Goal: Task Accomplishment & Management: Manage account settings

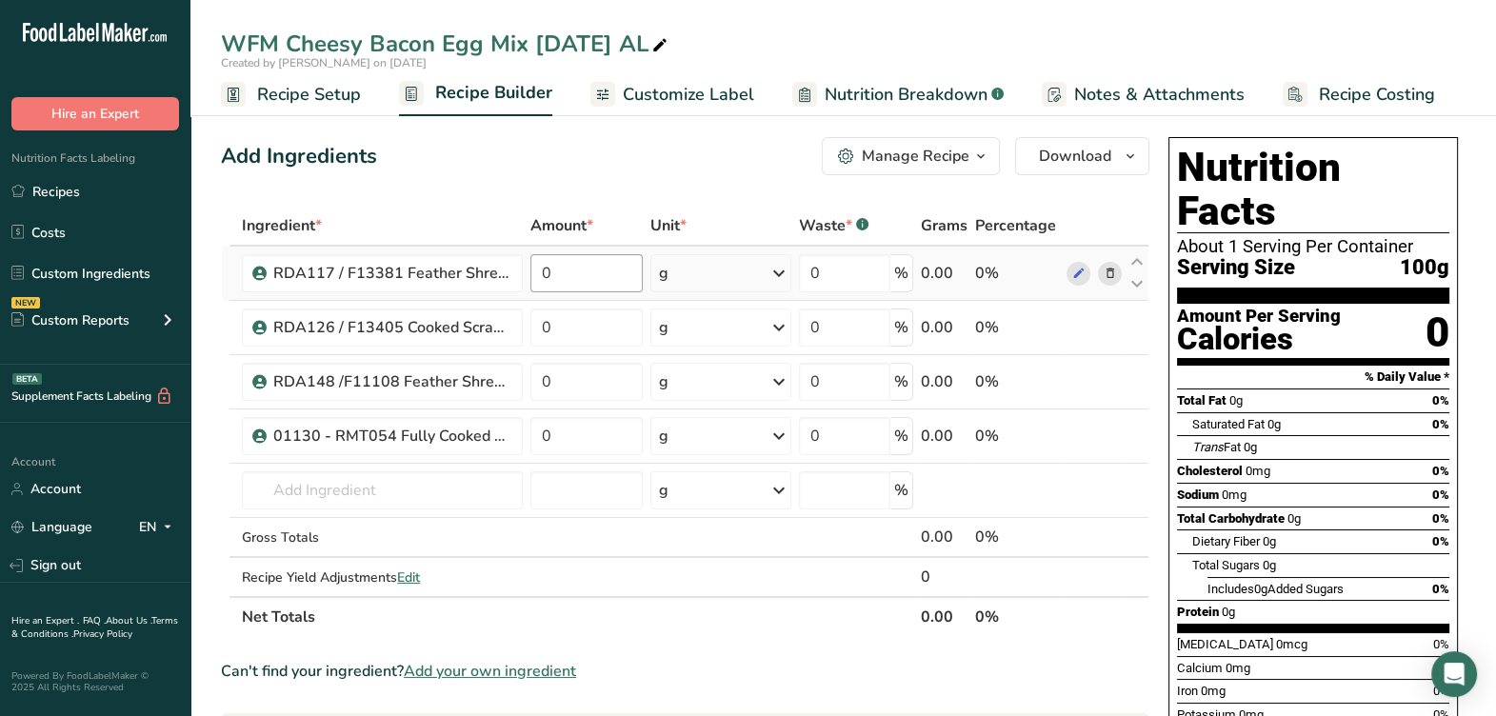
drag, startPoint x: 580, startPoint y: 295, endPoint x: 587, endPoint y: 277, distance: 19.6
click at [579, 290] on td "0" at bounding box center [586, 274] width 120 height 54
click at [586, 278] on input "0" at bounding box center [586, 273] width 112 height 38
type input "10.2852"
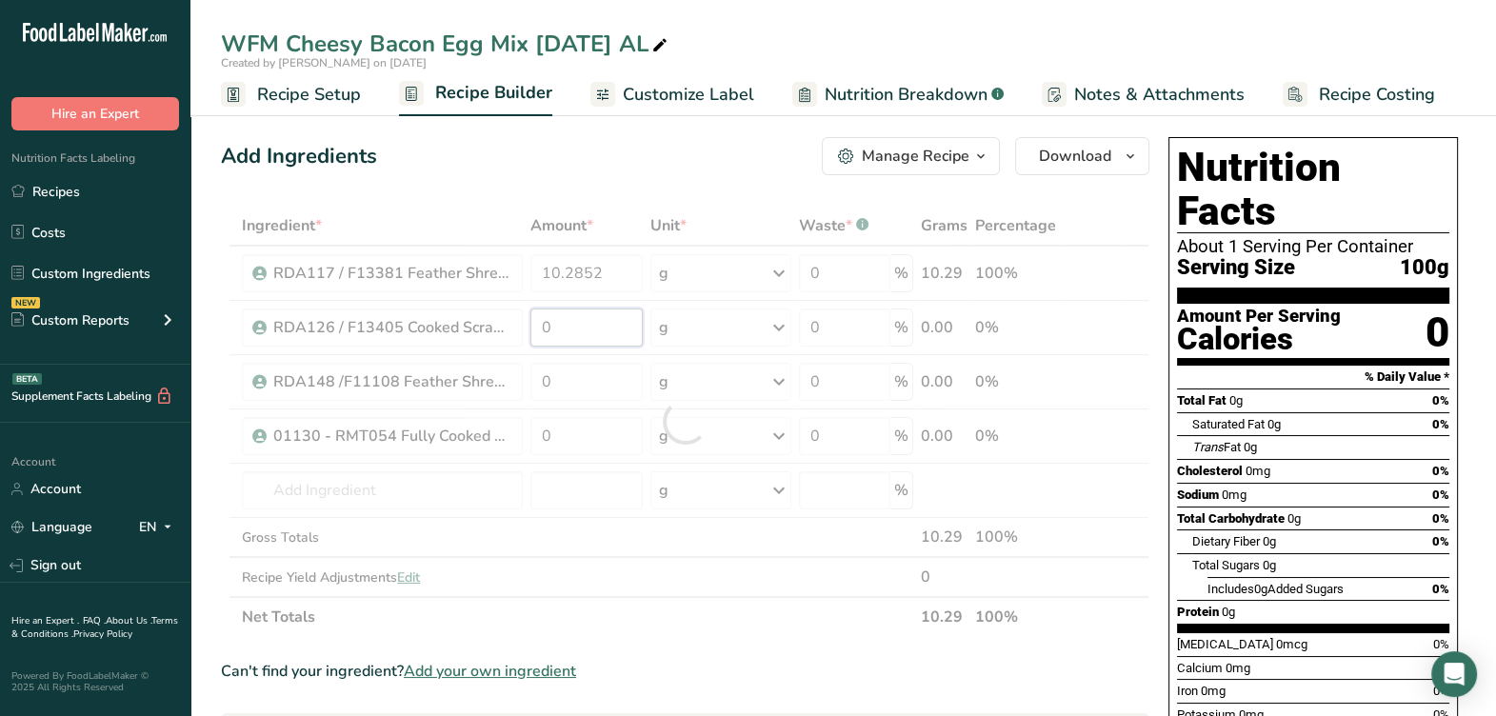
click at [571, 341] on div "Ingredient * Amount * Unit * Waste * .a-a{fill:#347362;}.b-a{fill:#fff;} Grams …" at bounding box center [685, 421] width 928 height 431
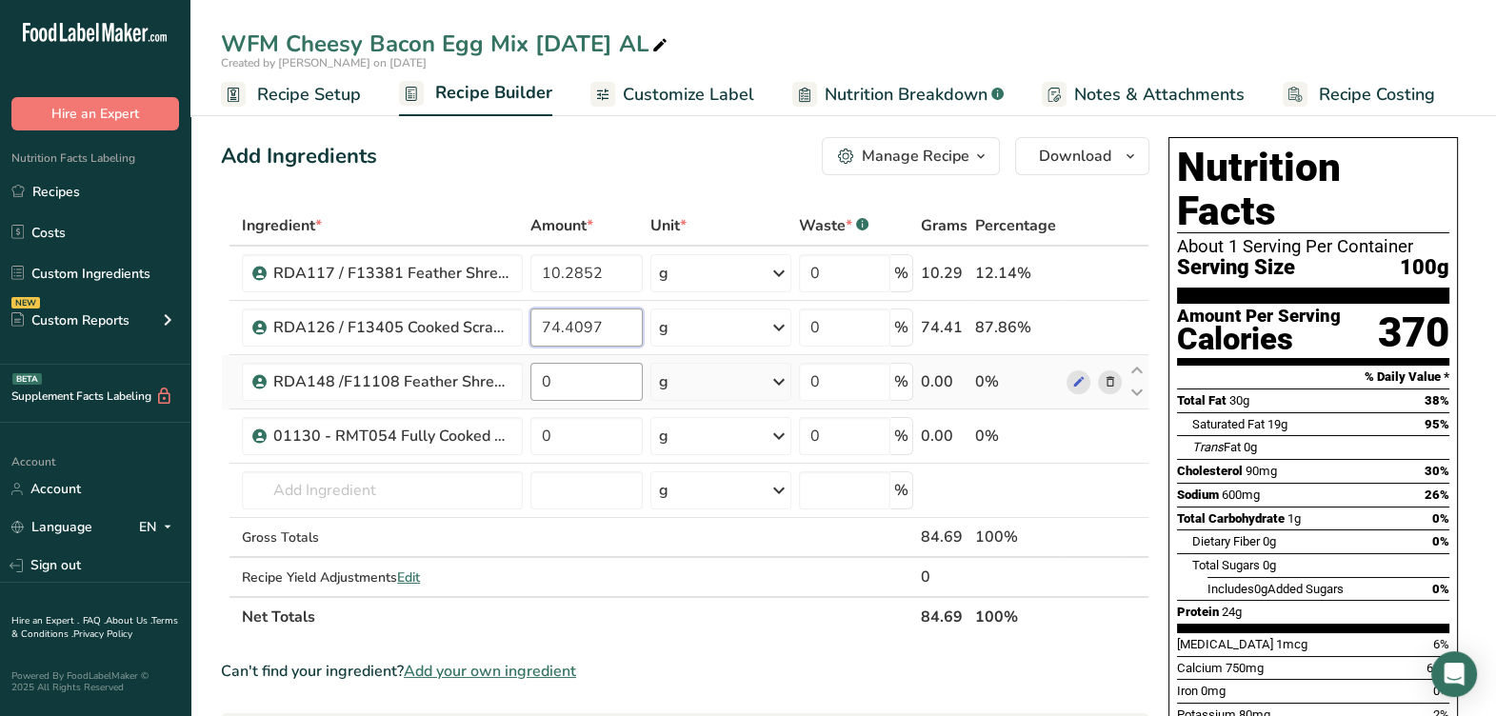
type input "74.4097"
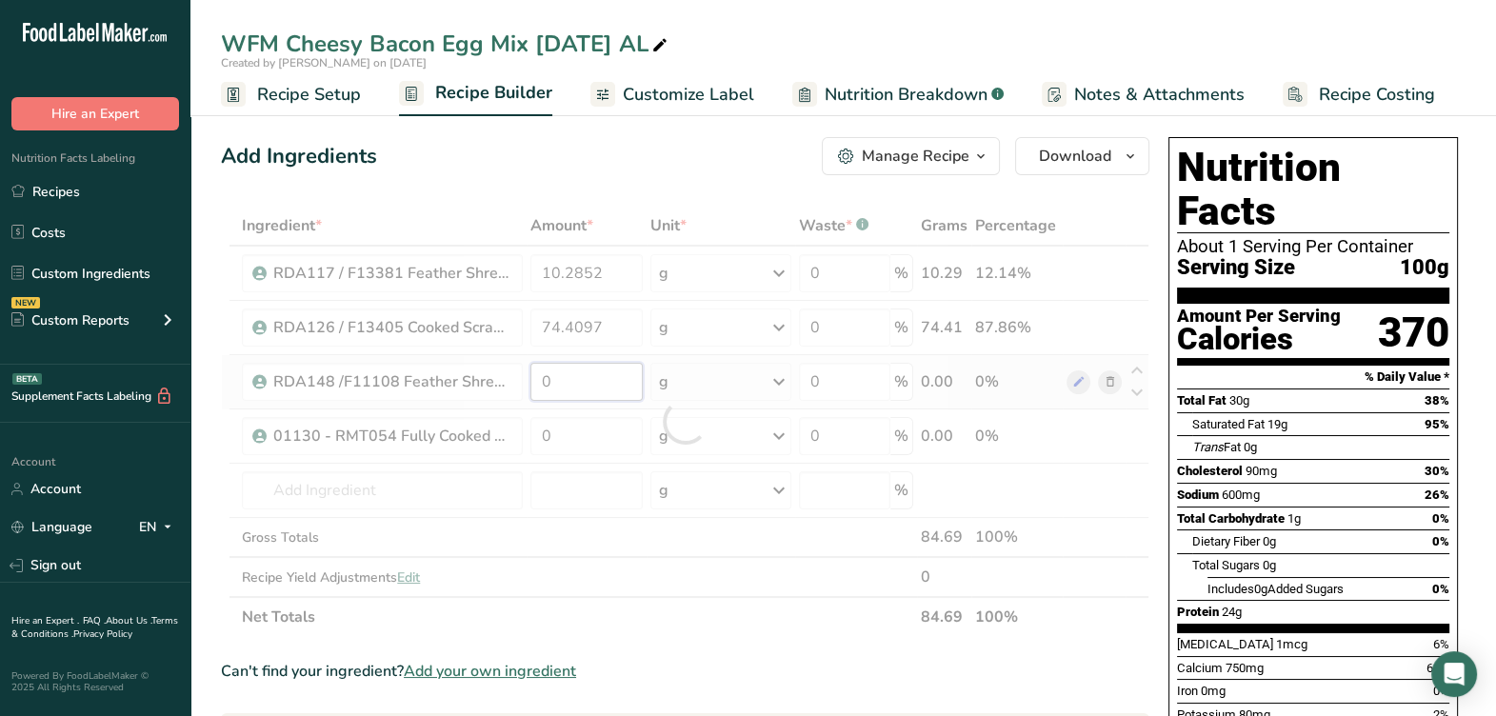
click at [575, 378] on div "Ingredient * Amount * Unit * Waste * .a-a{fill:#347362;}.b-a{fill:#fff;} Grams …" at bounding box center [685, 421] width 928 height 431
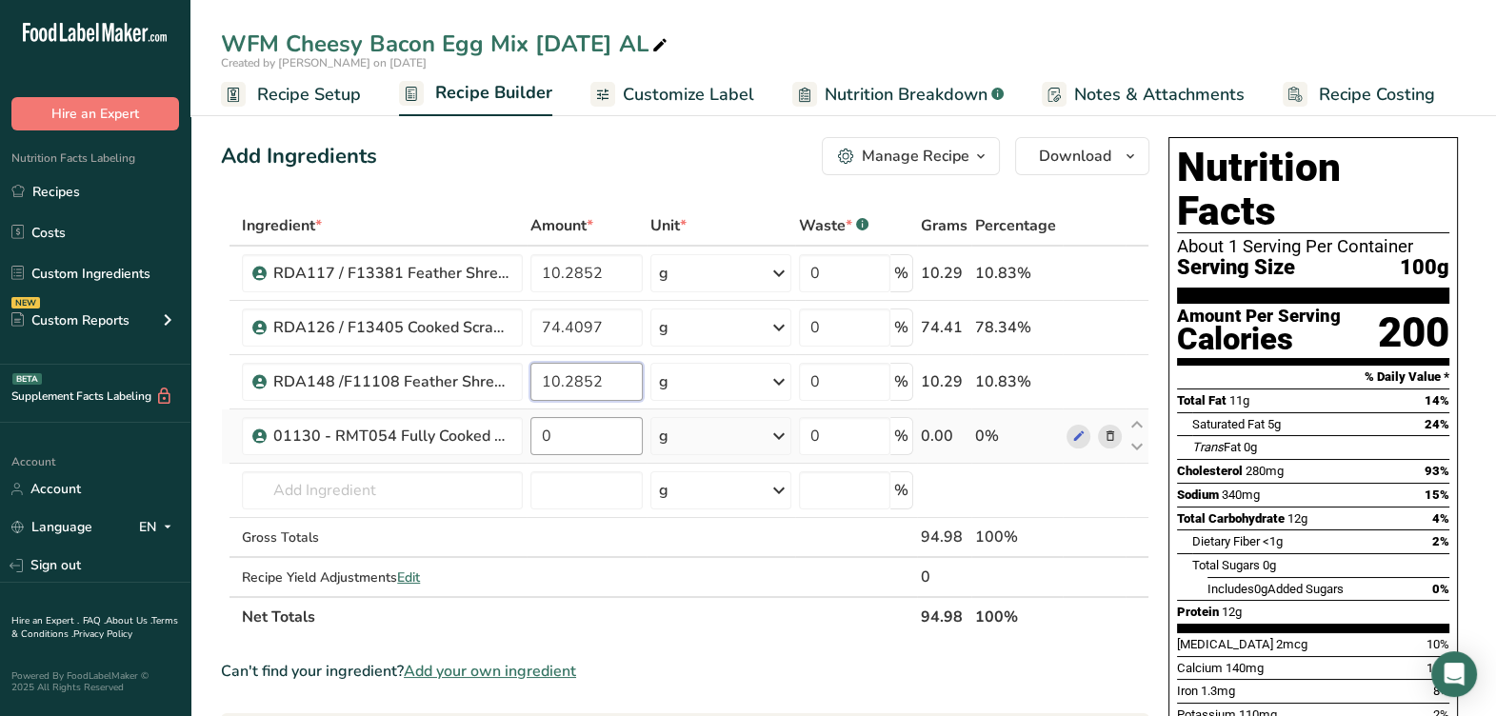
type input "10.2852"
click at [595, 443] on div "Ingredient * Amount * Unit * Waste * .a-a{fill:#347362;}.b-a{fill:#fff;} Grams …" at bounding box center [685, 421] width 928 height 431
type input "5.02"
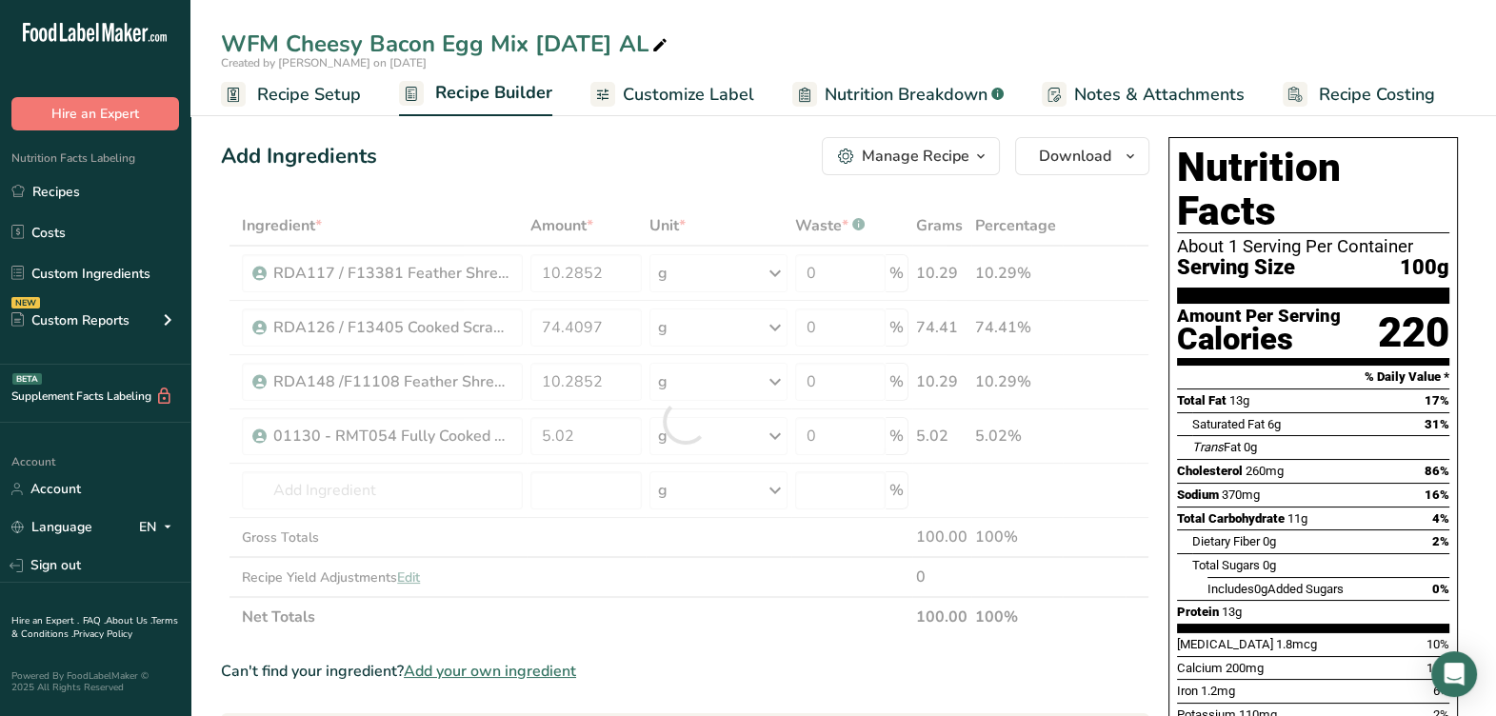
click at [632, 588] on div "Ingredient * Amount * Unit * Waste * .a-a{fill:#347362;}.b-a{fill:#fff;} Grams …" at bounding box center [685, 421] width 928 height 431
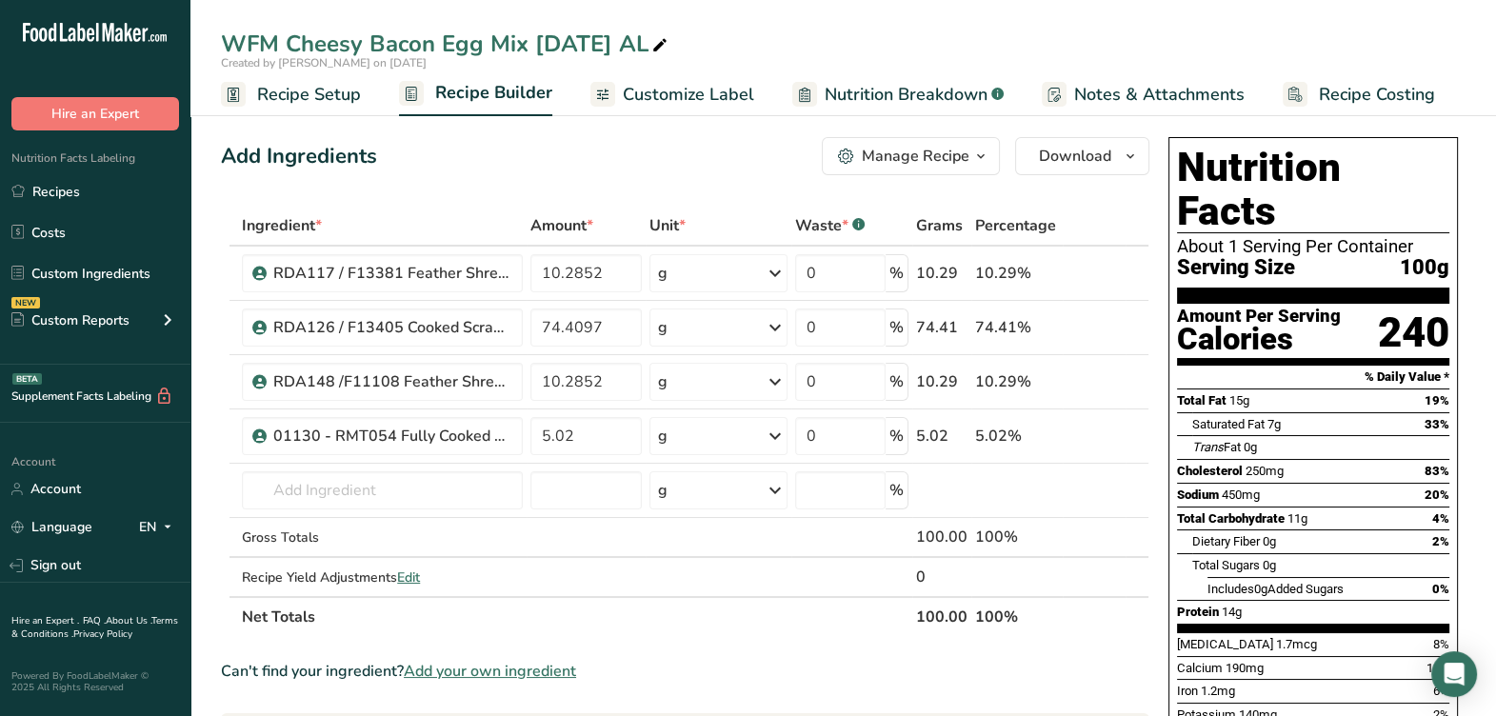
click at [904, 157] on div "Manage Recipe" at bounding box center [916, 156] width 108 height 23
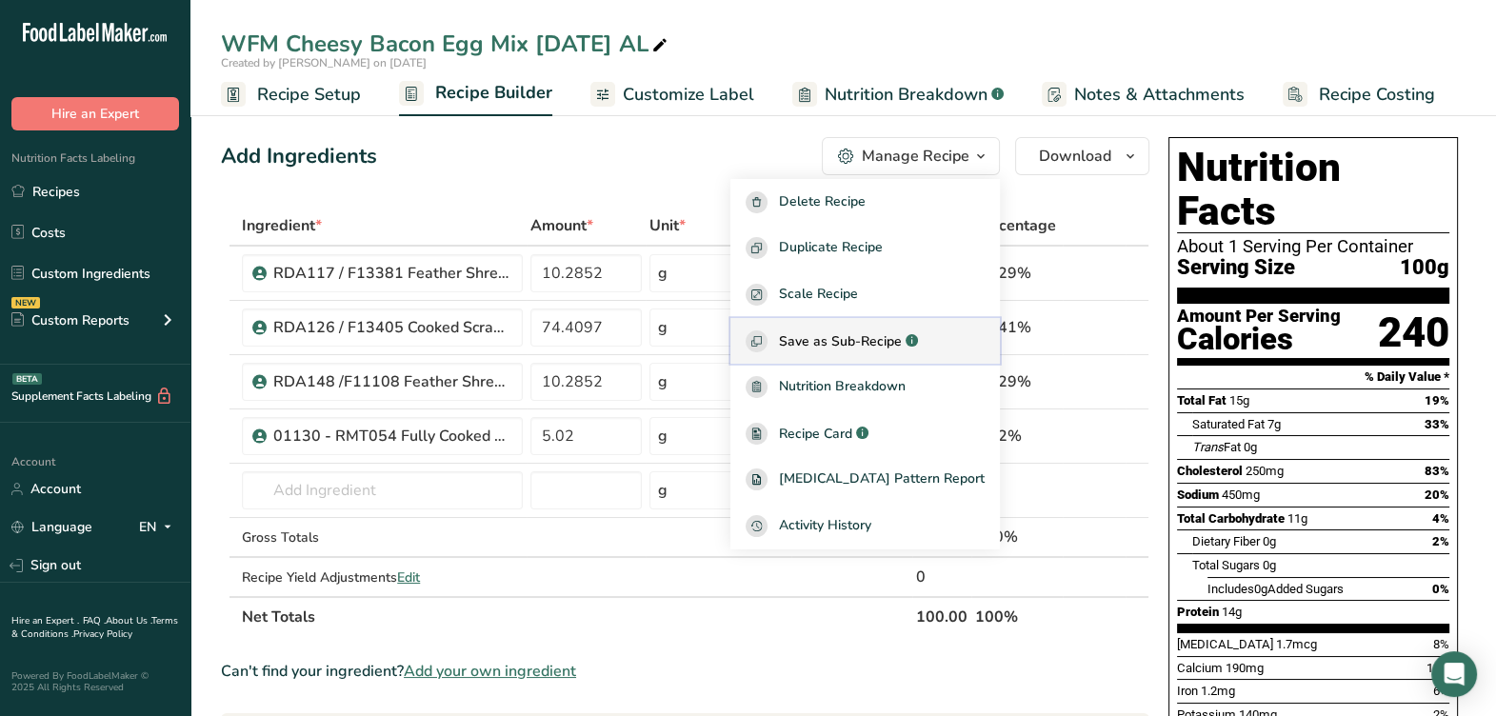
click at [825, 330] on div "Save as Sub-Recipe .a-a{fill:#347362;}.b-a{fill:#fff;}" at bounding box center [864, 341] width 239 height 22
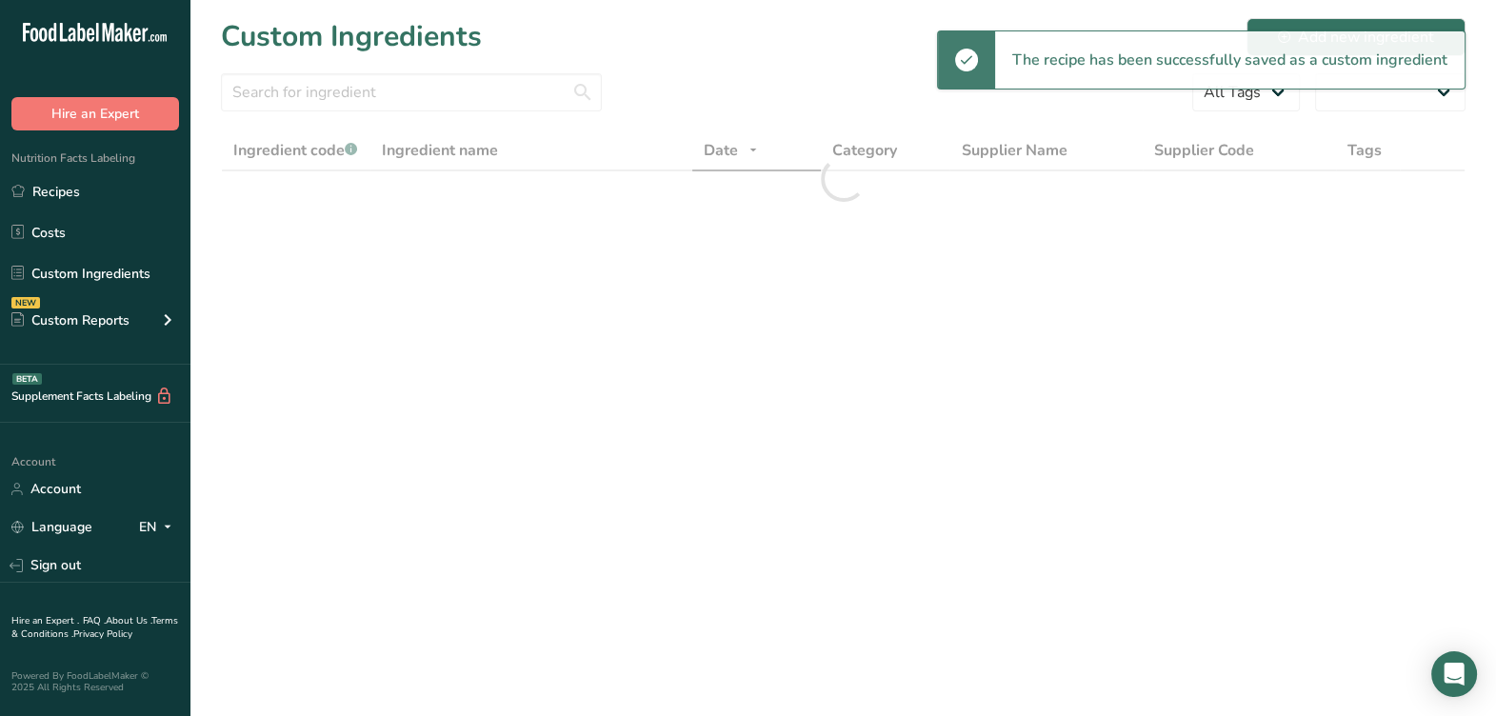
select select "30"
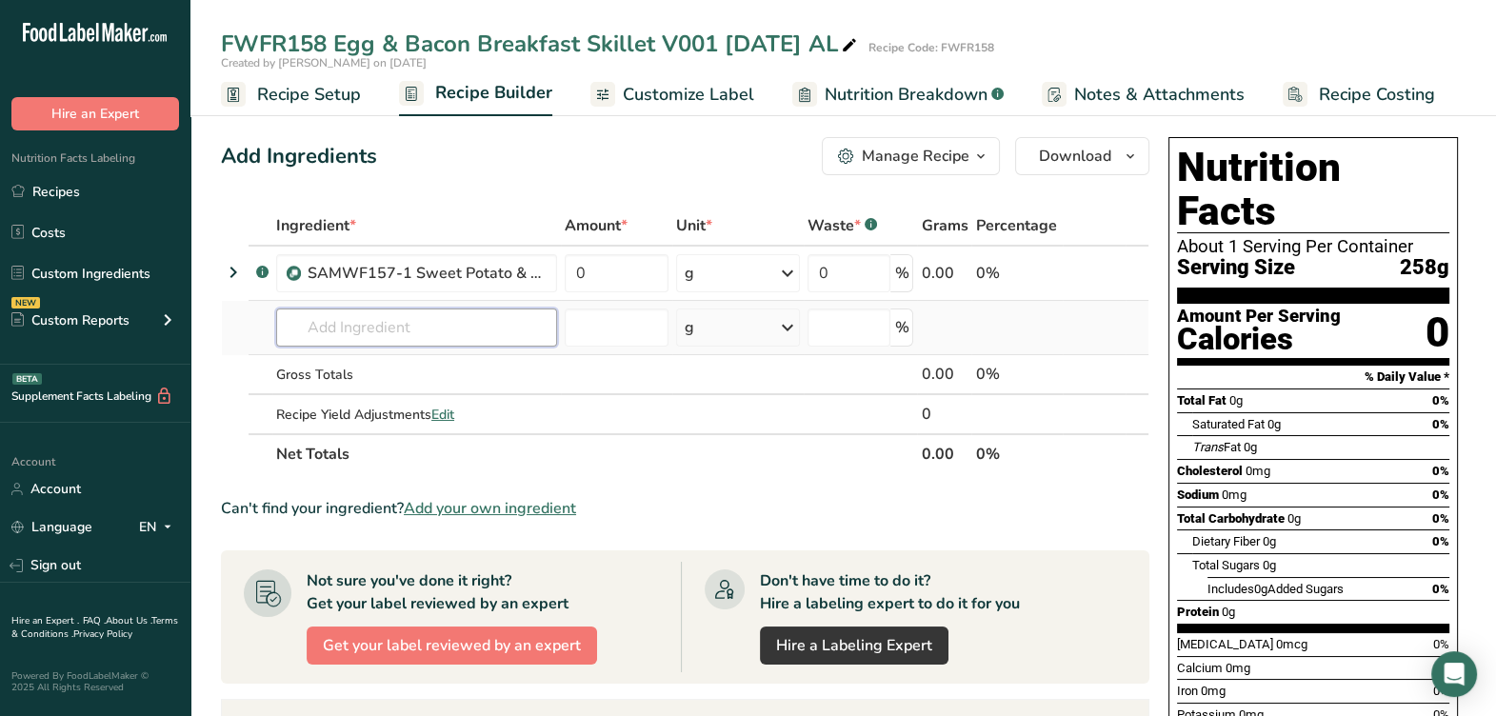
click at [400, 339] on input "text" at bounding box center [416, 327] width 281 height 38
type input "c"
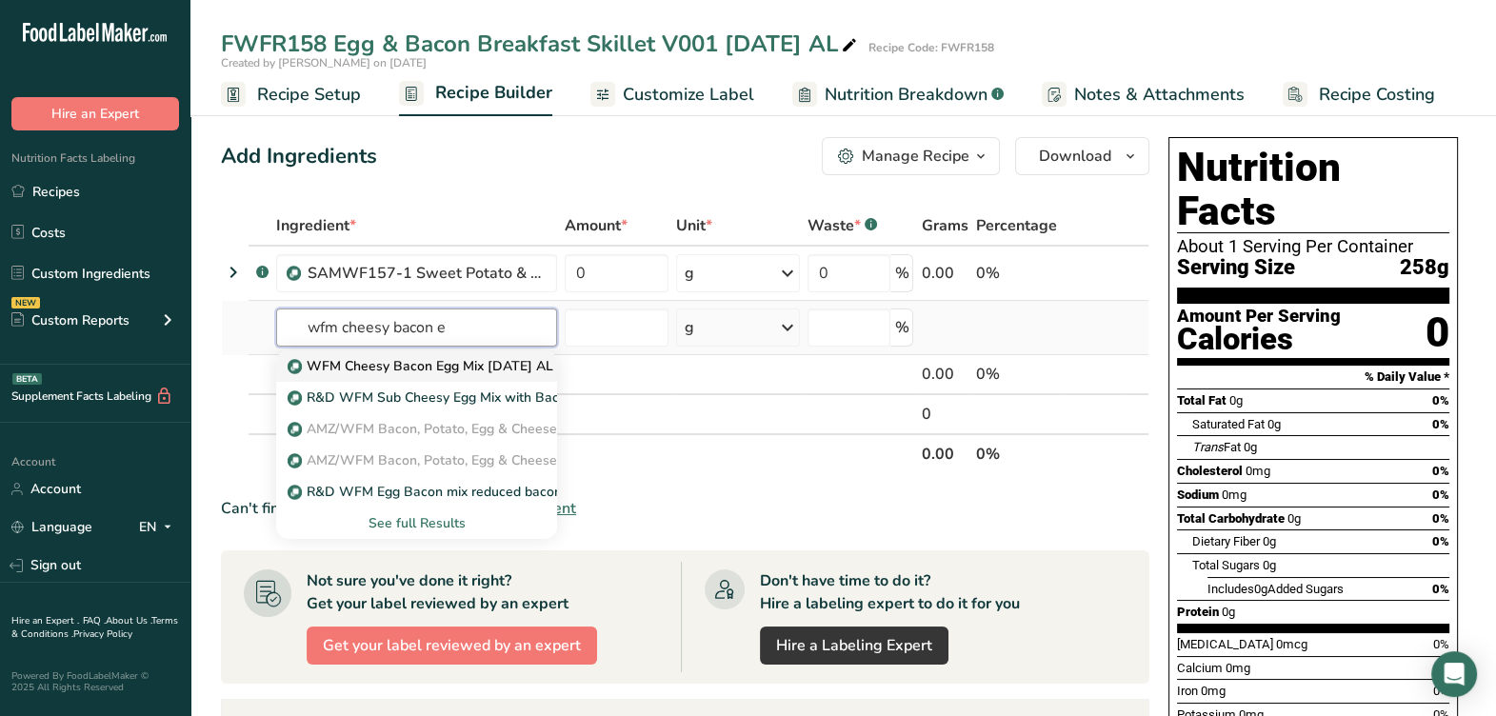
type input "wfm cheesy bacon e"
click at [396, 367] on p "WFM Cheesy Bacon Egg Mix [DATE] AL" at bounding box center [422, 366] width 262 height 20
type input "WFM Cheesy Bacon Egg Mix [DATE] AL"
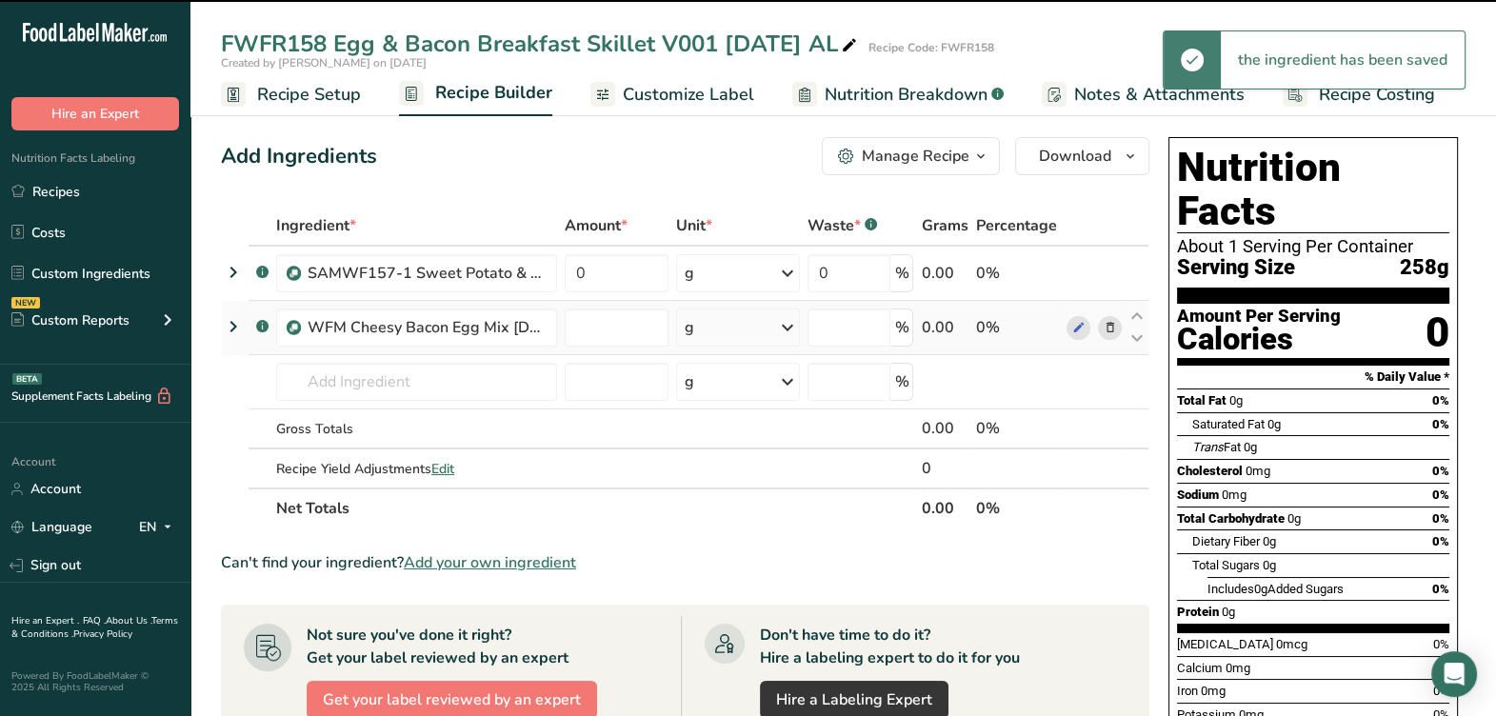
type input "0"
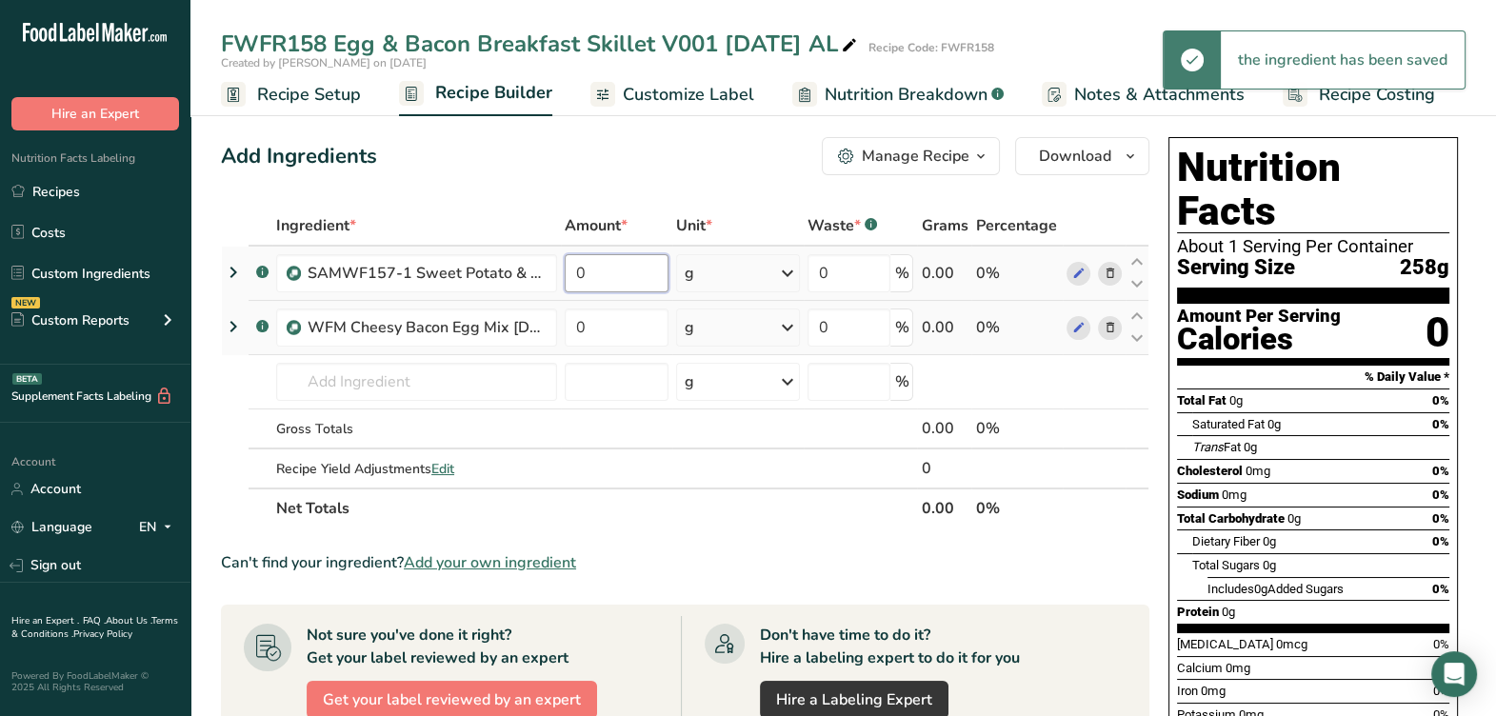
click at [626, 281] on input "0" at bounding box center [617, 273] width 104 height 38
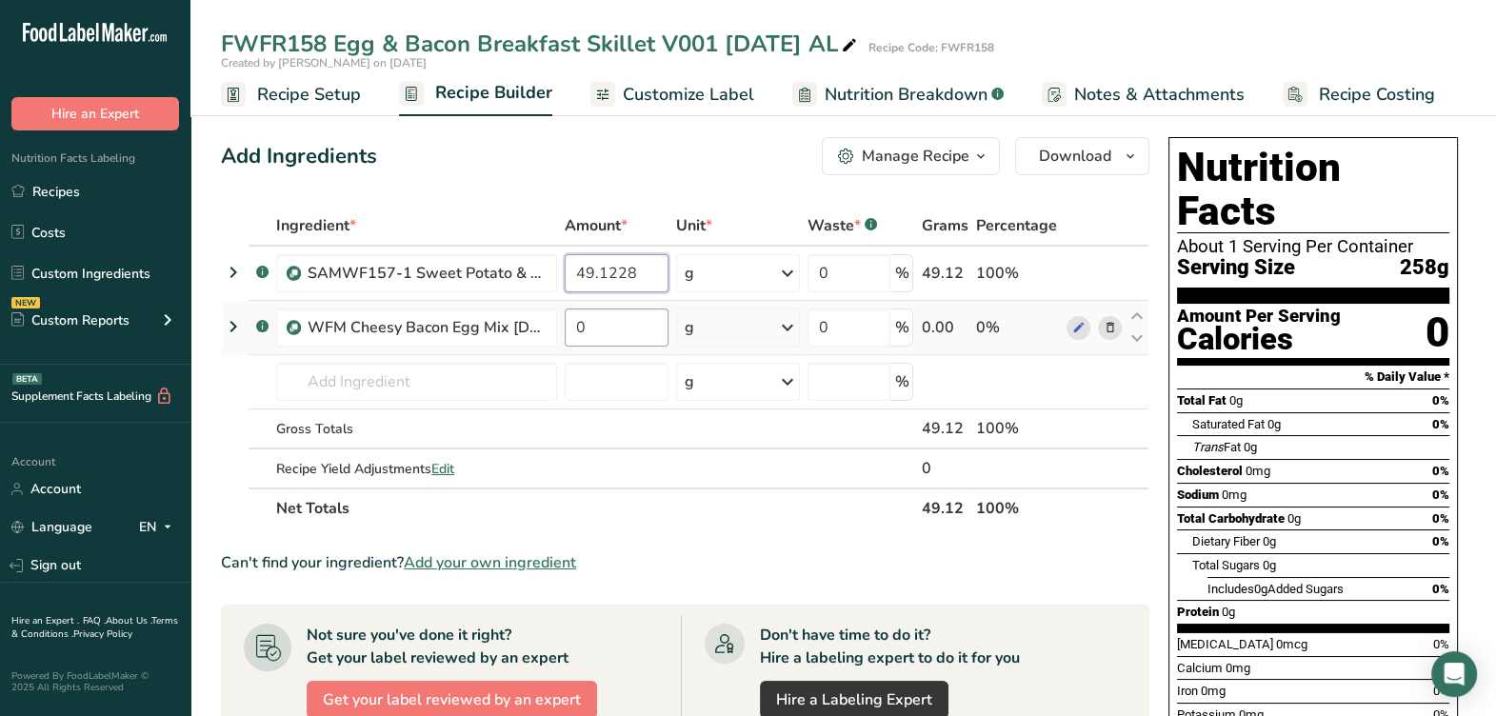
type input "49.1228"
click at [594, 328] on div "Ingredient * Amount * Unit * Waste * .a-a{fill:#347362;}.b-a{fill:#fff;} Grams …" at bounding box center [685, 367] width 928 height 323
type input "50.8772"
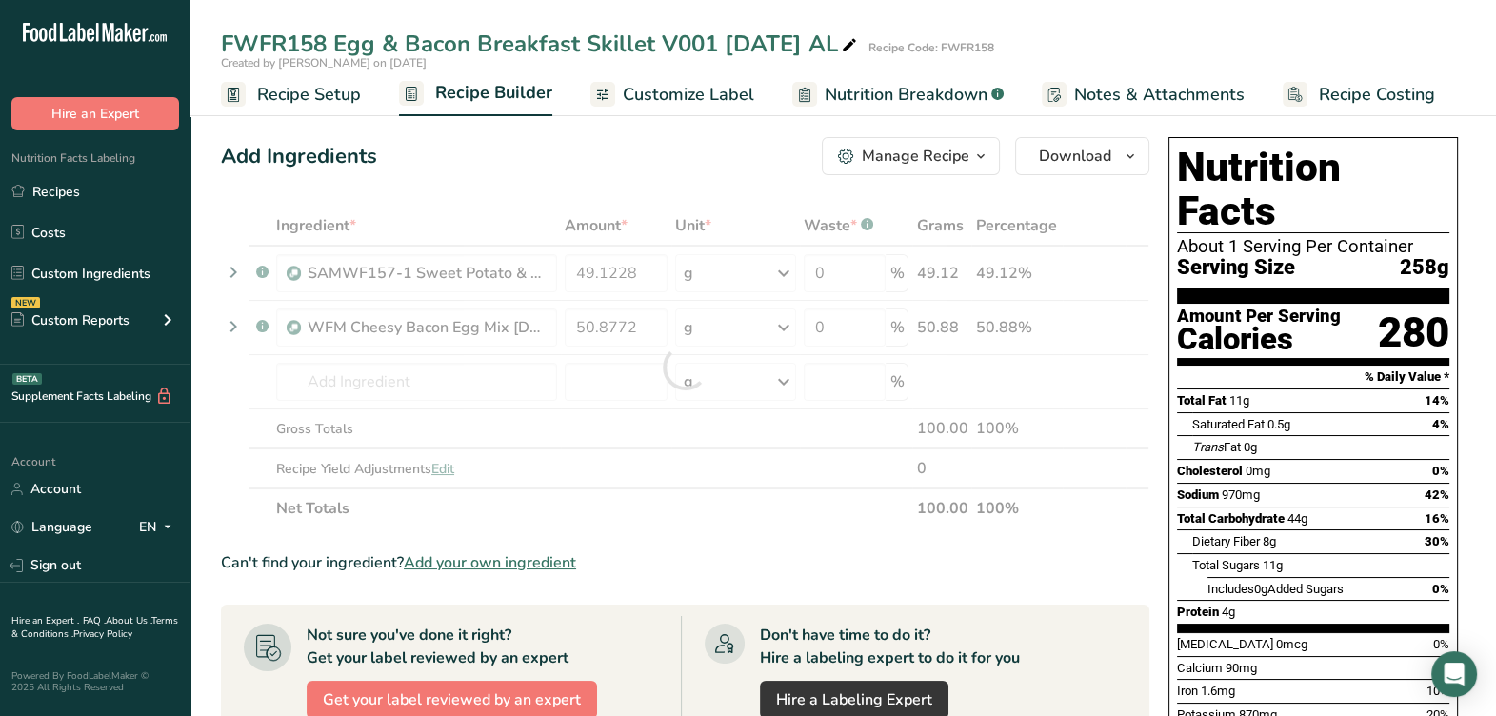
click at [822, 524] on div "Ingredient * Amount * Unit * Waste * .a-a{fill:#347362;}.b-a{fill:#fff;} Grams …" at bounding box center [685, 367] width 928 height 323
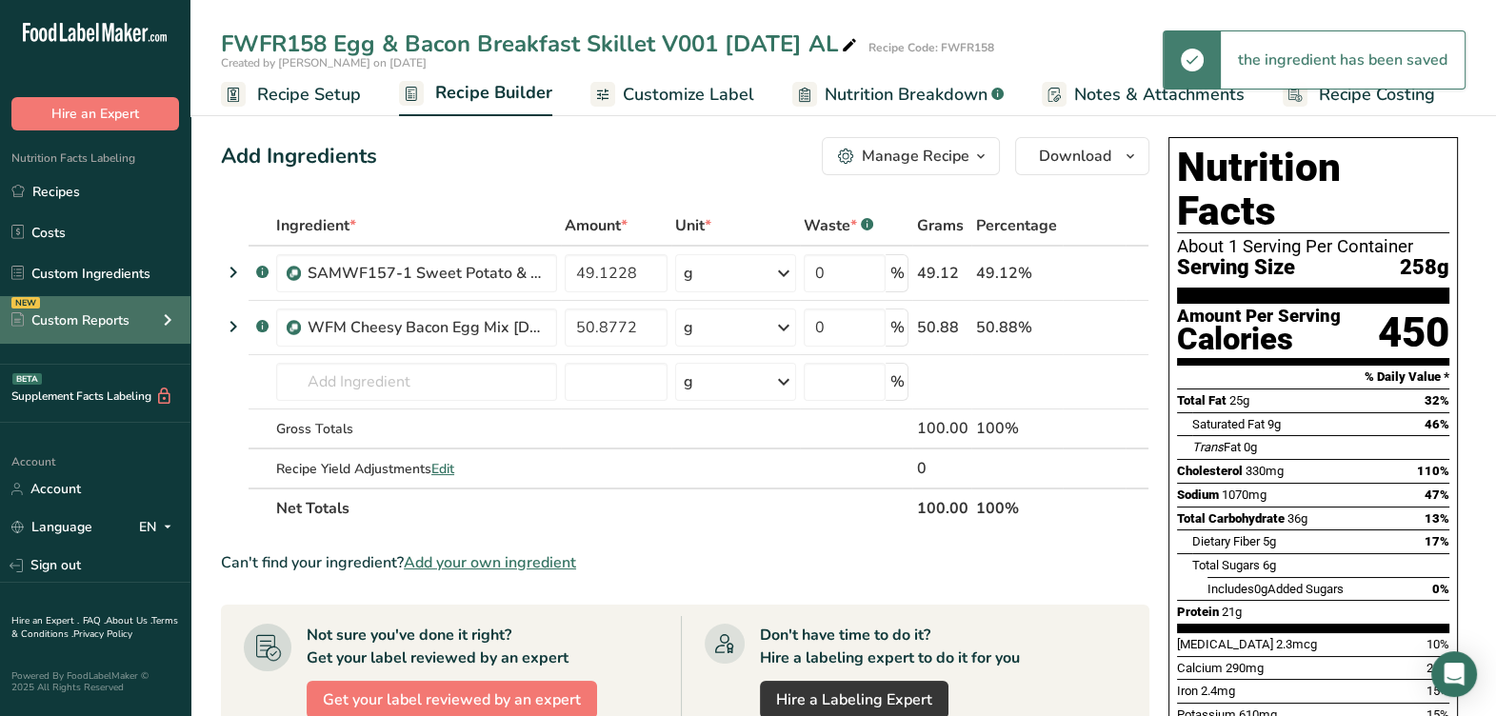
drag, startPoint x: 726, startPoint y: 95, endPoint x: 10, endPoint y: 295, distance: 744.2
click at [726, 95] on span "Customize Label" at bounding box center [688, 95] width 131 height 26
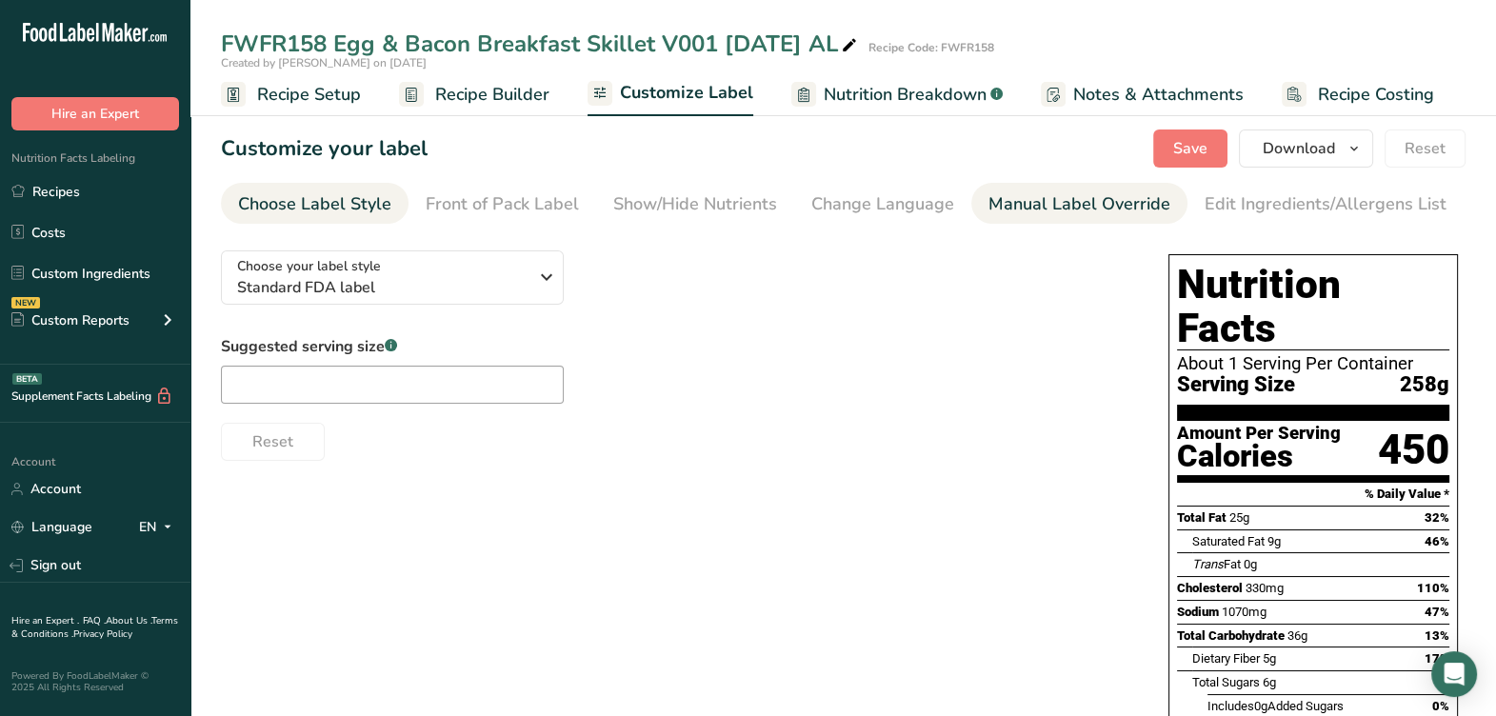
click at [1005, 208] on div "Manual Label Override" at bounding box center [1079, 204] width 182 height 26
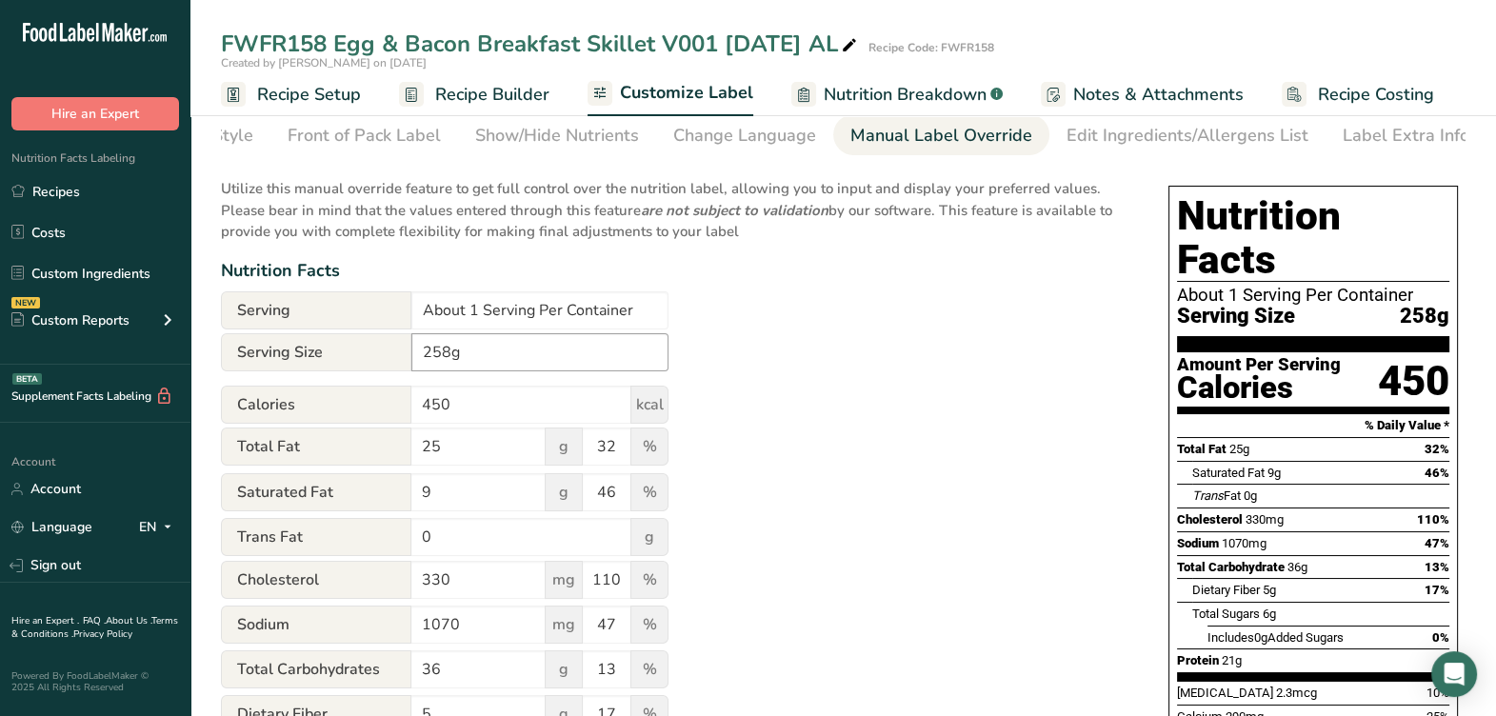
scroll to position [118, 0]
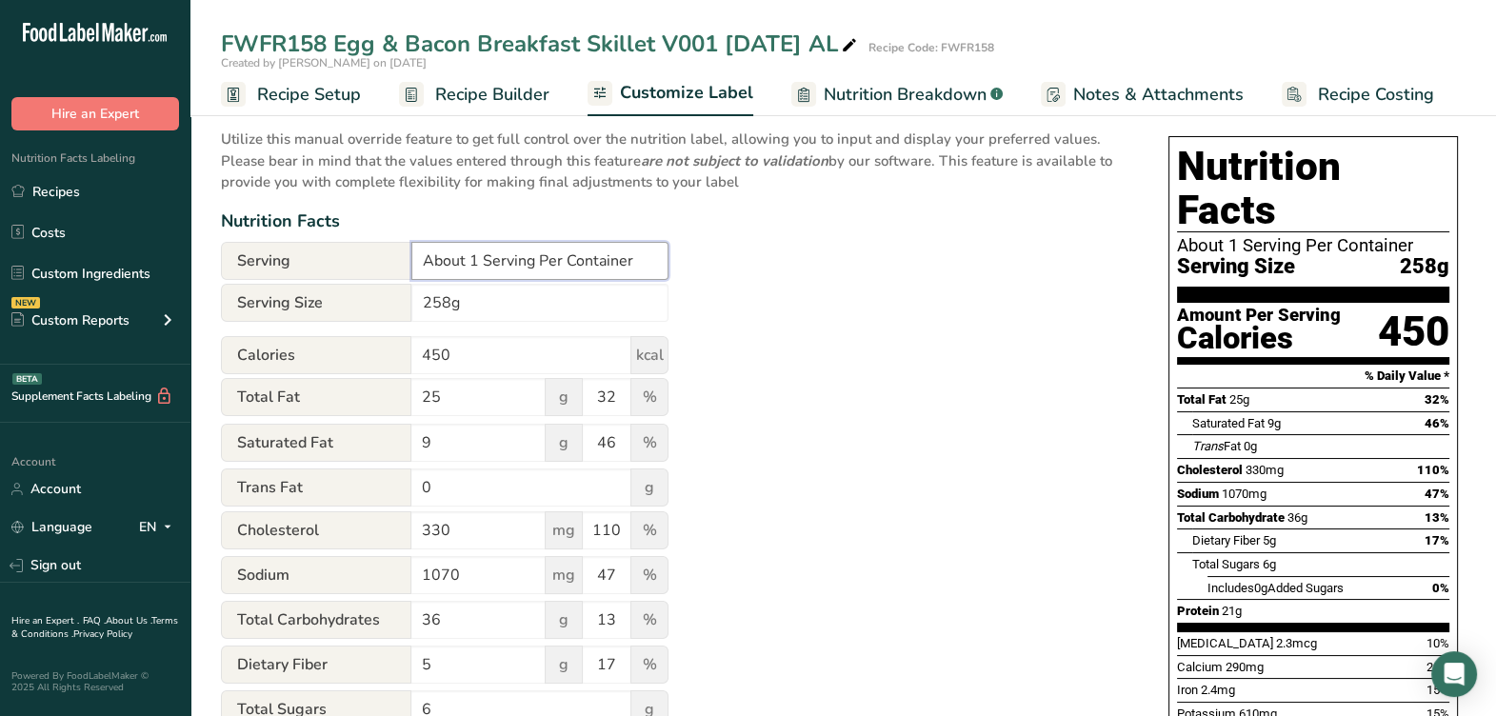
click at [485, 267] on input "About 1 Serving Per Container" at bounding box center [539, 261] width 257 height 38
type input "1 serving per container"
click at [727, 383] on div "Utilize this manual override feature to get full control over the nutrition lab…" at bounding box center [675, 583] width 909 height 933
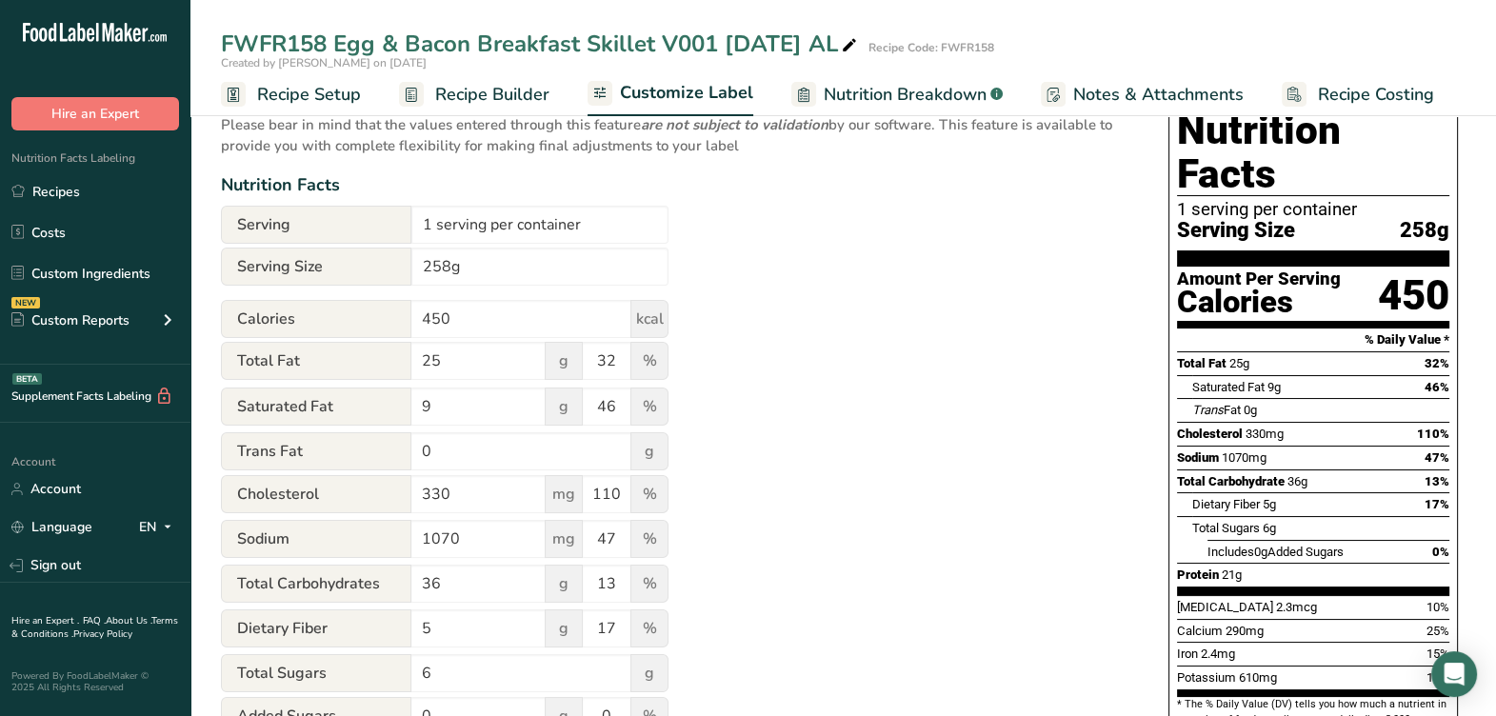
scroll to position [0, 0]
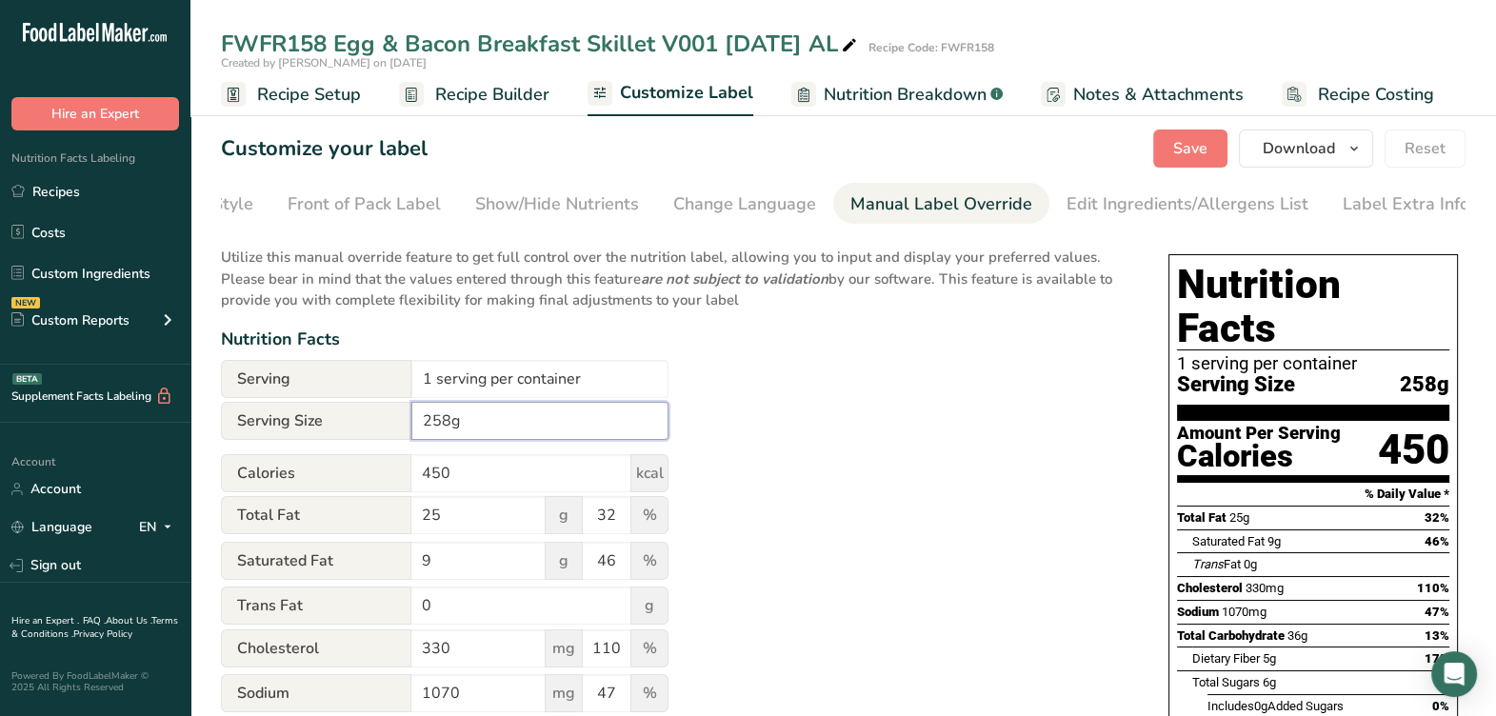
click at [544, 414] on input "258g" at bounding box center [539, 421] width 257 height 38
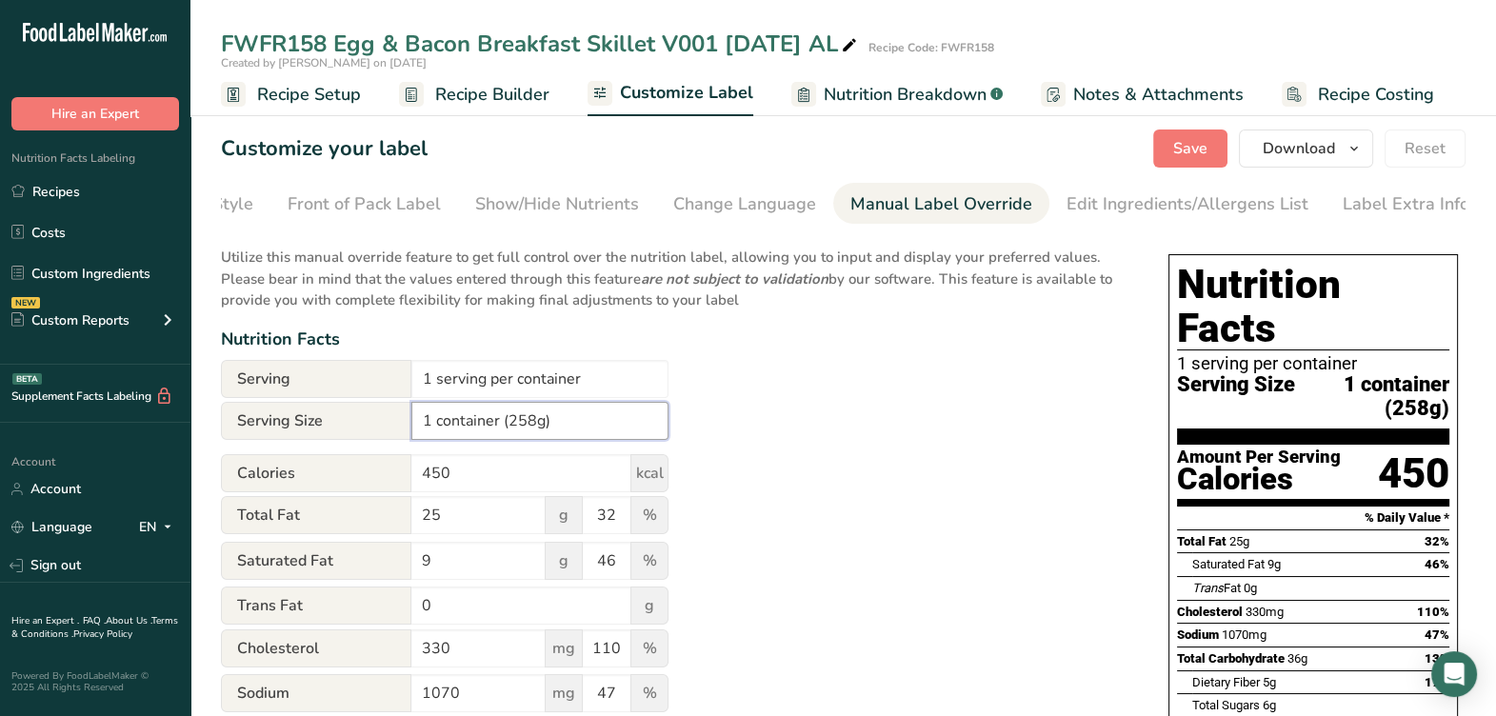
type input "1 container (258g)"
click at [1057, 483] on div "Utilize this manual override feature to get full control over the nutrition lab…" at bounding box center [675, 701] width 909 height 933
click at [1161, 138] on button "Save" at bounding box center [1190, 148] width 74 height 38
click at [446, 96] on span "Recipe Builder" at bounding box center [492, 95] width 114 height 26
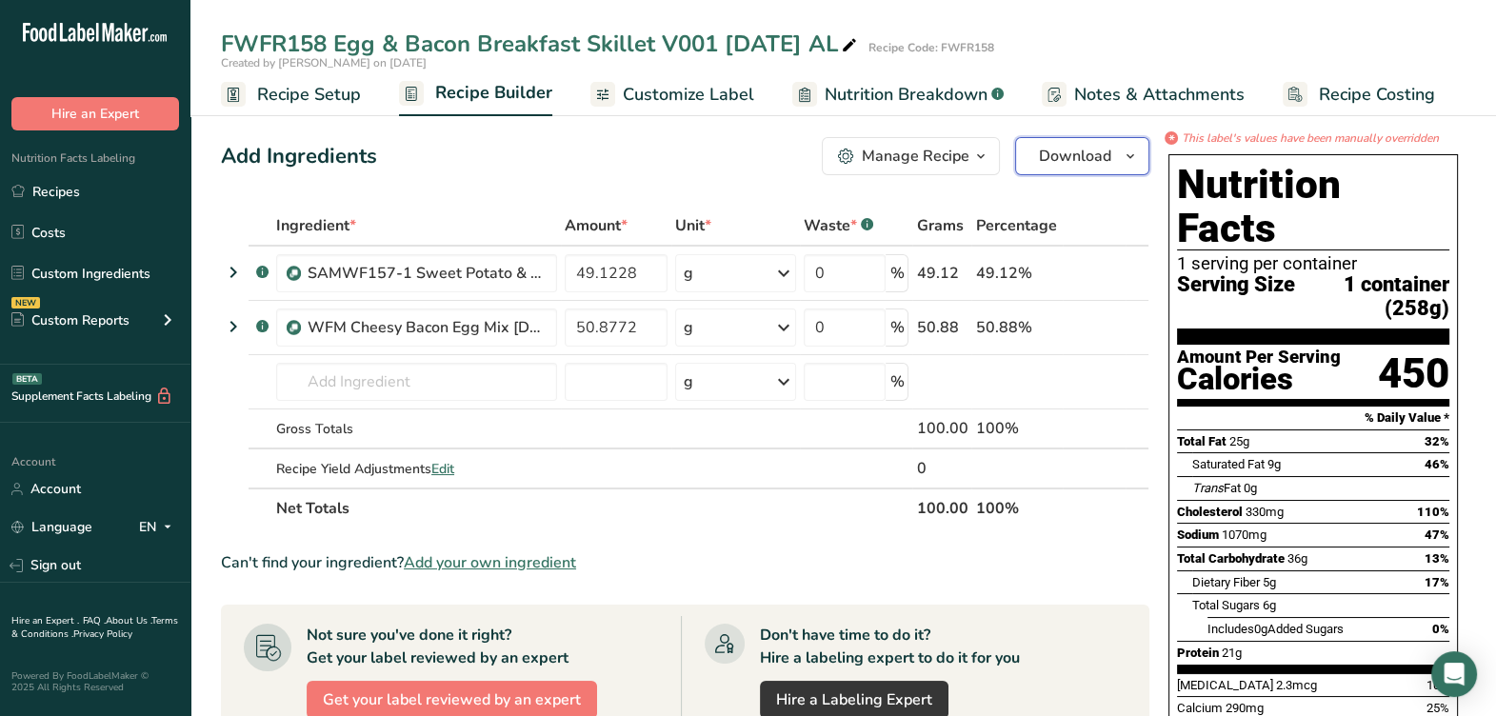
click at [1123, 154] on icon "button" at bounding box center [1129, 157] width 15 height 24
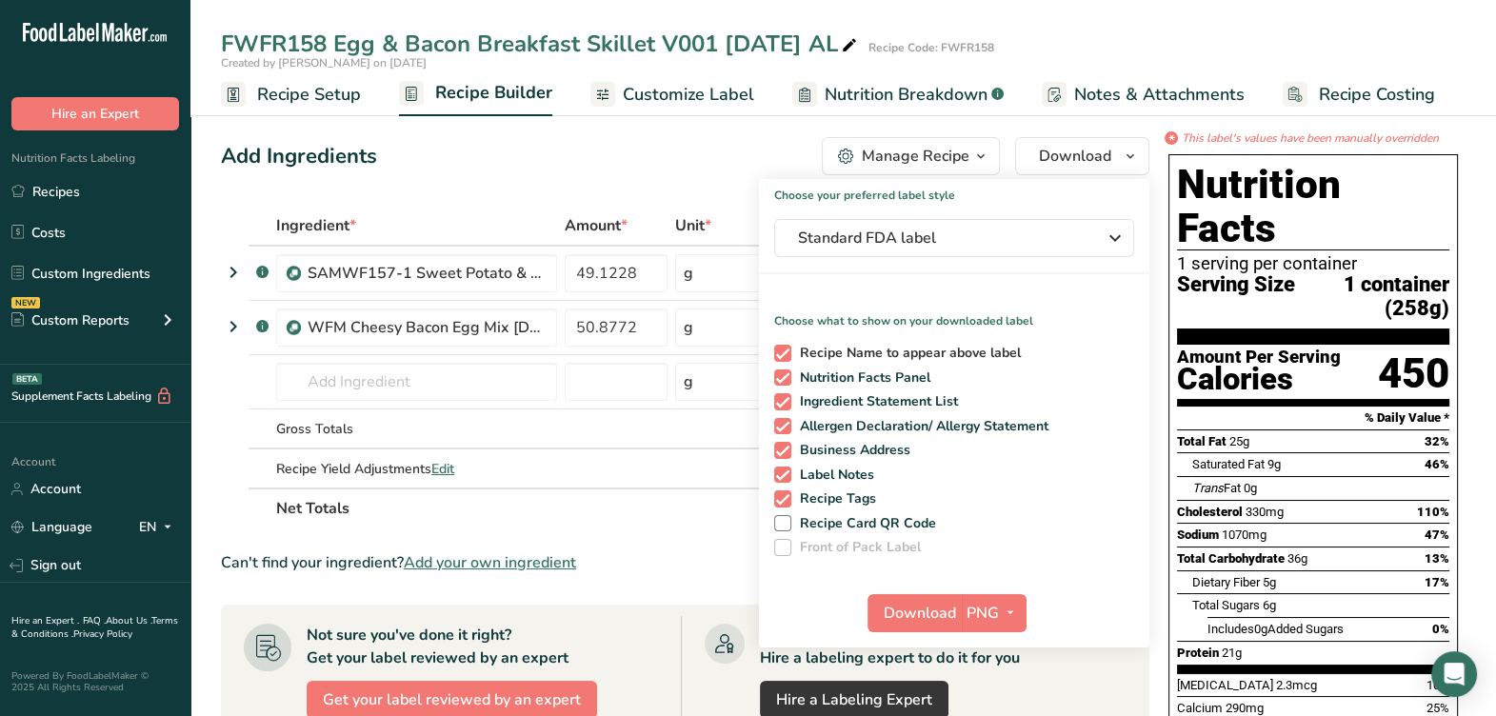
click at [779, 345] on div "Recipe Name to appear above label Nutrition Facts Panel Ingredient Statement Li…" at bounding box center [954, 446] width 390 height 219
click at [781, 355] on span at bounding box center [782, 353] width 17 height 17
click at [781, 355] on input "Recipe Name to appear above label" at bounding box center [780, 353] width 12 height 12
checkbox input "false"
click at [785, 397] on span at bounding box center [782, 401] width 17 height 17
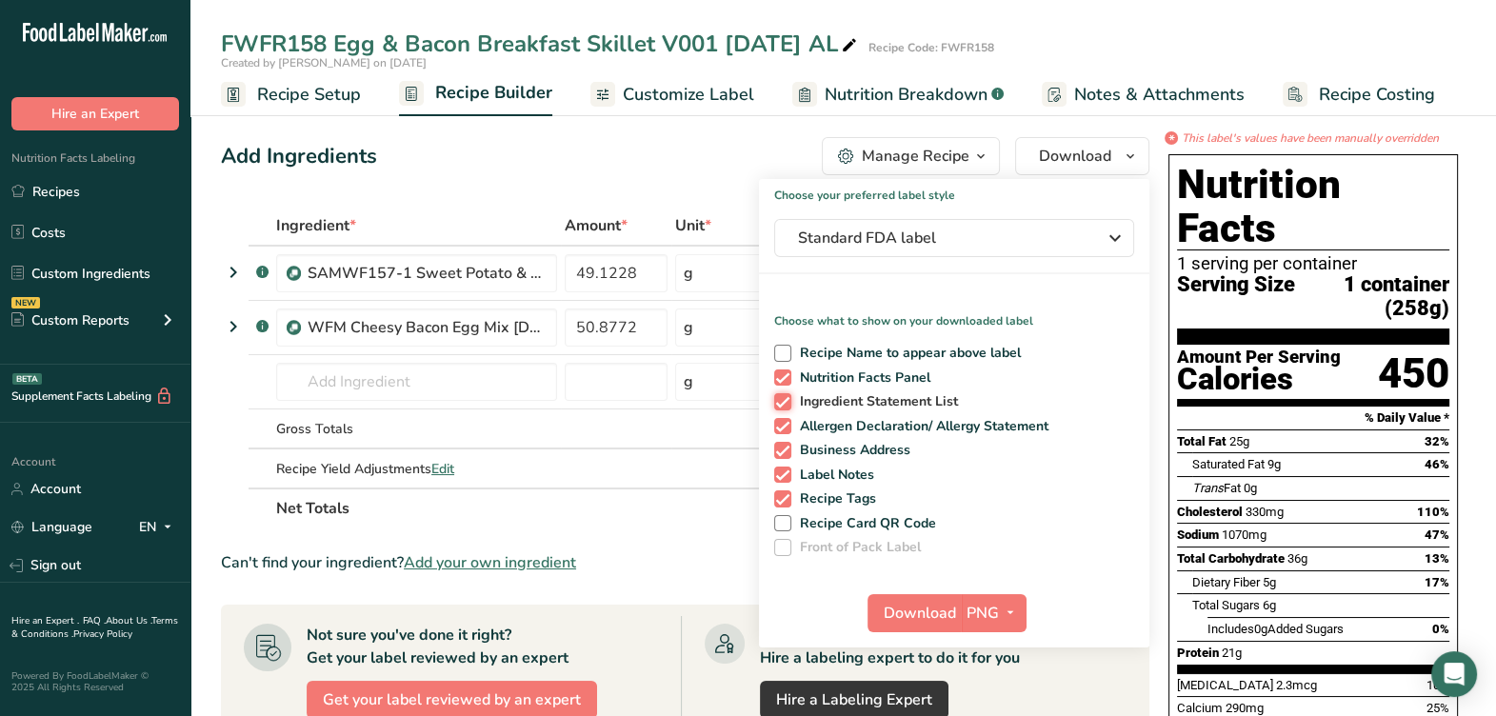
click at [785, 397] on input "Ingredient Statement List" at bounding box center [780, 401] width 12 height 12
checkbox input "false"
click at [779, 415] on div "Recipe Name to appear above label Nutrition Facts Panel Ingredient Statement Li…" at bounding box center [954, 446] width 390 height 219
click at [783, 433] on span at bounding box center [782, 426] width 17 height 17
click at [783, 432] on input "Allergen Declaration/ Allergy Statement" at bounding box center [780, 426] width 12 height 12
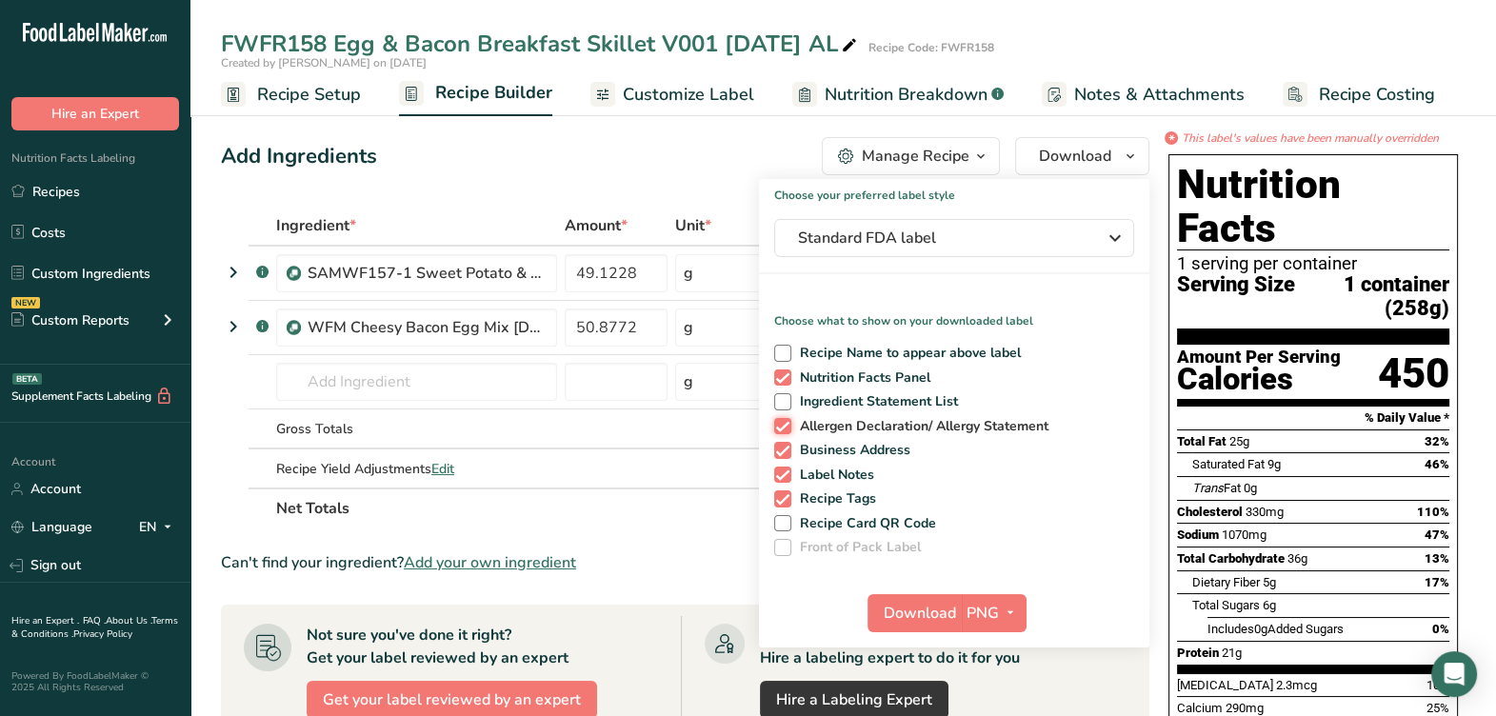
checkbox input "false"
click at [779, 453] on span at bounding box center [782, 450] width 17 height 17
click at [779, 453] on input "Business Address" at bounding box center [780, 450] width 12 height 12
checkbox input "false"
click at [771, 478] on div "Recipe Name to appear above label Nutrition Facts Panel Ingredient Statement Li…" at bounding box center [954, 446] width 390 height 219
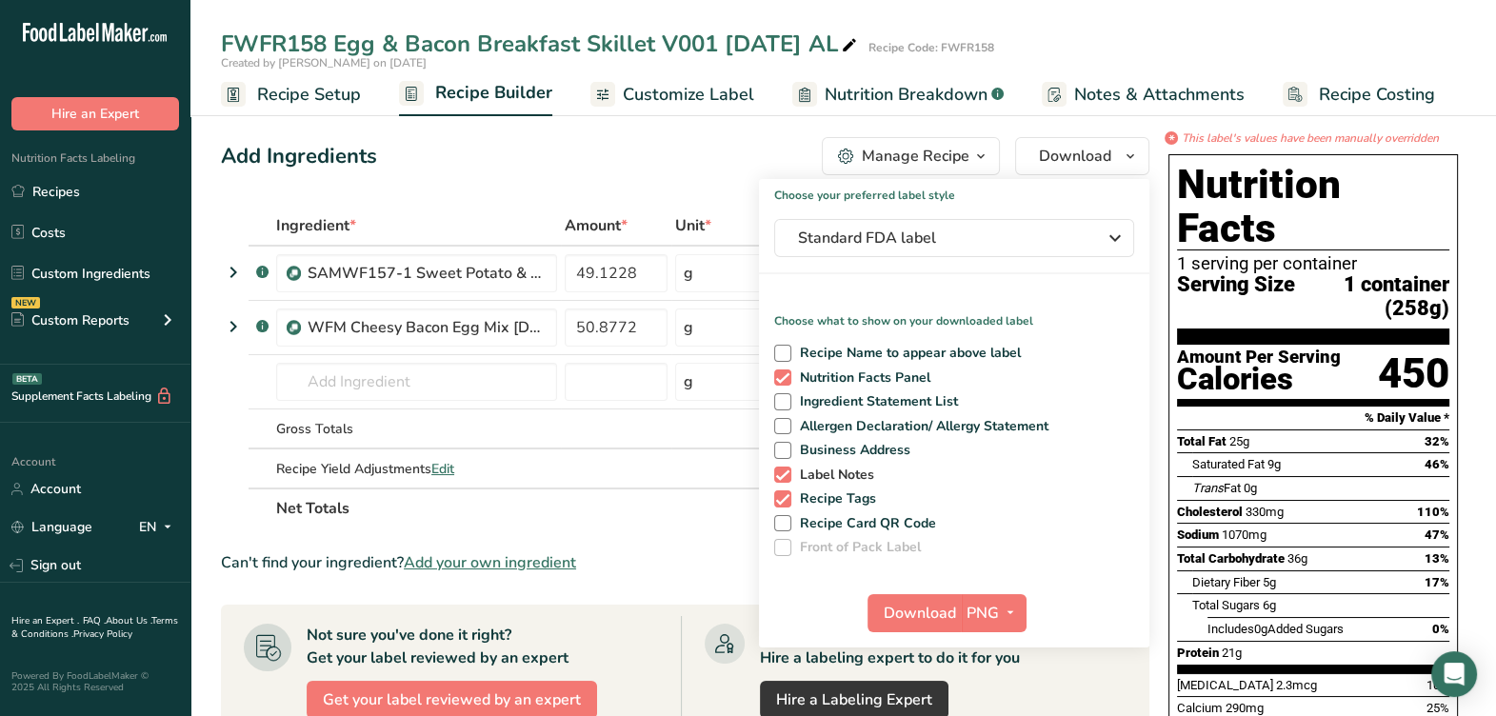
click at [773, 480] on div "Recipe Name to appear above label Nutrition Facts Panel Ingredient Statement Li…" at bounding box center [954, 446] width 390 height 219
click at [777, 479] on span at bounding box center [782, 474] width 17 height 17
click at [777, 479] on input "Label Notes" at bounding box center [780, 474] width 12 height 12
checkbox input "false"
click at [783, 490] on span at bounding box center [782, 498] width 17 height 17
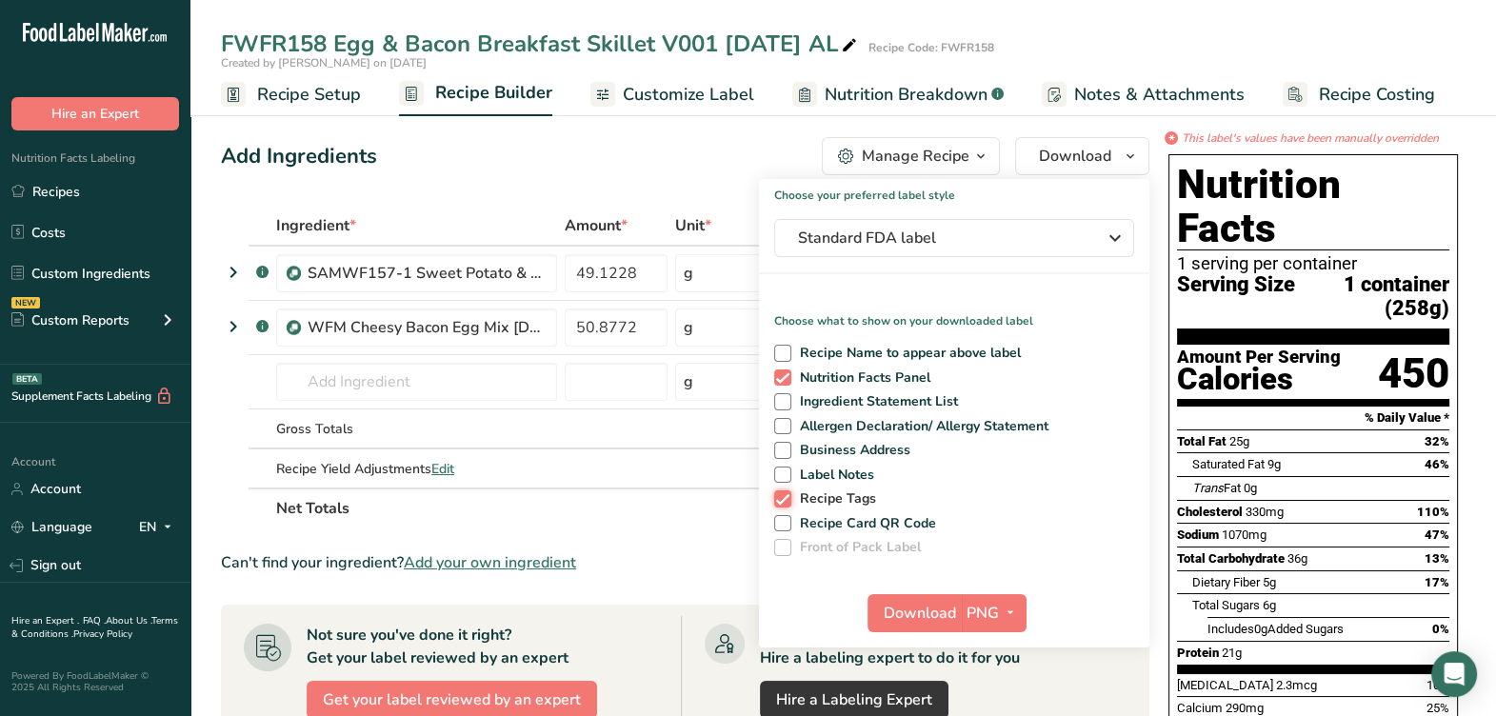
click at [783, 492] on input "Recipe Tags" at bounding box center [780, 498] width 12 height 12
checkbox input "false"
click at [914, 605] on span "Download" at bounding box center [919, 613] width 72 height 23
drag, startPoint x: 603, startPoint y: 142, endPoint x: 643, endPoint y: 145, distance: 40.1
click at [603, 143] on div "Add Ingredients Manage Recipe Delete Recipe Duplicate Recipe Scale Recipe Save …" at bounding box center [685, 156] width 928 height 38
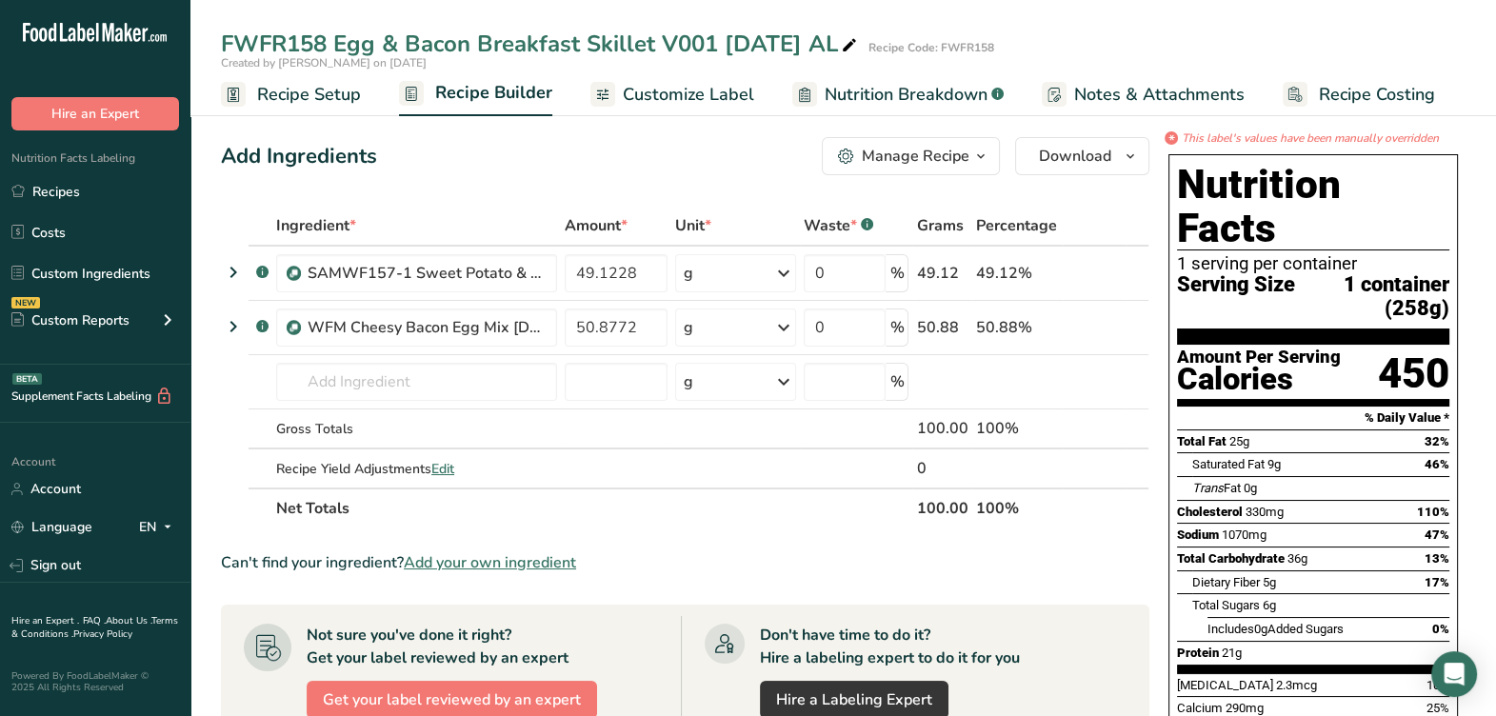
click at [309, 109] on link "Recipe Setup" at bounding box center [291, 94] width 140 height 43
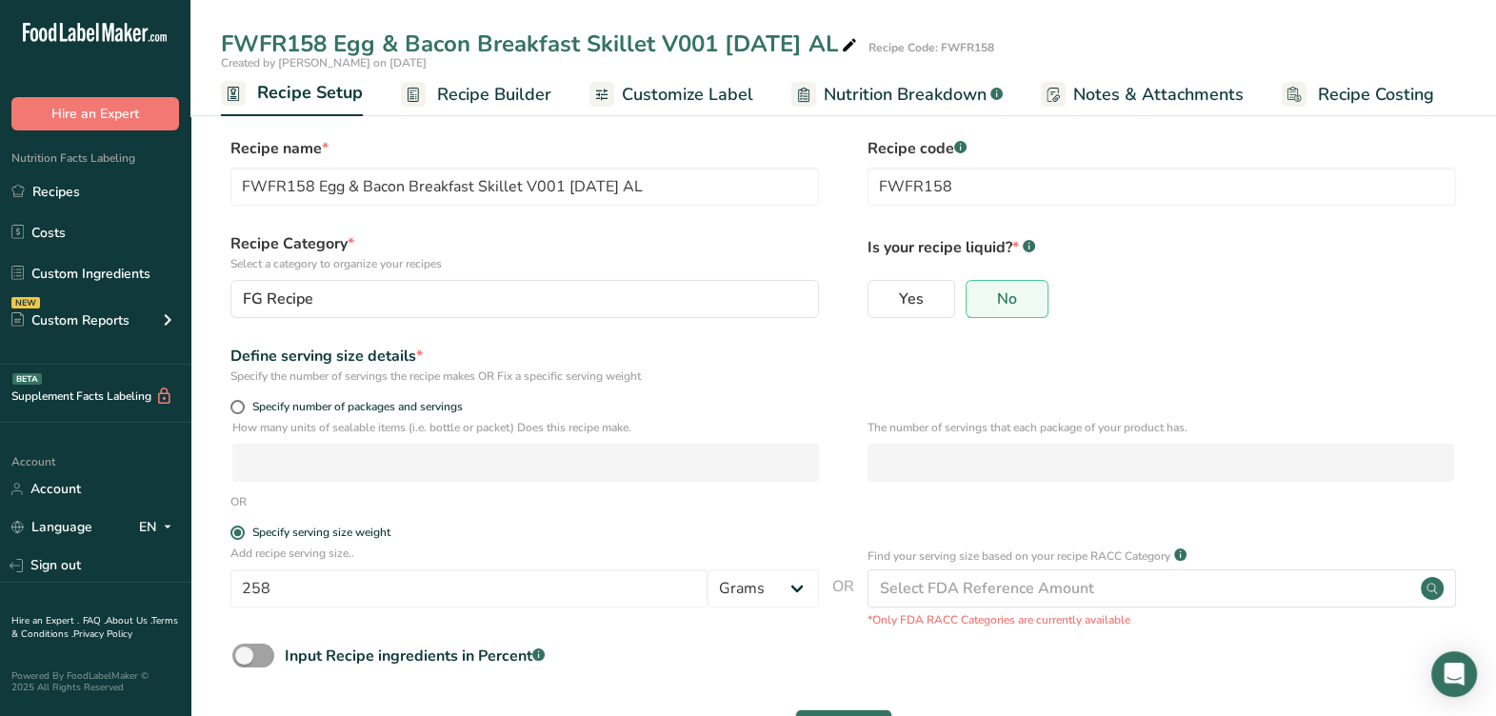
click at [522, 88] on span "Recipe Builder" at bounding box center [494, 95] width 114 height 26
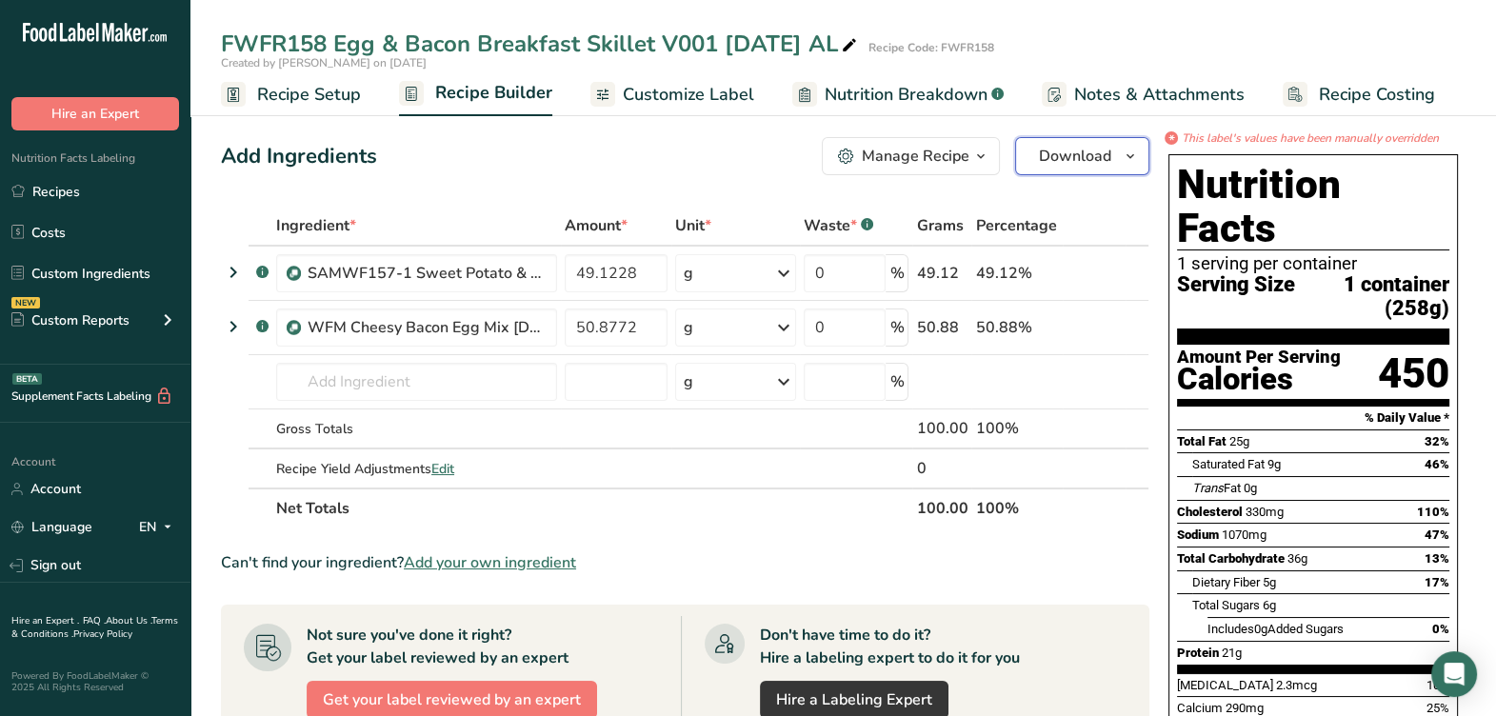
click at [1041, 150] on span "Download" at bounding box center [1075, 156] width 72 height 23
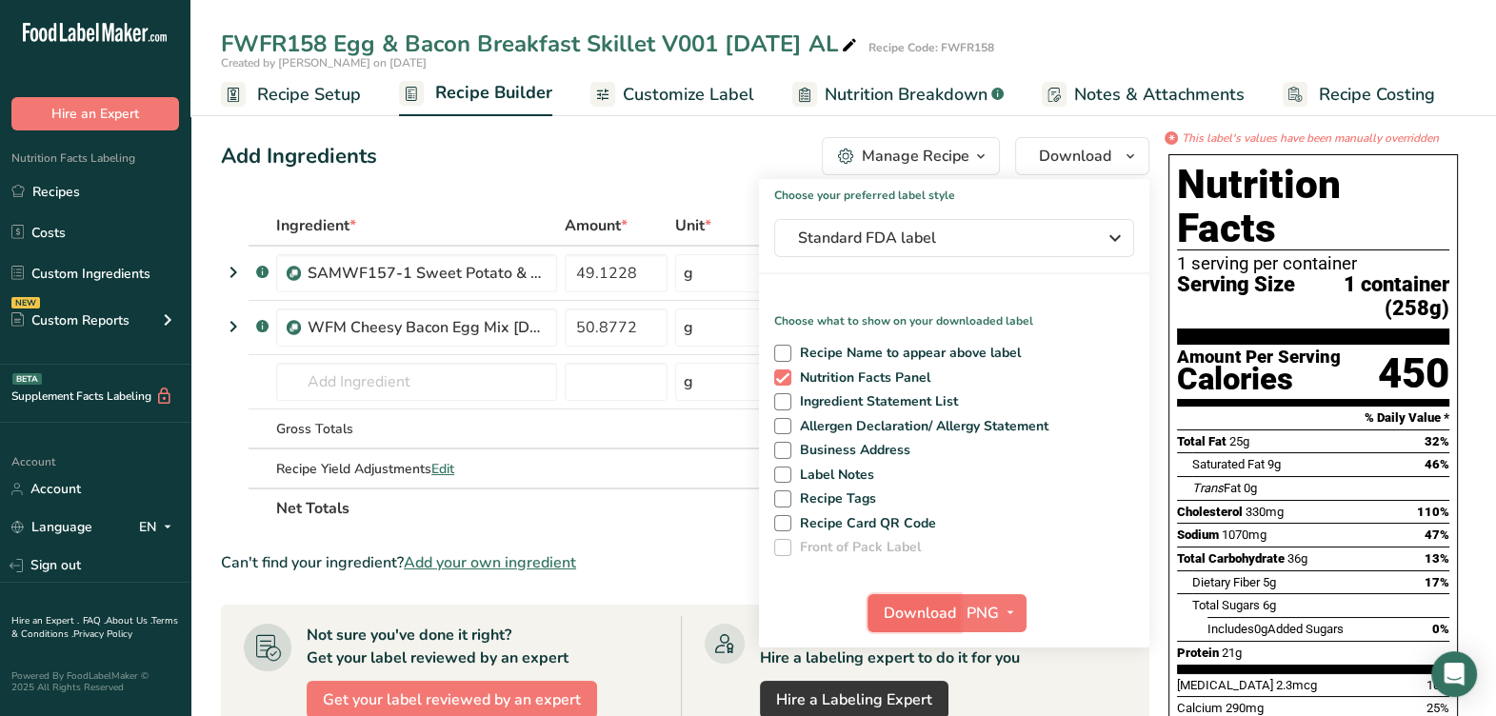
click at [942, 611] on span "Download" at bounding box center [919, 613] width 72 height 23
click at [628, 508] on th "Net Totals" at bounding box center [592, 507] width 640 height 40
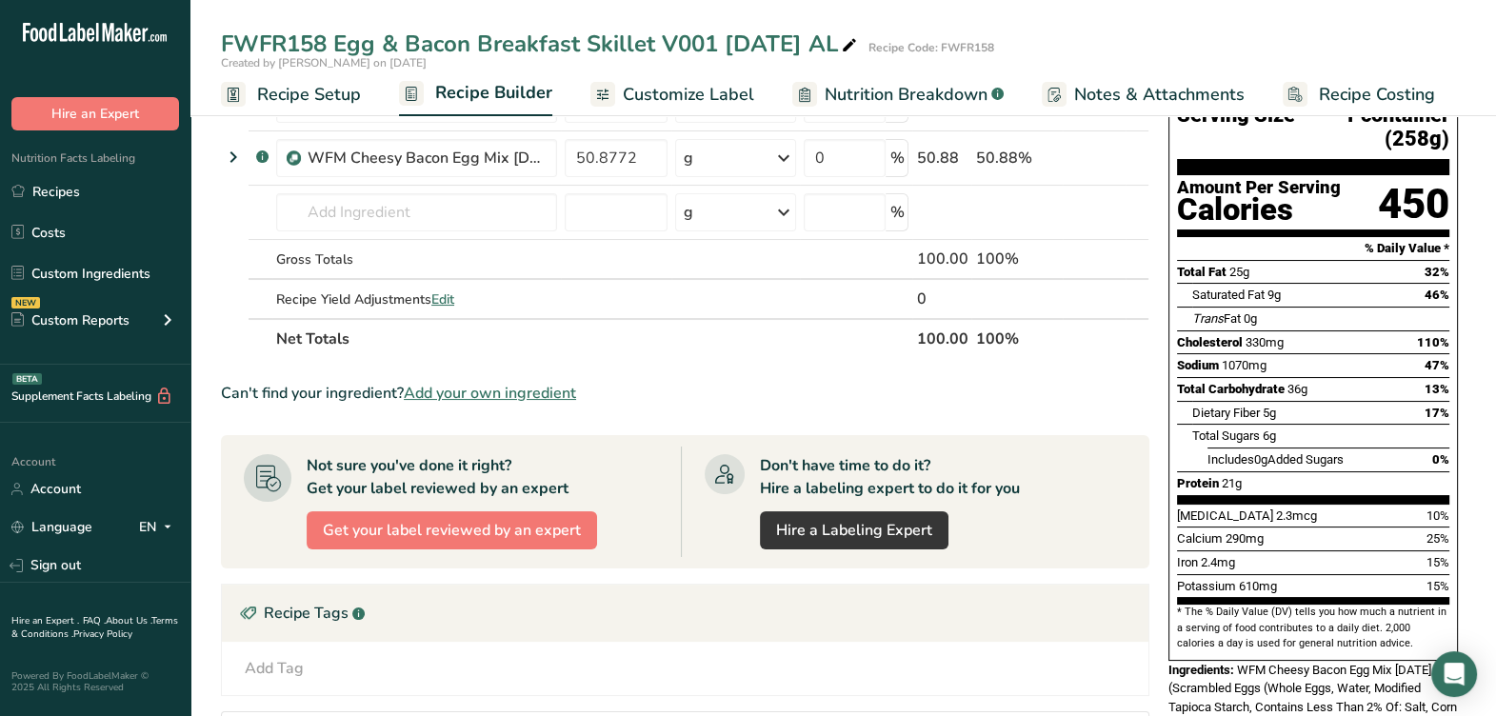
scroll to position [533, 0]
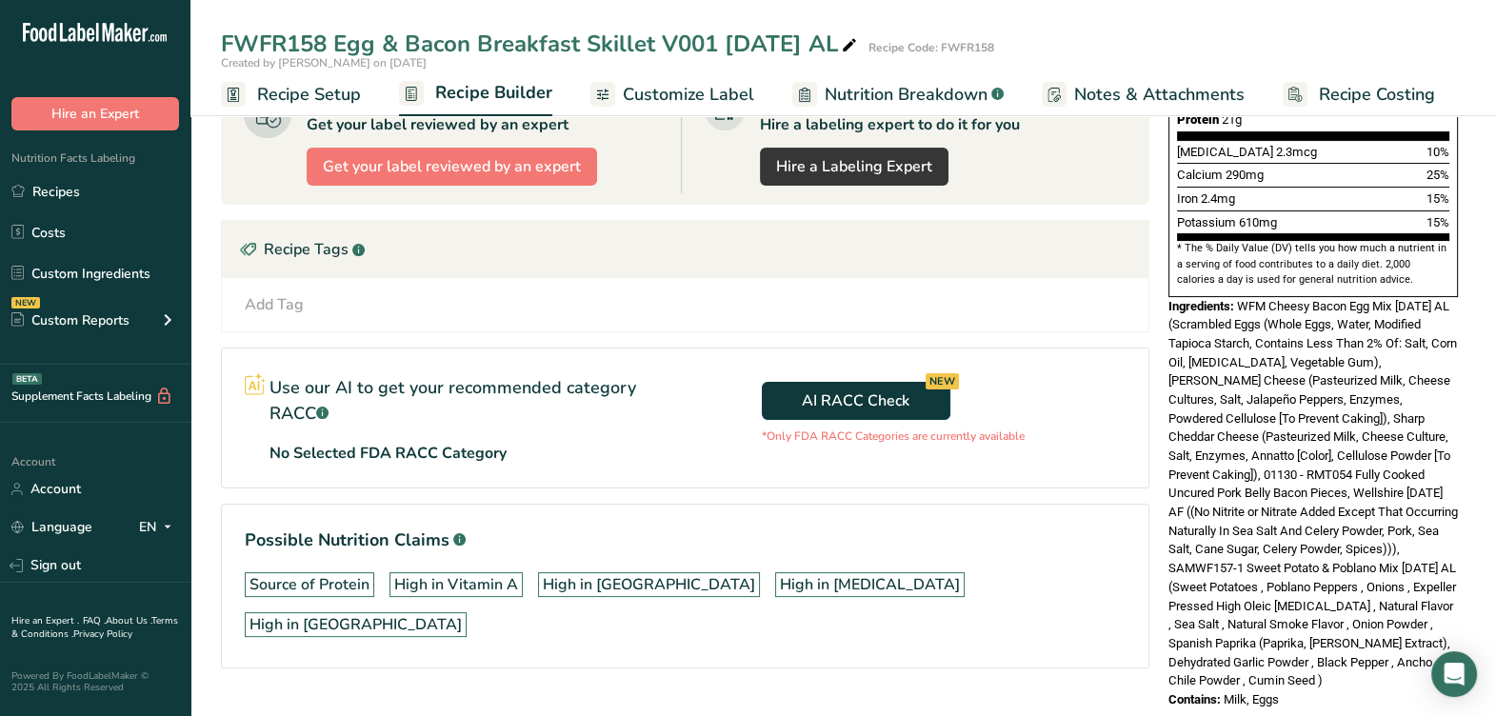
click at [1367, 624] on div "Ingredients: WFM Cheesy Bacon Egg Mix 9-11-25 AL (Scrambled Eggs (Whole Eggs, W…" at bounding box center [1312, 493] width 289 height 393
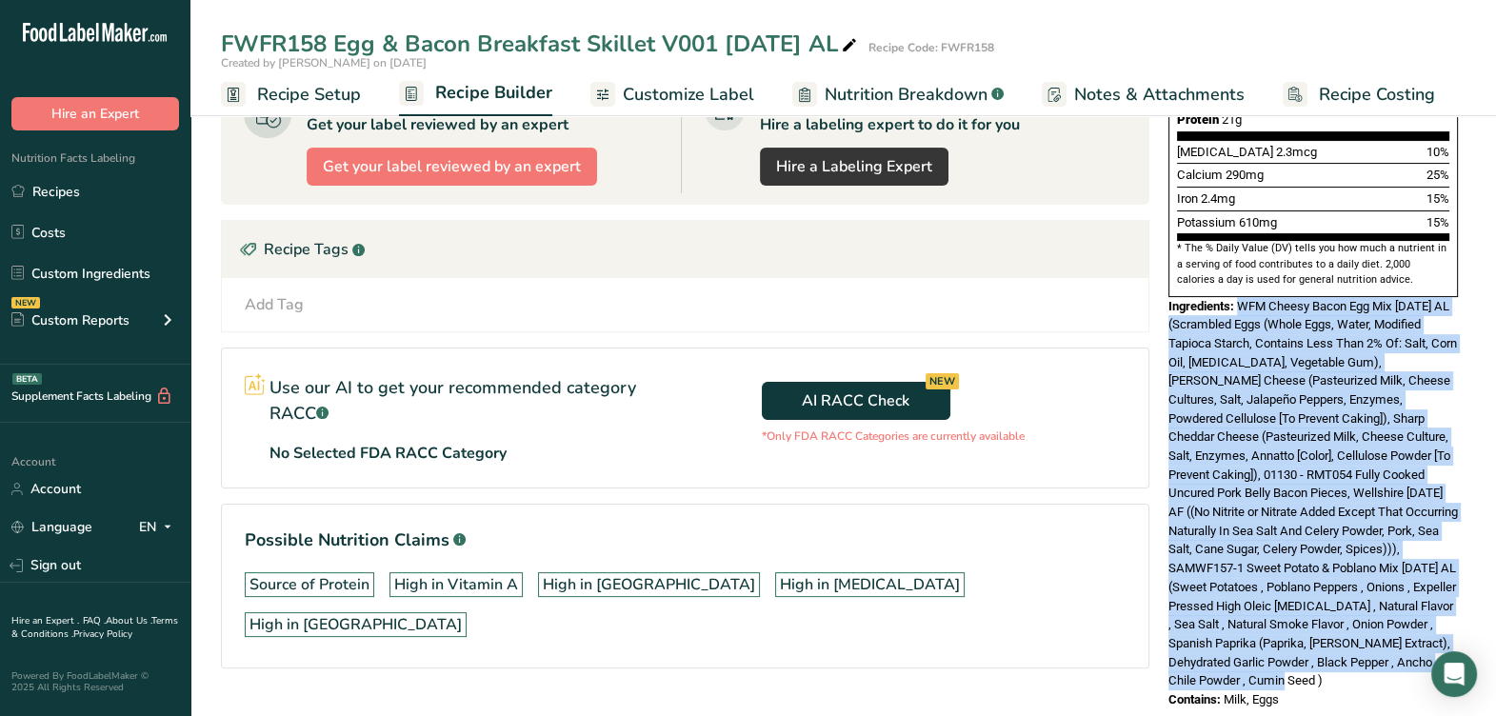
drag, startPoint x: 1370, startPoint y: 633, endPoint x: 1237, endPoint y: 257, distance: 398.9
click at [1237, 297] on div "Ingredients: WFM Cheesy Bacon Egg Mix 9-11-25 AL (Scrambled Eggs (Whole Eggs, W…" at bounding box center [1312, 493] width 289 height 393
copy span "WFM Cheesy Bacon Egg Mix 9-11-25 AL (Scrambled Eggs (Whole Eggs, Water, Modifie…"
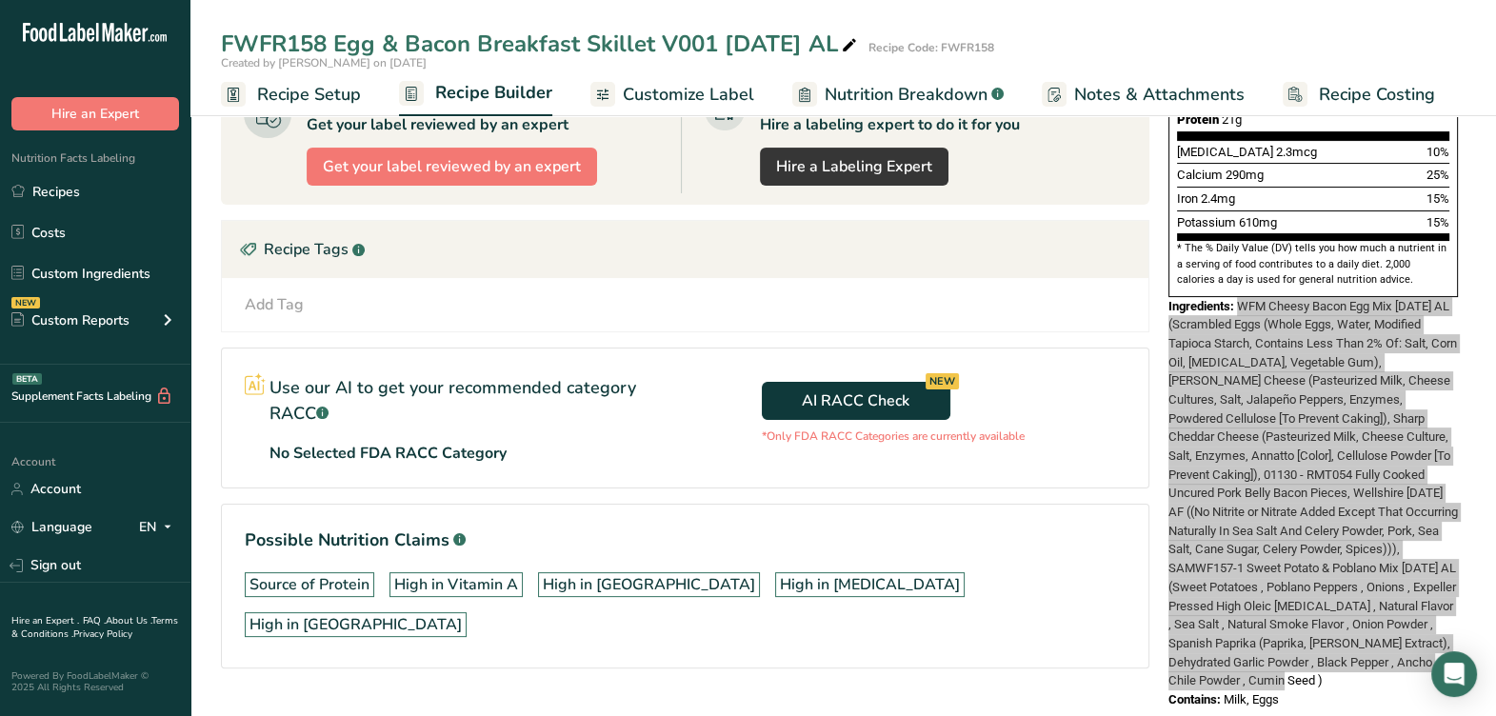
scroll to position [56, 0]
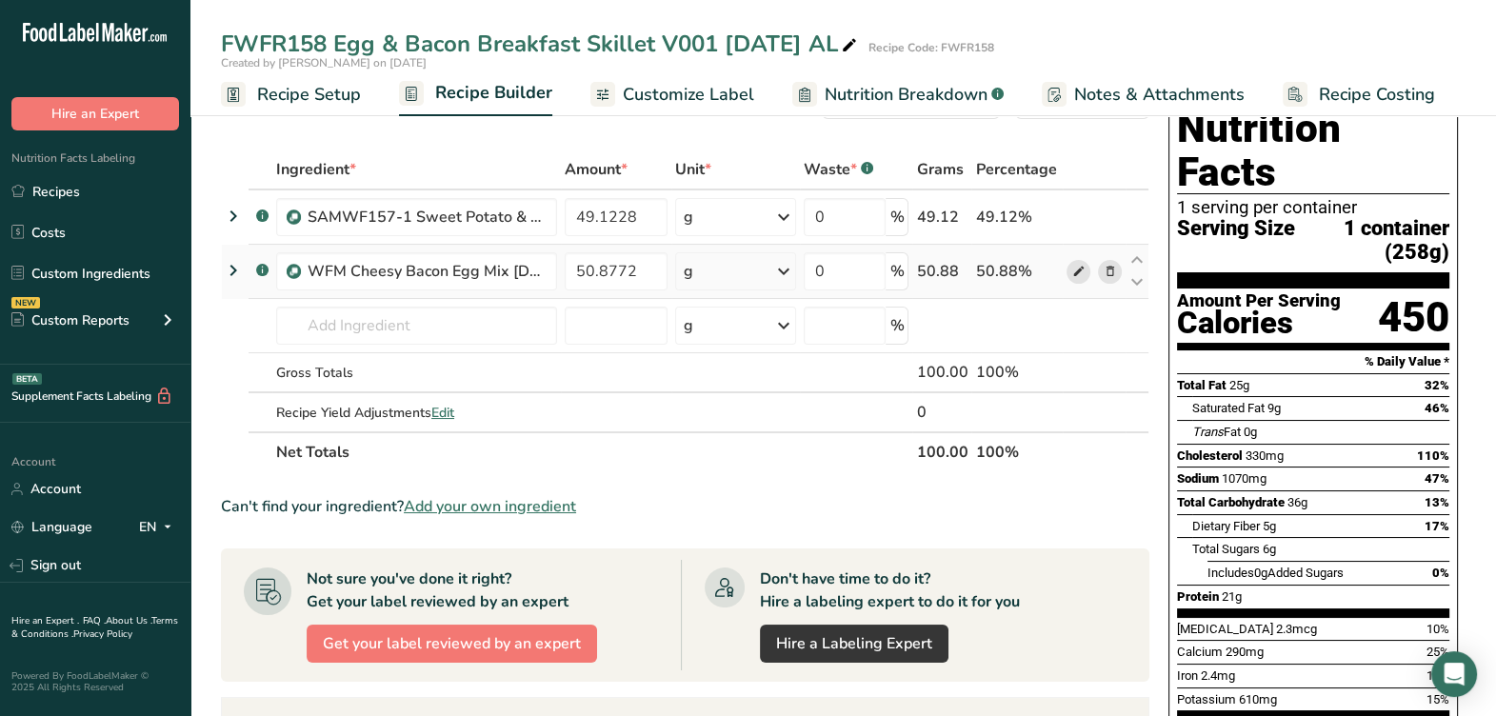
click at [1082, 271] on icon at bounding box center [1077, 272] width 13 height 20
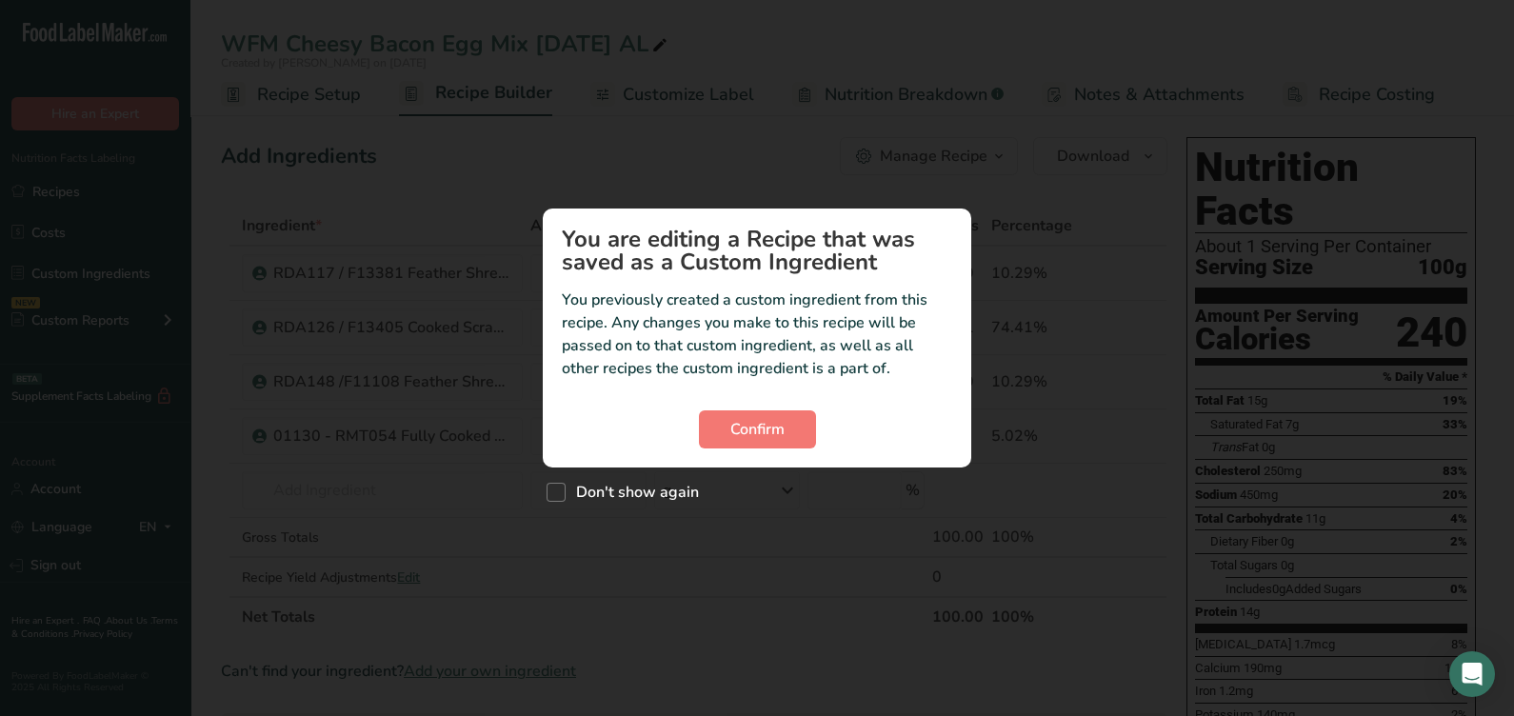
click at [825, 438] on div "Confirm" at bounding box center [757, 429] width 390 height 38
click at [791, 433] on button "Confirm" at bounding box center [757, 429] width 117 height 38
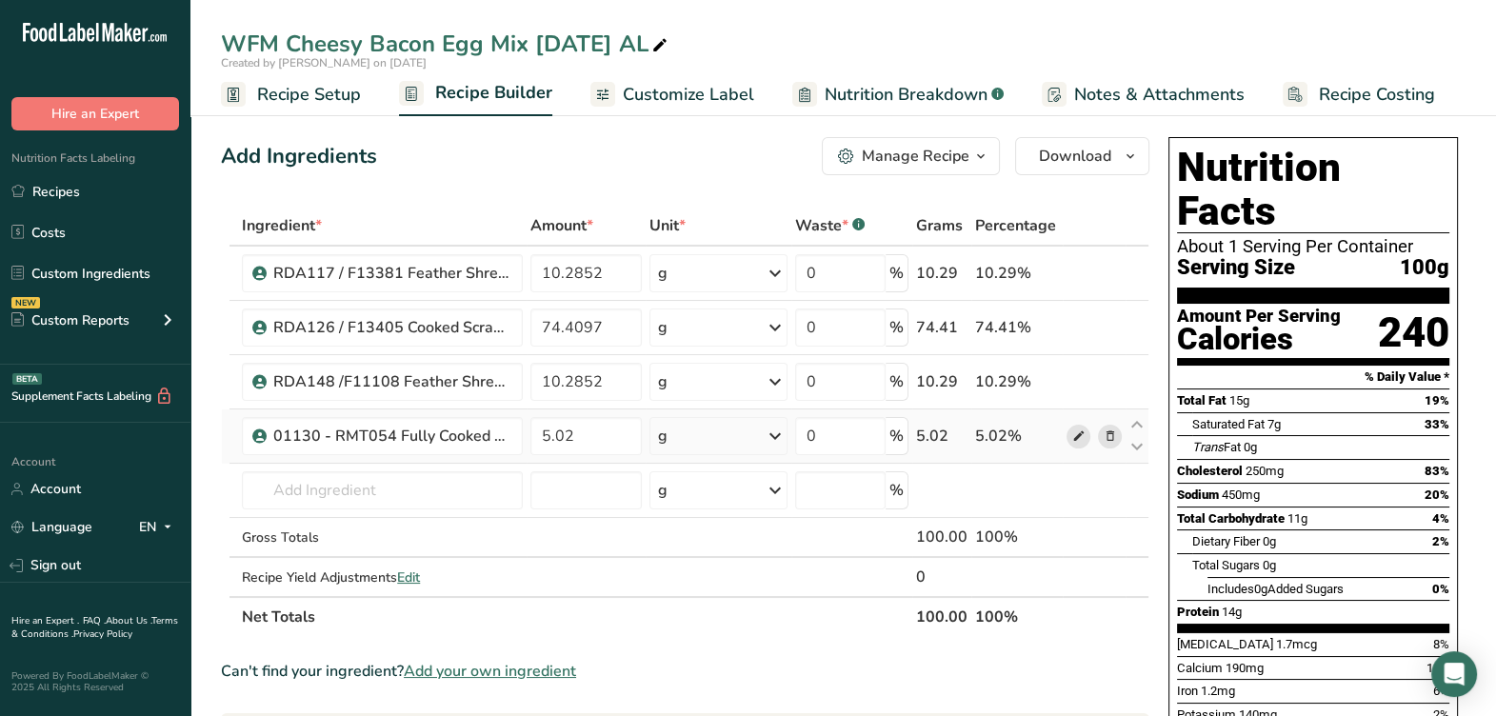
click at [1072, 435] on icon at bounding box center [1077, 436] width 13 height 20
click at [458, 489] on input "text" at bounding box center [382, 490] width 281 height 38
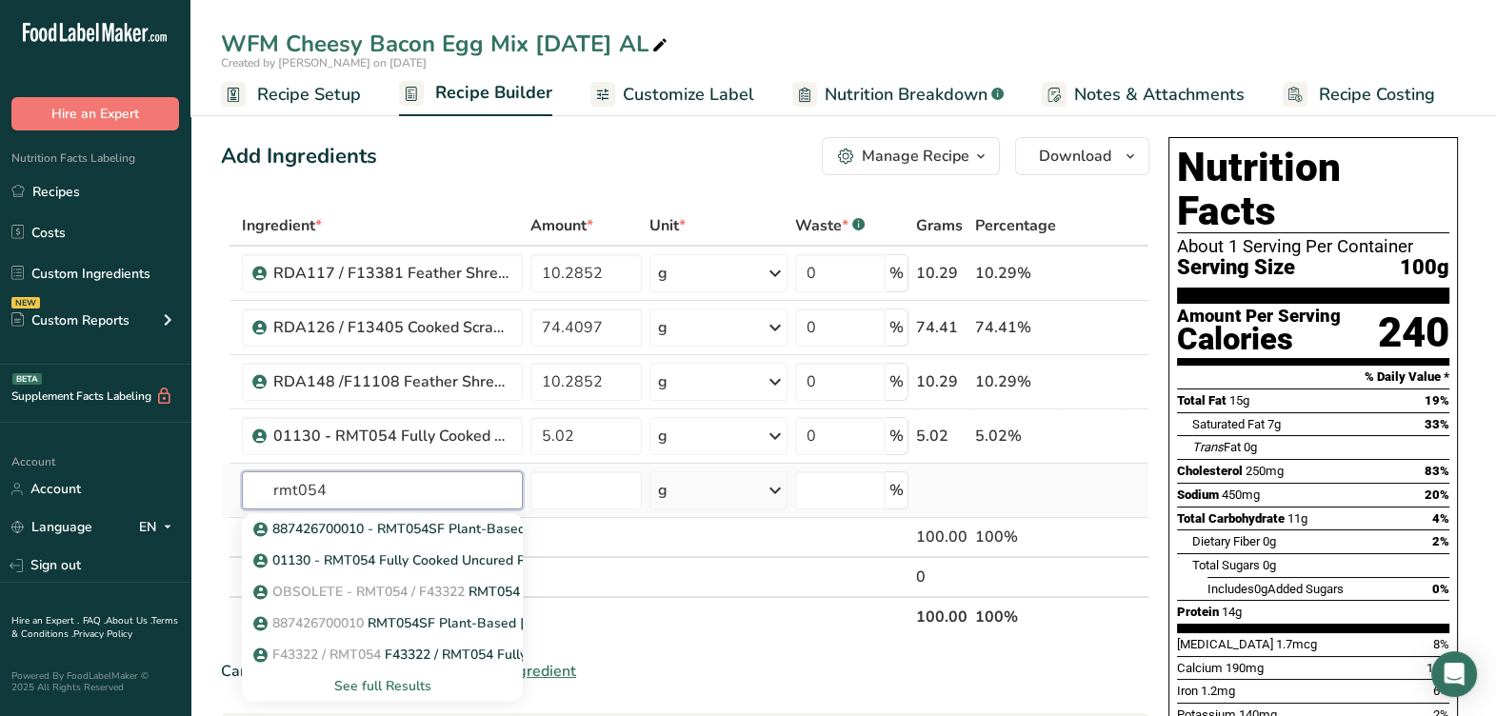
type input "rmt054"
click at [386, 686] on div "See full Results" at bounding box center [382, 686] width 250 height 20
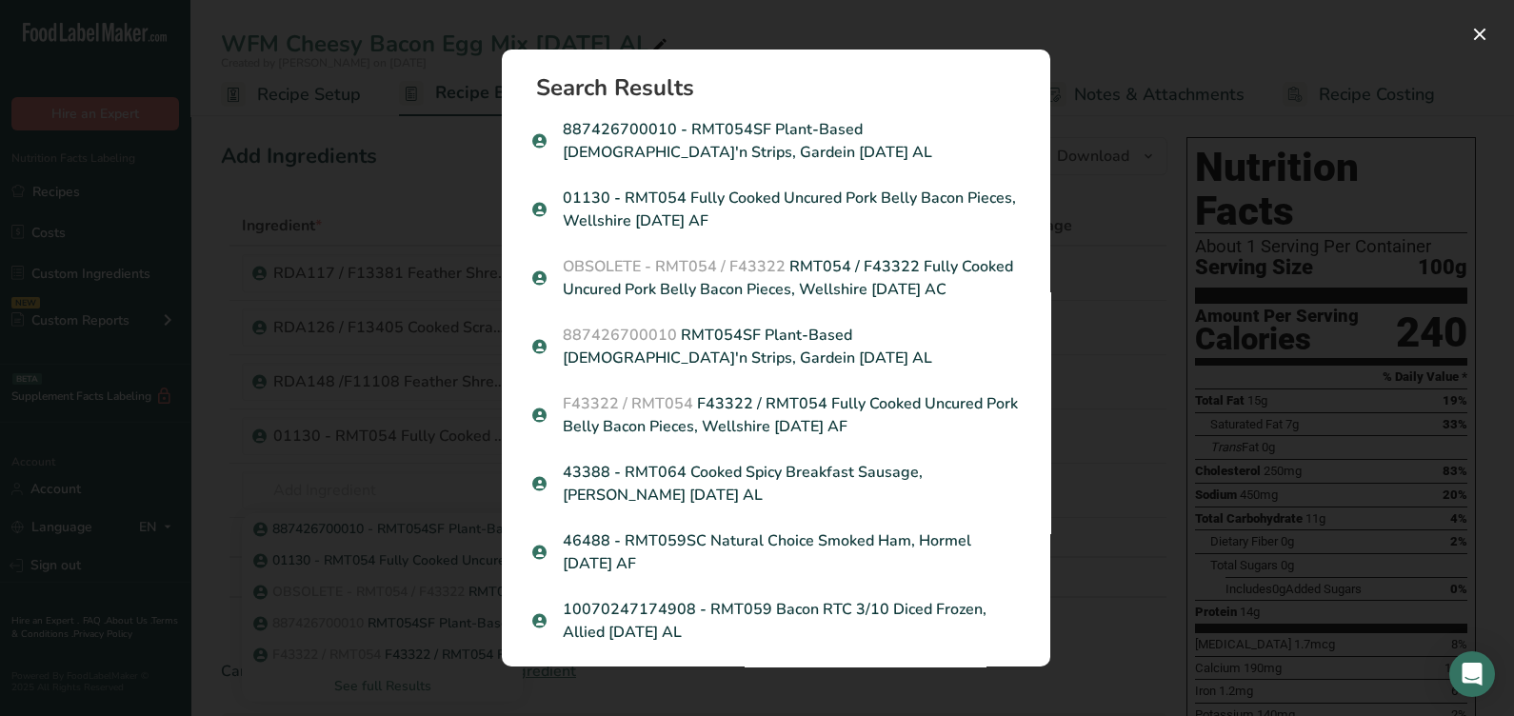
click at [1176, 331] on div "Search results modal" at bounding box center [757, 358] width 1514 height 716
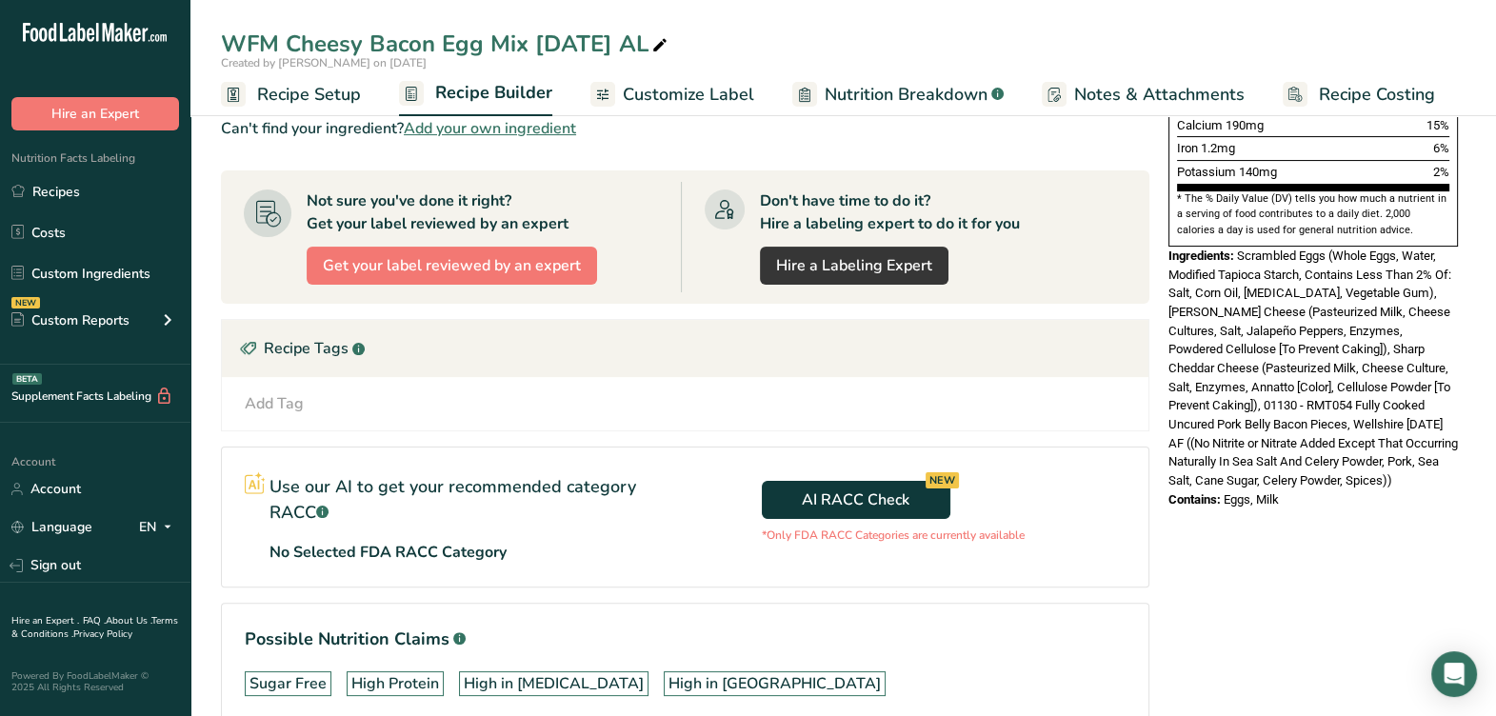
scroll to position [595, 0]
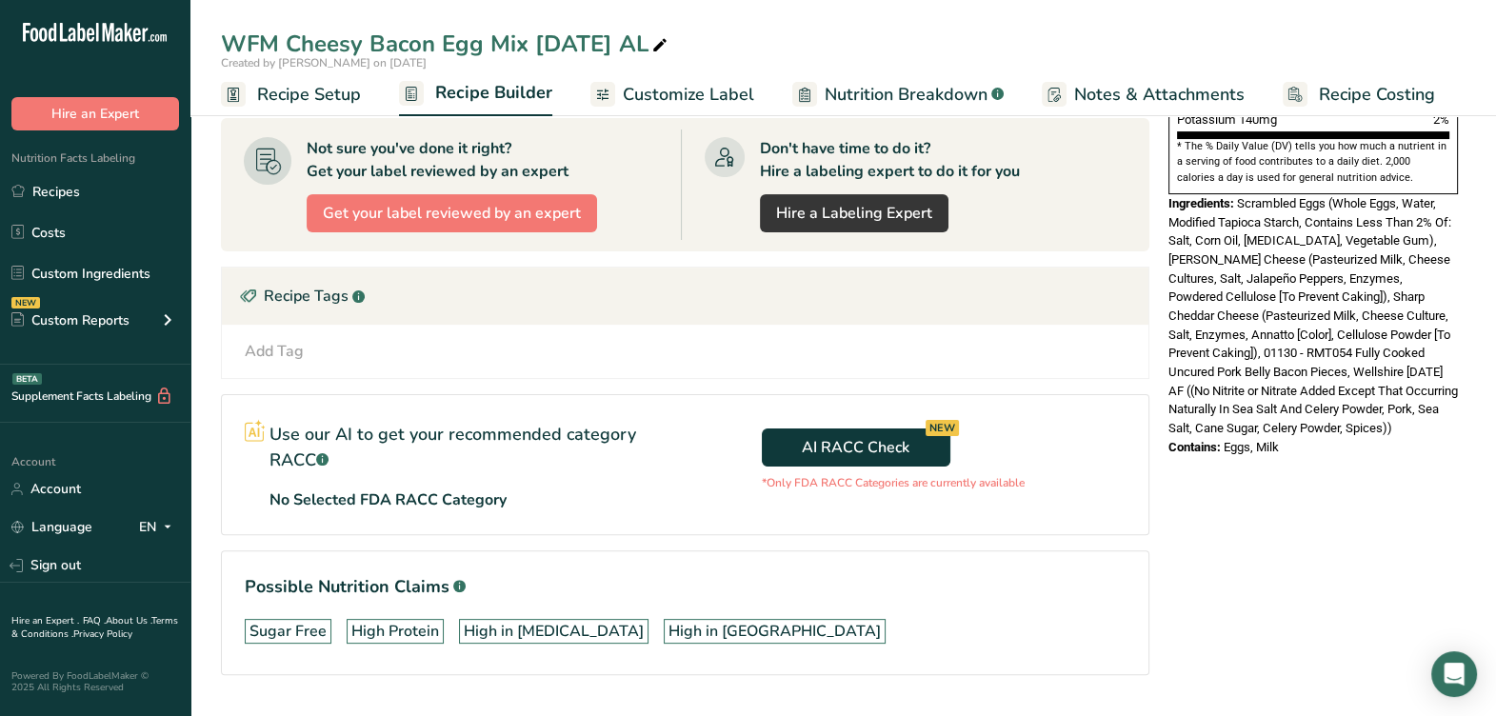
click at [638, 376] on section "Ingredient * Amount * Unit * Waste * .a-a{fill:#347362;}.b-a{fill:#fff;} Grams …" at bounding box center [685, 158] width 928 height 1095
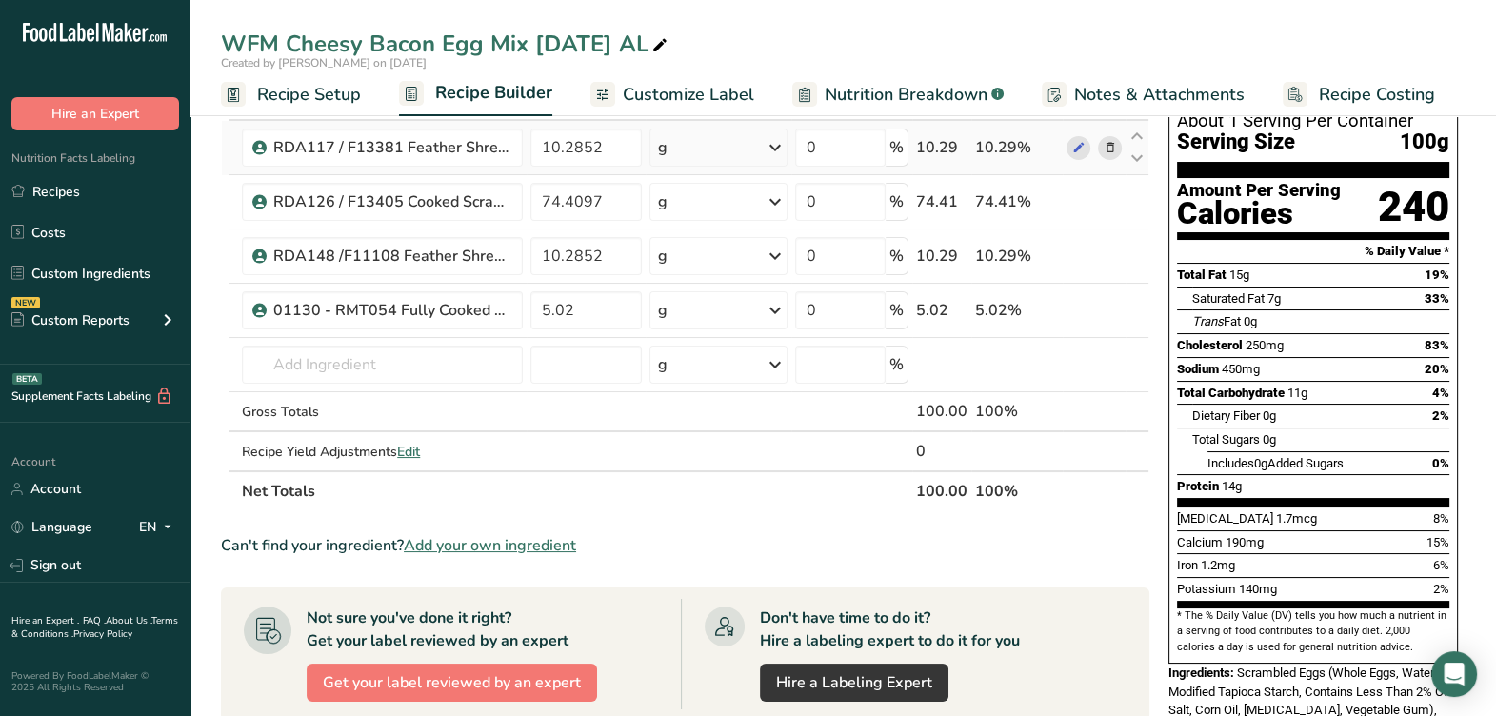
scroll to position [0, 0]
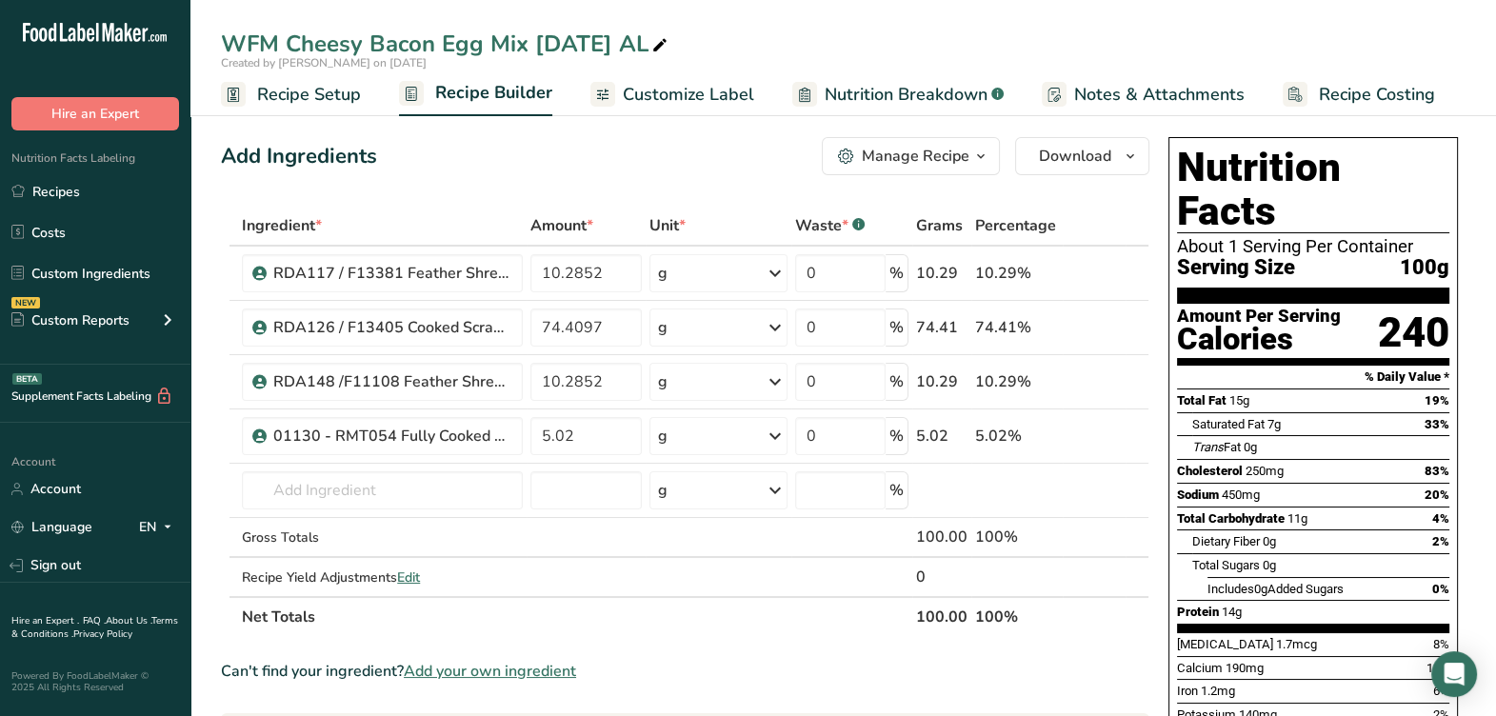
click at [893, 149] on div "Manage Recipe" at bounding box center [916, 156] width 108 height 23
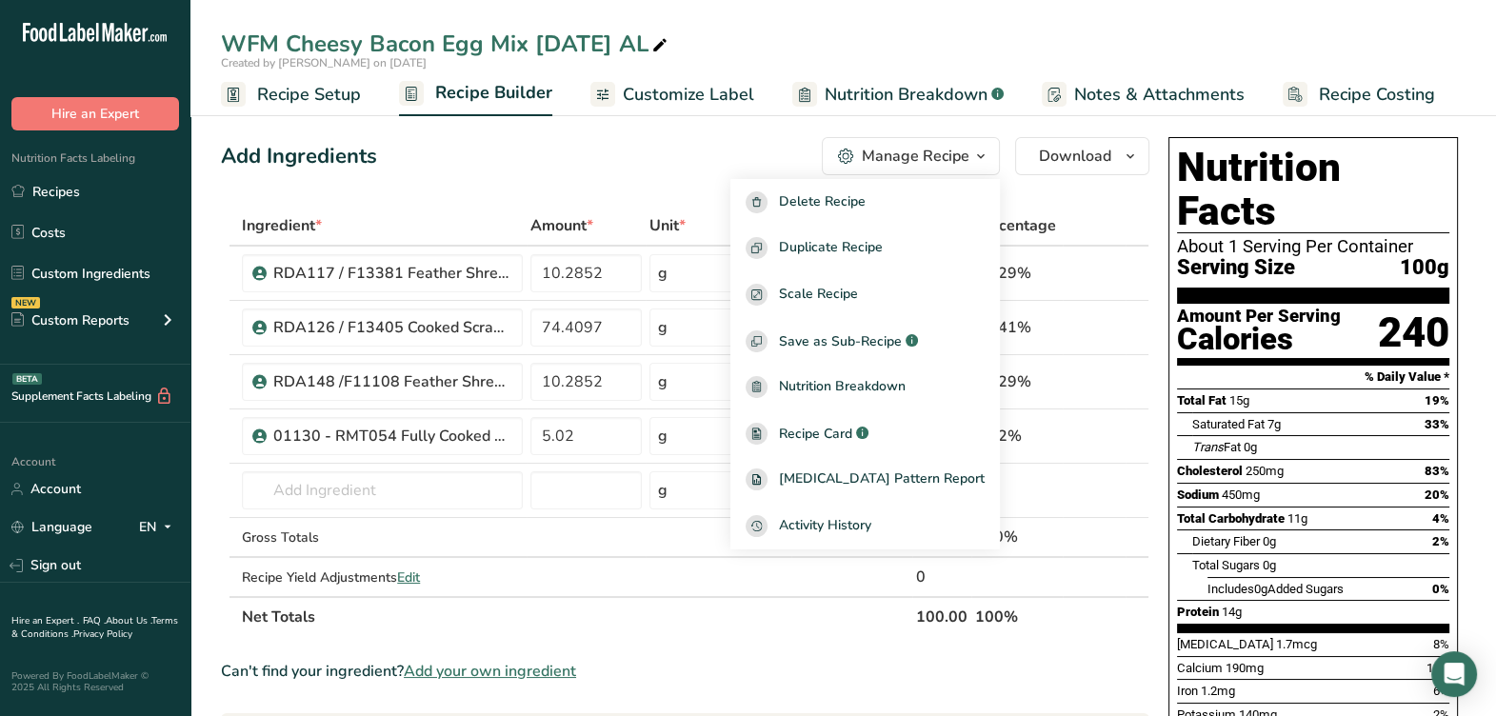
drag, startPoint x: 628, startPoint y: 157, endPoint x: 644, endPoint y: 154, distance: 15.5
click at [628, 159] on div "Add Ingredients Manage Recipe Delete Recipe Duplicate Recipe Scale Recipe Save …" at bounding box center [685, 156] width 928 height 38
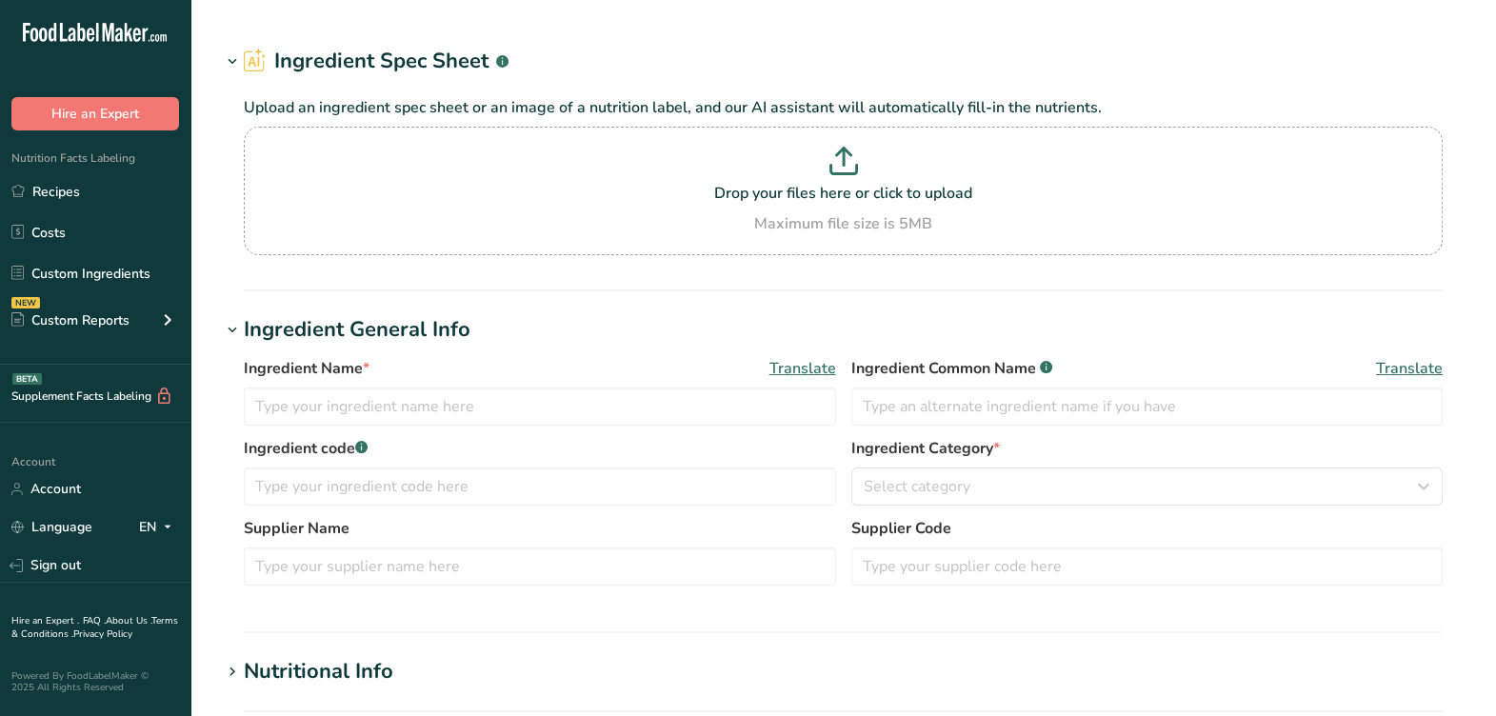
type input "01130 - RMT054 Fully Cooked Uncured Pork Belly Bacon Pieces, Wellshire [DATE] AF"
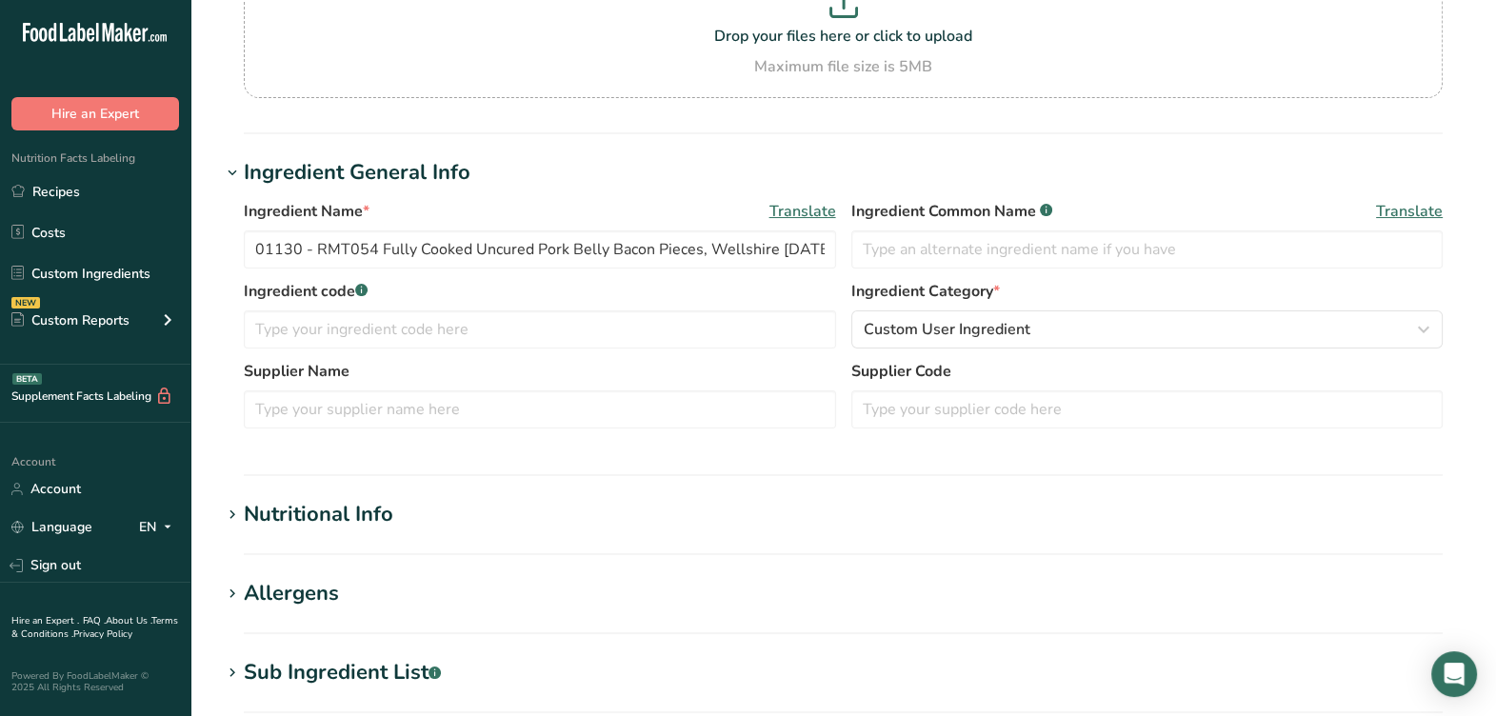
scroll to position [237, 0]
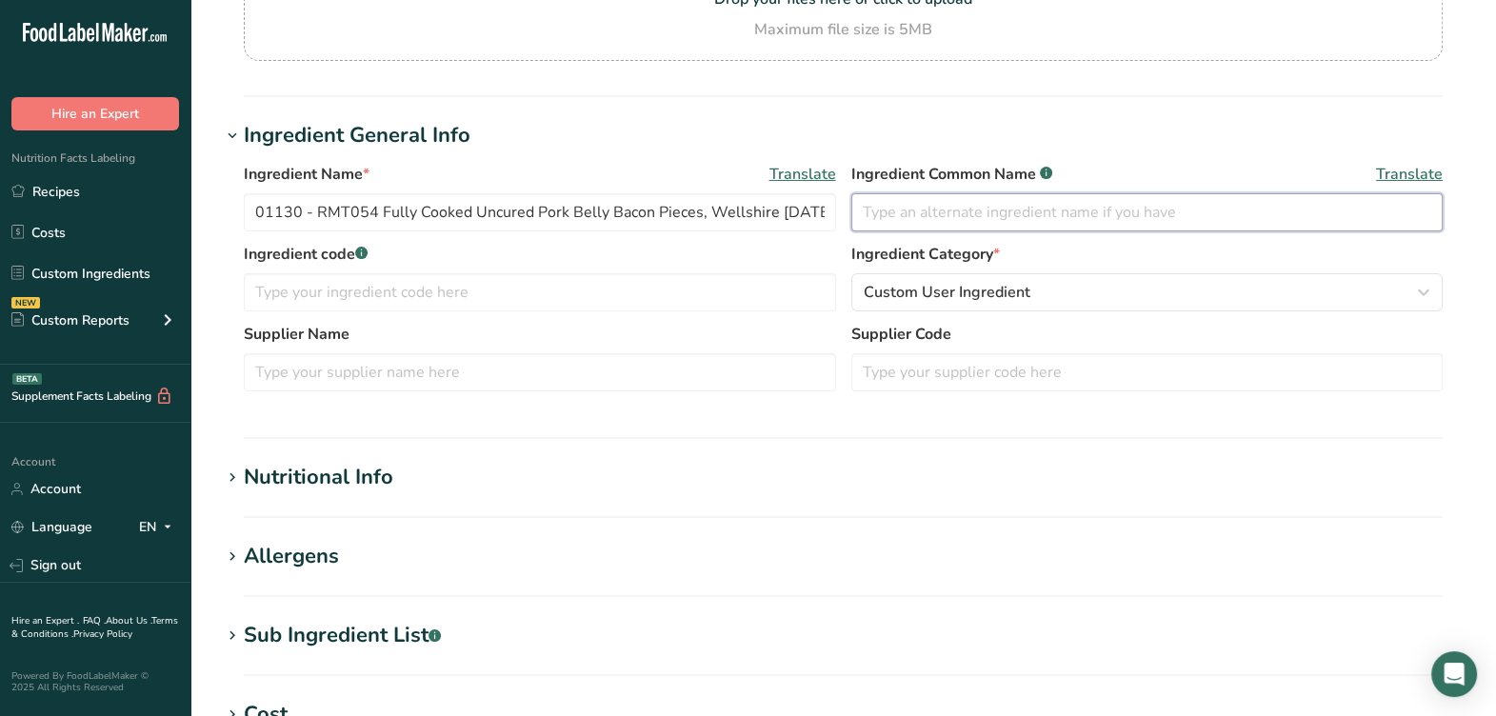
click at [944, 220] on input "text" at bounding box center [1147, 212] width 592 height 38
drag, startPoint x: 941, startPoint y: 216, endPoint x: 823, endPoint y: 214, distance: 117.1
click at [823, 214] on div "Ingredient Name * Translate 01130 - RMT054 Fully Cooked Uncured Pork Belly Baco…" at bounding box center [843, 203] width 1199 height 80
click at [1110, 221] on input "Uncured Bacon Bits" at bounding box center [1147, 212] width 592 height 38
type input "Uncured Bacon"
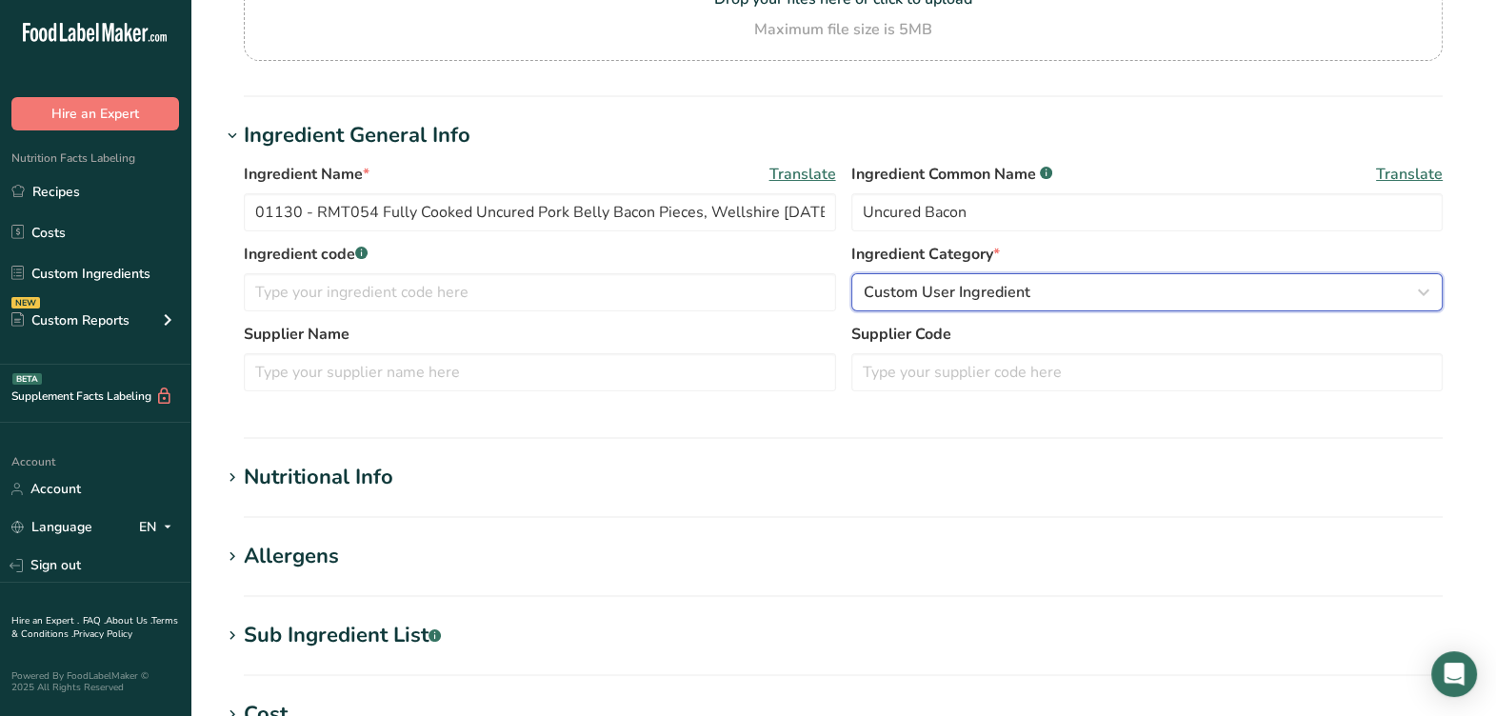
click at [1030, 284] on div "Custom User Ingredient" at bounding box center [1141, 292] width 556 height 23
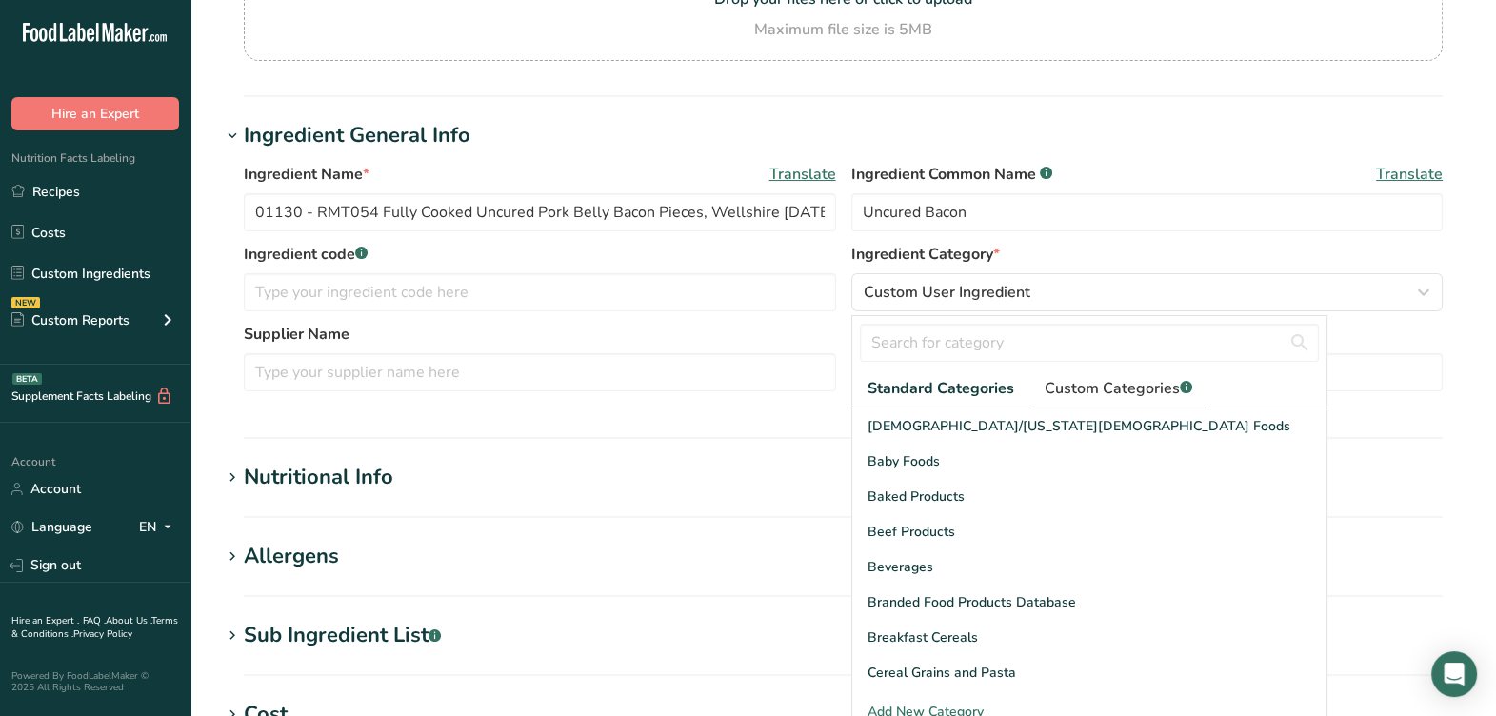
click at [1063, 390] on span "Custom Categories .a-a{fill:#347362;}.b-a{fill:#fff;}" at bounding box center [1118, 388] width 148 height 23
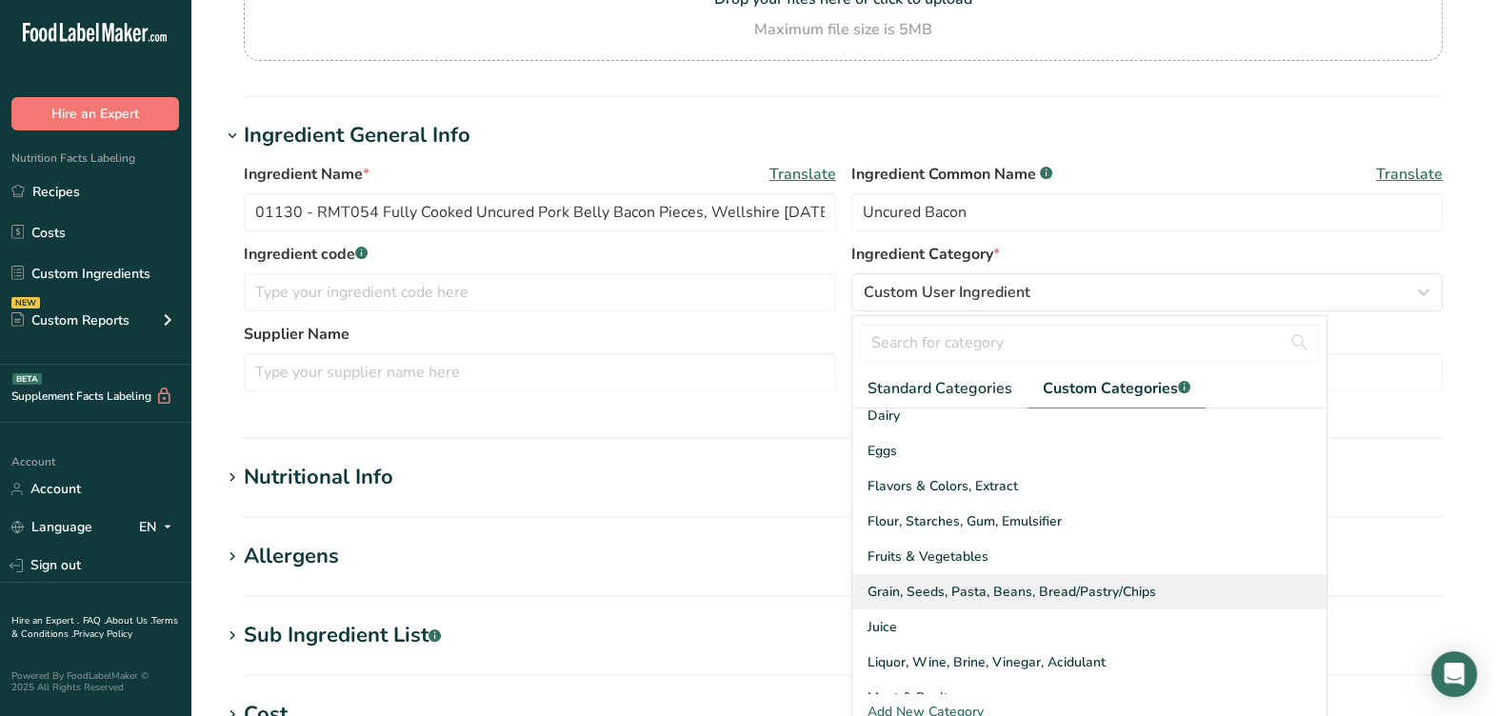
scroll to position [118, 0]
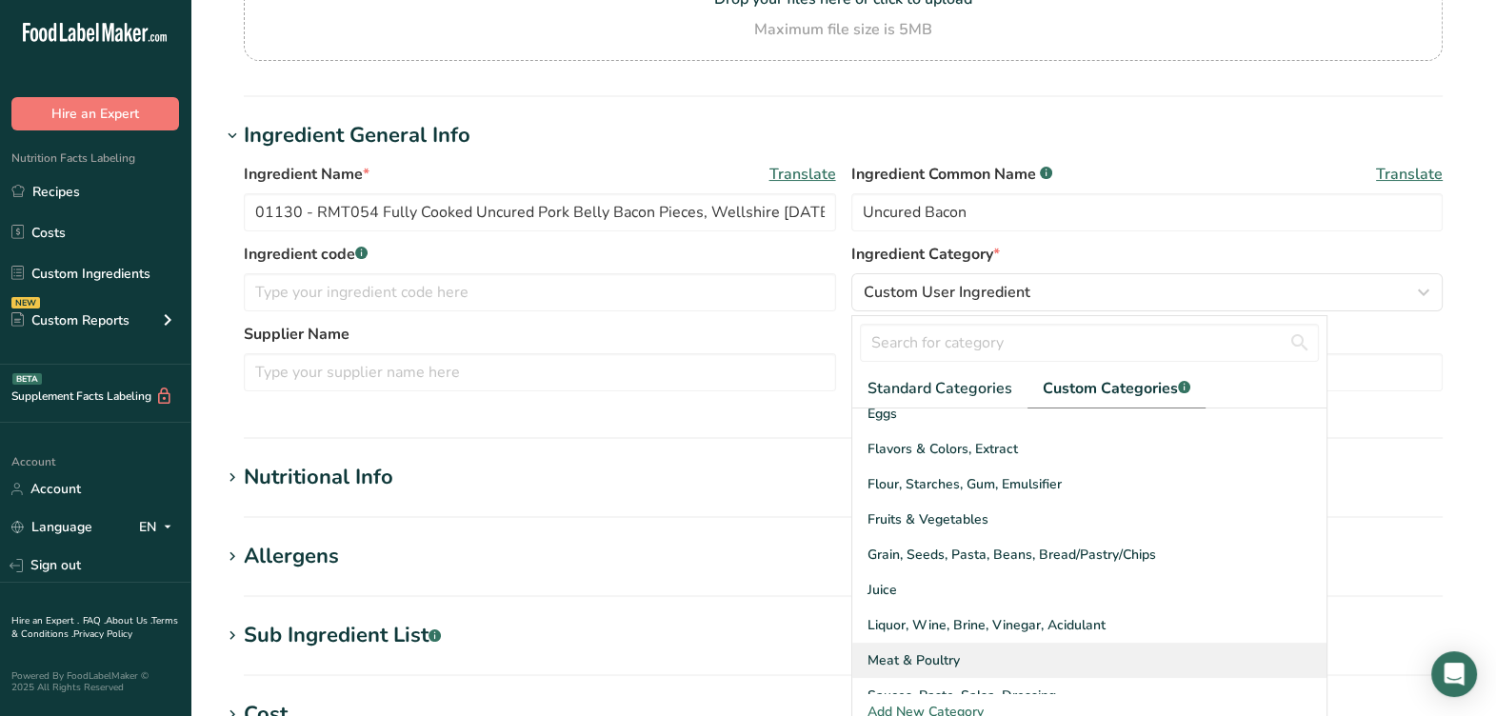
click at [914, 652] on span "Meat & Poultry" at bounding box center [913, 660] width 92 height 20
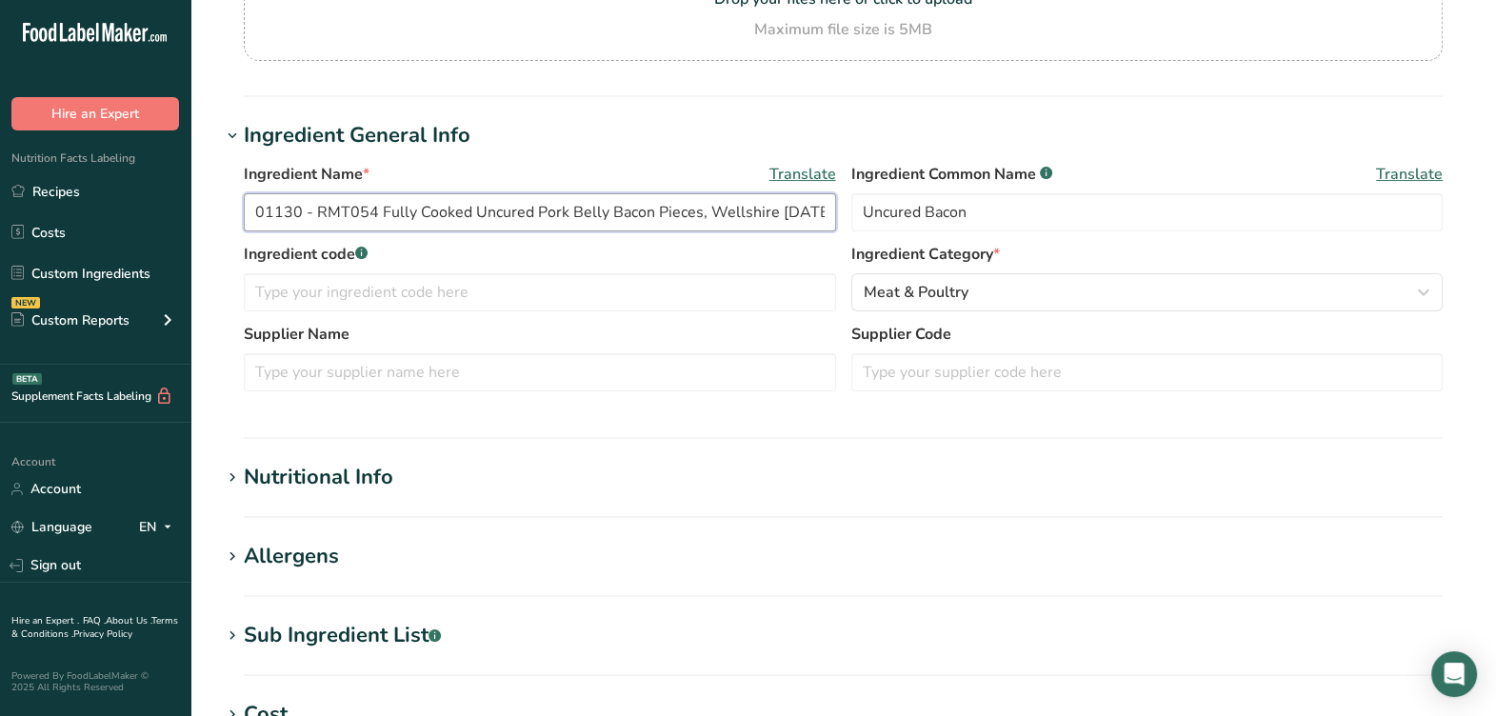
drag, startPoint x: 328, startPoint y: 210, endPoint x: 368, endPoint y: 210, distance: 40.0
click at [370, 209] on input "01130 - RMT054 Fully Cooked Uncured Pork Belly Bacon Pieces, Wellshire 06-09-23…" at bounding box center [540, 212] width 592 height 38
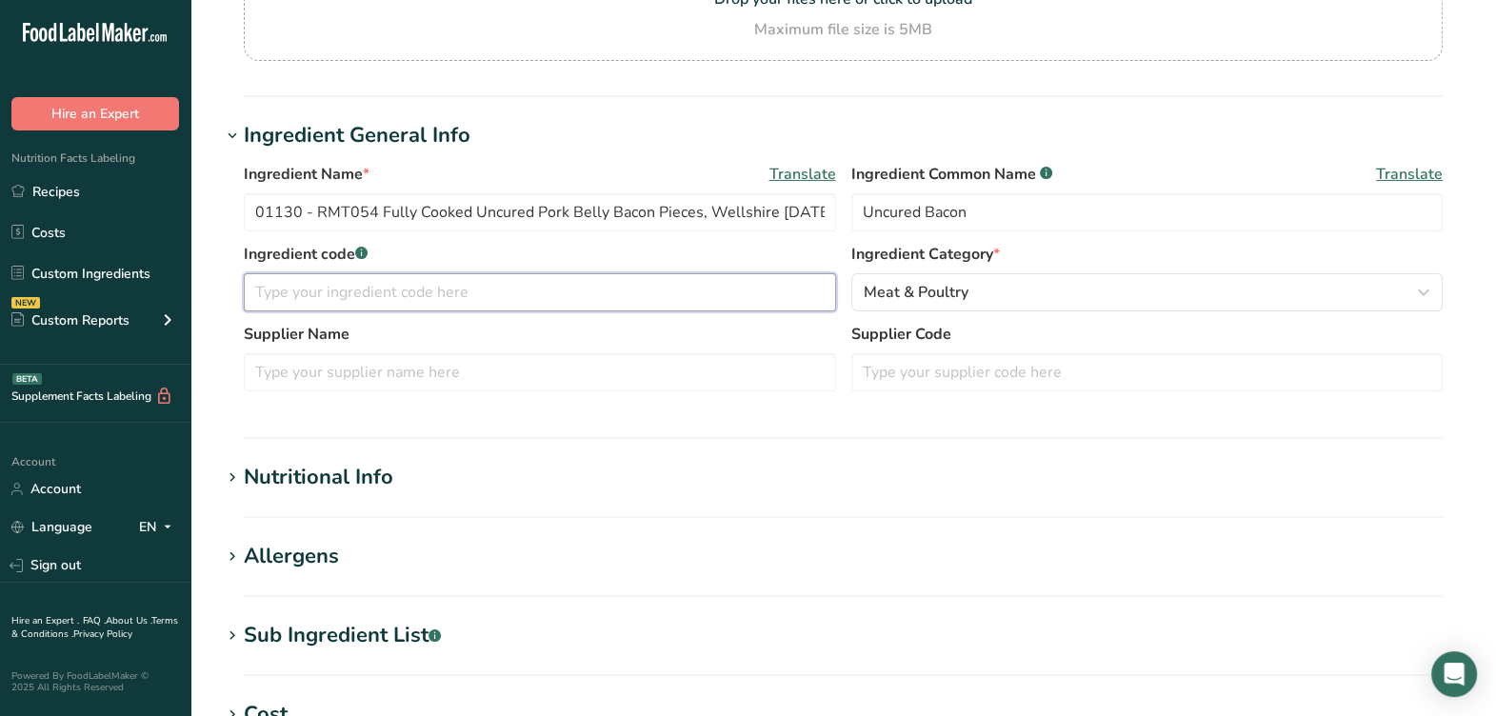
click at [389, 295] on input "text" at bounding box center [540, 292] width 592 height 38
paste input "RMT054"
type input "RMT054"
click at [587, 379] on input "text" at bounding box center [540, 372] width 592 height 38
type input "Wellshire Farms"
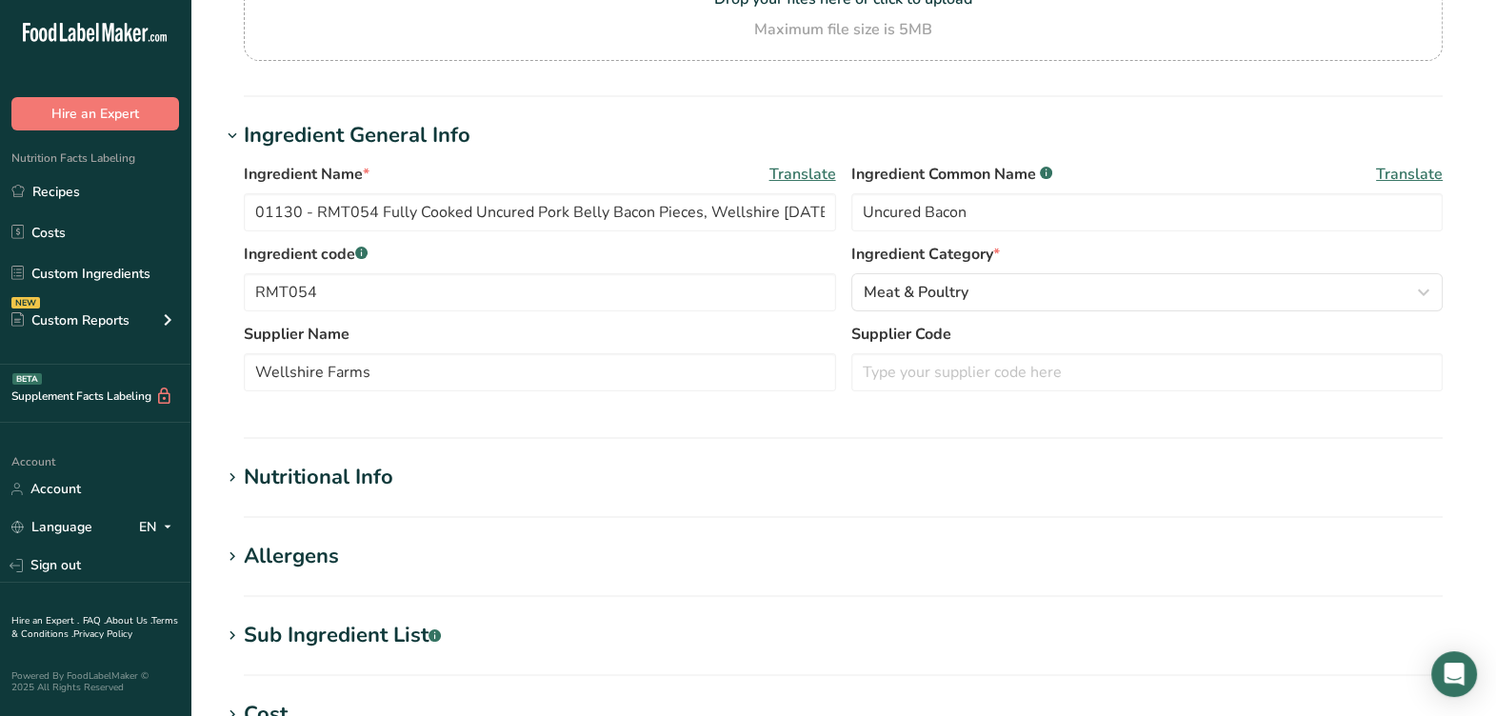
click at [457, 325] on label "Supplier Name" at bounding box center [540, 334] width 592 height 23
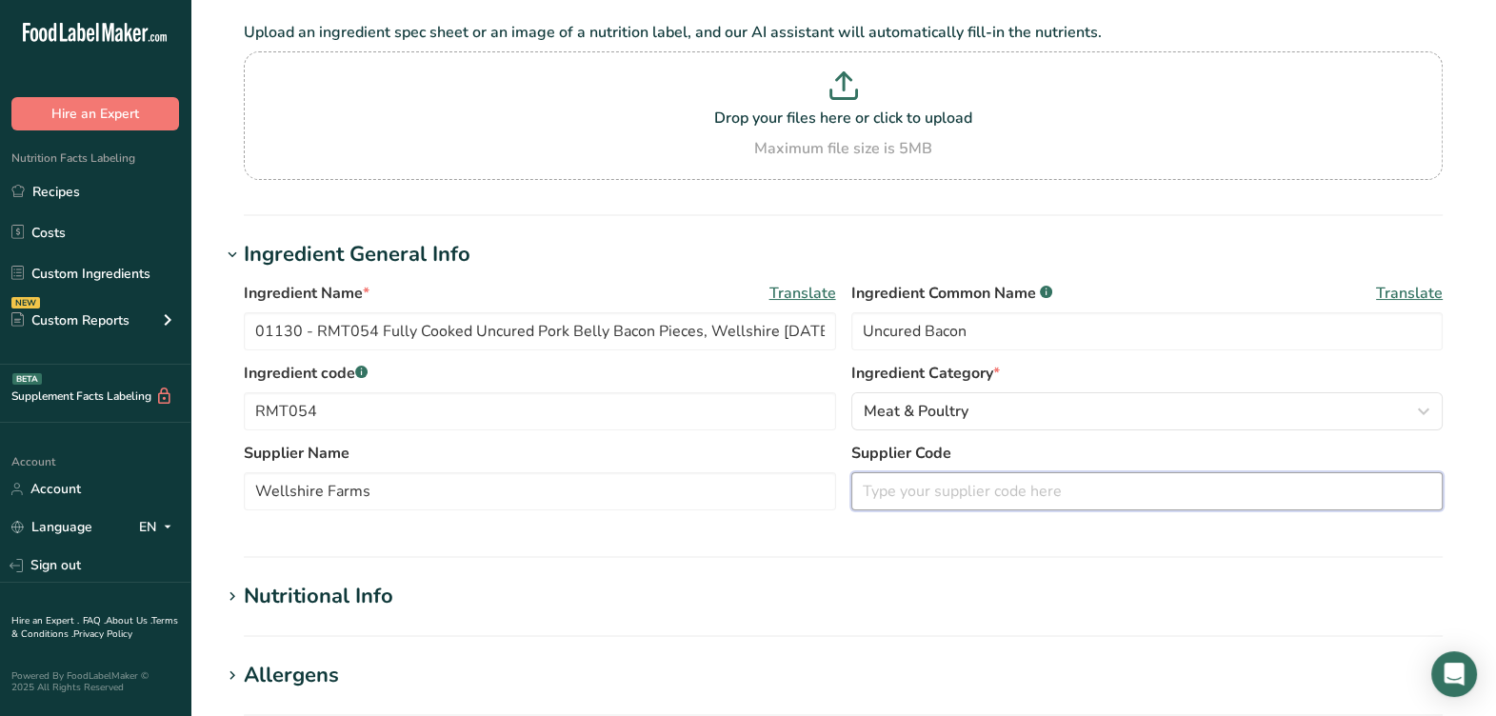
click at [876, 489] on input "text" at bounding box center [1147, 491] width 592 height 38
type input "01130"
click at [812, 508] on input "Wellshire Farms" at bounding box center [540, 491] width 592 height 38
drag, startPoint x: 732, startPoint y: 377, endPoint x: 675, endPoint y: 371, distance: 57.4
click at [731, 377] on label "Ingredient code .a-a{fill:#347362;}.b-a{fill:#fff;}" at bounding box center [540, 373] width 592 height 23
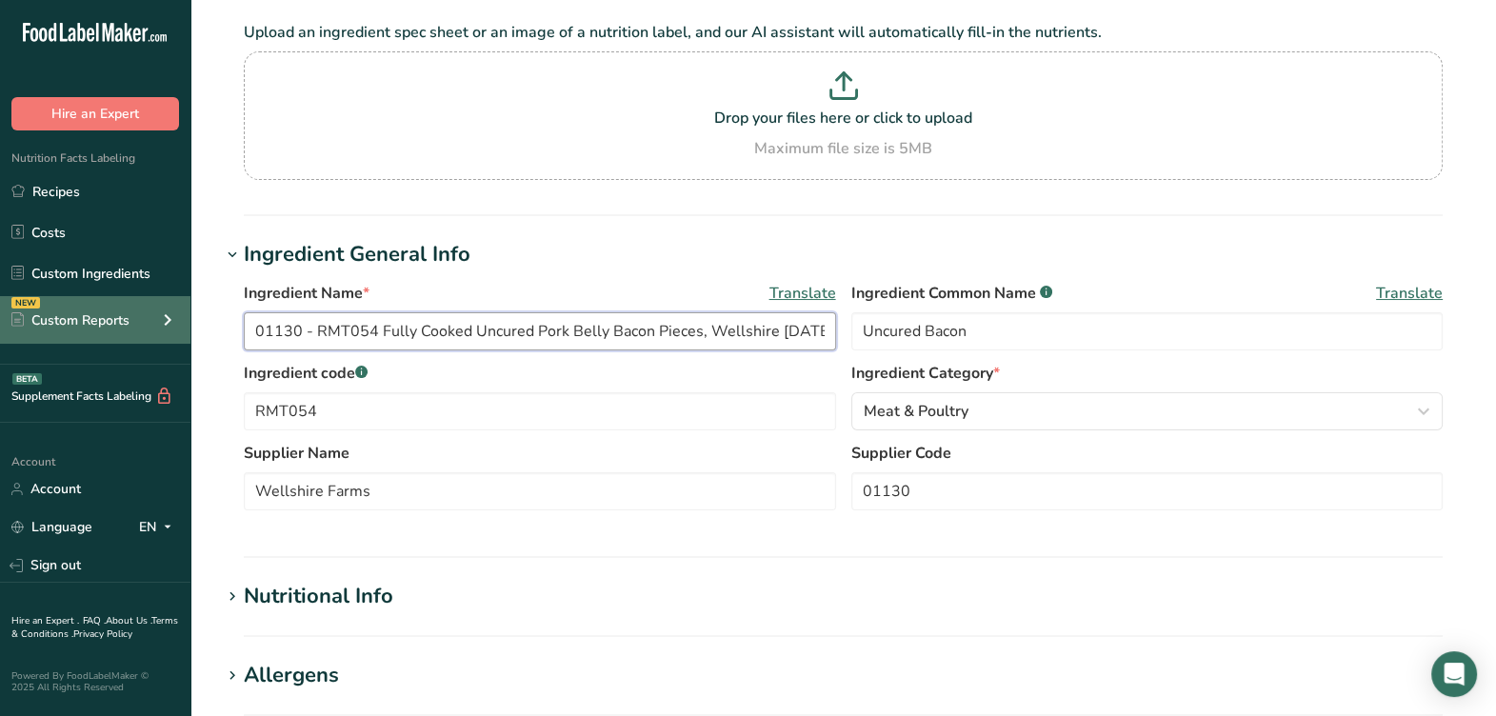
drag, startPoint x: 309, startPoint y: 332, endPoint x: 142, endPoint y: 343, distance: 167.9
click at [131, 343] on div ".a-20{fill:#fff;} Hire an Expert Nutrition Facts Labeling Recipes Costs Custom …" at bounding box center [748, 611] width 1496 height 1459
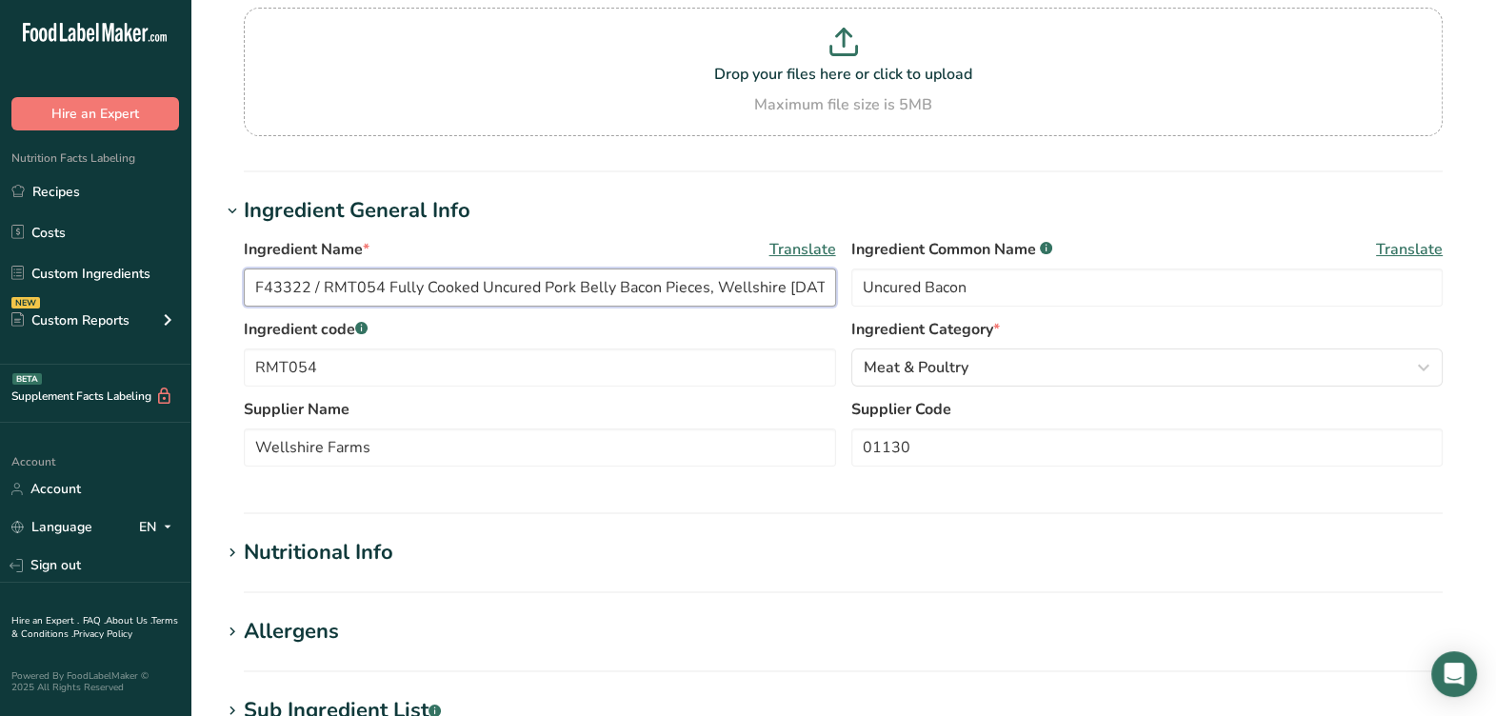
type input "F43322 / RMT054 Fully Cooked Uncured Pork Belly Bacon Pieces, Wellshire [DATE] …"
click at [754, 341] on label "Ingredient code .a-a{fill:#347362;}.b-a{fill:#fff;}" at bounding box center [540, 329] width 592 height 23
drag, startPoint x: 774, startPoint y: 327, endPoint x: 958, endPoint y: 324, distance: 183.7
click at [958, 318] on div "Ingredient Name * Translate F43322 / RMT054 Fully Cooked Uncured Pork Belly Bac…" at bounding box center [843, 278] width 1199 height 80
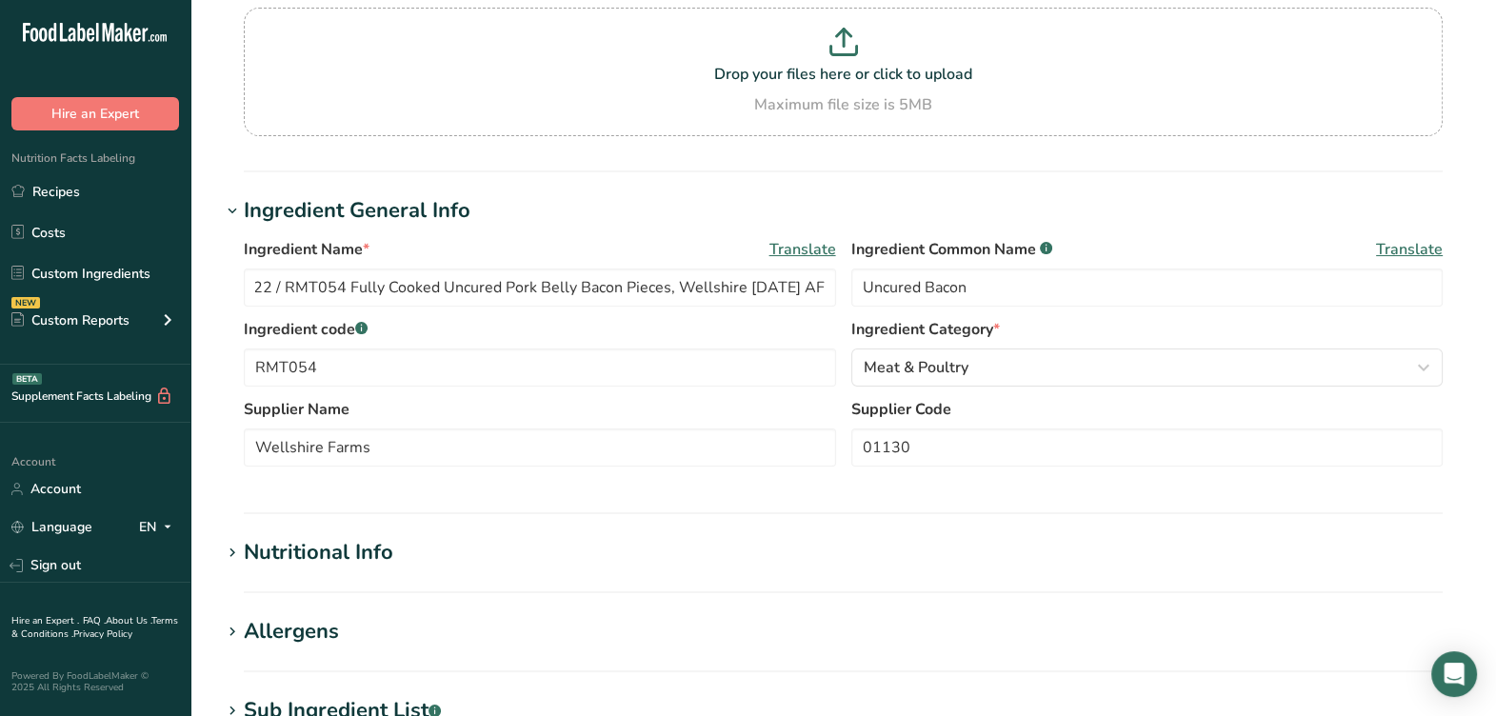
click at [738, 341] on label "Ingredient code .a-a{fill:#347362;}.b-a{fill:#fff;}" at bounding box center [540, 329] width 592 height 23
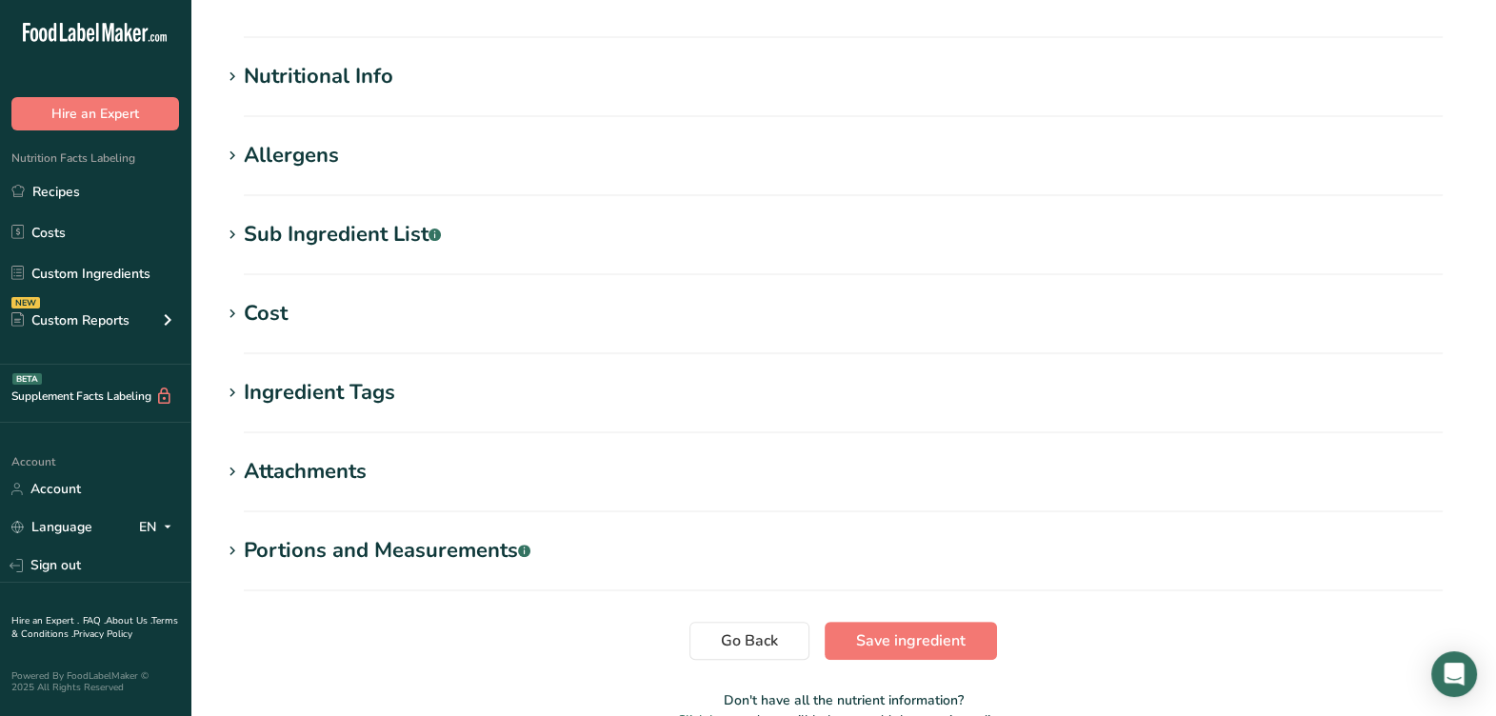
click at [254, 92] on div "Nutritional Info" at bounding box center [318, 76] width 149 height 31
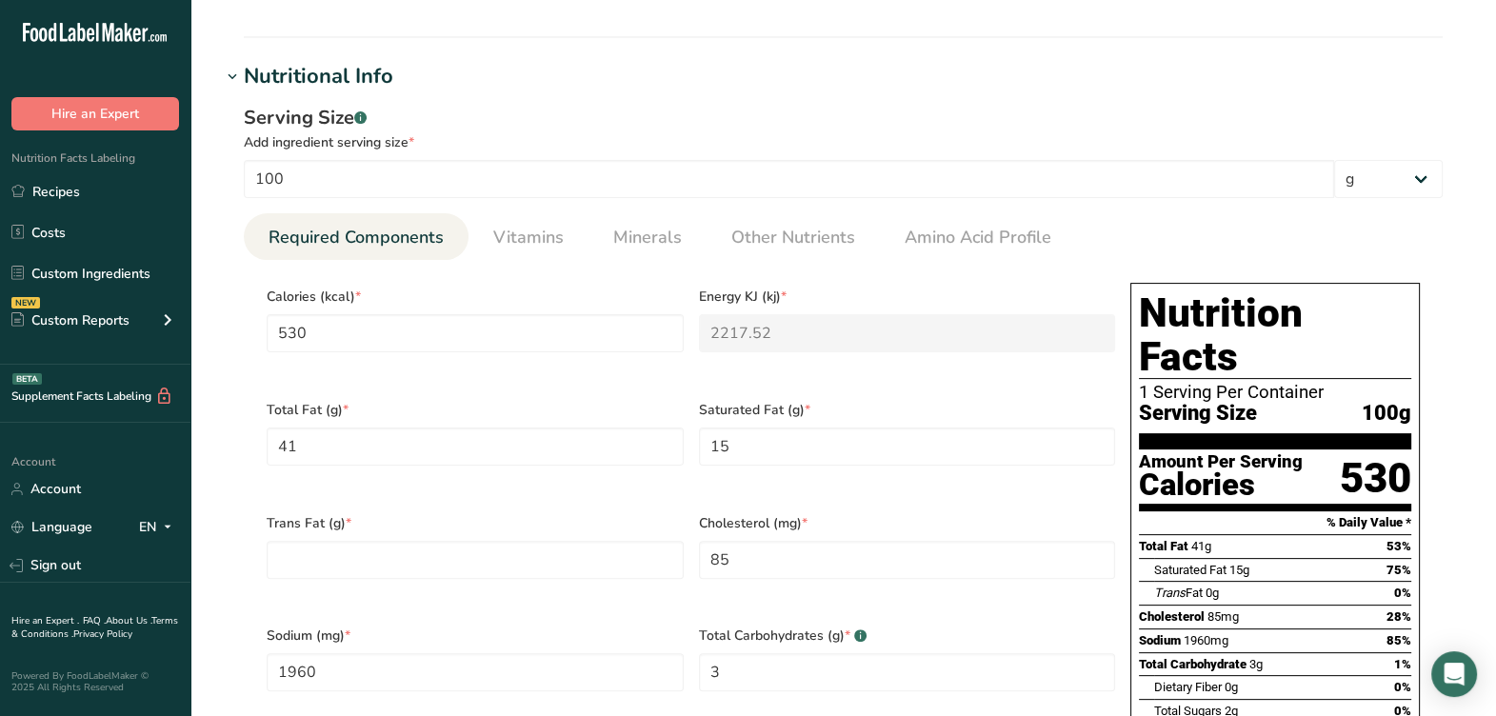
scroll to position [756, 0]
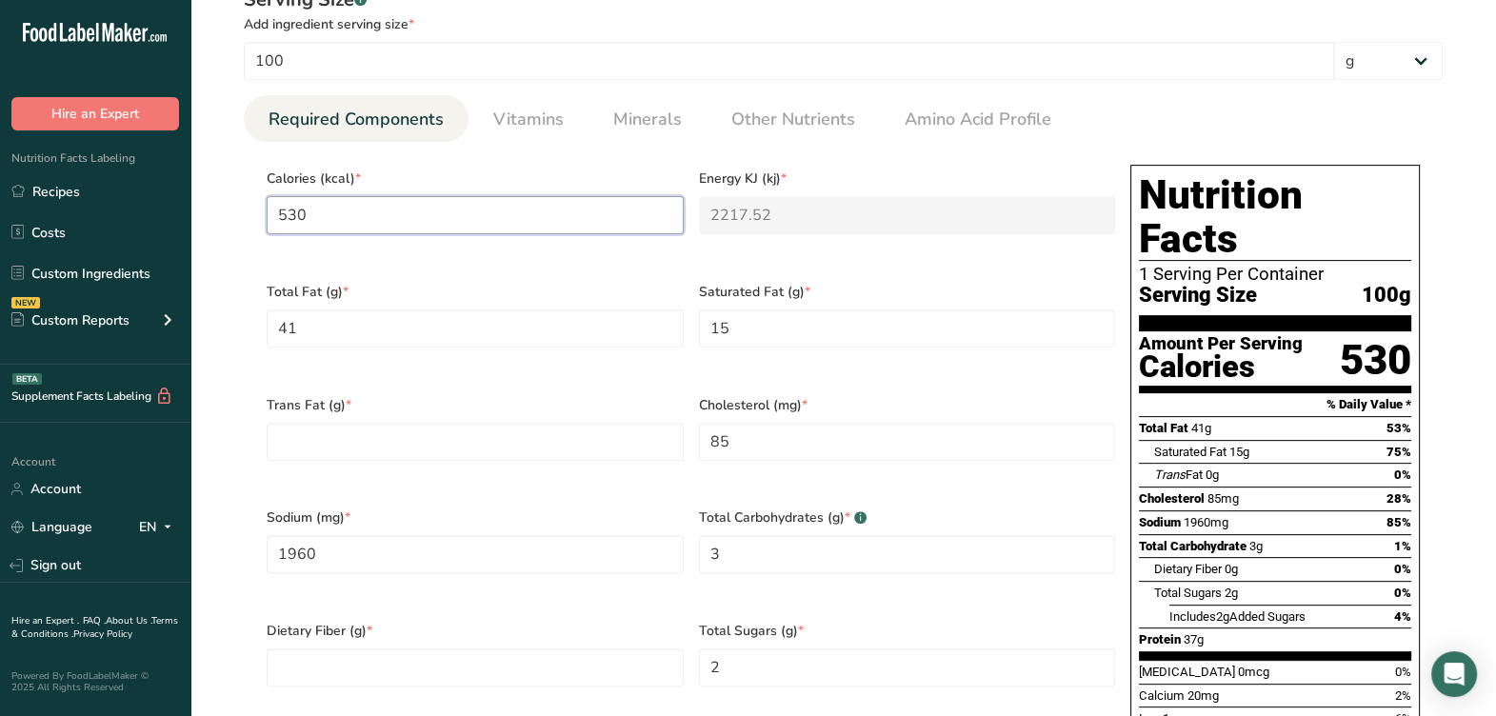
click at [371, 234] on input "530" at bounding box center [475, 215] width 417 height 38
type input "53"
type KJ "221.8"
type input "5"
type KJ "20.9"
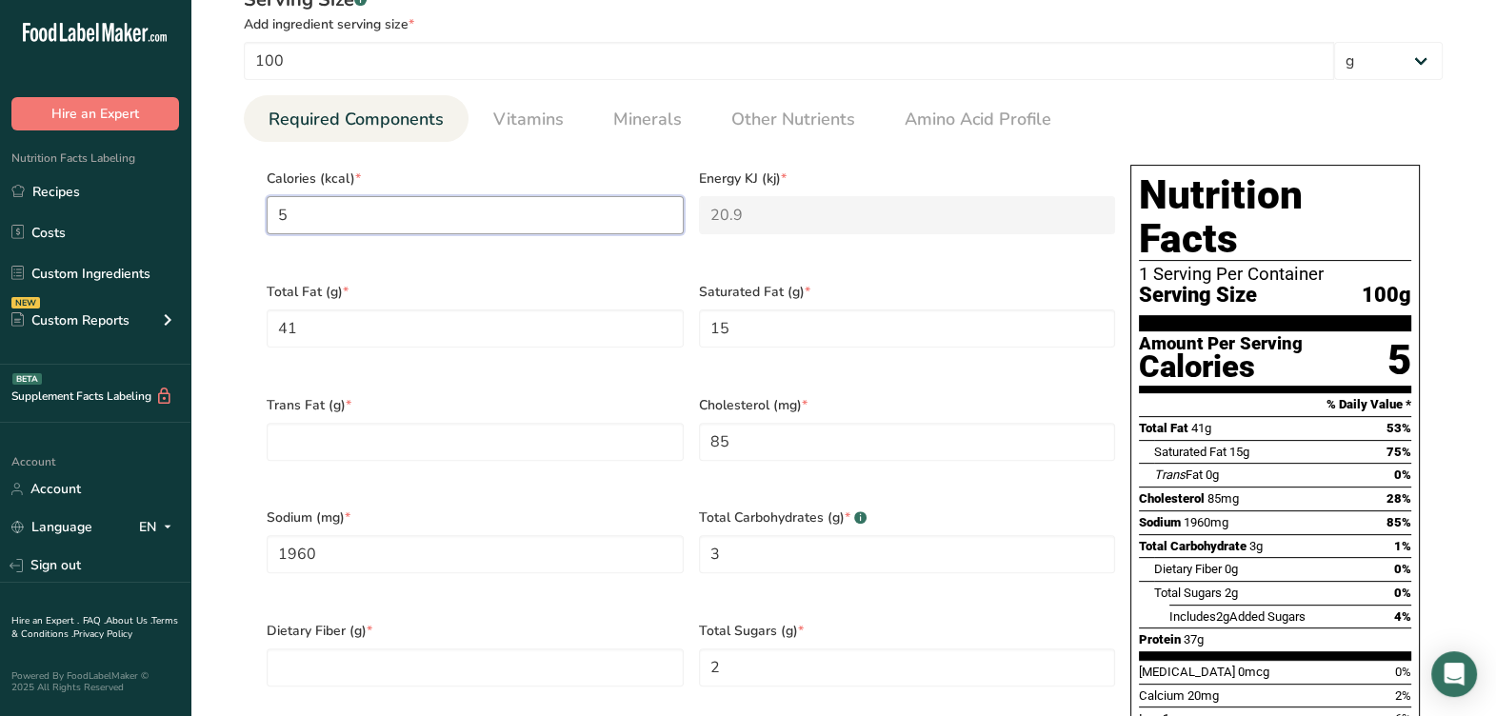
type input "52"
type KJ "217.6"
type input "528"
type KJ "2209.2"
type input "528.3"
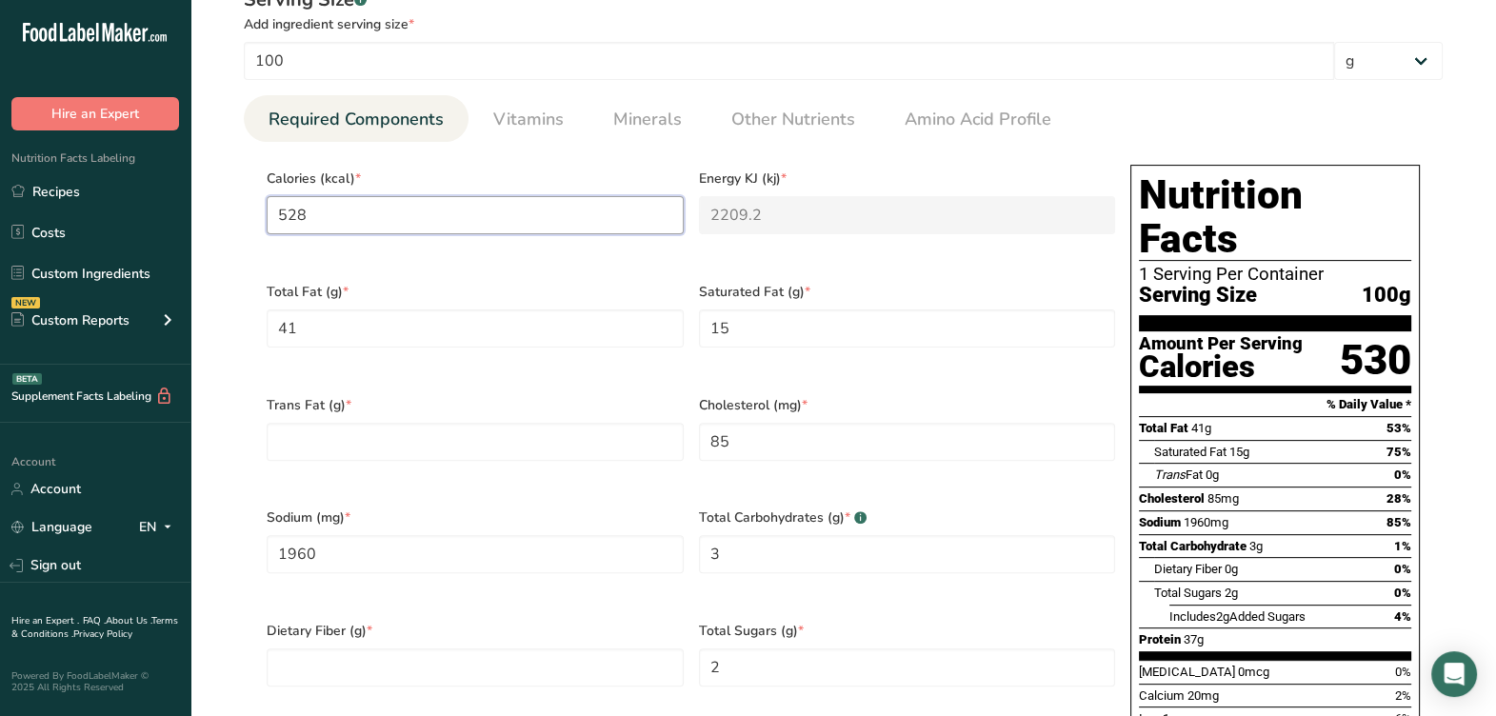
type KJ "2210.4"
type input "528.33"
type KJ "2210.5"
type input "528.33"
click at [407, 347] on Fat "41" at bounding box center [475, 328] width 417 height 38
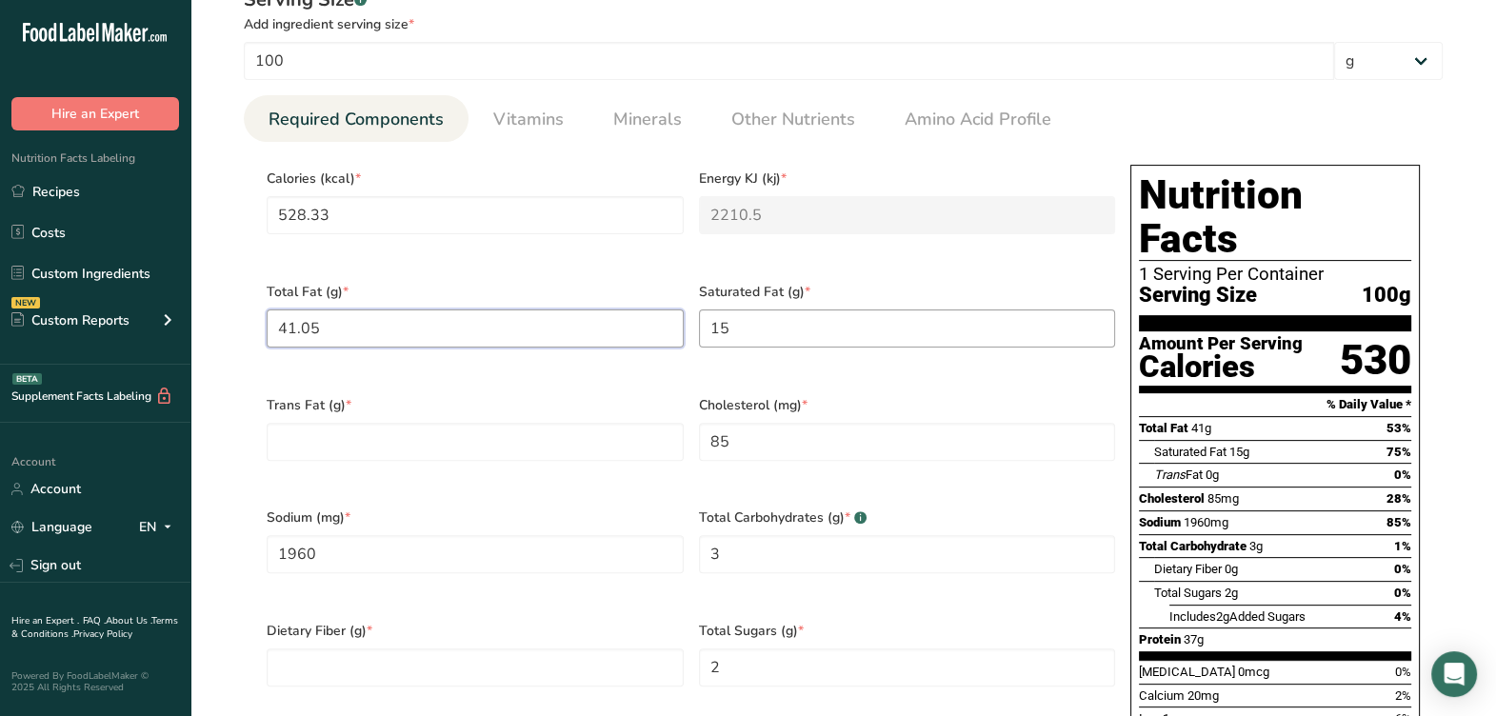
type Fat "41.05"
click at [841, 347] on Fat "15" at bounding box center [907, 328] width 417 height 38
type Fat "15.11"
click at [598, 461] on Fat "number" at bounding box center [475, 442] width 417 height 38
type Fat "0"
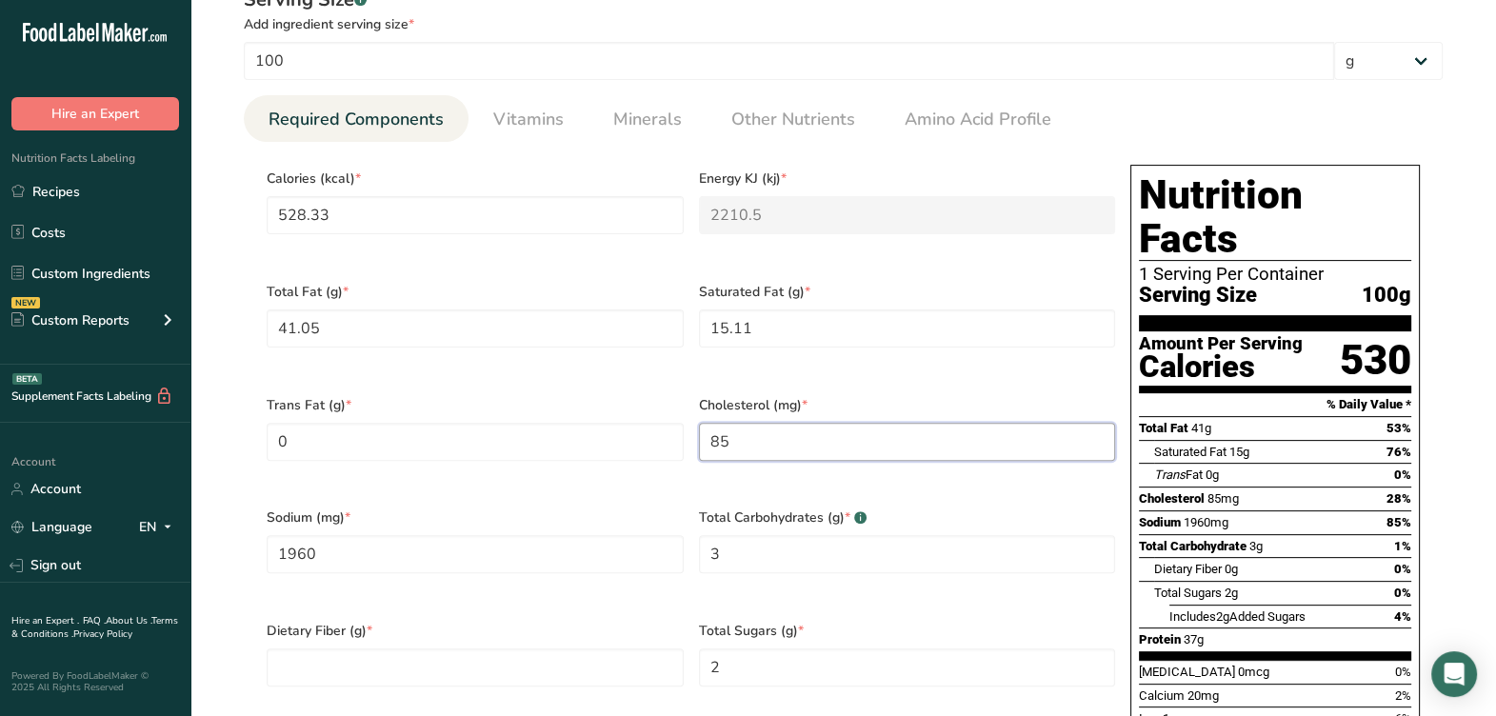
click at [781, 461] on input "85" at bounding box center [907, 442] width 417 height 38
type input "85.96"
click at [378, 527] on span "Sodium (mg) *" at bounding box center [475, 517] width 417 height 20
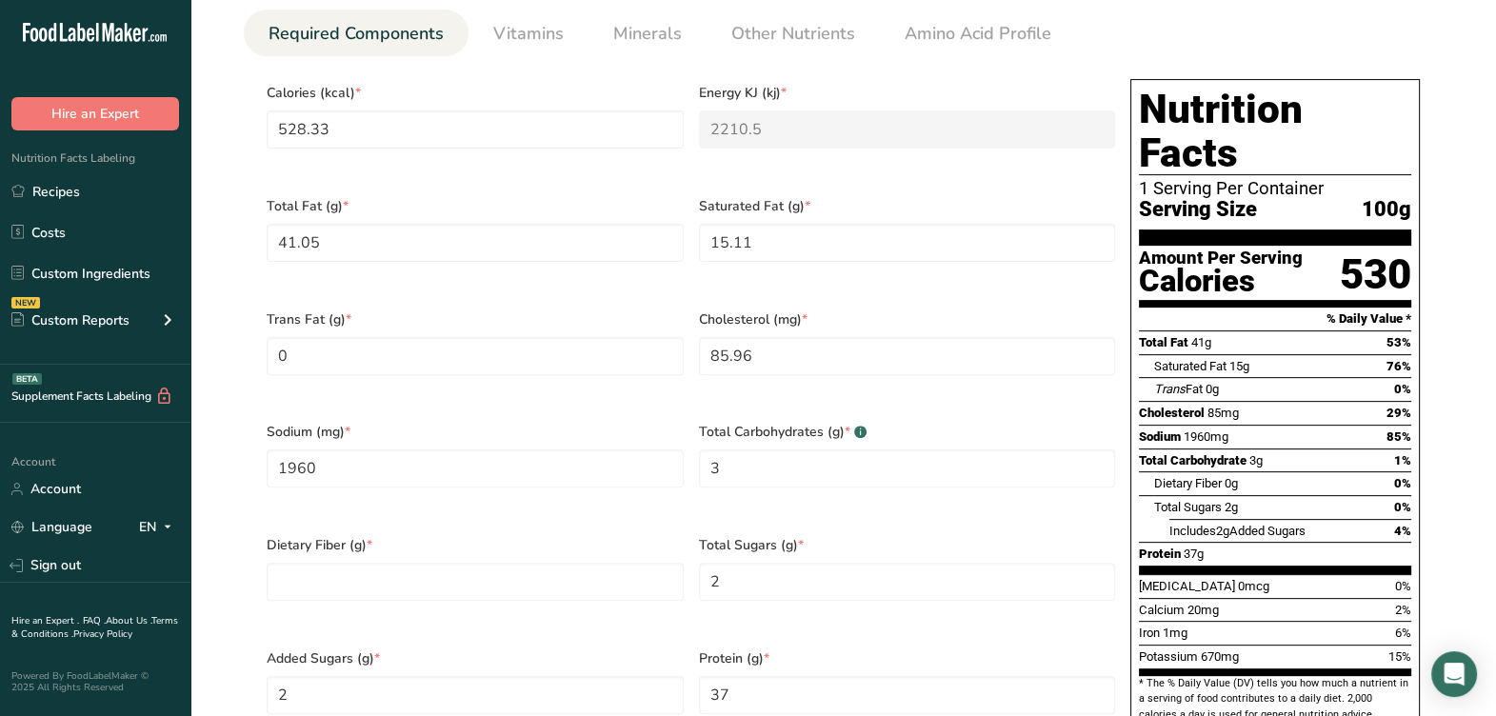
scroll to position [995, 0]
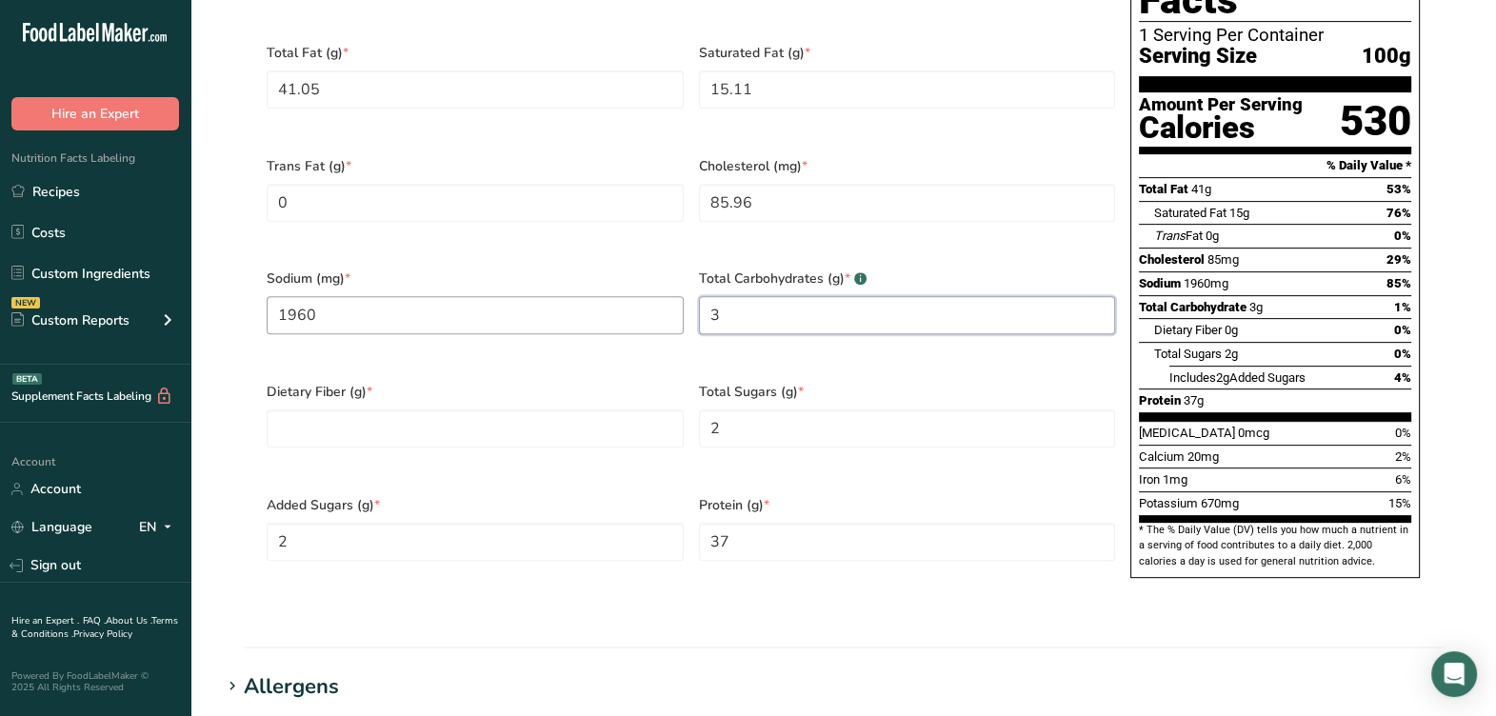
drag, startPoint x: 619, startPoint y: 329, endPoint x: 360, endPoint y: 318, distance: 259.2
click at [360, 319] on div "Calories (kcal) * 528.33 Energy KJ (kj) * 2210.5 Total Fat (g) * 41.05 Saturate…" at bounding box center [690, 257] width 863 height 679
type Carbohydrates "2.72"
click at [390, 434] on Fiber "number" at bounding box center [475, 428] width 417 height 38
type Fiber "0.62"
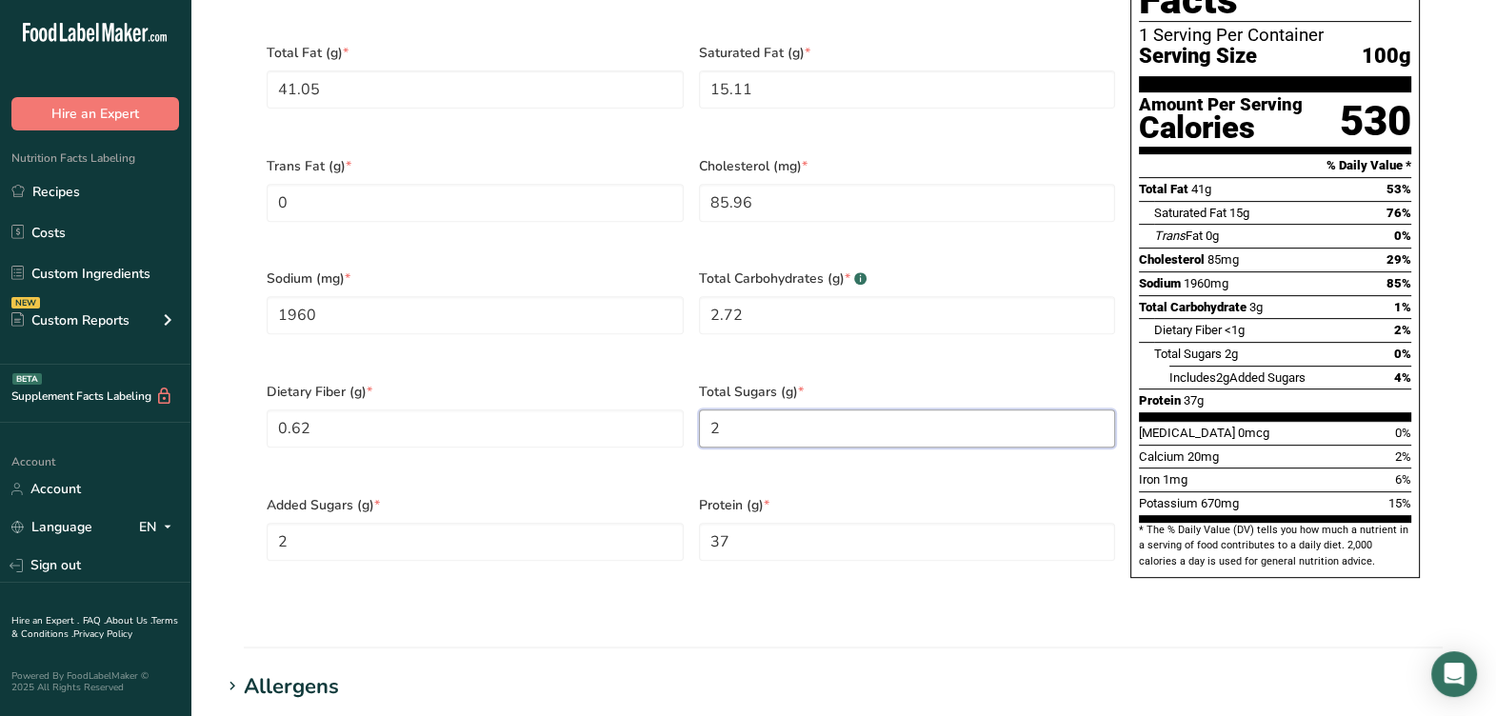
click at [784, 441] on Sugars "2" at bounding box center [907, 428] width 417 height 38
type Sugars "1.67"
drag, startPoint x: 544, startPoint y: 516, endPoint x: 529, endPoint y: 523, distance: 15.8
click at [538, 515] on span "Added Sugars (g) *" at bounding box center [475, 505] width 417 height 20
click at [519, 535] on Sugars "2" at bounding box center [475, 542] width 417 height 38
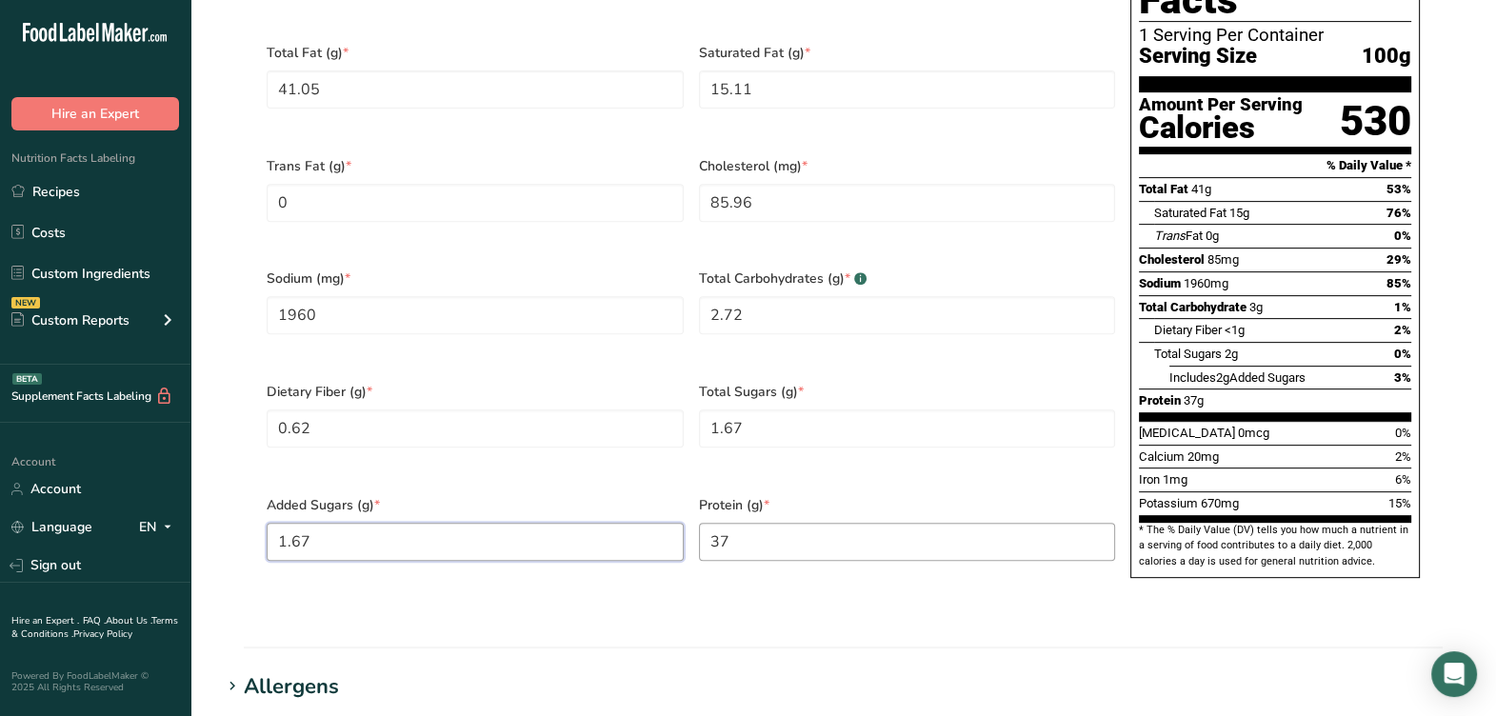
type Sugars "1.67"
click at [785, 544] on input "37" at bounding box center [907, 542] width 417 height 38
click at [741, 604] on section "Calories (kcal) * 528.33 Energy KJ (kj) * 2210.5 Total Fat (g) * 41.05 Saturate…" at bounding box center [843, 257] width 1199 height 709
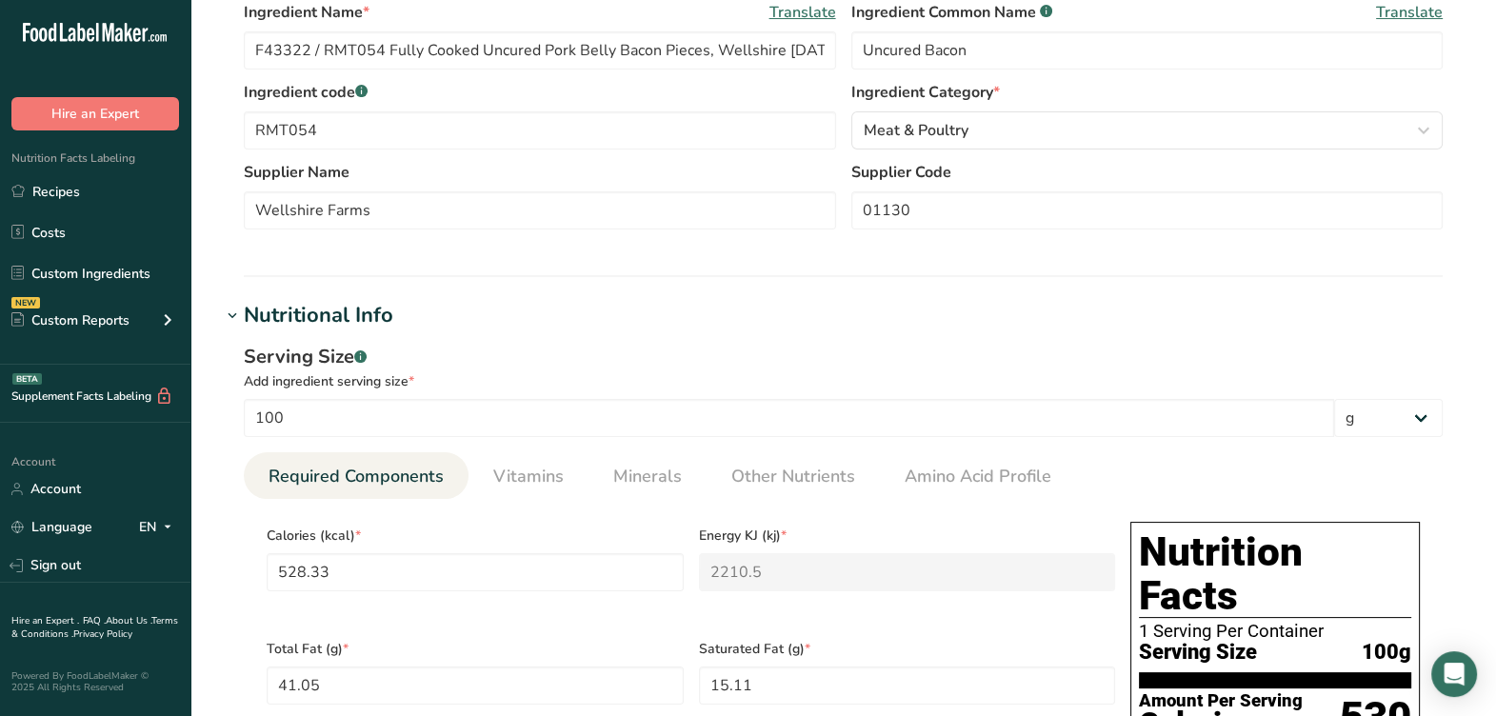
click at [509, 489] on span "Vitamins" at bounding box center [528, 477] width 70 height 26
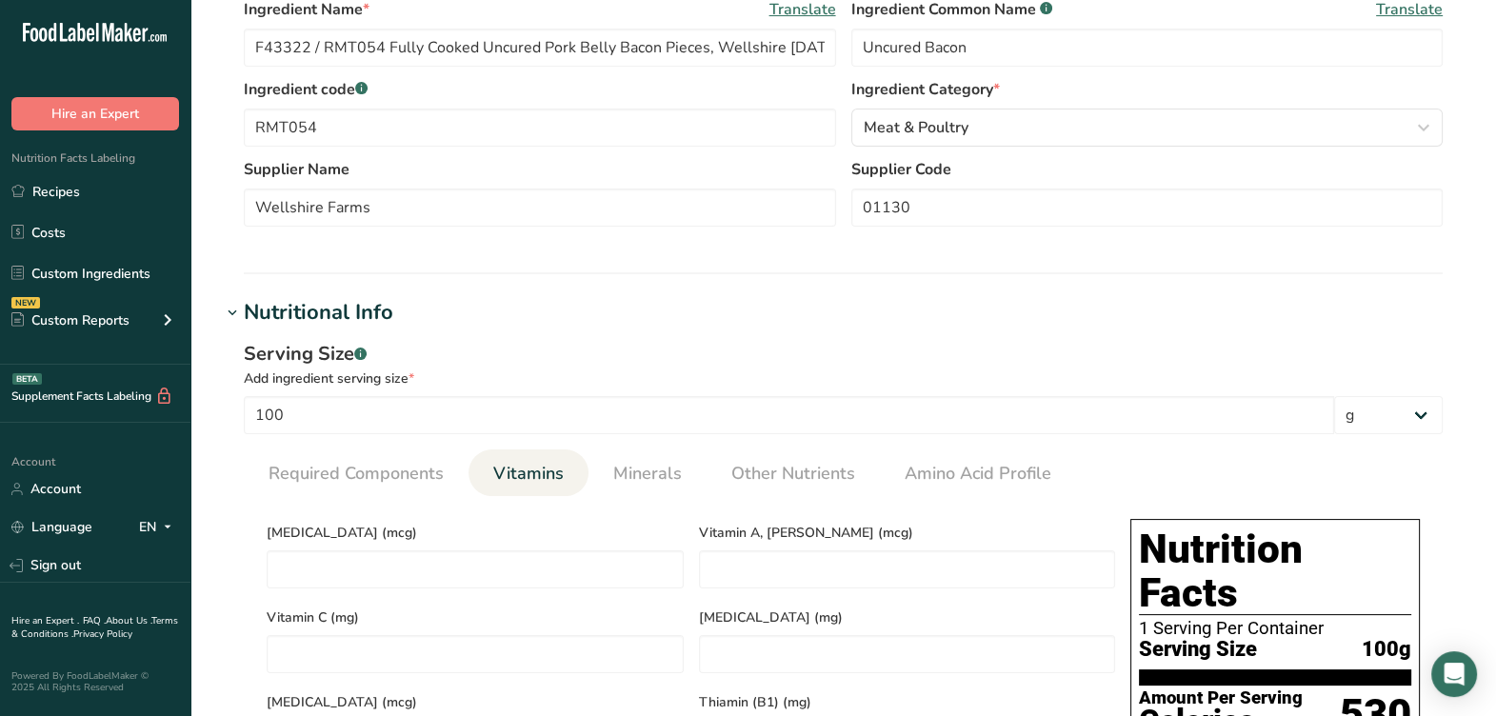
scroll to position [756, 0]
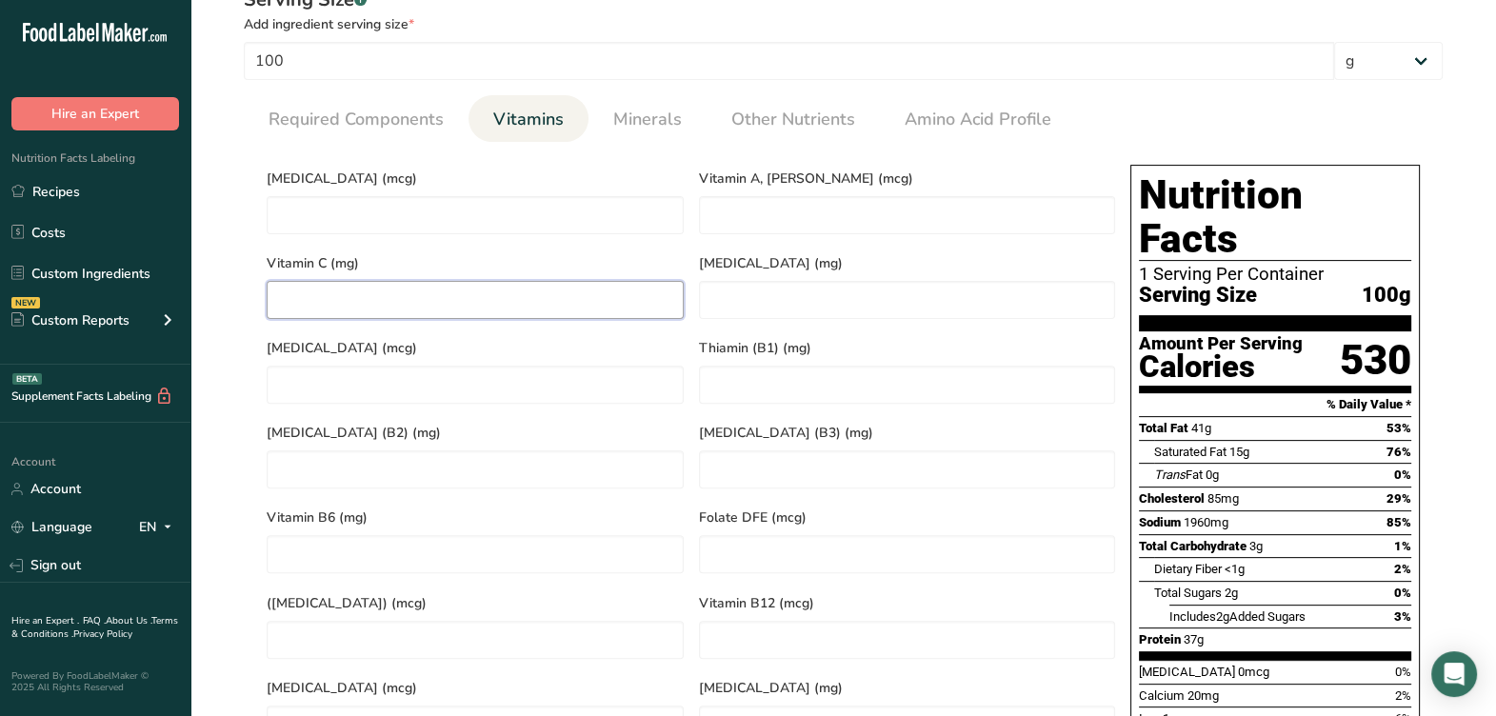
click at [431, 319] on C "number" at bounding box center [475, 300] width 417 height 38
type C "0.4"
click at [656, 132] on span "Minerals" at bounding box center [647, 120] width 69 height 26
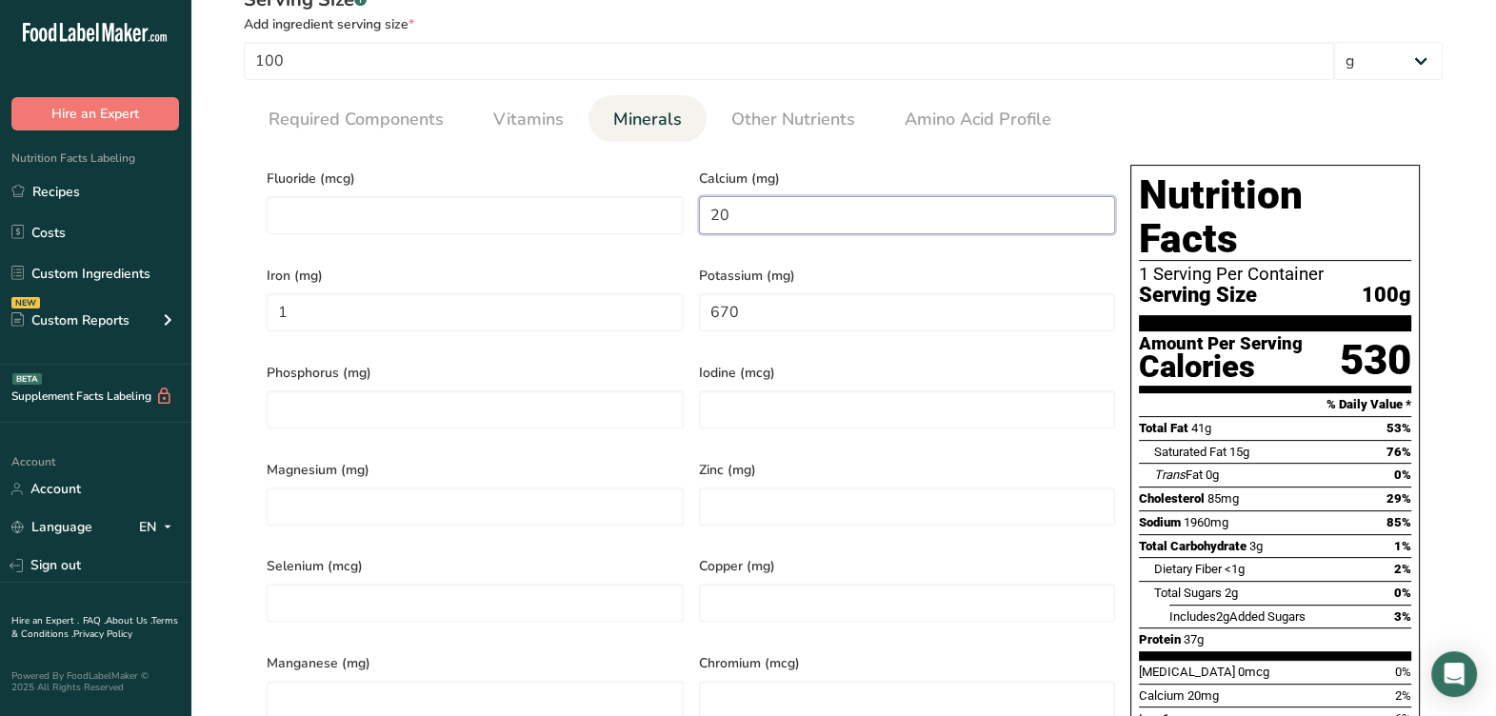
click at [762, 234] on input "20" at bounding box center [907, 215] width 417 height 38
click at [529, 331] on input "1" at bounding box center [475, 312] width 417 height 38
type input "0.8"
click at [783, 331] on input "670" at bounding box center [907, 312] width 417 height 38
click at [642, 383] on span "Phosphorus (mg)" at bounding box center [475, 373] width 417 height 20
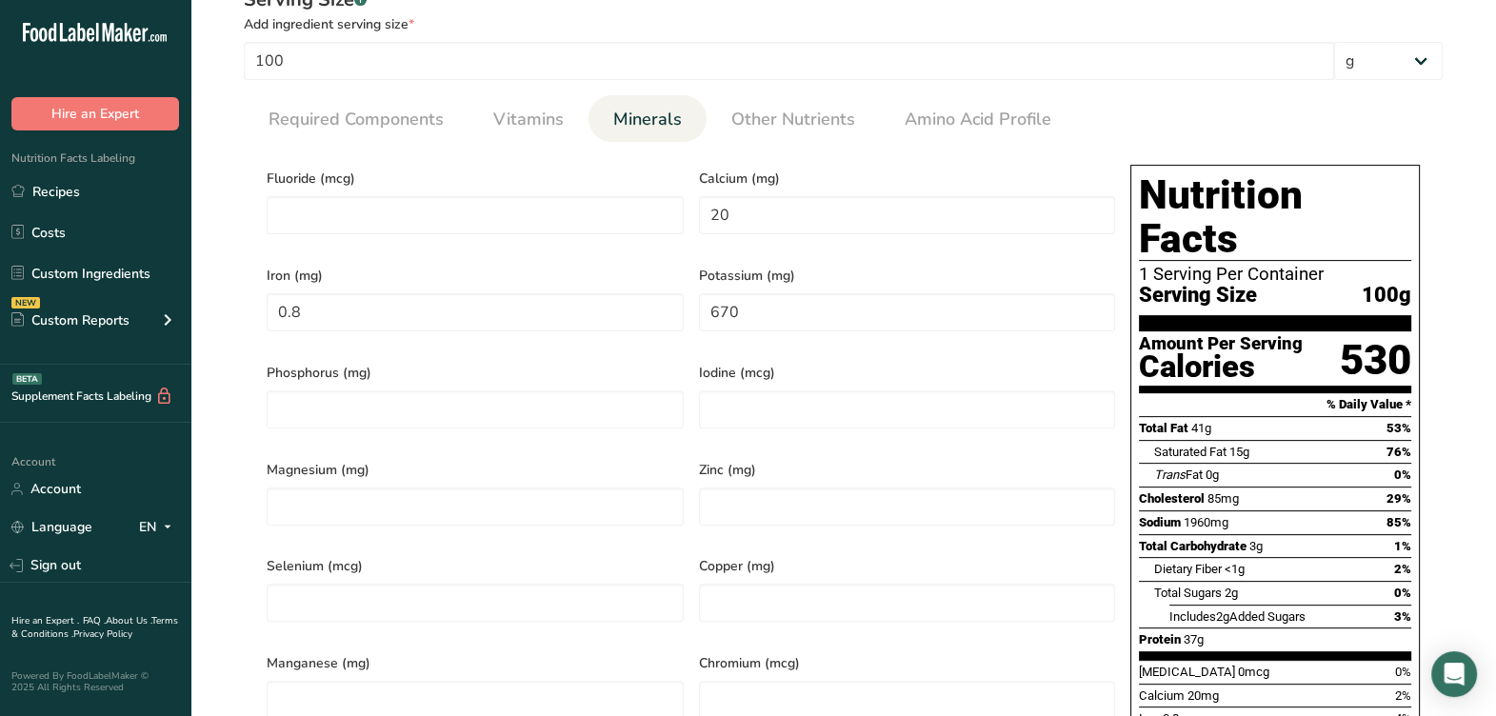
click at [887, 199] on div "Calcium (mg) 20" at bounding box center [907, 205] width 432 height 97
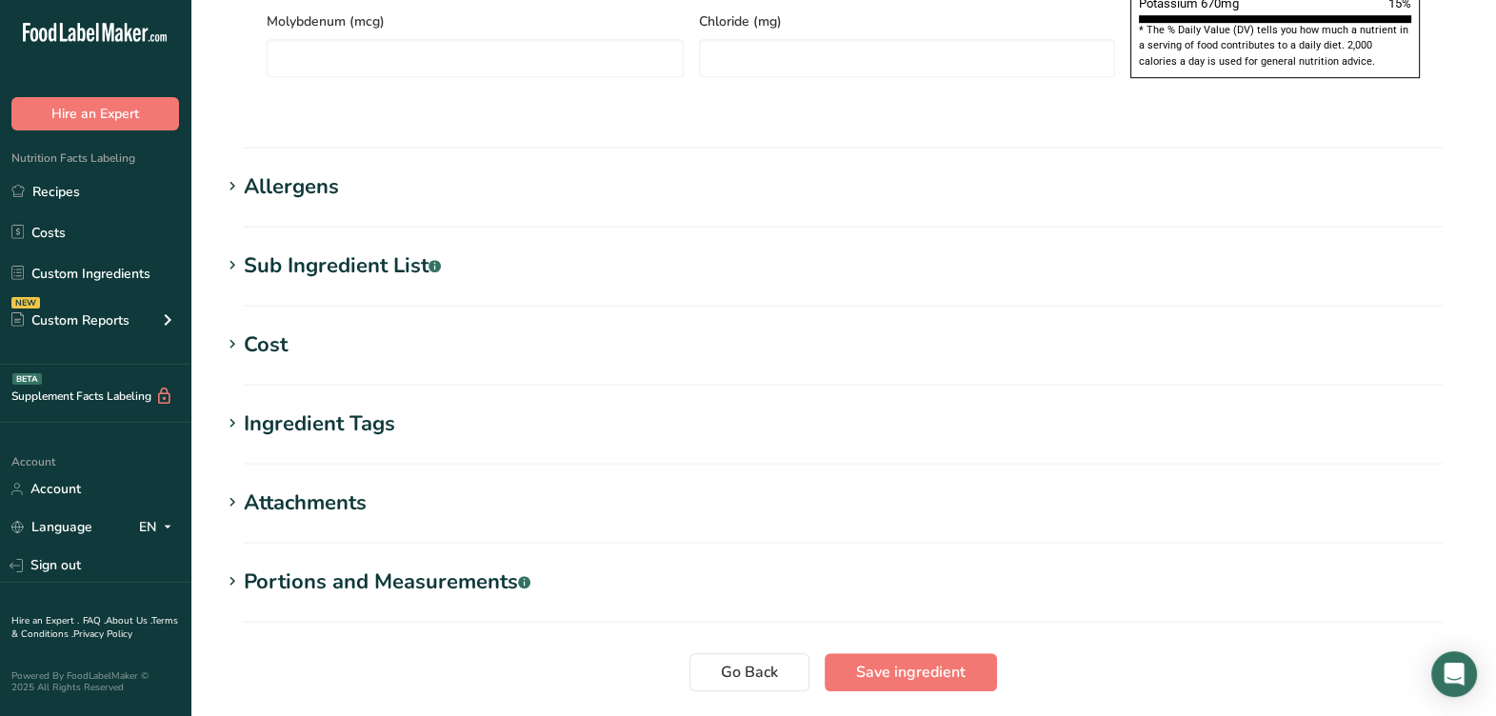
scroll to position [1352, 0]
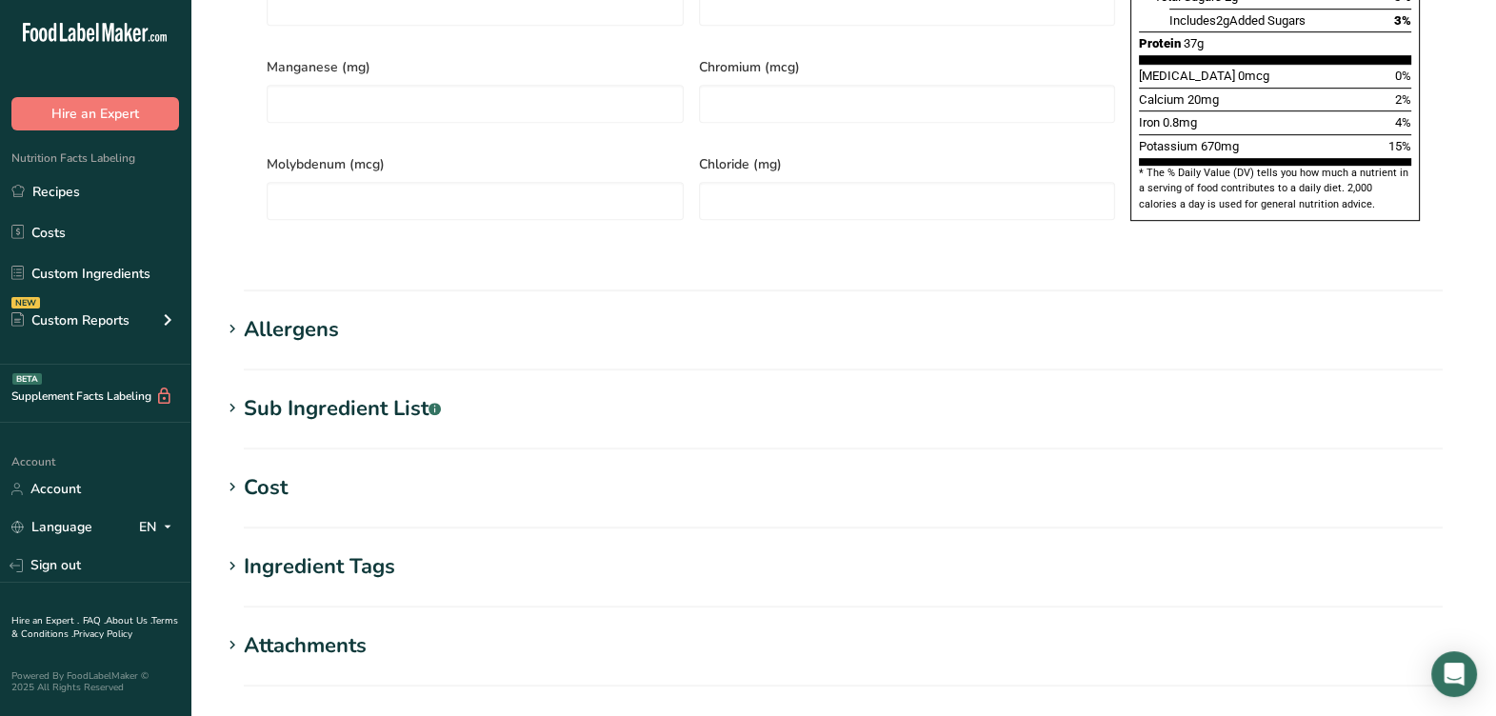
drag, startPoint x: 327, startPoint y: 398, endPoint x: 356, endPoint y: 381, distance: 34.1
click at [327, 398] on div "Sub Ingredient List .a-a{fill:#347362;}.b-a{fill:#fff;}" at bounding box center [342, 408] width 197 height 31
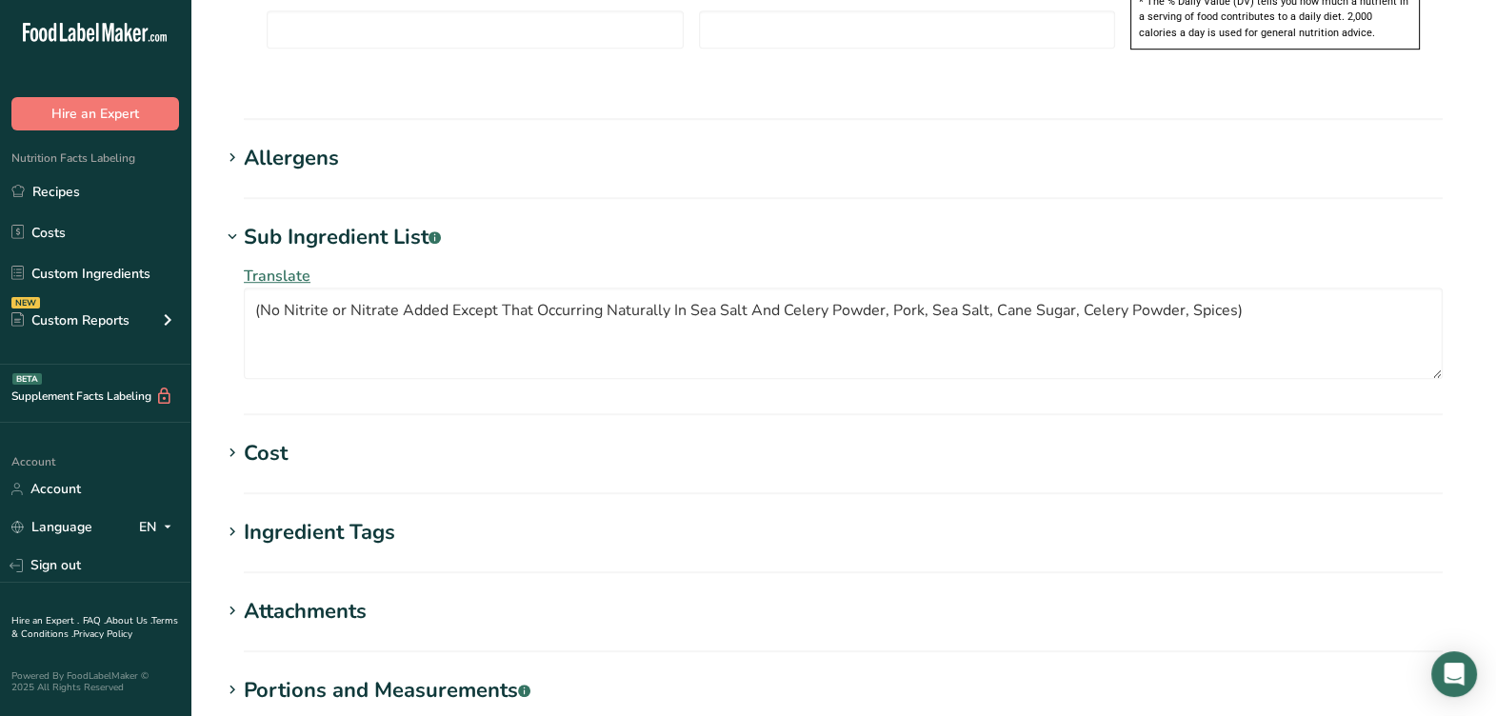
scroll to position [1589, 0]
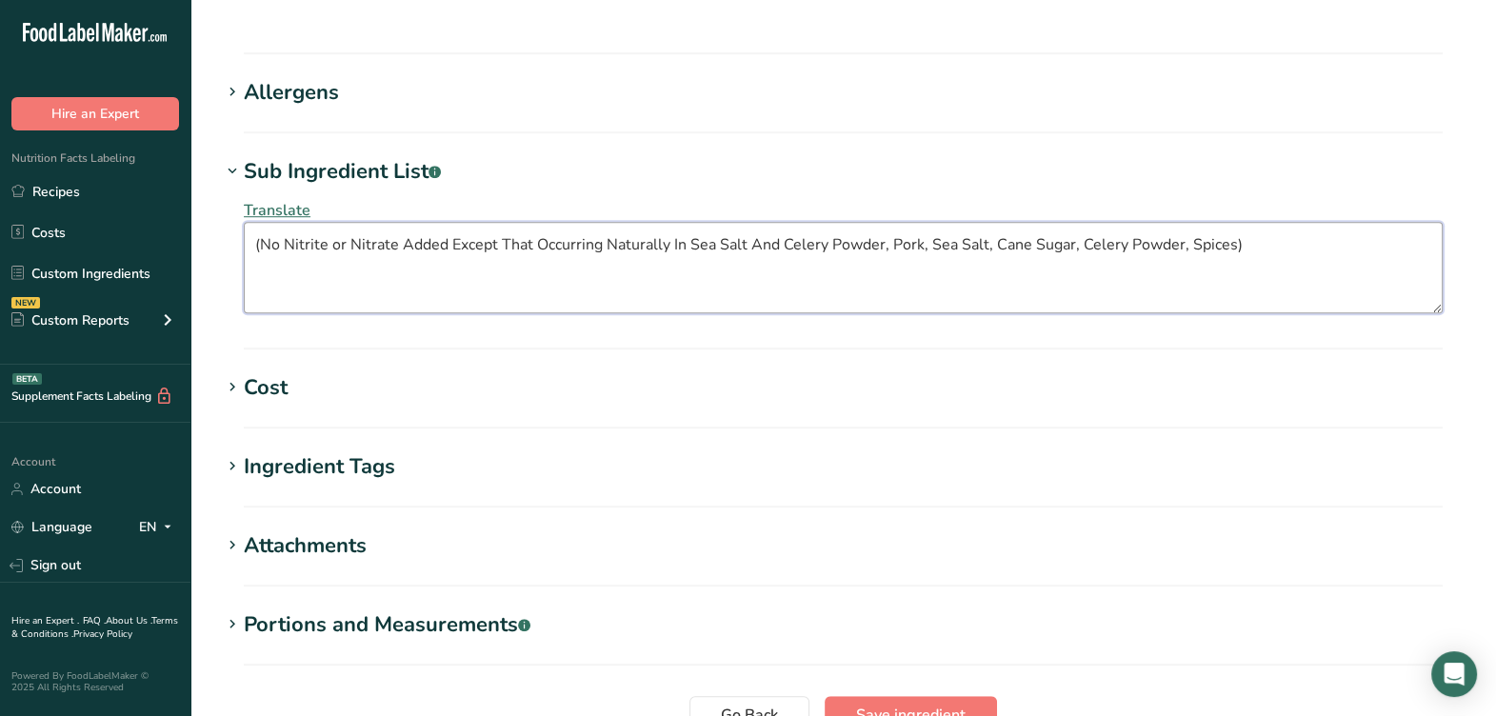
click at [1257, 236] on textarea "(No Nitrite or Nitrate Added Except That Occurring Naturally In Sea Salt And Ce…" at bounding box center [843, 267] width 1199 height 91
drag, startPoint x: 260, startPoint y: 248, endPoint x: 286, endPoint y: 235, distance: 28.5
click at [267, 242] on textarea "(No Nitrite or Nitrate Added Except That Occurring Naturally In Sea Salt And Ce…" at bounding box center [843, 267] width 1199 height 91
drag, startPoint x: 878, startPoint y: 233, endPoint x: 106, endPoint y: 188, distance: 773.4
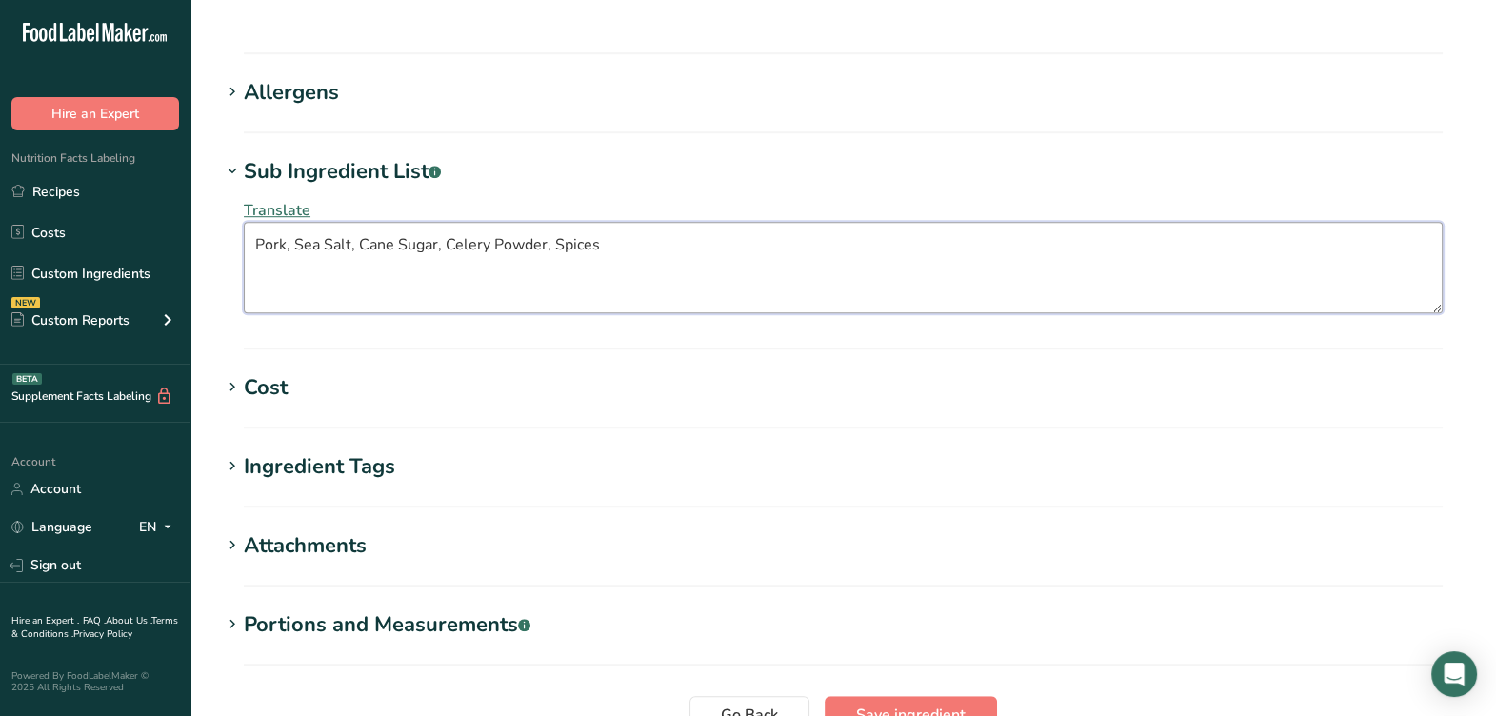
click at [711, 242] on textarea "Pork, Sea Salt, Cane Sugar, Celery Powder, Spices" at bounding box center [843, 267] width 1199 height 91
paste textarea "No Nitrite or Nitrate Added Except That Occurring Naturally In Sea Salt And Cel…"
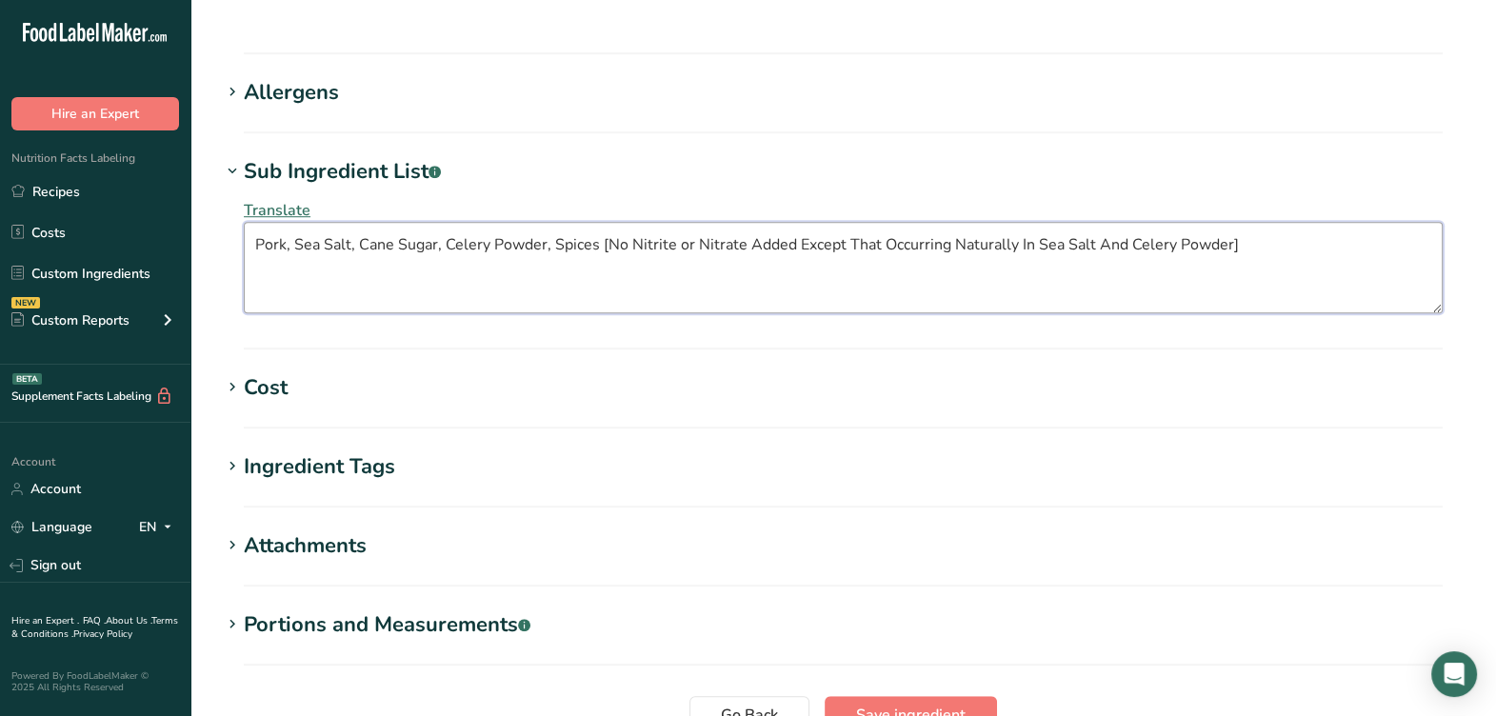
type textarea "Pork, Sea Salt, Cane Sugar, Celery Powder, Spices [No Nitrite or Nitrate Added …"
click at [924, 330] on section "Sub Ingredient List .a-a{fill:#347362;}.b-a{fill:#fff;} Translate Pork, Sea Sal…" at bounding box center [843, 252] width 1244 height 193
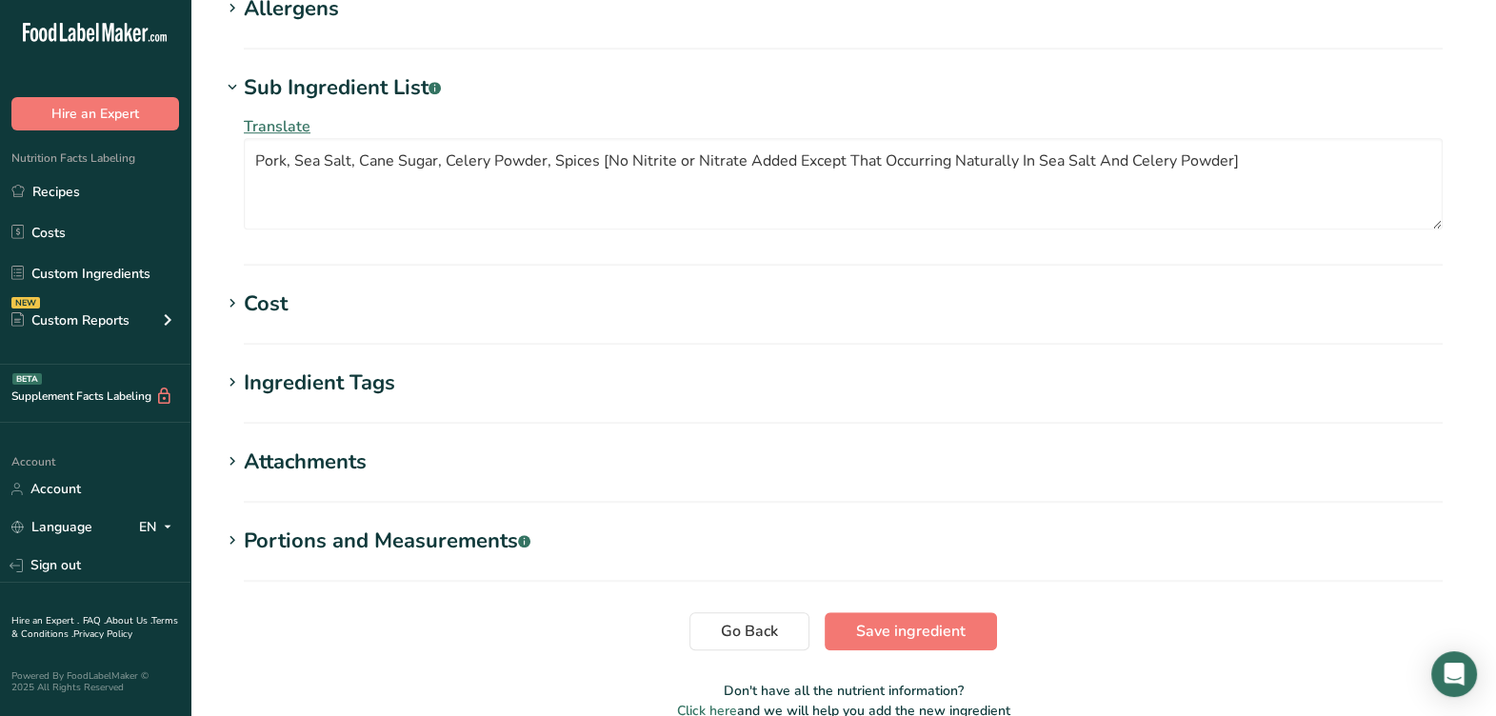
scroll to position [1762, 0]
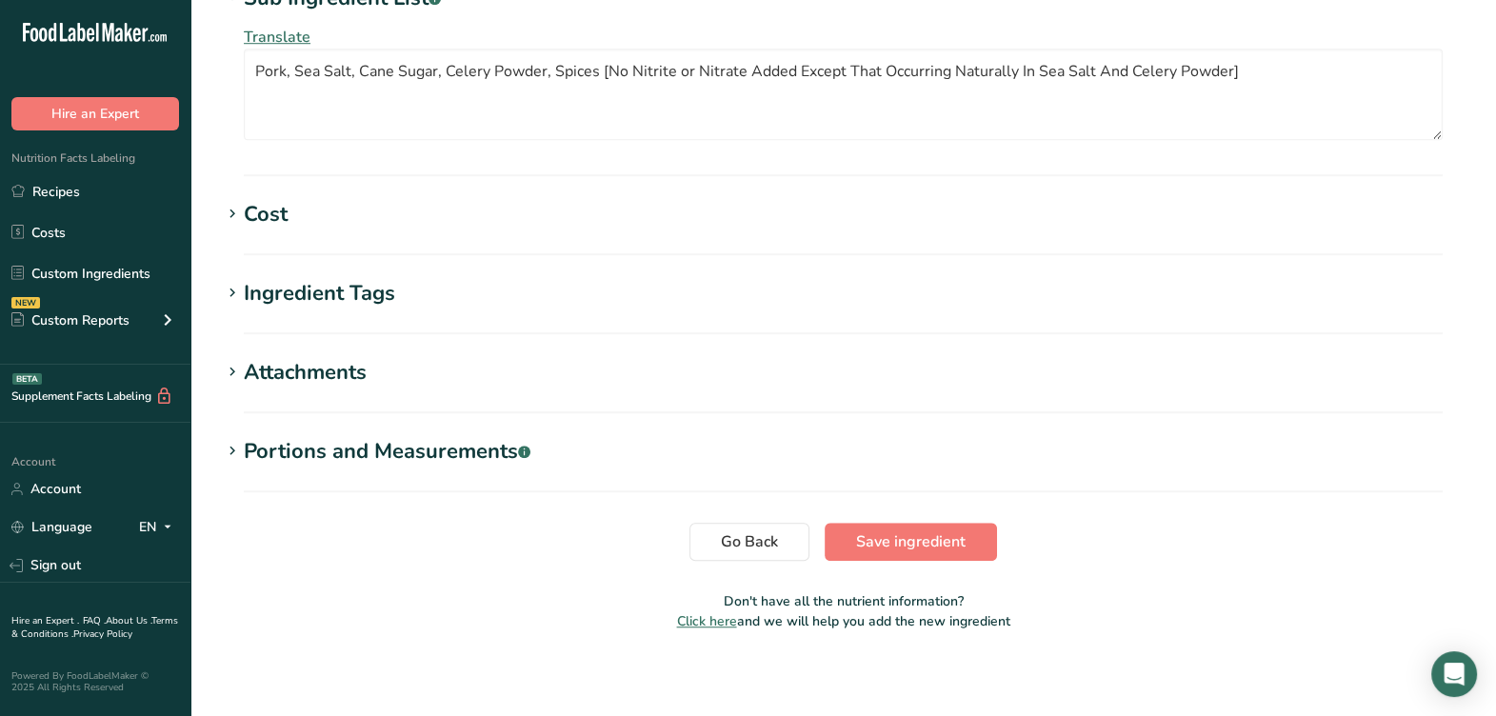
click at [332, 290] on div "Ingredient Tags" at bounding box center [319, 293] width 151 height 31
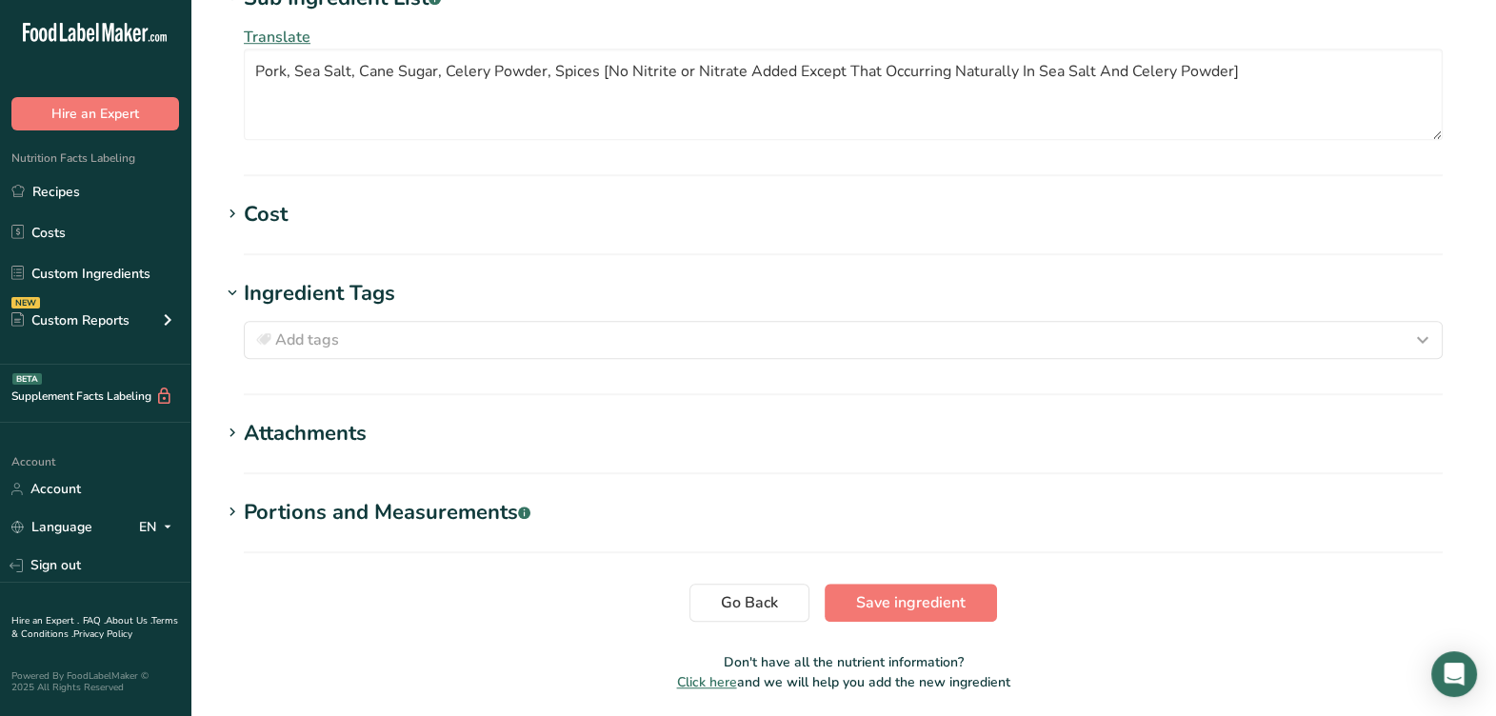
click at [328, 290] on div "Ingredient Tags" at bounding box center [319, 293] width 151 height 31
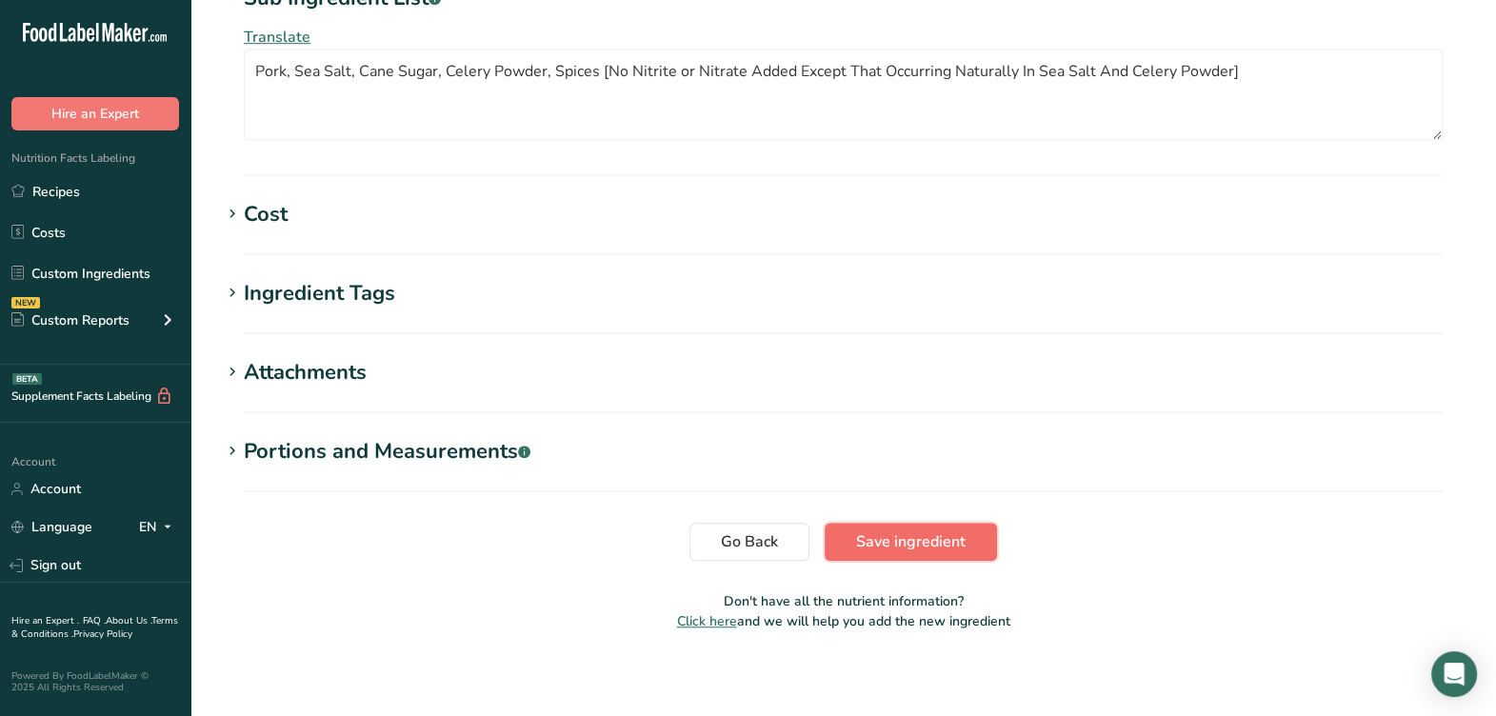
click at [972, 550] on button "Save ingredient" at bounding box center [910, 542] width 172 height 38
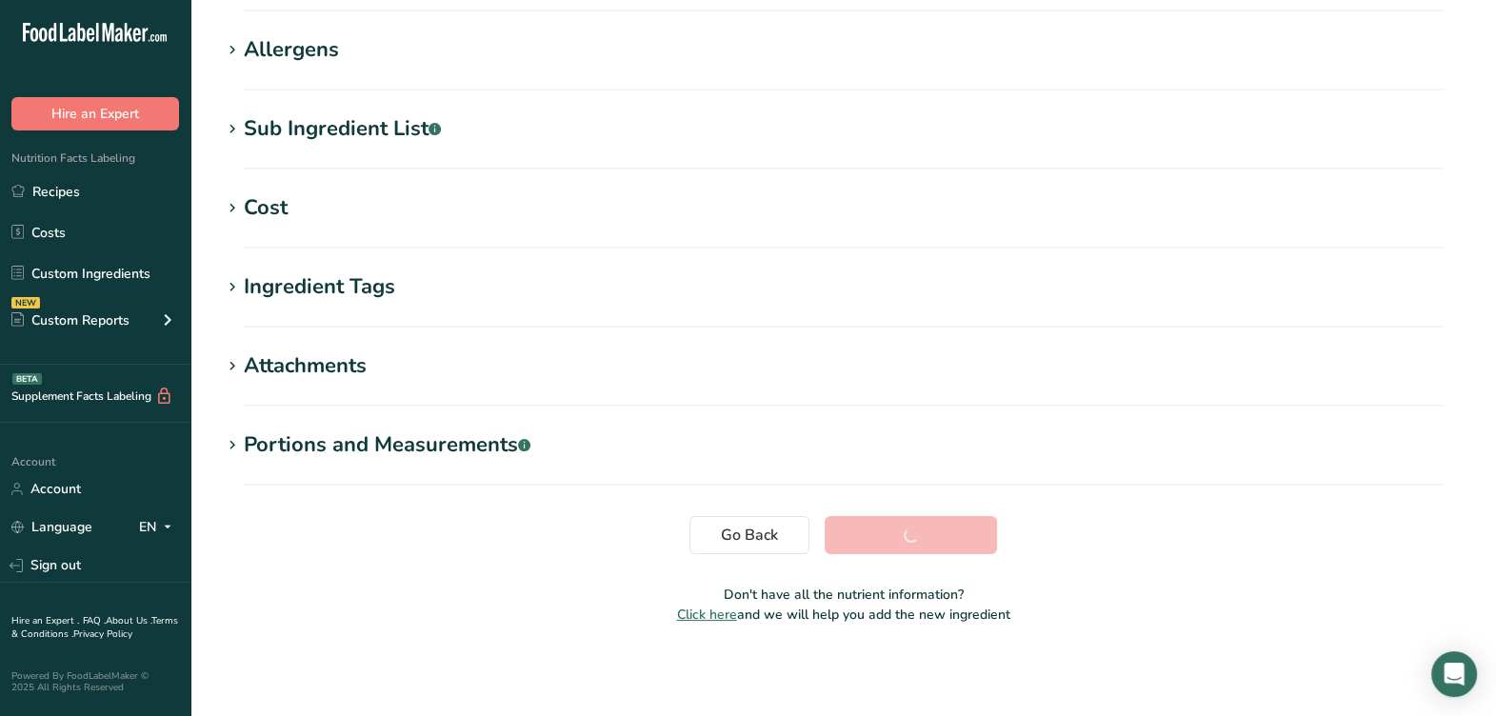
scroll to position [333, 0]
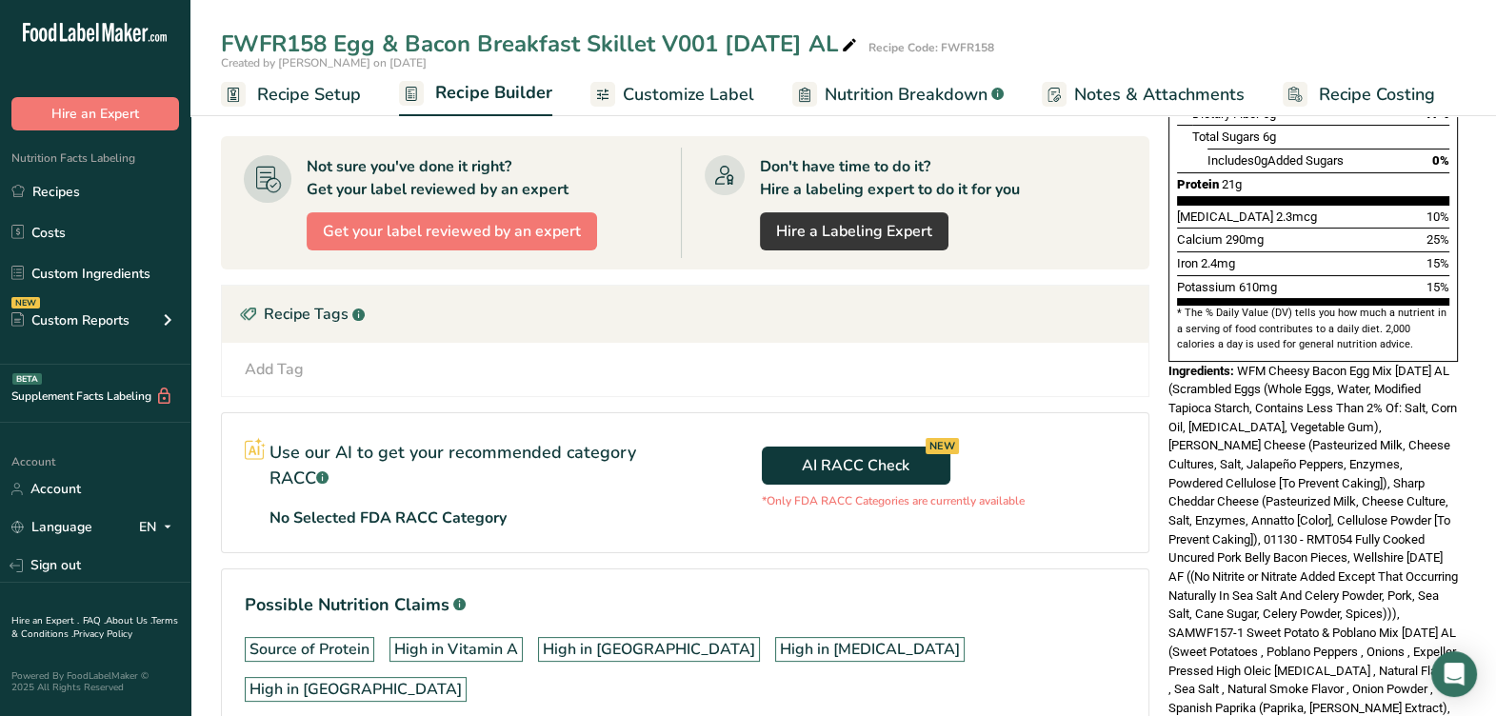
scroll to position [475, 0]
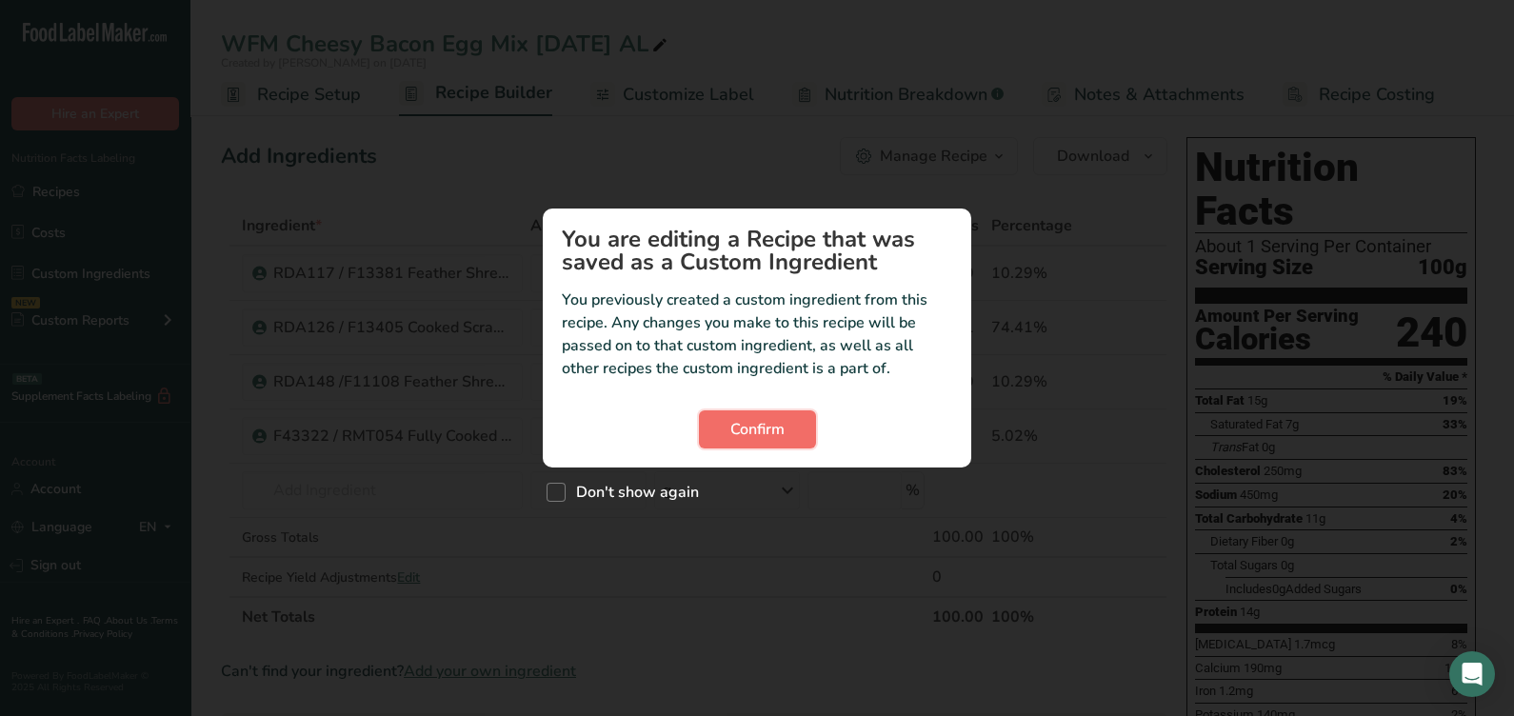
click at [743, 437] on span "Confirm" at bounding box center [757, 429] width 54 height 23
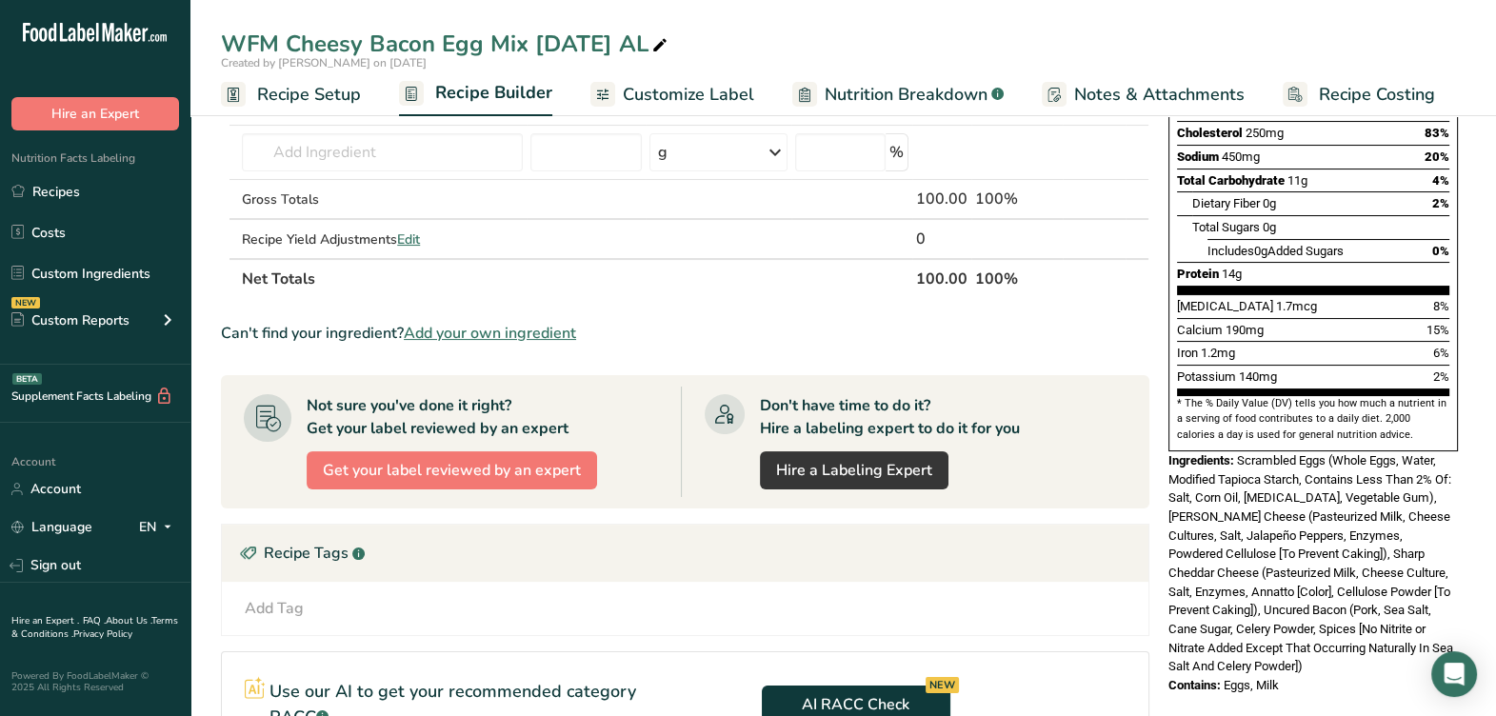
scroll to position [595, 0]
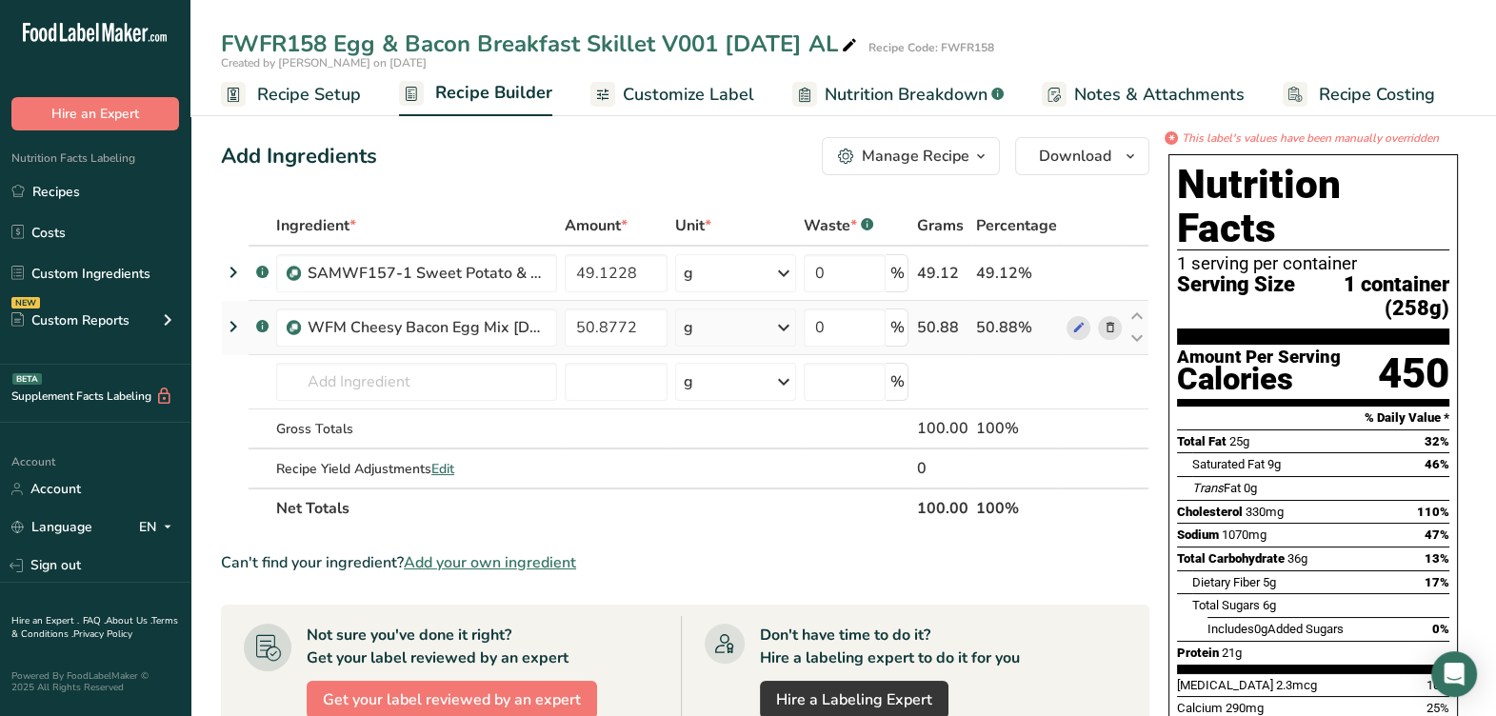
drag, startPoint x: 309, startPoint y: 319, endPoint x: 705, endPoint y: 341, distance: 396.6
click at [705, 341] on tr ".a-a{fill:#347362;}.b-a{fill:#fff;} WFM Cheesy Bacon Egg Mix 9-11-25 AL 50.8772…" at bounding box center [685, 328] width 926 height 54
click at [373, 385] on input "text" at bounding box center [416, 382] width 281 height 38
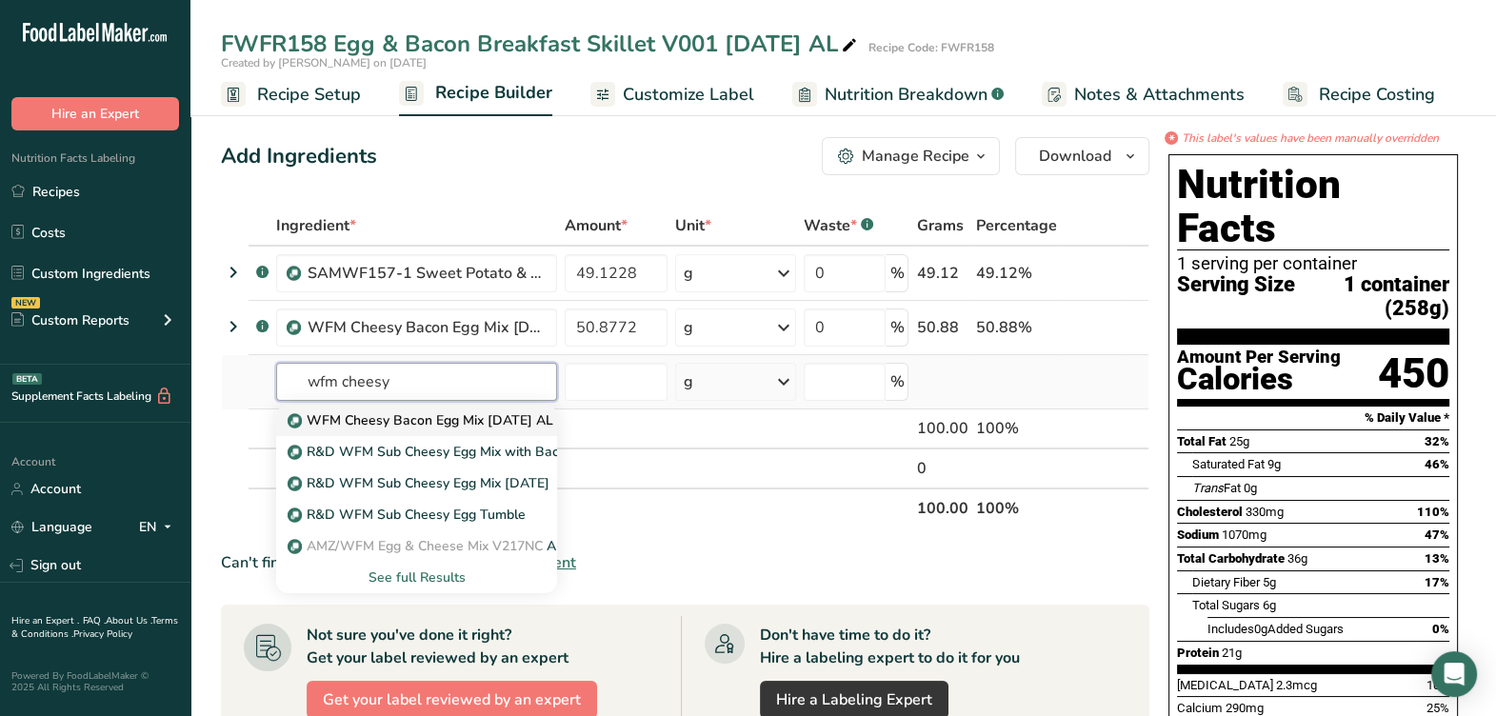
type input "WFM Cheesy Bacon Egg Mix [DATE] AL"
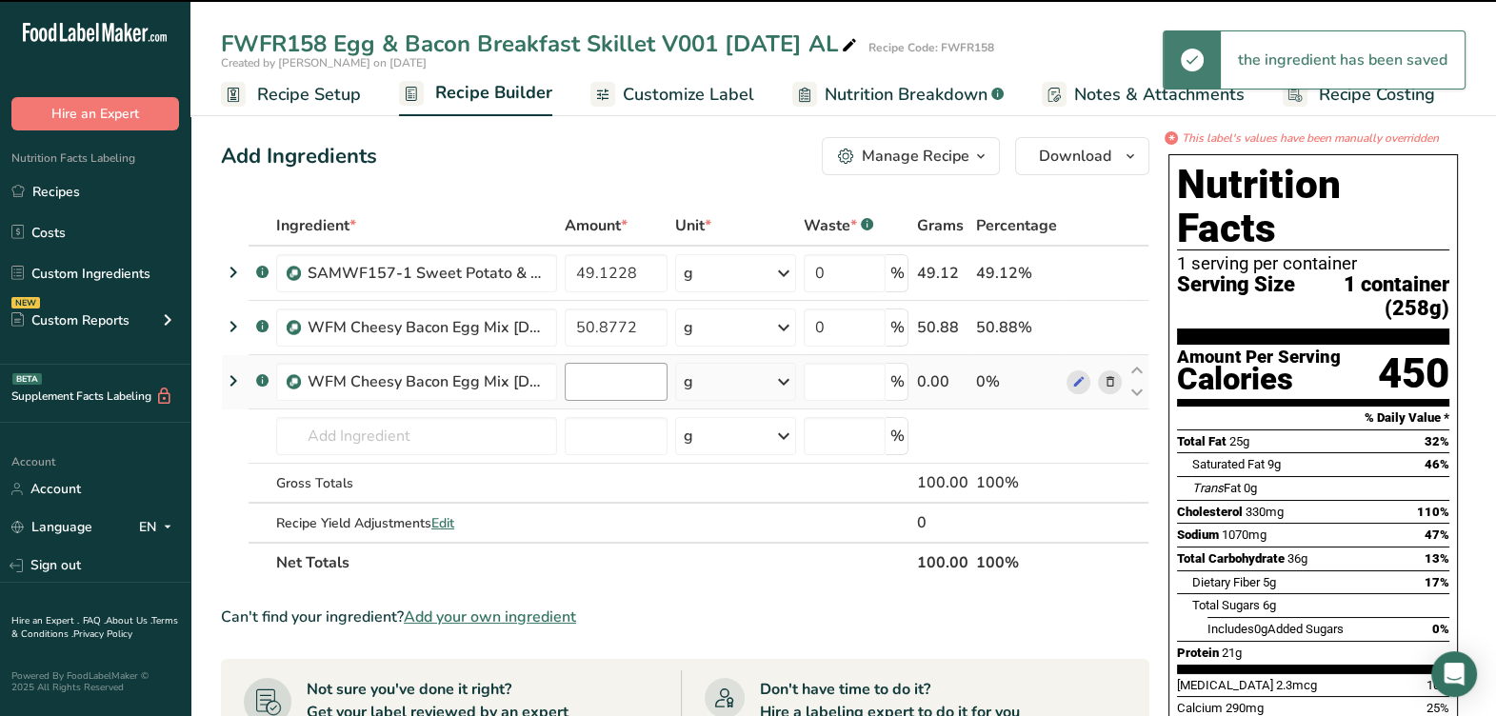
type input "0"
click at [609, 387] on input "0" at bounding box center [616, 382] width 103 height 38
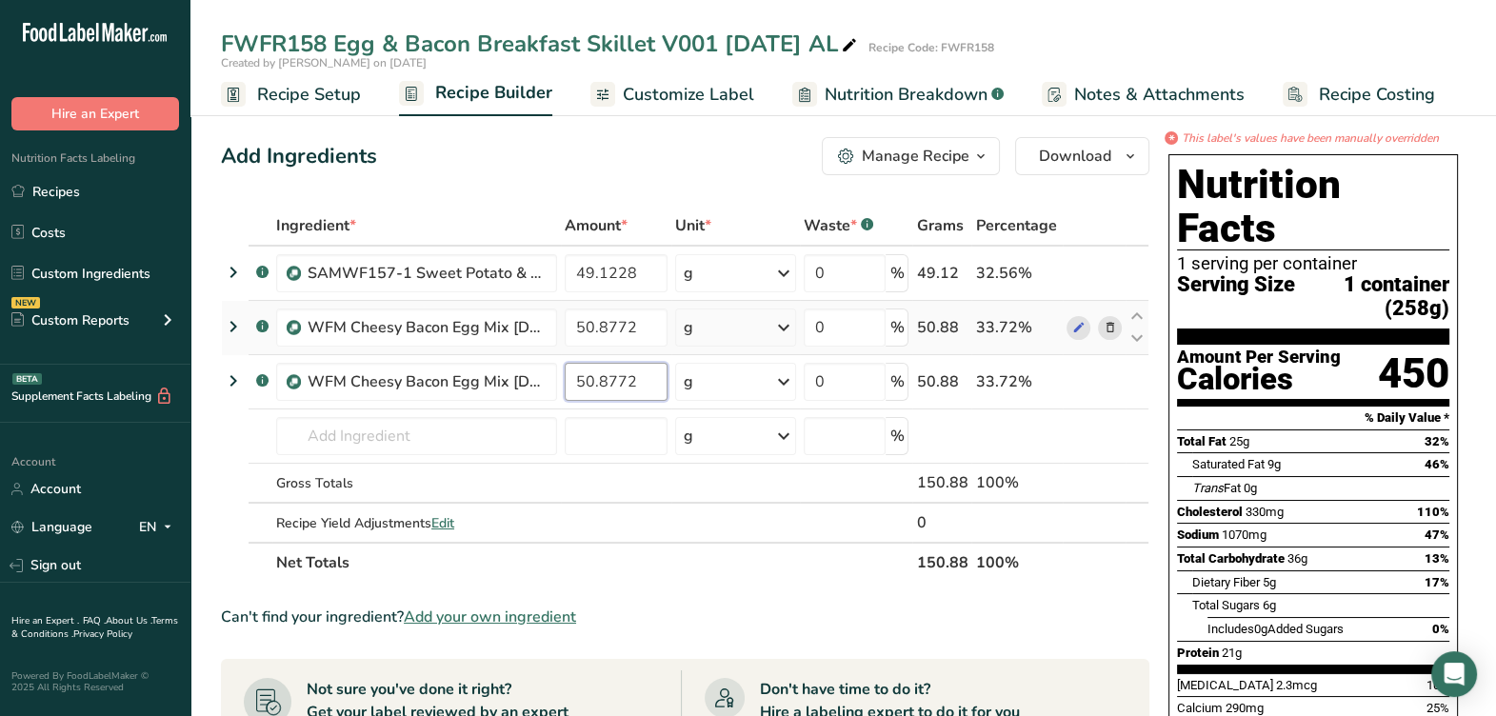
type input "50.8772"
click at [1116, 327] on div "Ingredient * Amount * Unit * Waste * .a-a{fill:#347362;}.b-a{fill:#fff;} Grams …" at bounding box center [685, 394] width 928 height 377
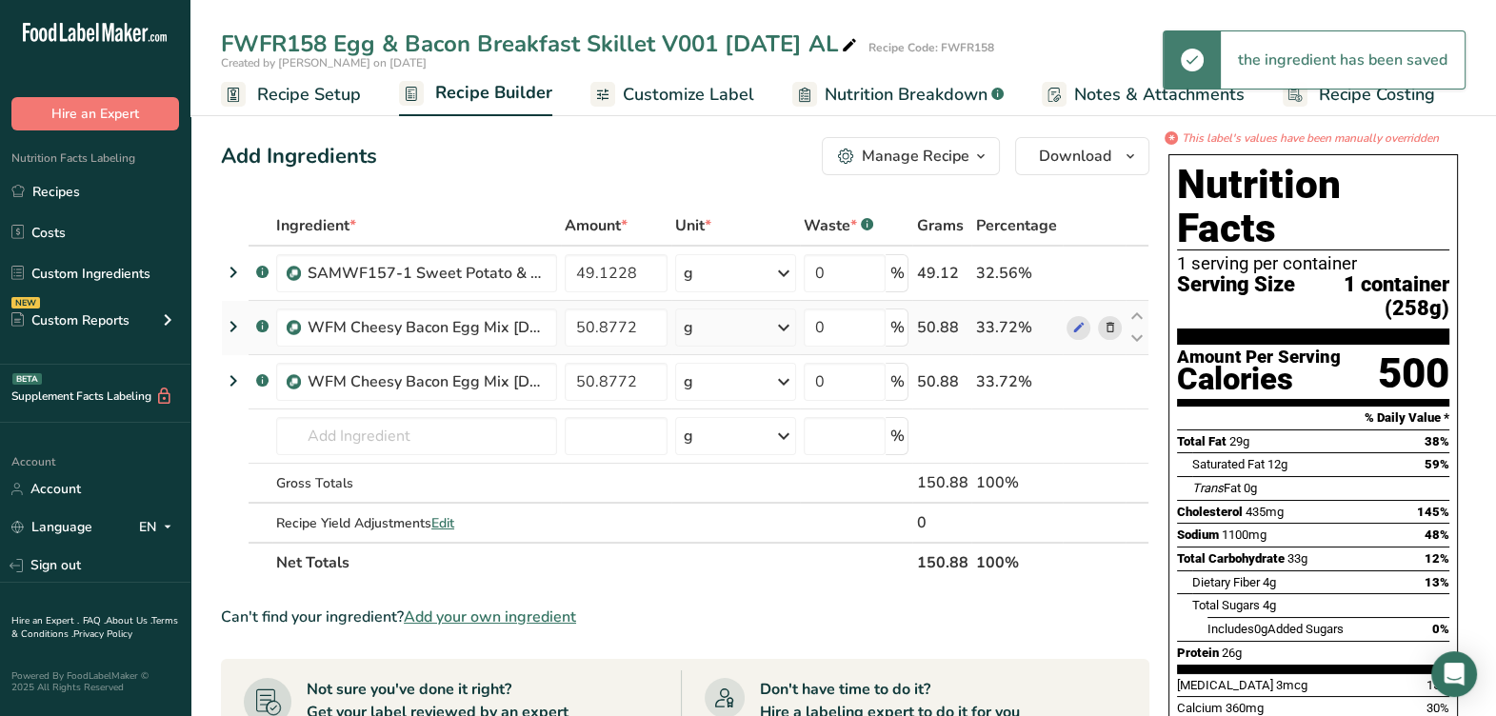
click at [1109, 328] on icon at bounding box center [1108, 328] width 13 height 20
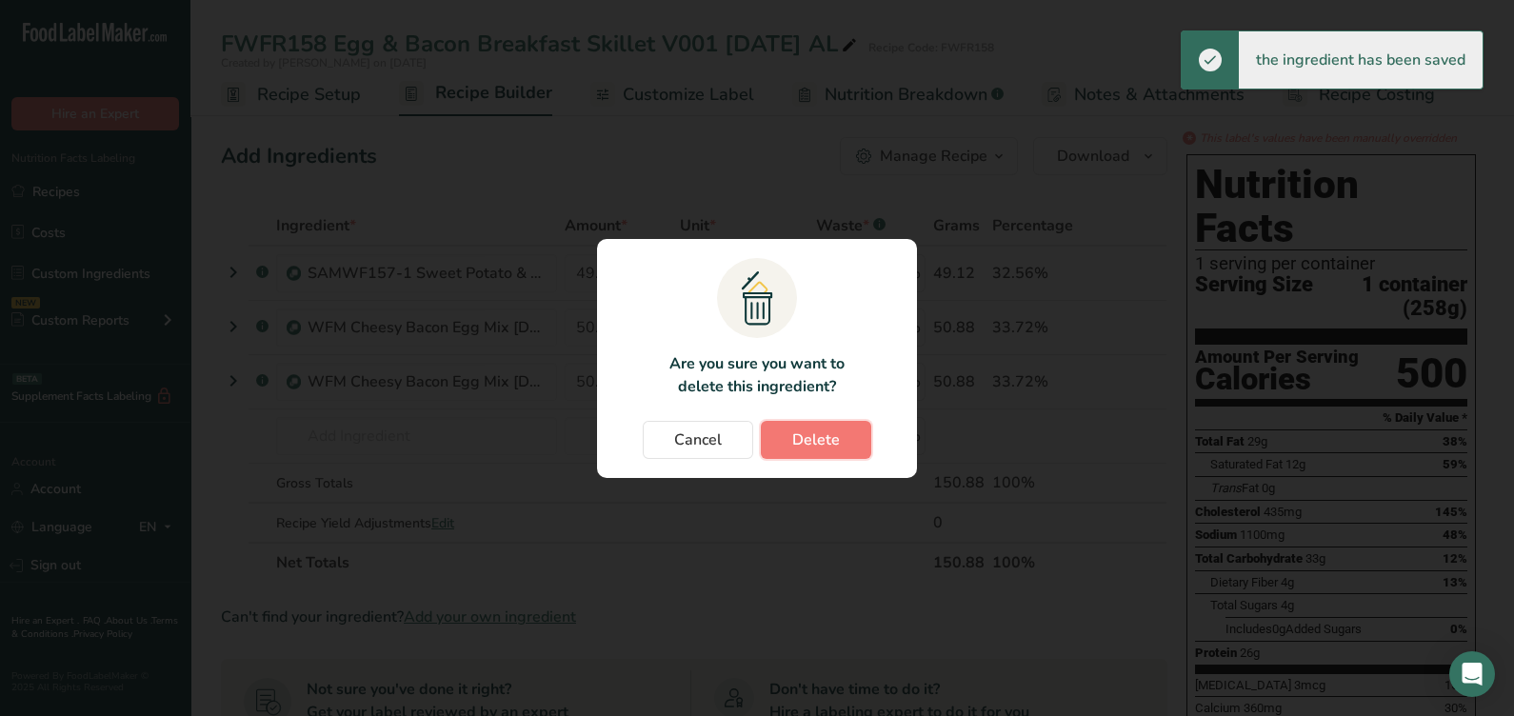
click at [815, 438] on span "Delete" at bounding box center [816, 439] width 48 height 23
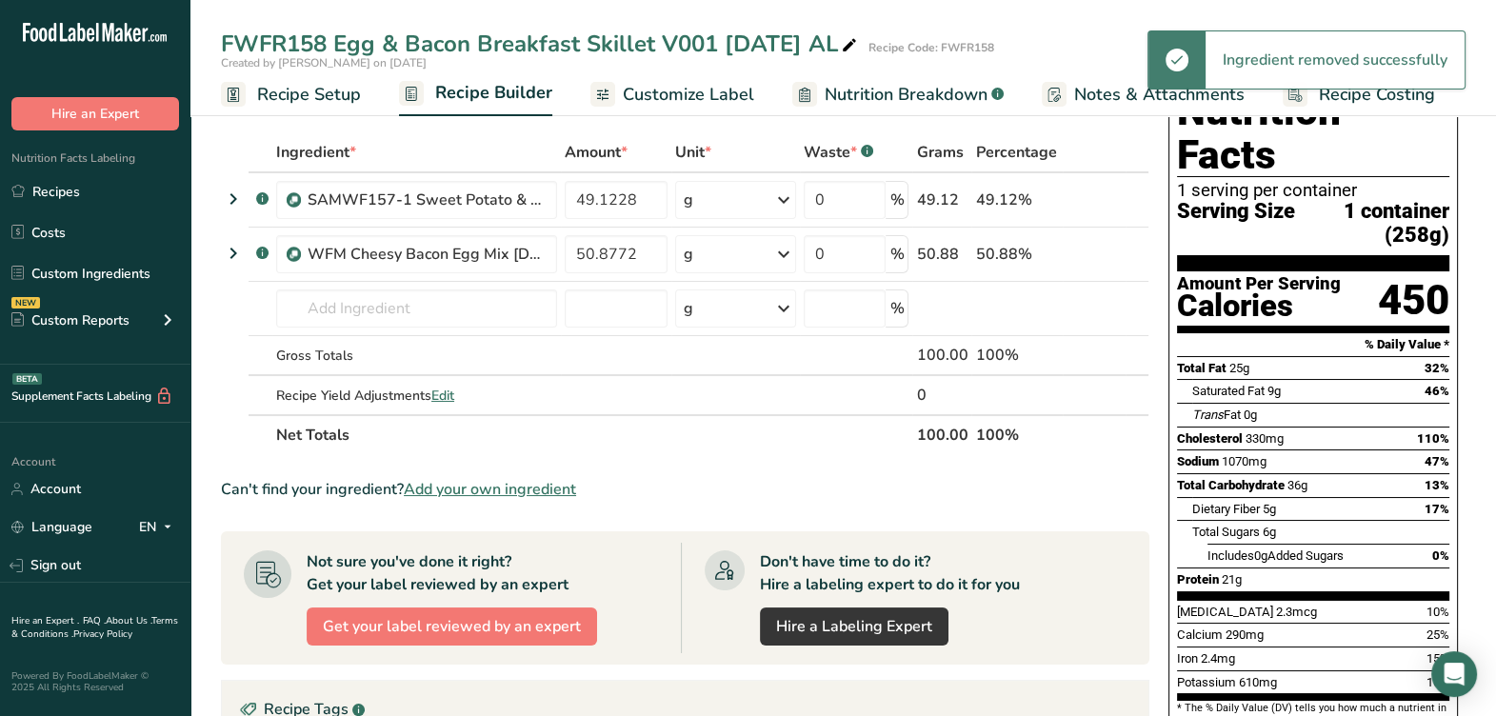
scroll to position [475, 0]
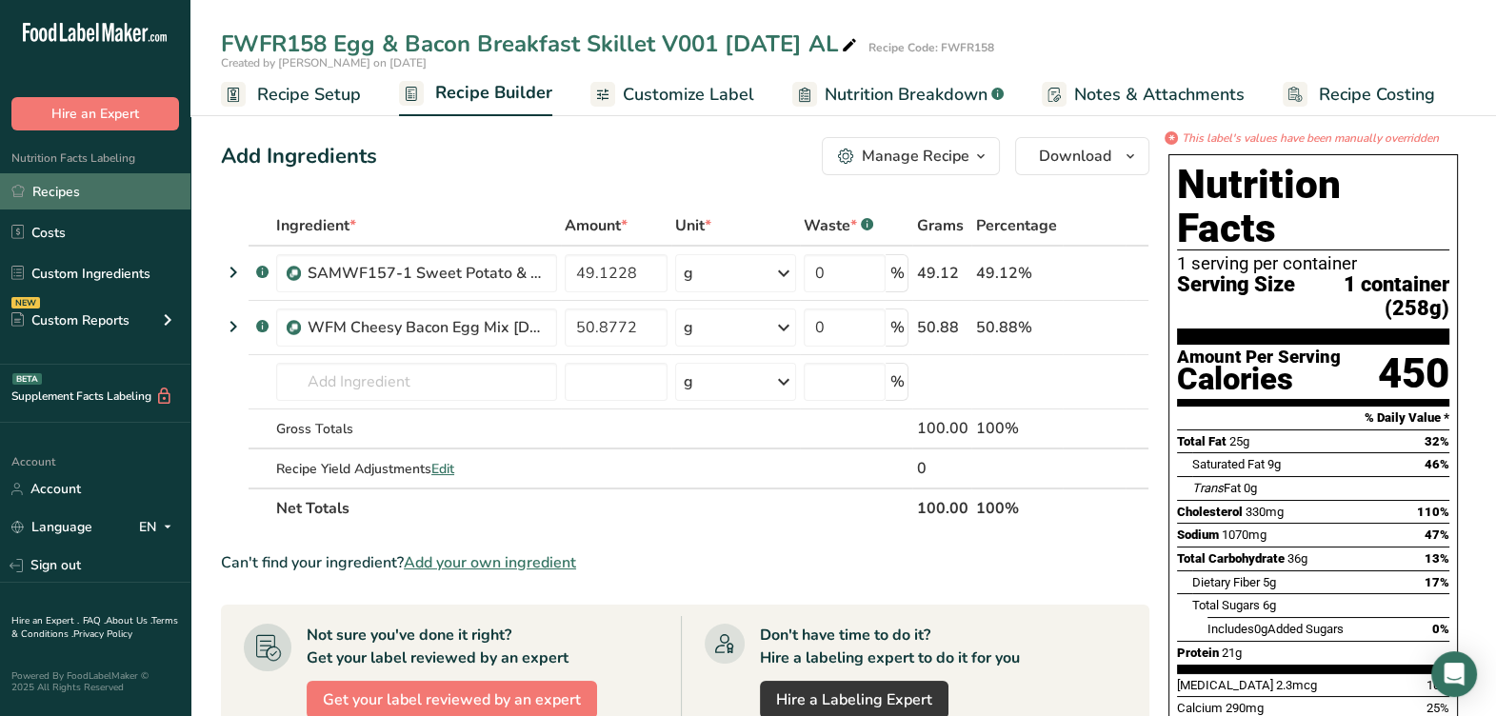
click at [82, 189] on link "Recipes" at bounding box center [95, 191] width 190 height 36
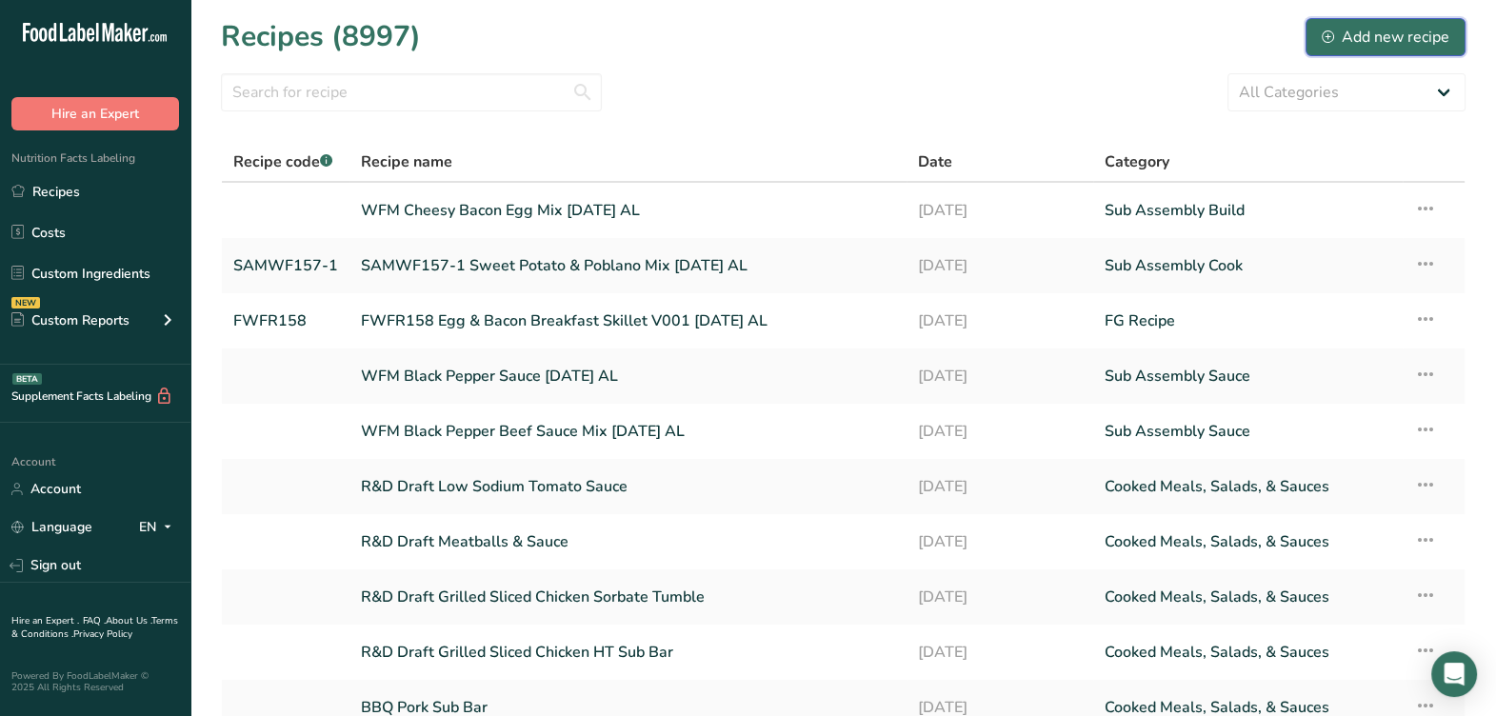
click at [1349, 26] on div "Add new recipe" at bounding box center [1385, 37] width 128 height 23
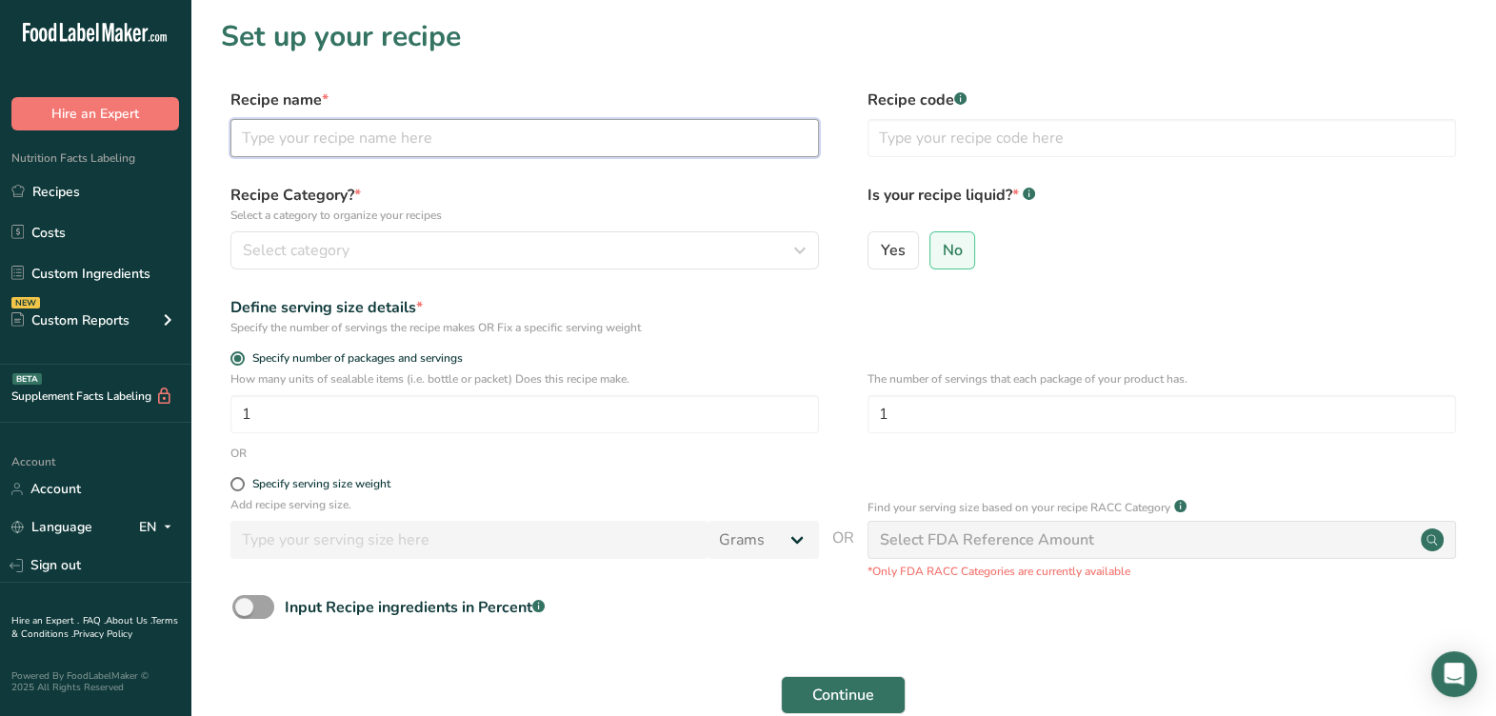
click at [446, 140] on input "text" at bounding box center [524, 138] width 588 height 38
drag, startPoint x: 683, startPoint y: 134, endPoint x: -128, endPoint y: 107, distance: 810.6
click at [0, 107] on html ".a-20{fill:#fff;} Hire an Expert Nutrition Facts Labeling Recipes Costs Custom …" at bounding box center [748, 427] width 1496 height 855
type input "22DL048 Egg & Bacon Breakfast Skillet V001 [DATE] AL"
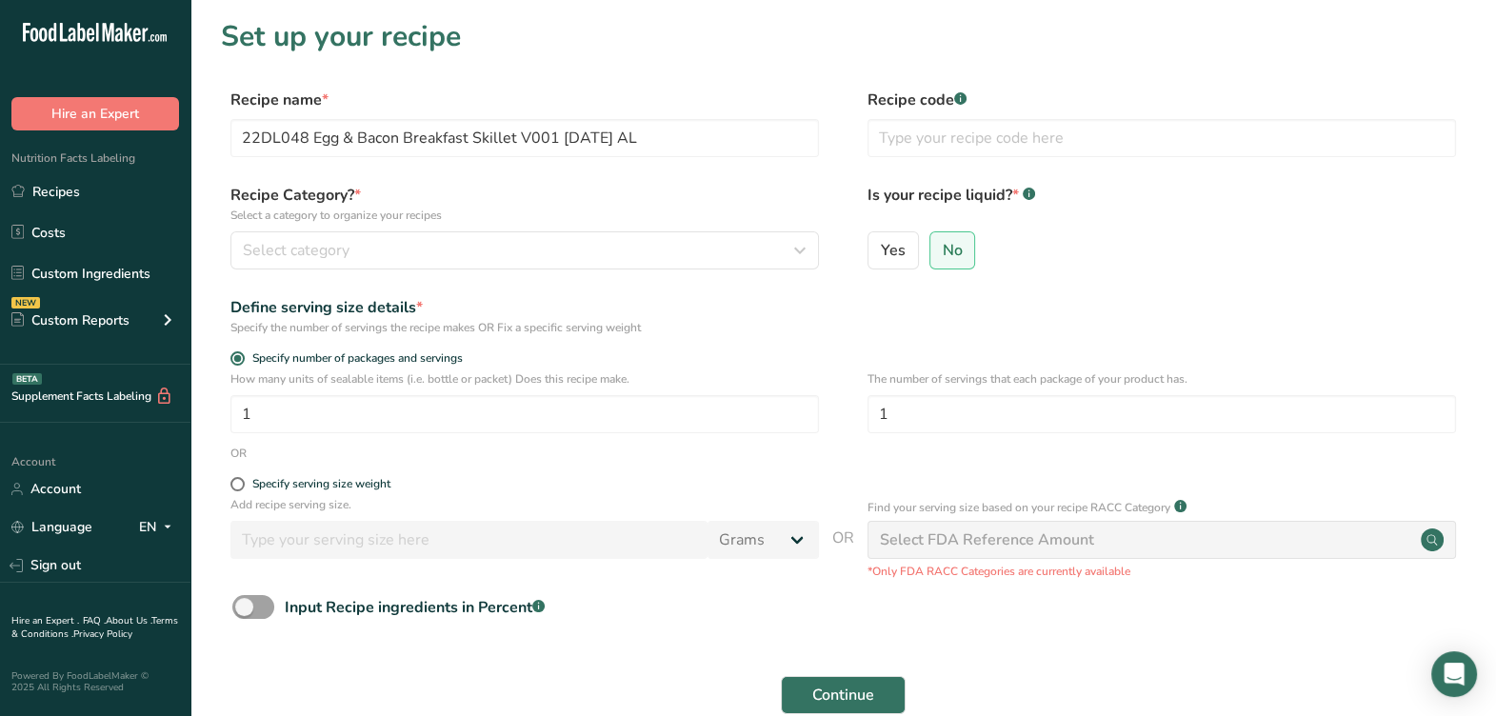
click at [679, 190] on label "Recipe Category? * Select a category to organize your recipes" at bounding box center [524, 204] width 588 height 40
drag, startPoint x: 305, startPoint y: 141, endPoint x: 168, endPoint y: 140, distance: 136.1
click at [168, 140] on div ".a-20{fill:#fff;} Hire an Expert Nutrition Facts Labeling Recipes Costs Custom …" at bounding box center [748, 427] width 1496 height 855
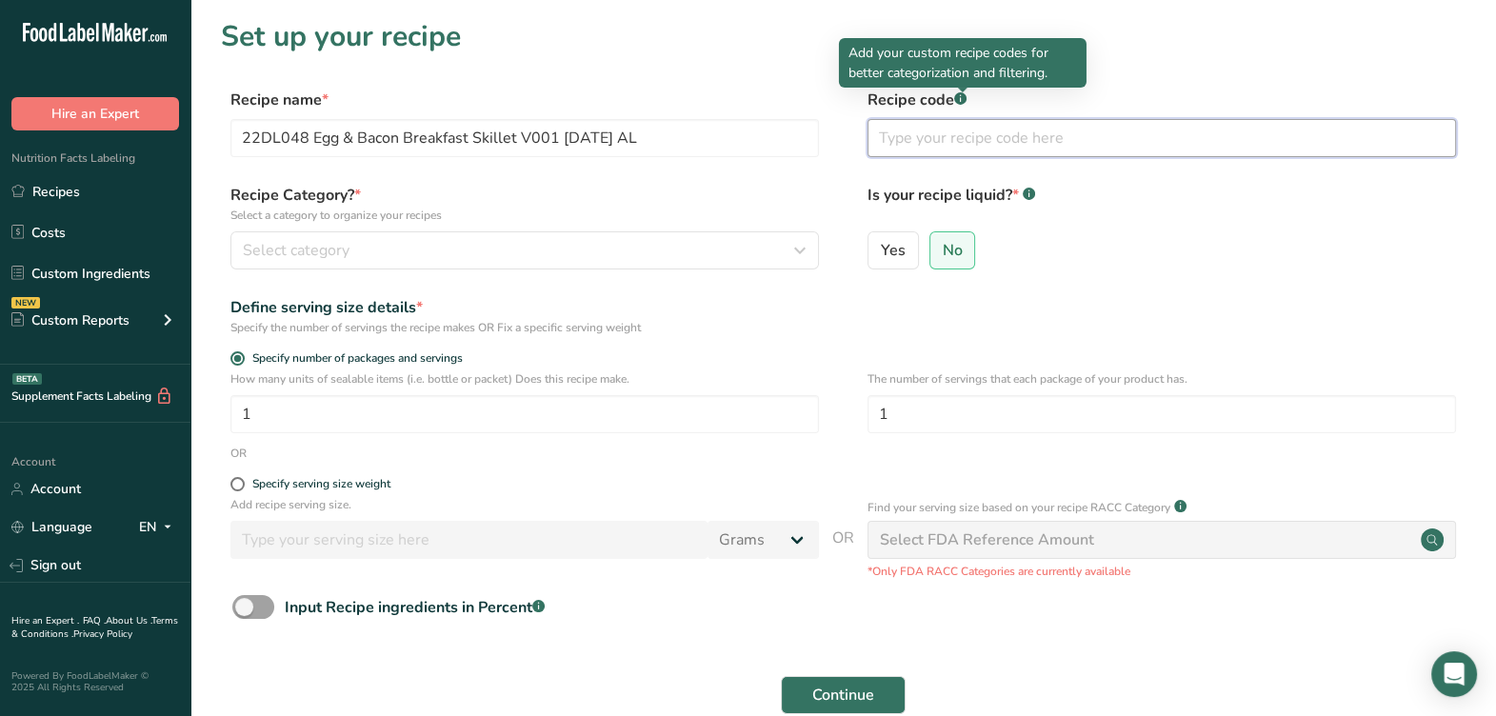
click at [964, 149] on input "text" at bounding box center [1161, 138] width 588 height 38
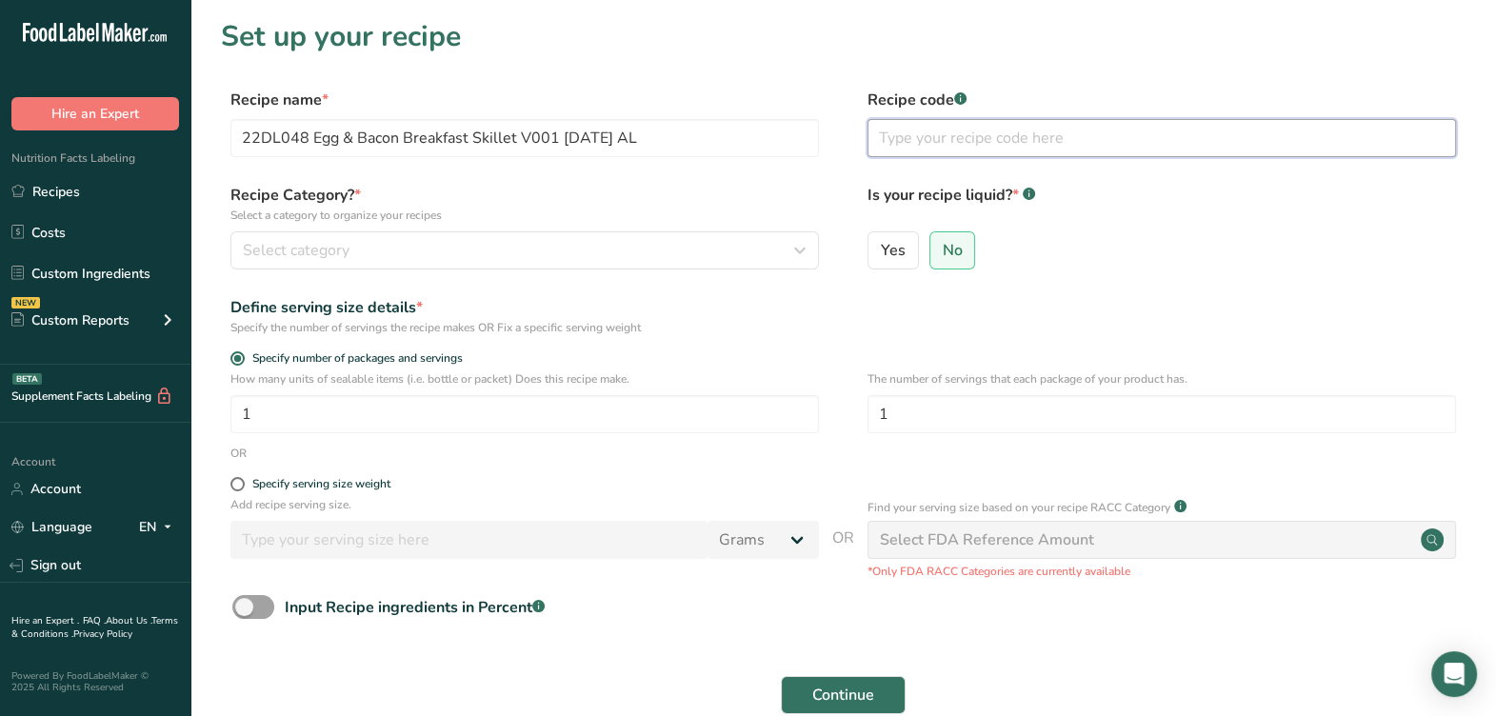
paste input "22DL048"
type input "22DL048"
click at [776, 174] on form "Recipe name * 22DL048 Egg & Bacon Breakfast Skillet V001 [DATE] AL Recipe code …" at bounding box center [843, 426] width 1244 height 675
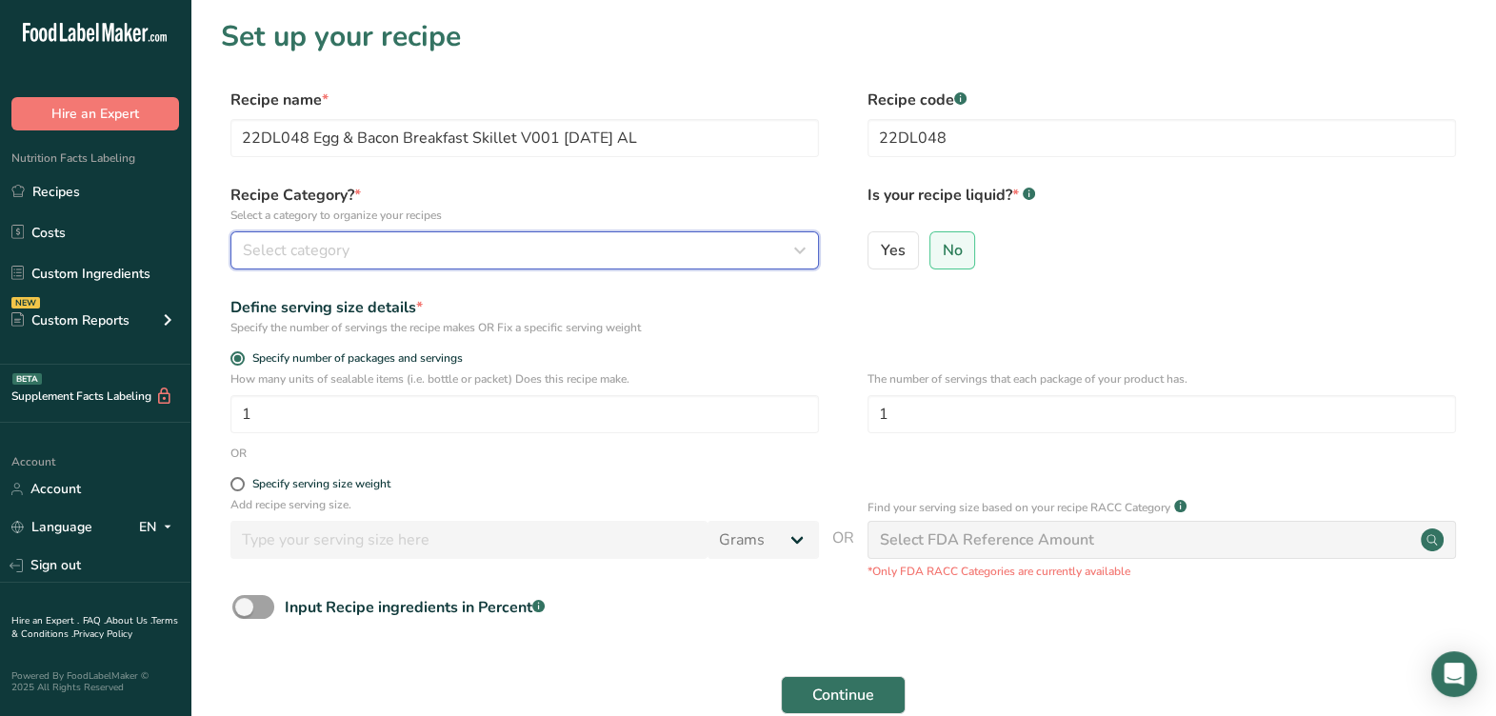
click at [536, 243] on div "Select category" at bounding box center [519, 250] width 552 height 23
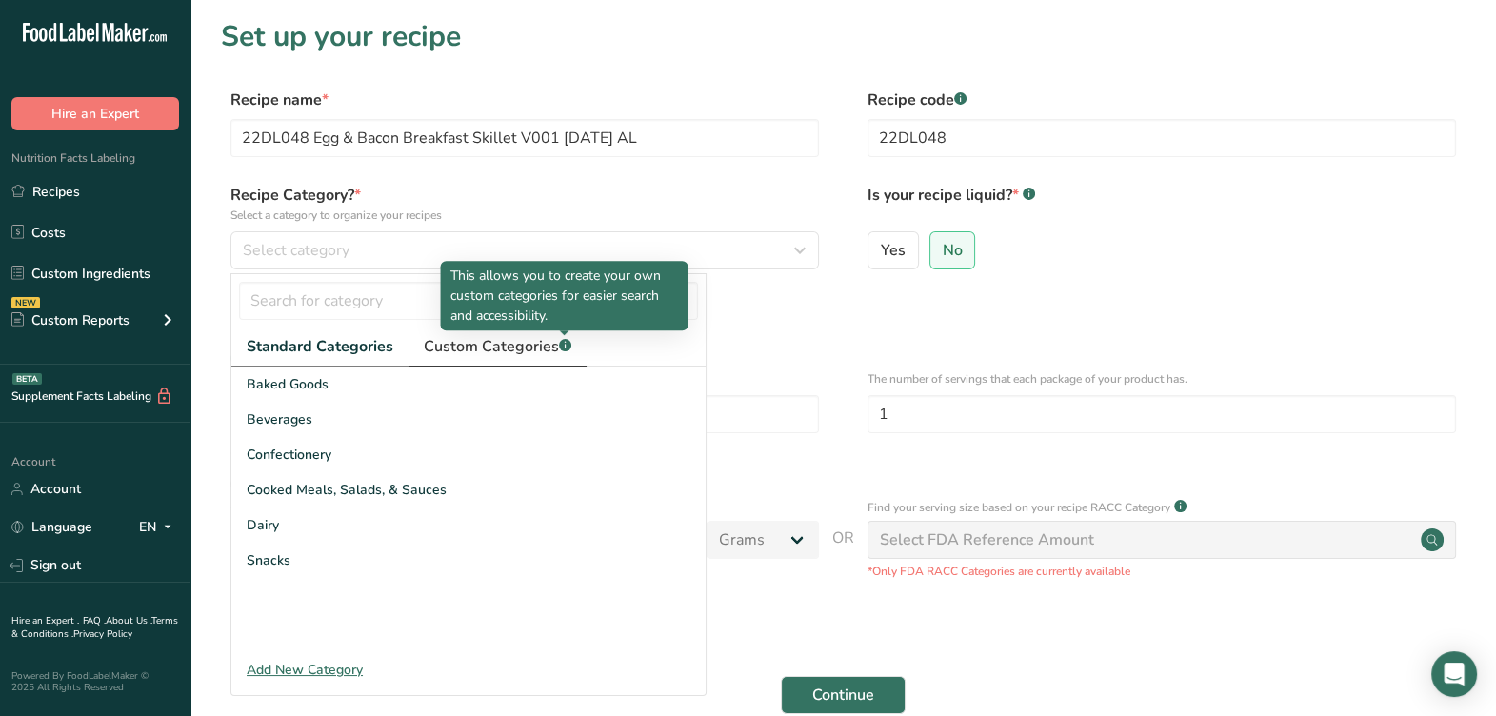
click at [565, 339] on div at bounding box center [565, 335] width 10 height 10
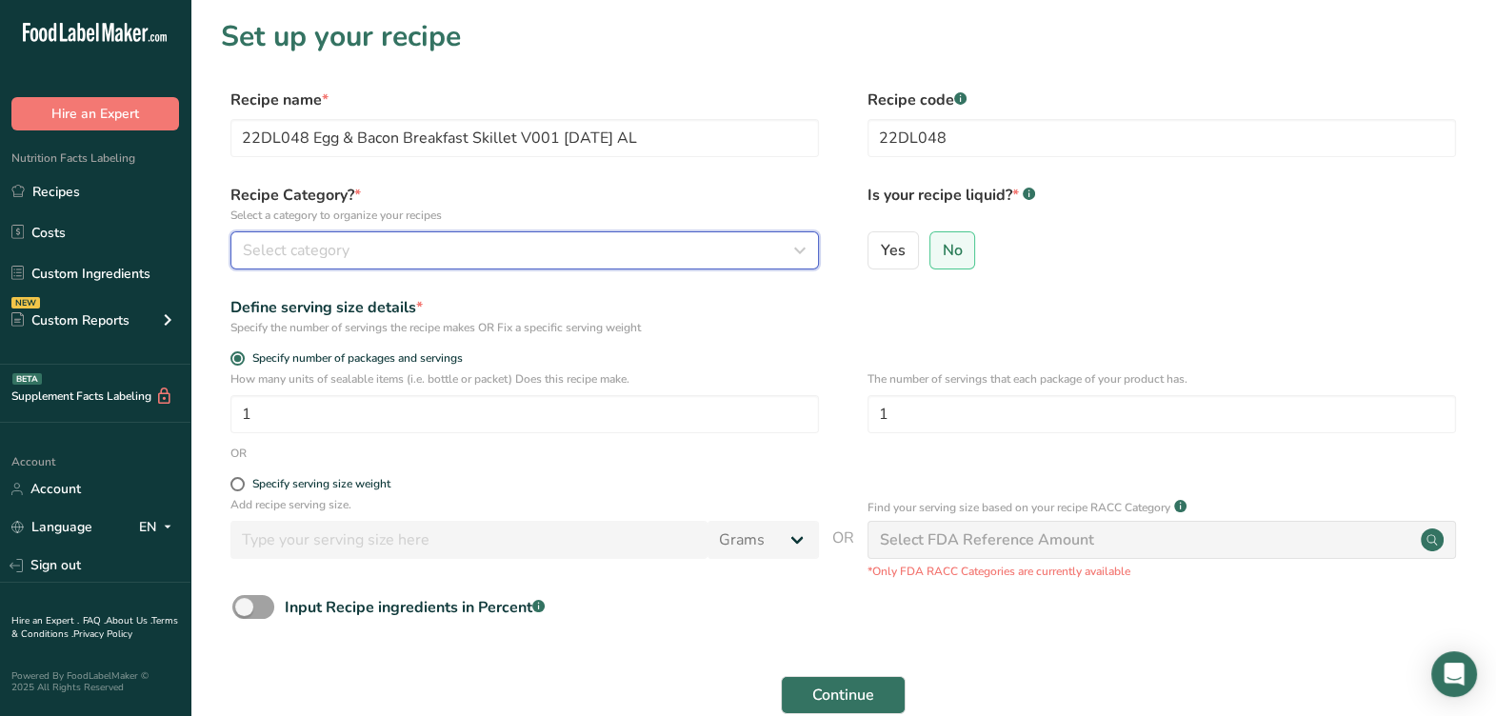
click at [504, 262] on button "Select category" at bounding box center [524, 250] width 588 height 38
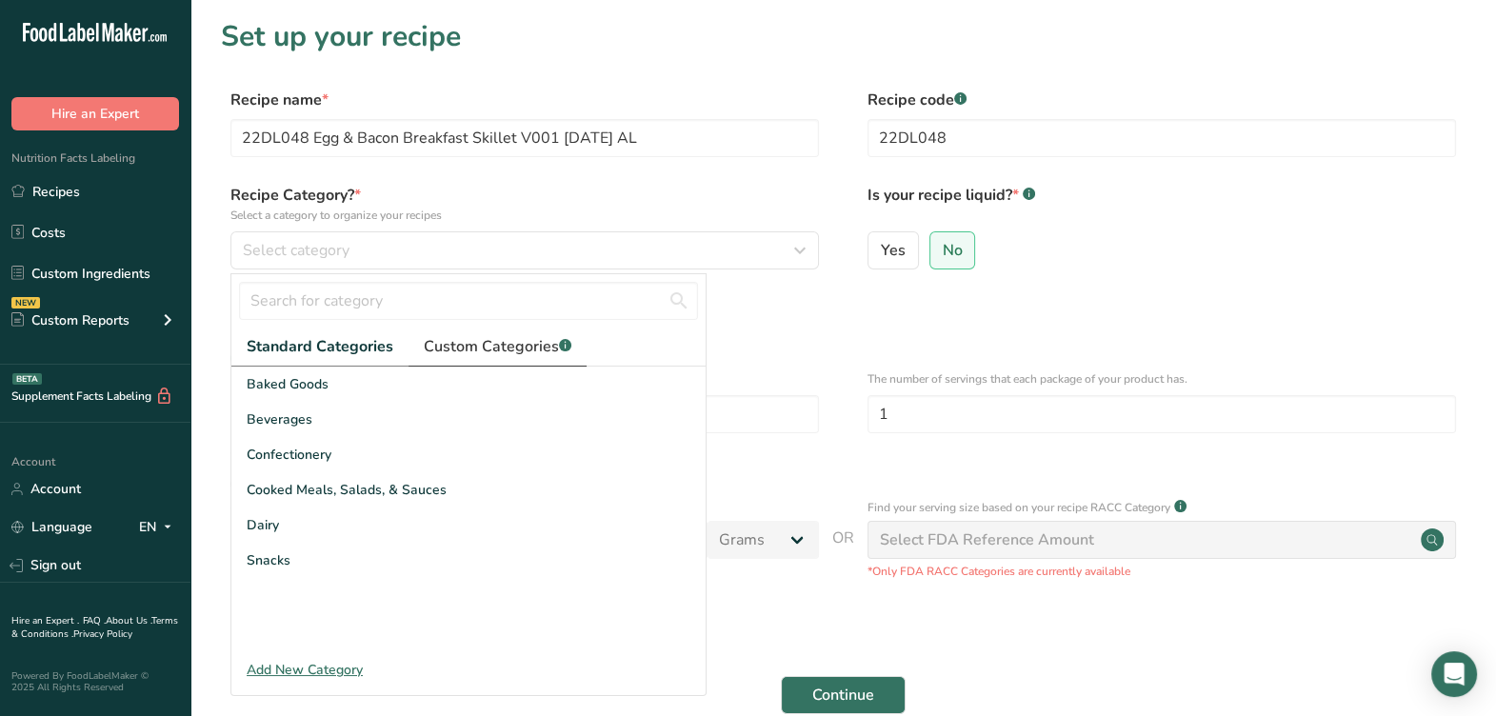
click at [511, 350] on span "Custom Categories .a-a{fill:#347362;}.b-a{fill:#fff;}" at bounding box center [498, 346] width 148 height 23
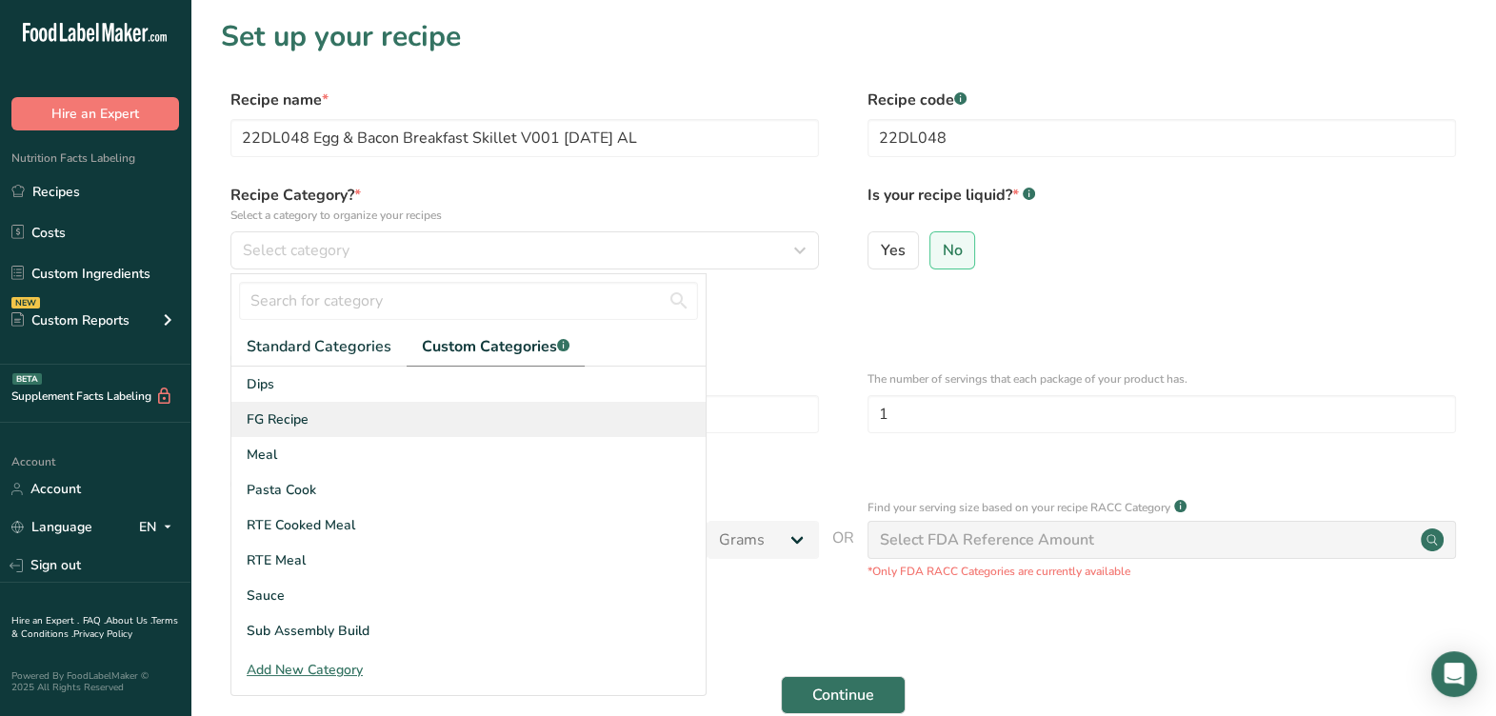
click at [299, 403] on div "FG Recipe" at bounding box center [468, 419] width 474 height 35
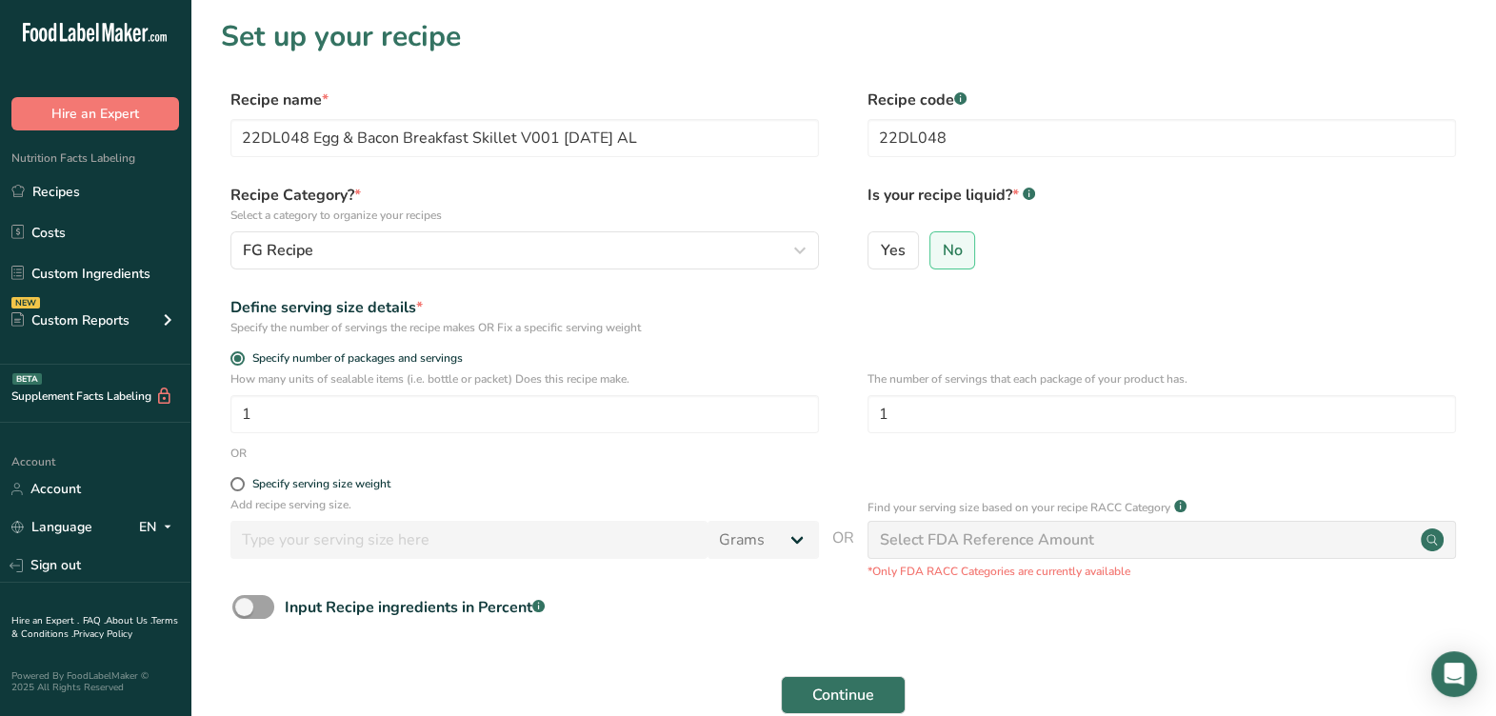
click at [505, 287] on form "Recipe name * 22DL048 Egg & Bacon Breakfast Skillet V001 [DATE] AL Recipe code …" at bounding box center [843, 426] width 1244 height 675
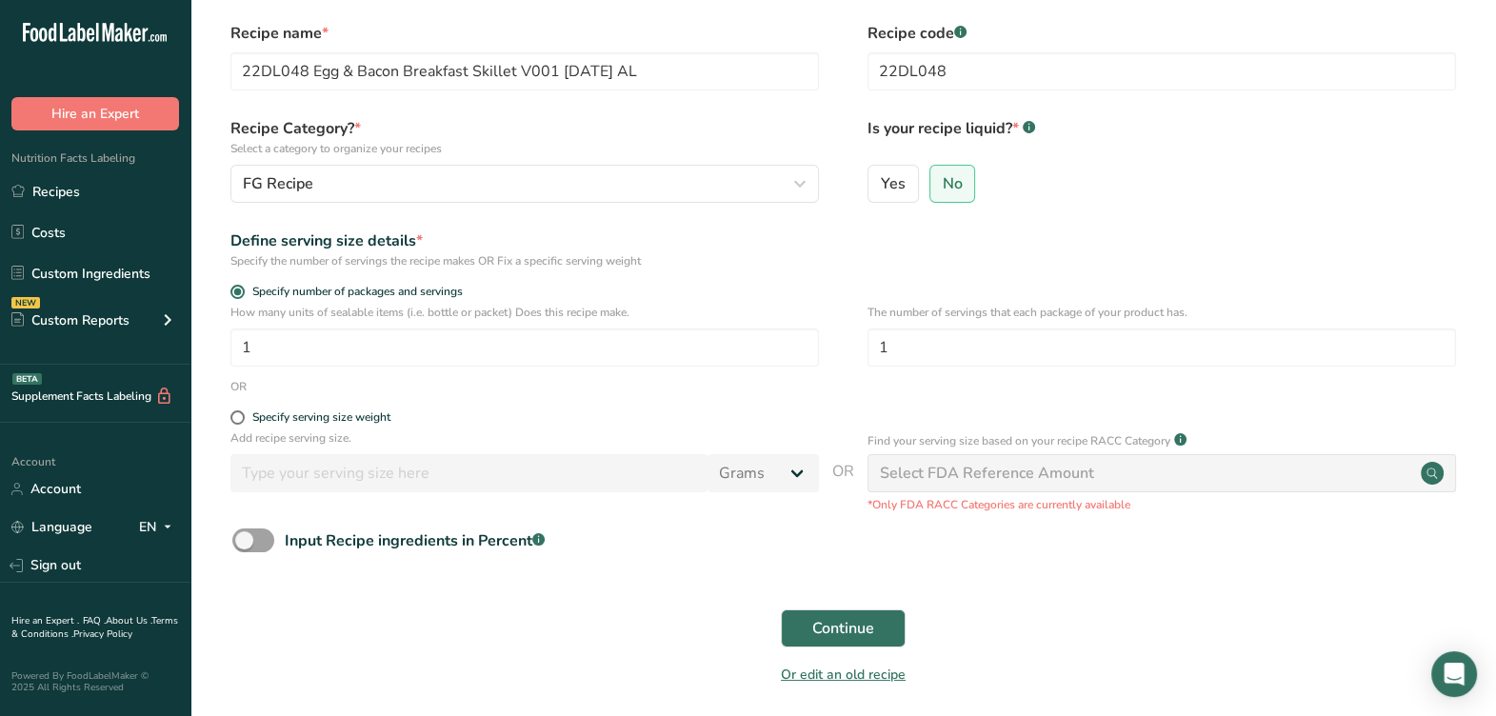
scroll to position [118, 0]
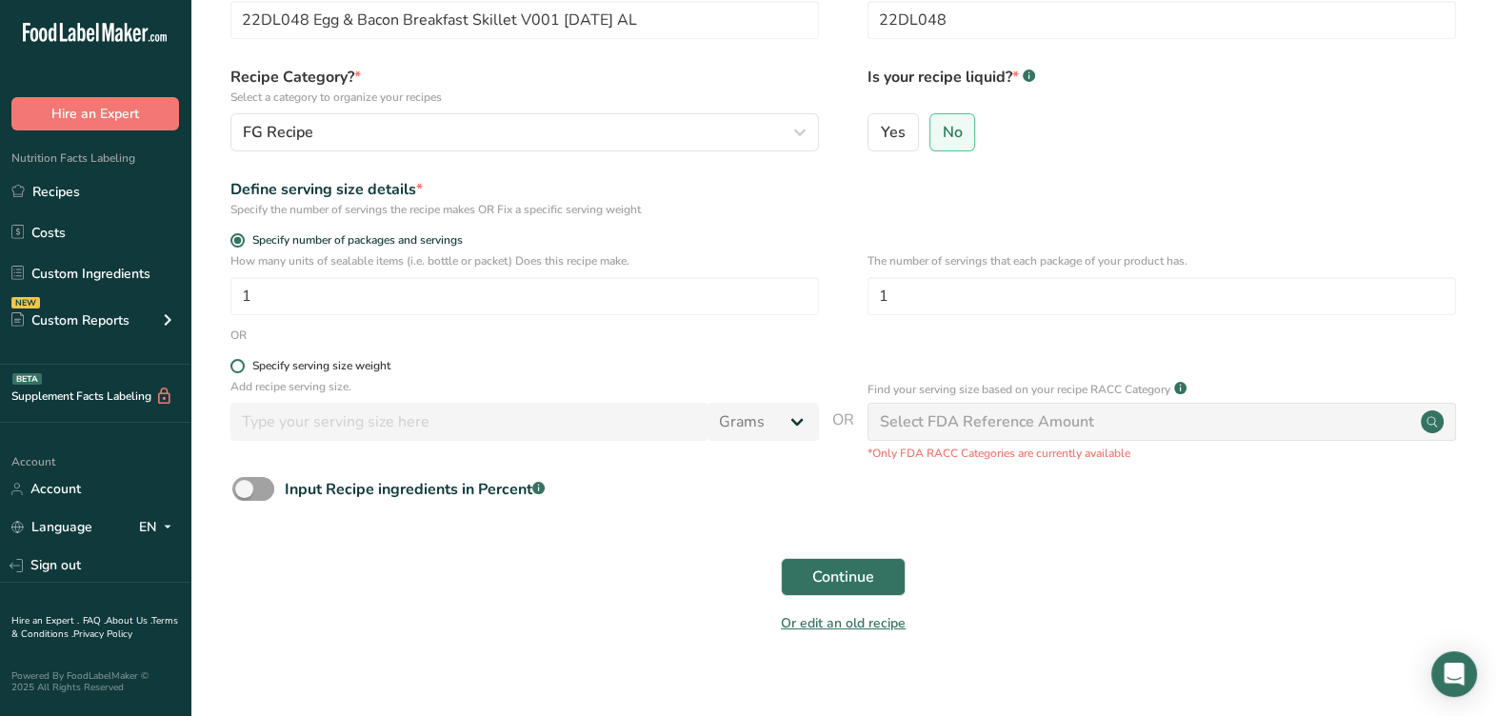
click at [378, 367] on div "Specify serving size weight" at bounding box center [321, 366] width 138 height 14
click at [243, 367] on input "Specify serving size weight" at bounding box center [236, 366] width 12 height 12
radio input "true"
radio input "false"
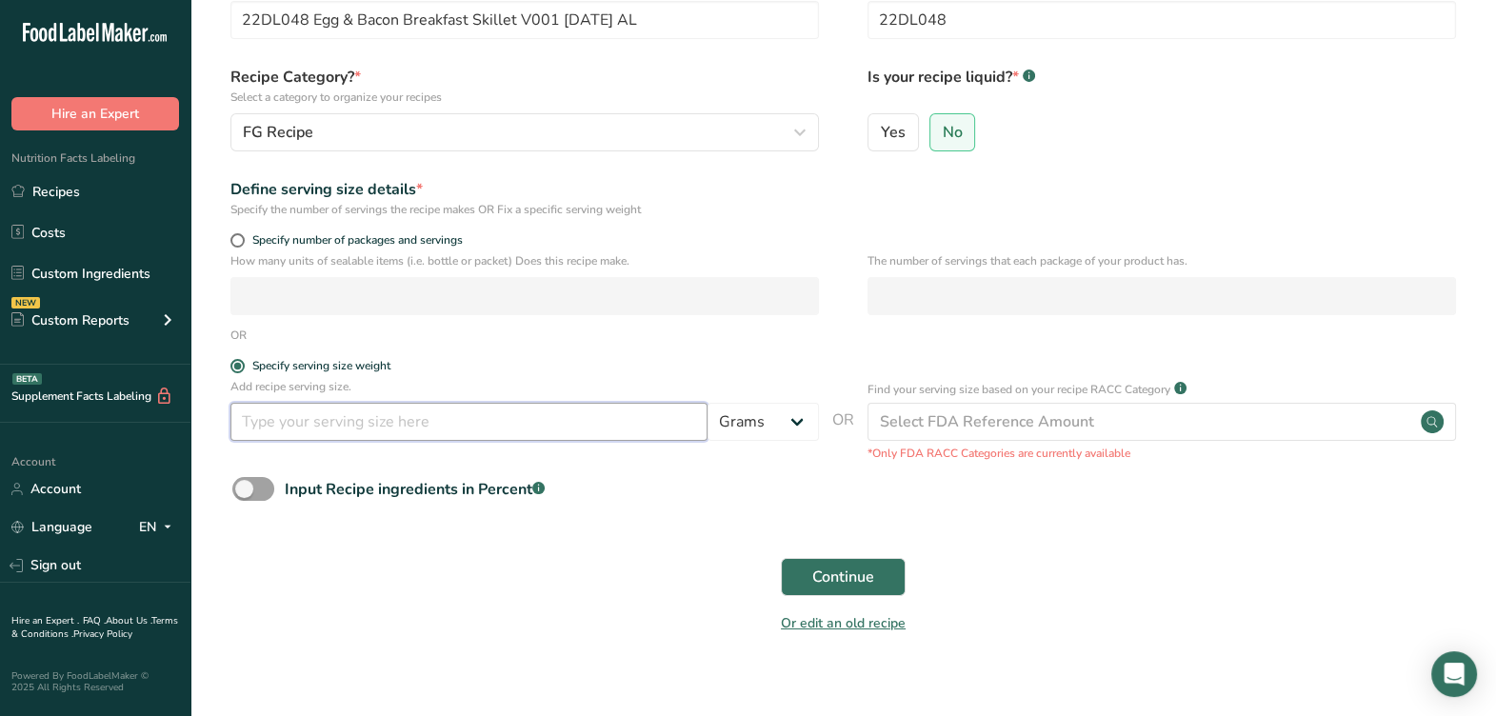
click at [379, 415] on input "number" at bounding box center [468, 422] width 477 height 38
click at [476, 434] on input "number" at bounding box center [468, 422] width 477 height 38
type input "258"
click at [853, 500] on div "Input Recipe ingredients in Percent .a-a{fill:#347362;}.b-a{fill:#fff;}" at bounding box center [843, 496] width 1244 height 39
click at [832, 571] on span "Continue" at bounding box center [843, 576] width 62 height 23
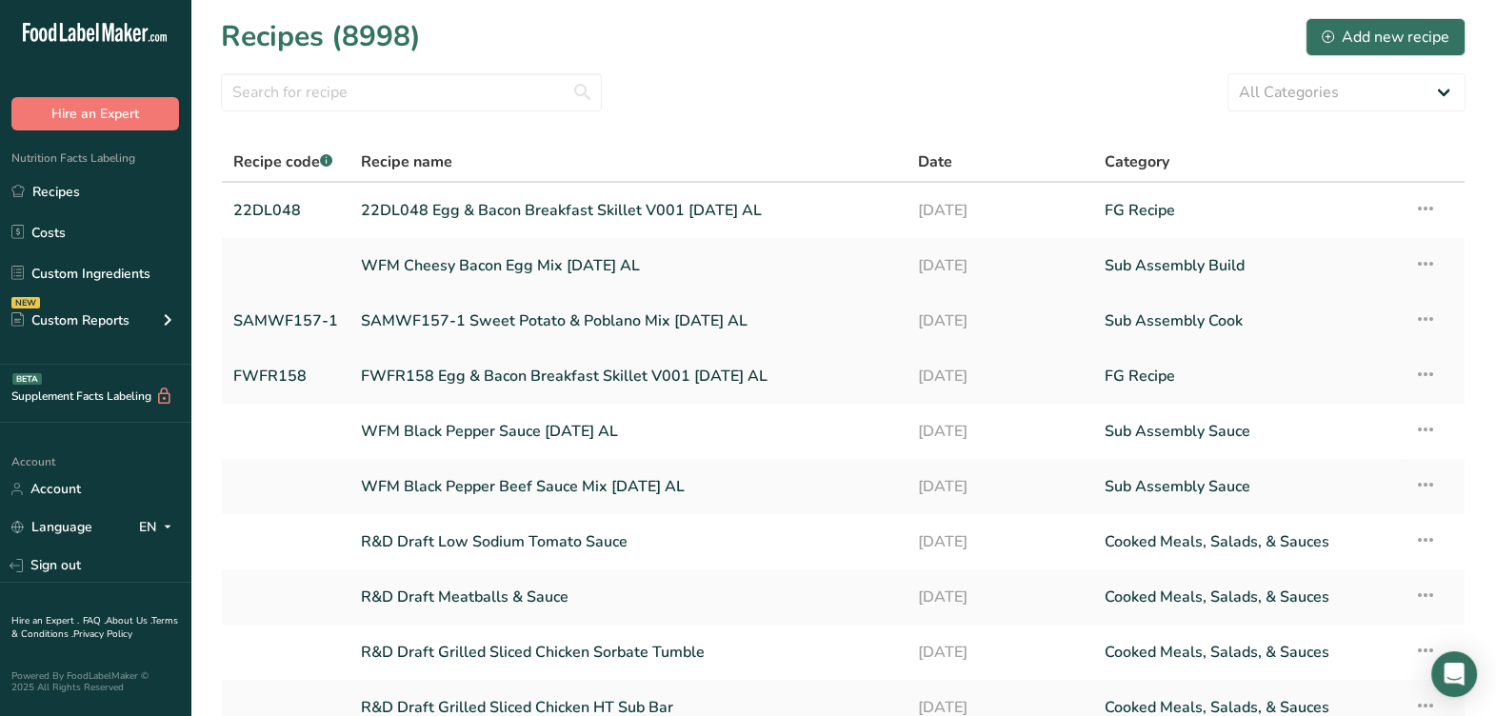
click at [565, 319] on link "SAMWF157-1 Sweet Potato & Poblano Mix [DATE] AL" at bounding box center [628, 321] width 534 height 40
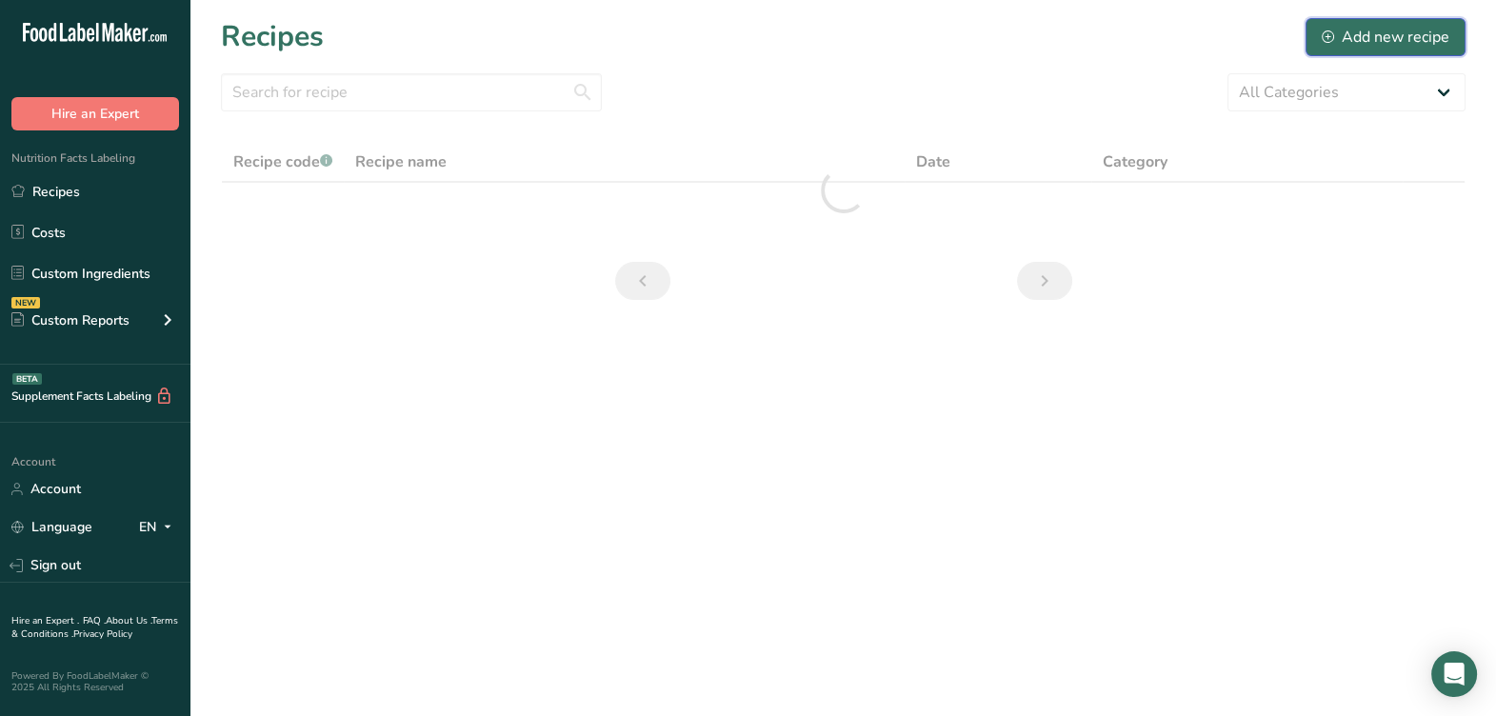
click at [1357, 33] on div "Add new recipe" at bounding box center [1385, 37] width 128 height 23
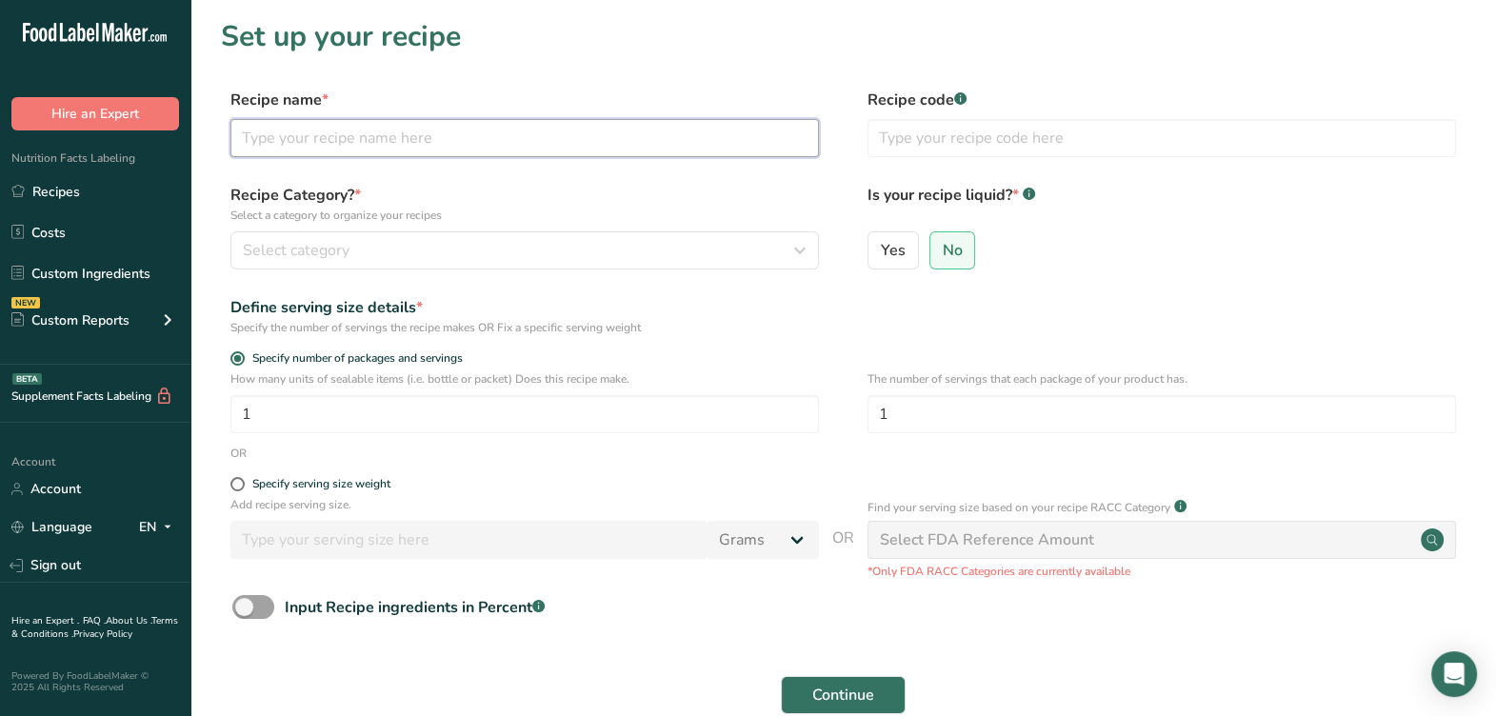
click at [392, 148] on input "text" at bounding box center [524, 138] width 588 height 38
type input "S22DL047-1RW Sweet Potato Cook [DATE] AL"
drag, startPoint x: 354, startPoint y: 138, endPoint x: 194, endPoint y: 131, distance: 160.1
click at [194, 131] on section "Set up your recipe Recipe name * S22DL047-1RW Sweet Potato Cook 9-12-25 AL Reci…" at bounding box center [842, 397] width 1305 height 794
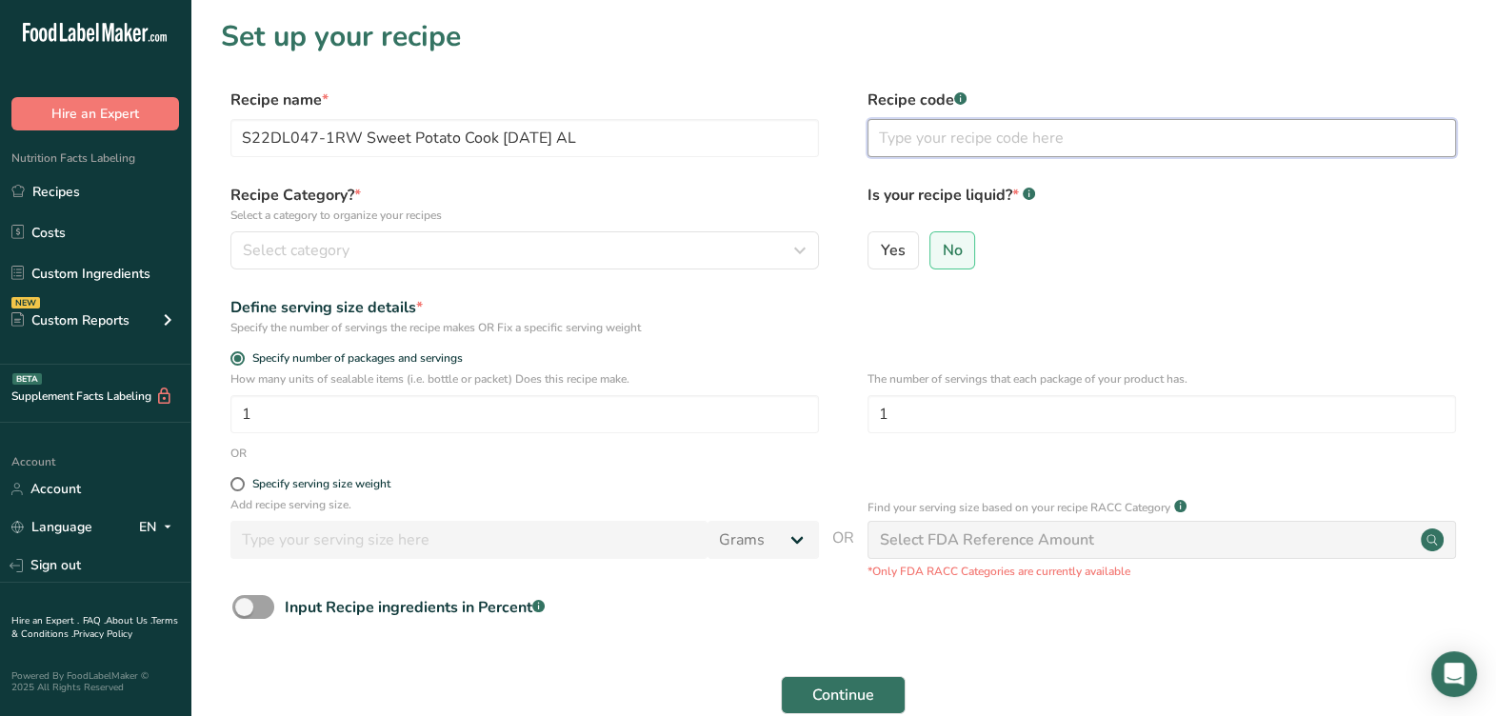
click at [1040, 149] on input "text" at bounding box center [1161, 138] width 588 height 38
paste input "S22DL047-1RW"
type input "S22DL047-1RW"
click at [743, 177] on form "Recipe name * S22DL047-1RW Sweet Potato Cook 9-12-25 AL Recipe code .a-a{fill:#…" at bounding box center [843, 426] width 1244 height 675
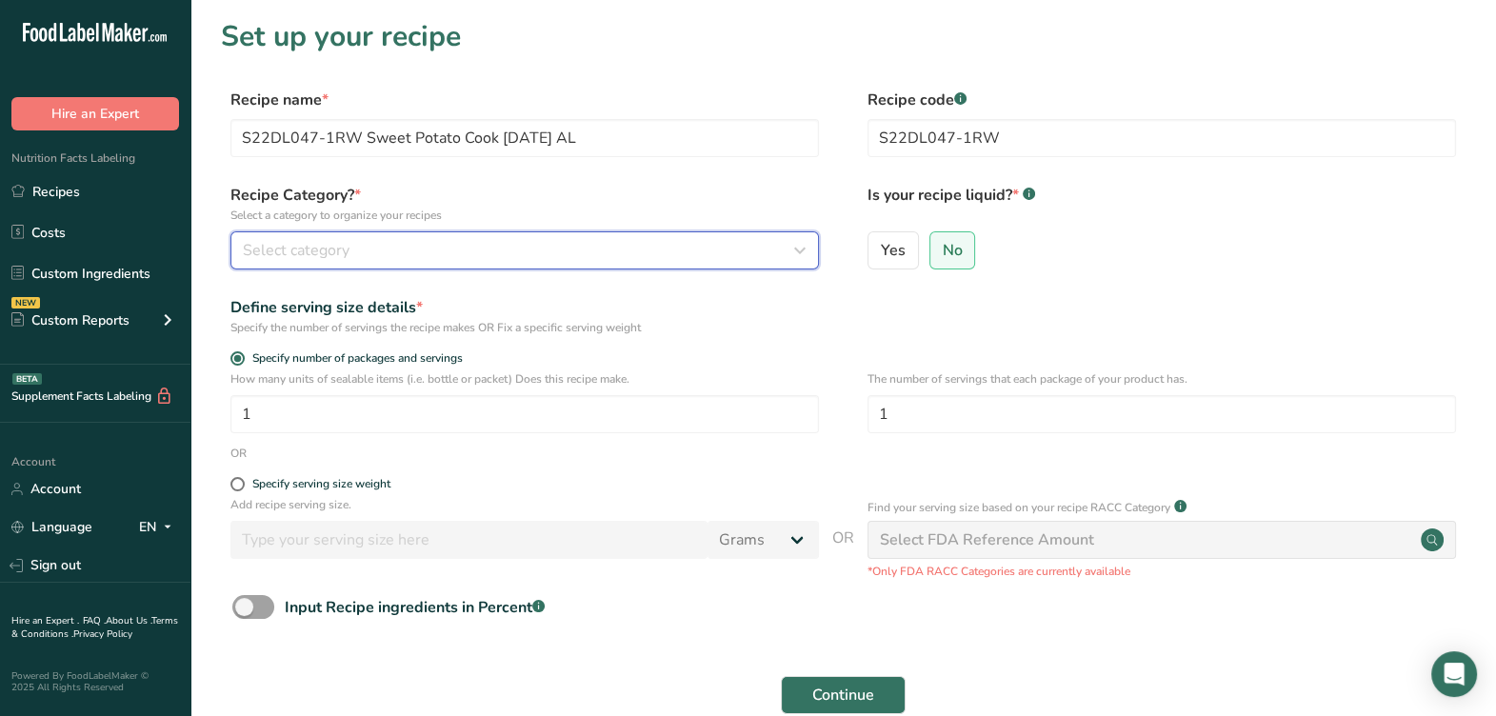
click at [657, 244] on div "Select category" at bounding box center [519, 250] width 552 height 23
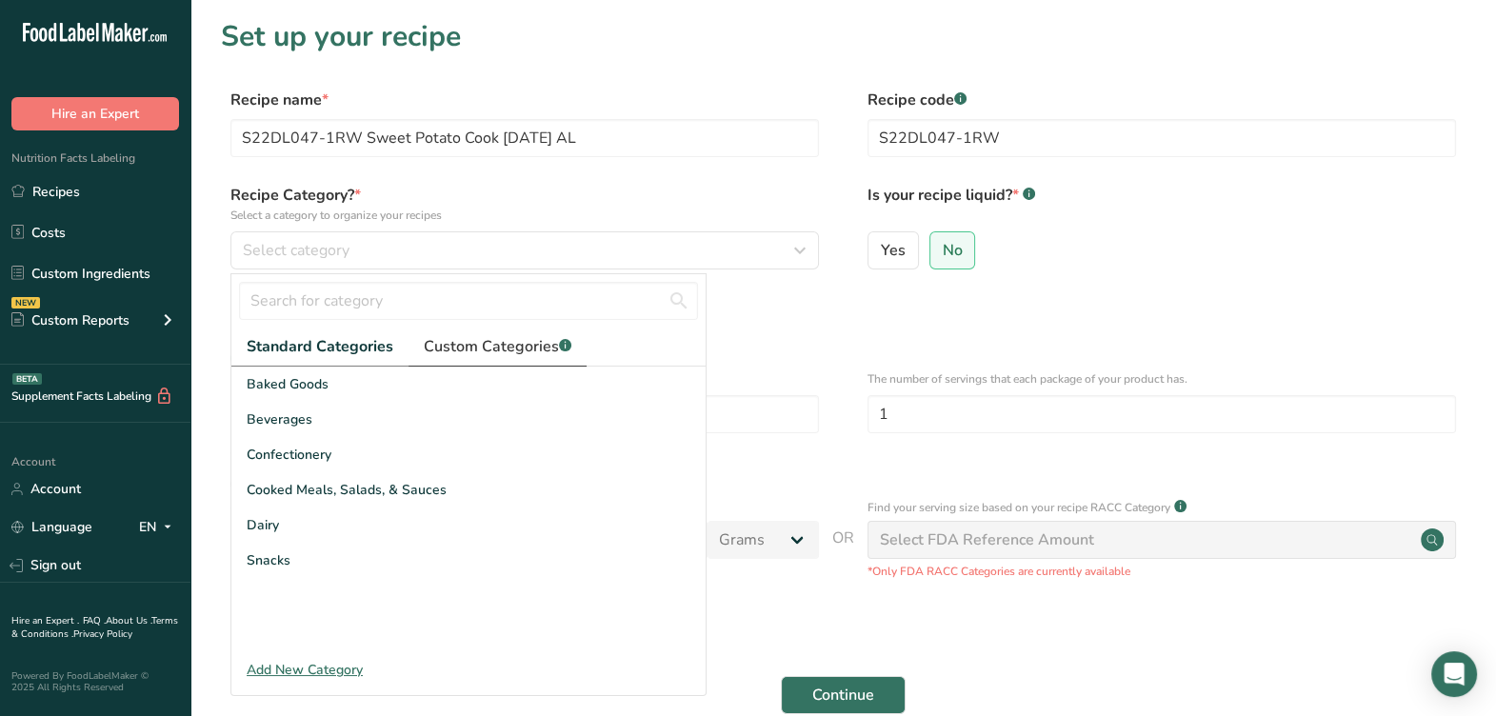
click at [564, 337] on div ".a-a{fill:#347362;}.b-a{fill:#fff;}" at bounding box center [565, 346] width 12 height 23
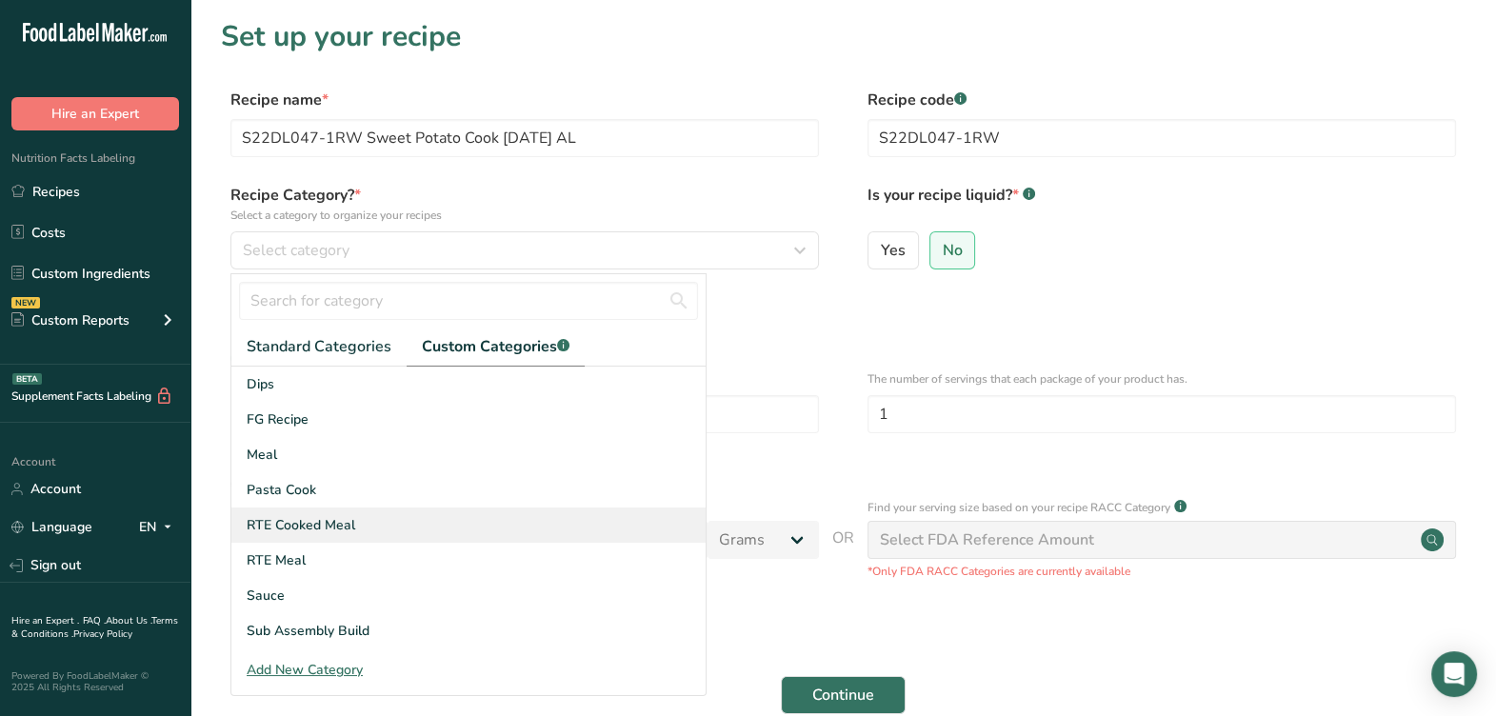
scroll to position [118, 0]
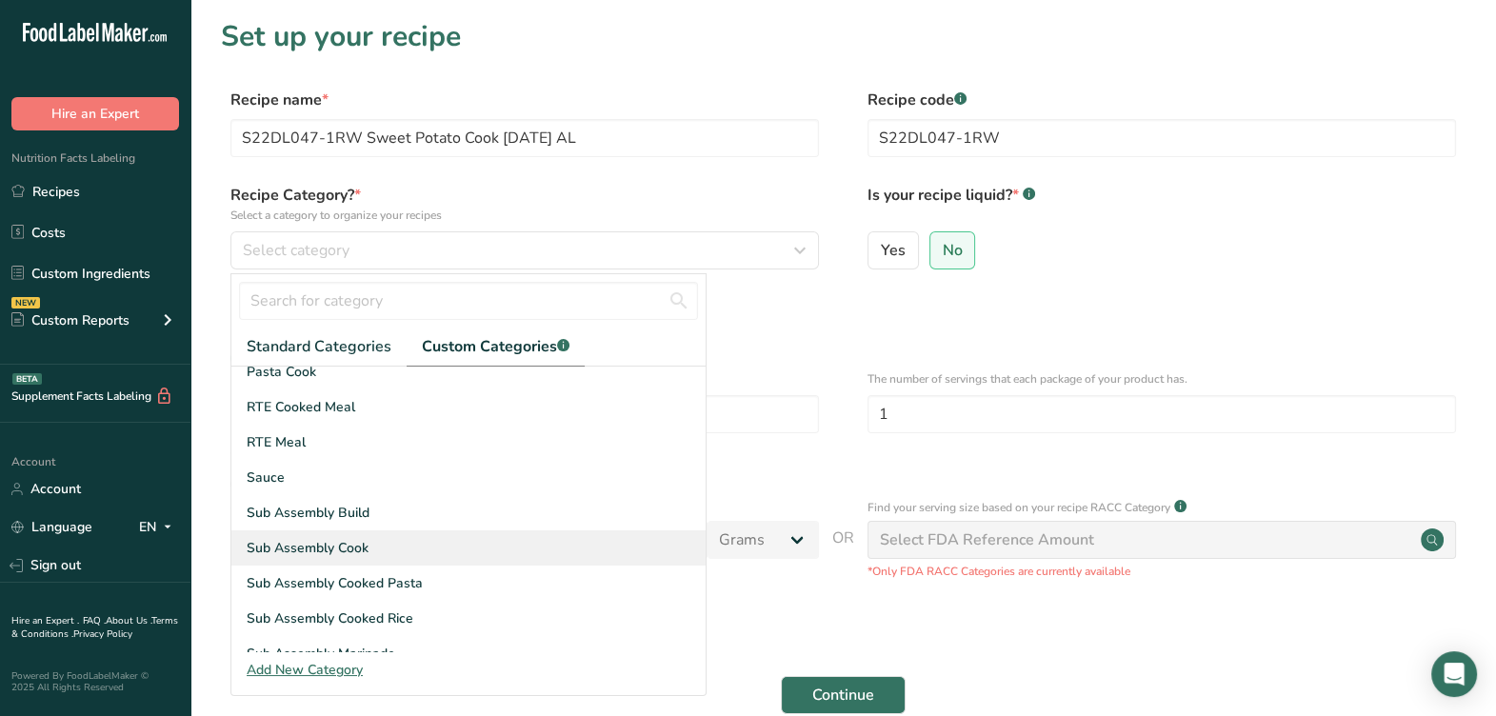
click at [390, 541] on div "Sub Assembly Cook" at bounding box center [468, 547] width 474 height 35
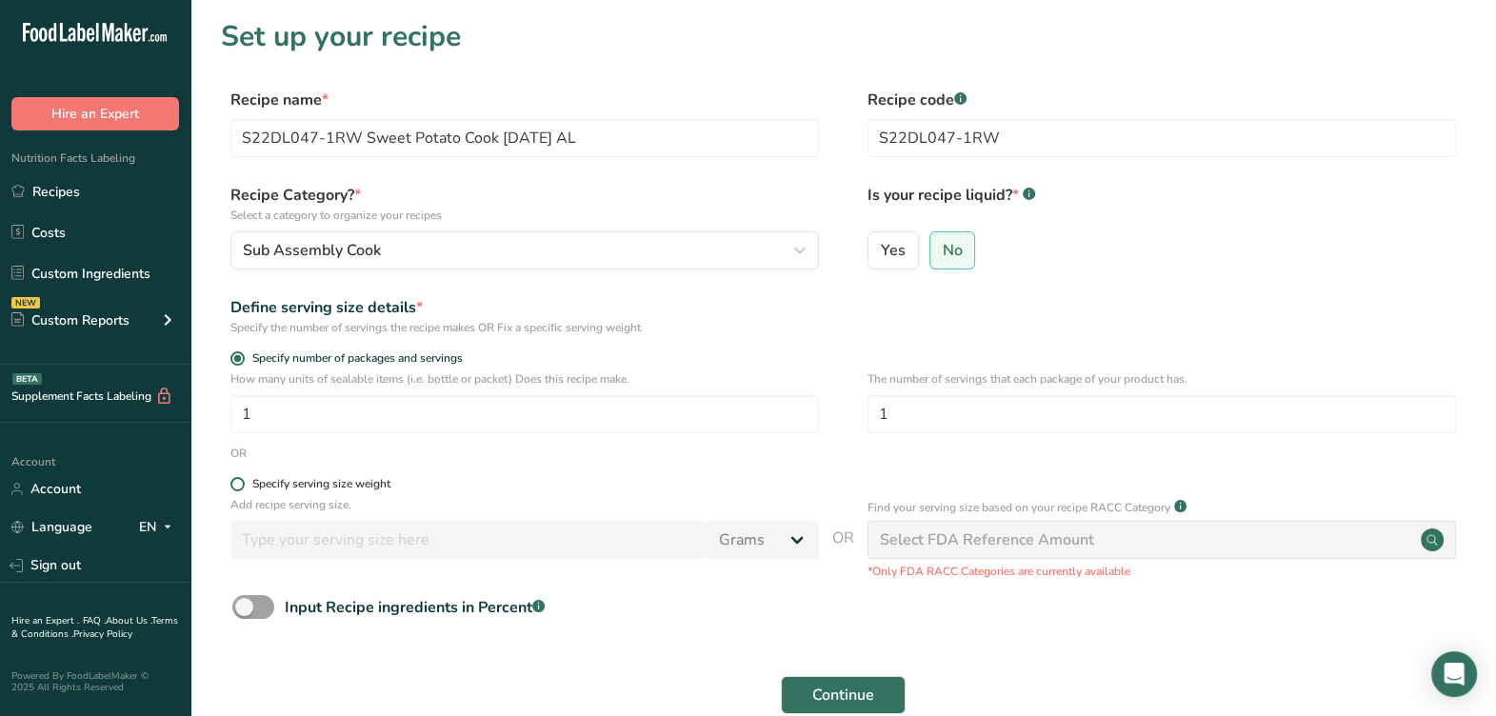
click at [337, 488] on div "Specify serving size weight" at bounding box center [321, 484] width 138 height 14
click at [243, 488] on input "Specify serving size weight" at bounding box center [236, 484] width 12 height 12
radio input "true"
radio input "false"
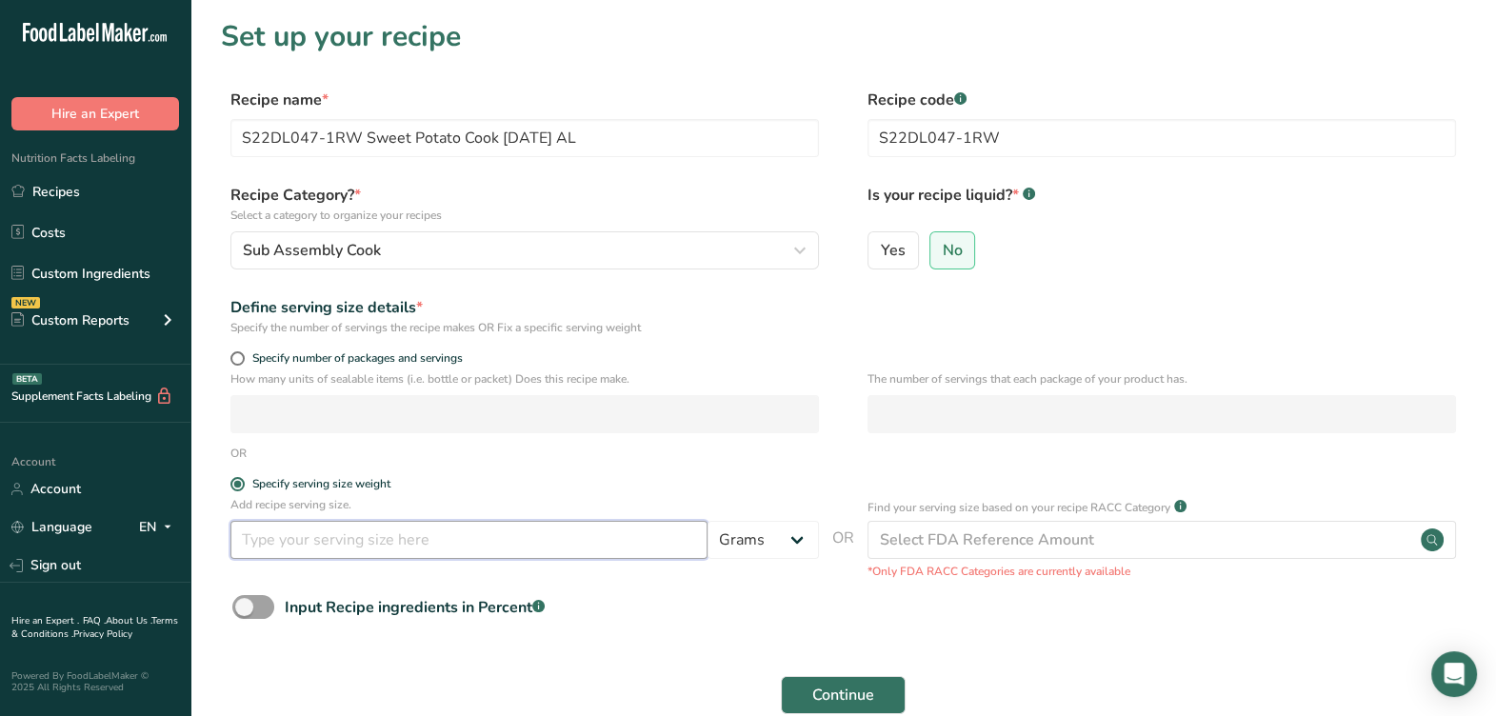
click at [355, 540] on input "number" at bounding box center [468, 540] width 477 height 38
type input "100"
click at [883, 686] on button "Continue" at bounding box center [843, 695] width 125 height 38
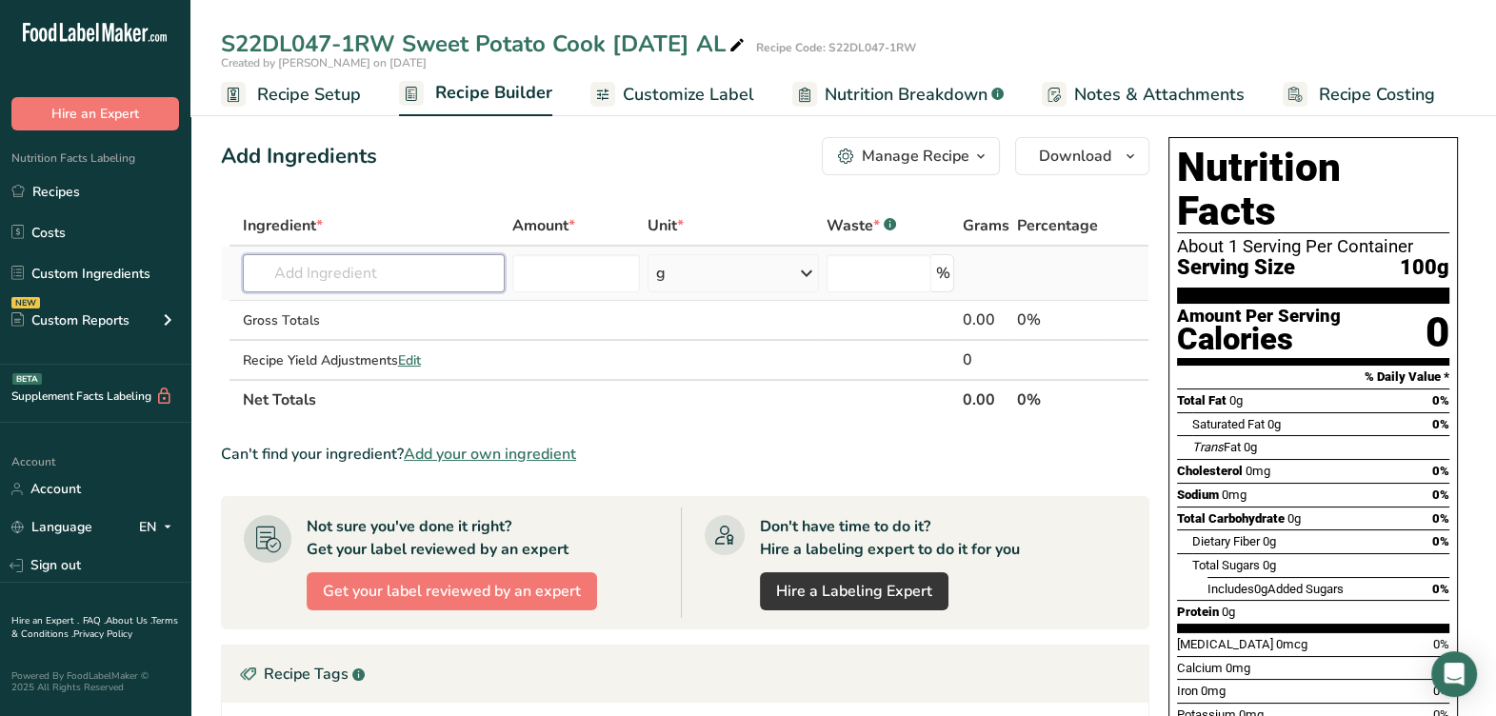
click at [302, 274] on input "text" at bounding box center [374, 273] width 262 height 38
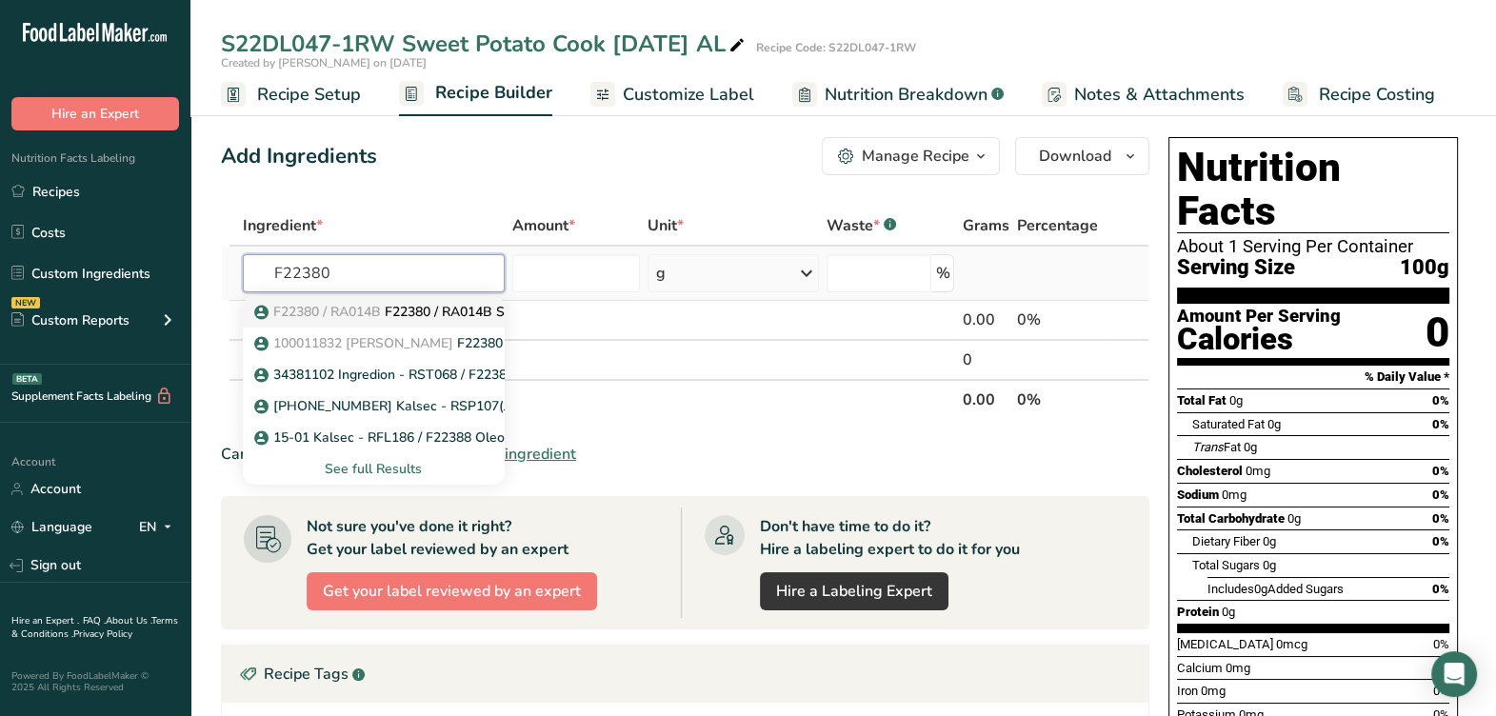
type input "F22380"
click at [319, 311] on span "F22380 / RA014B" at bounding box center [327, 312] width 108 height 18
type input "F22380 / RA014B Sea Salt, Cargill 2-01-23 CC"
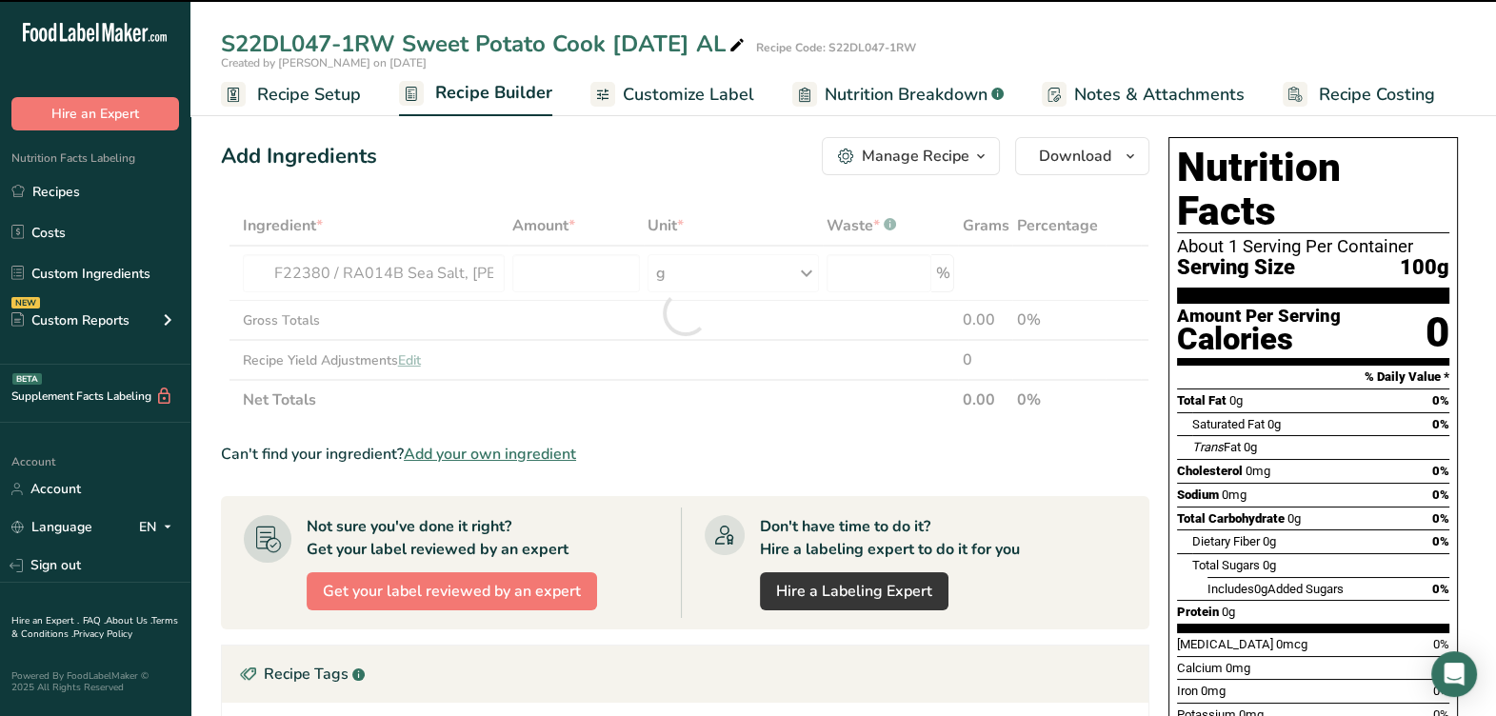
type input "0"
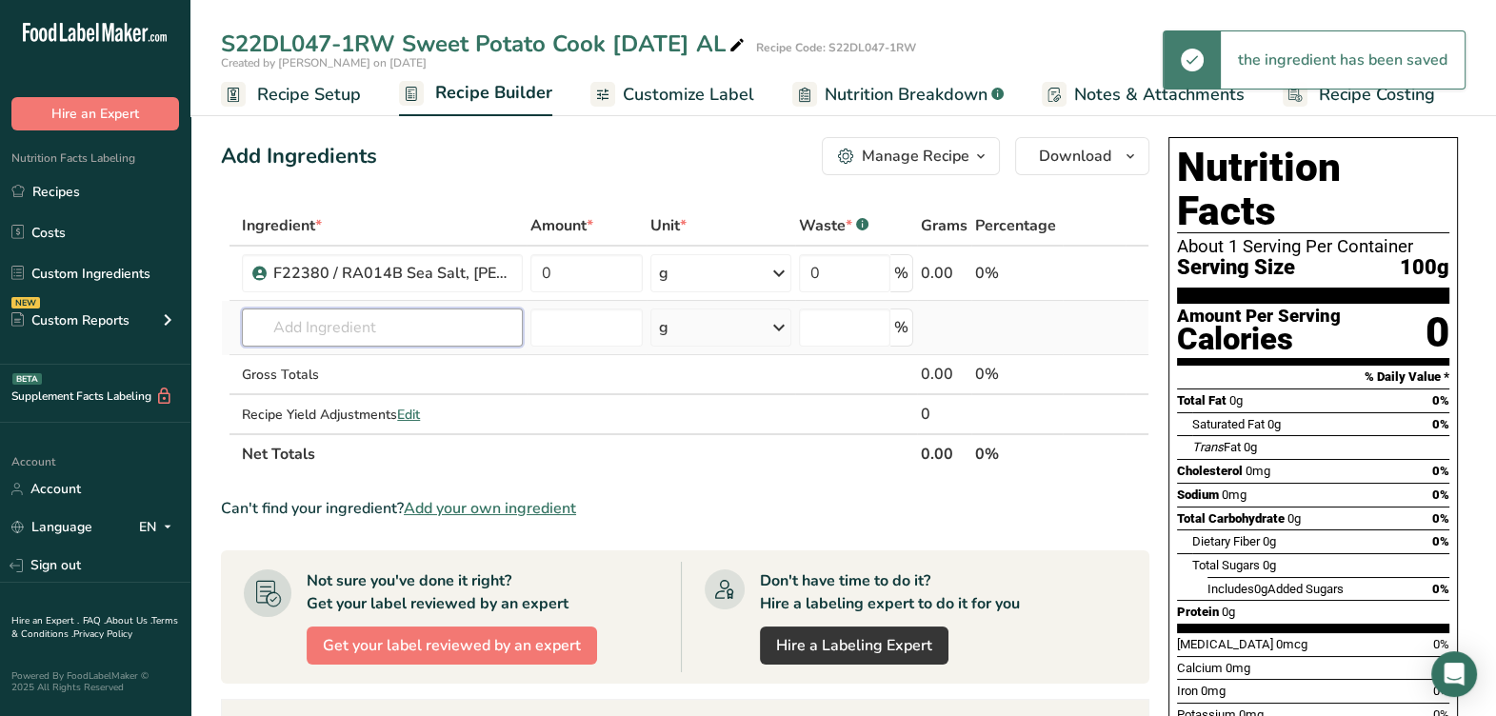
click at [413, 331] on input "text" at bounding box center [382, 327] width 281 height 38
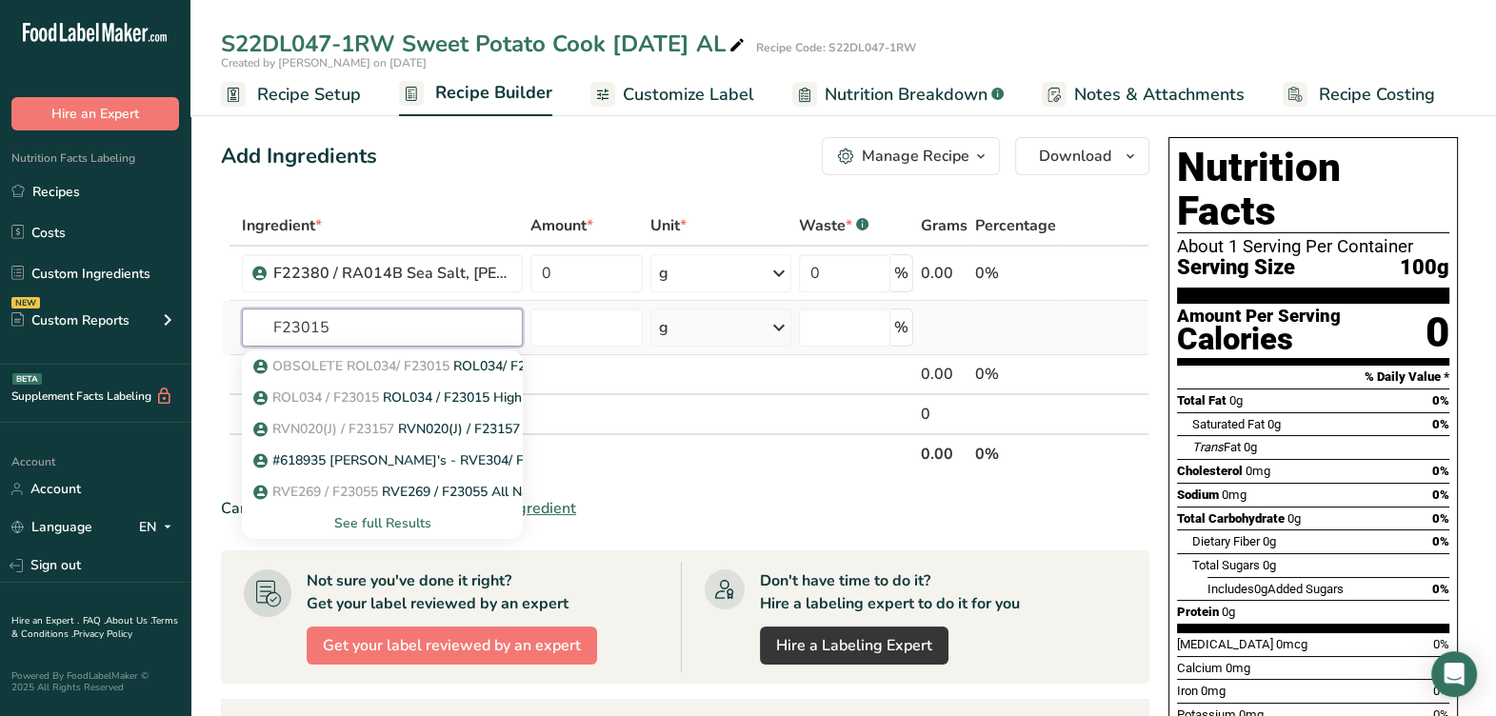
type input "F23015"
click at [400, 520] on div "See full Results" at bounding box center [382, 523] width 250 height 20
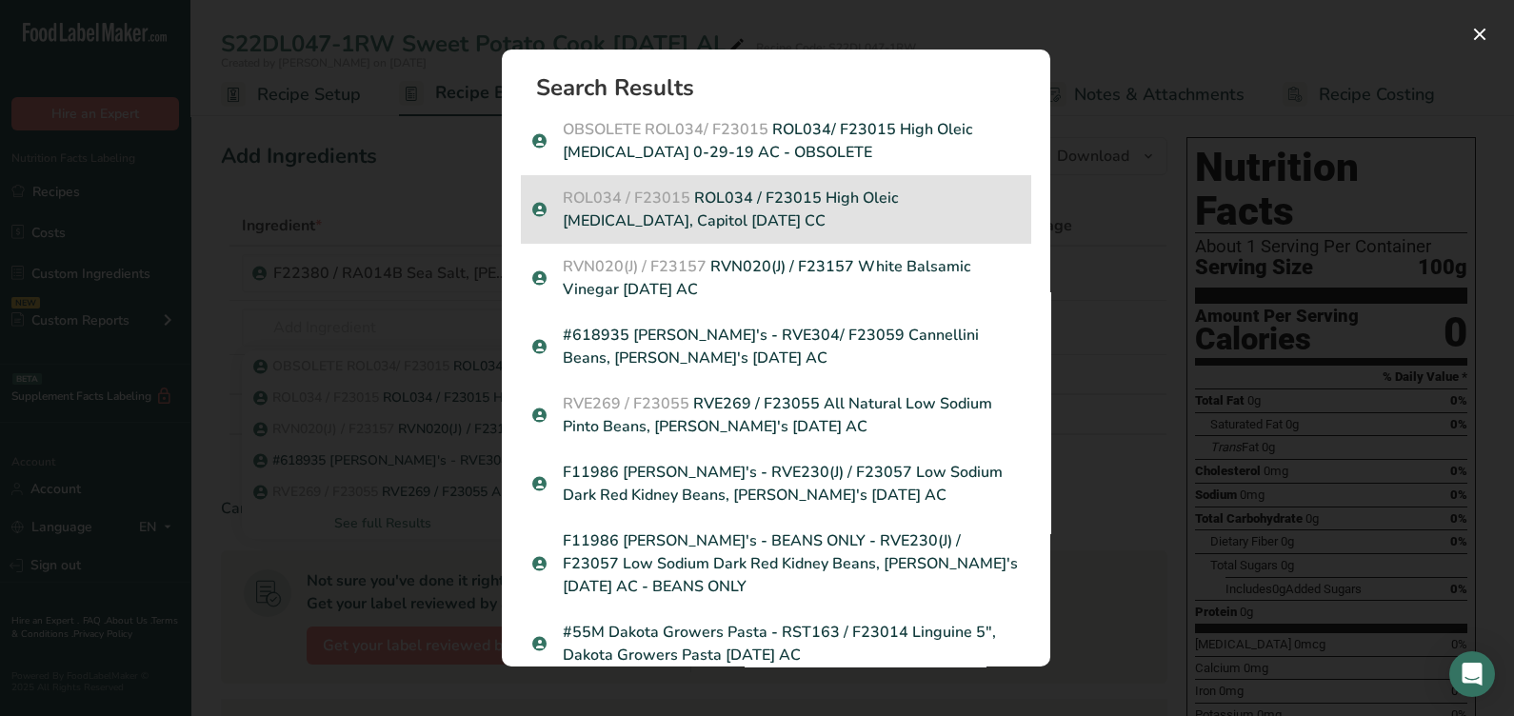
click at [765, 209] on p "ROL034 / F23015 ROL034 / F23015 High Oleic Safflower Oil, Capitol 02-20-24 CC" at bounding box center [775, 210] width 487 height 46
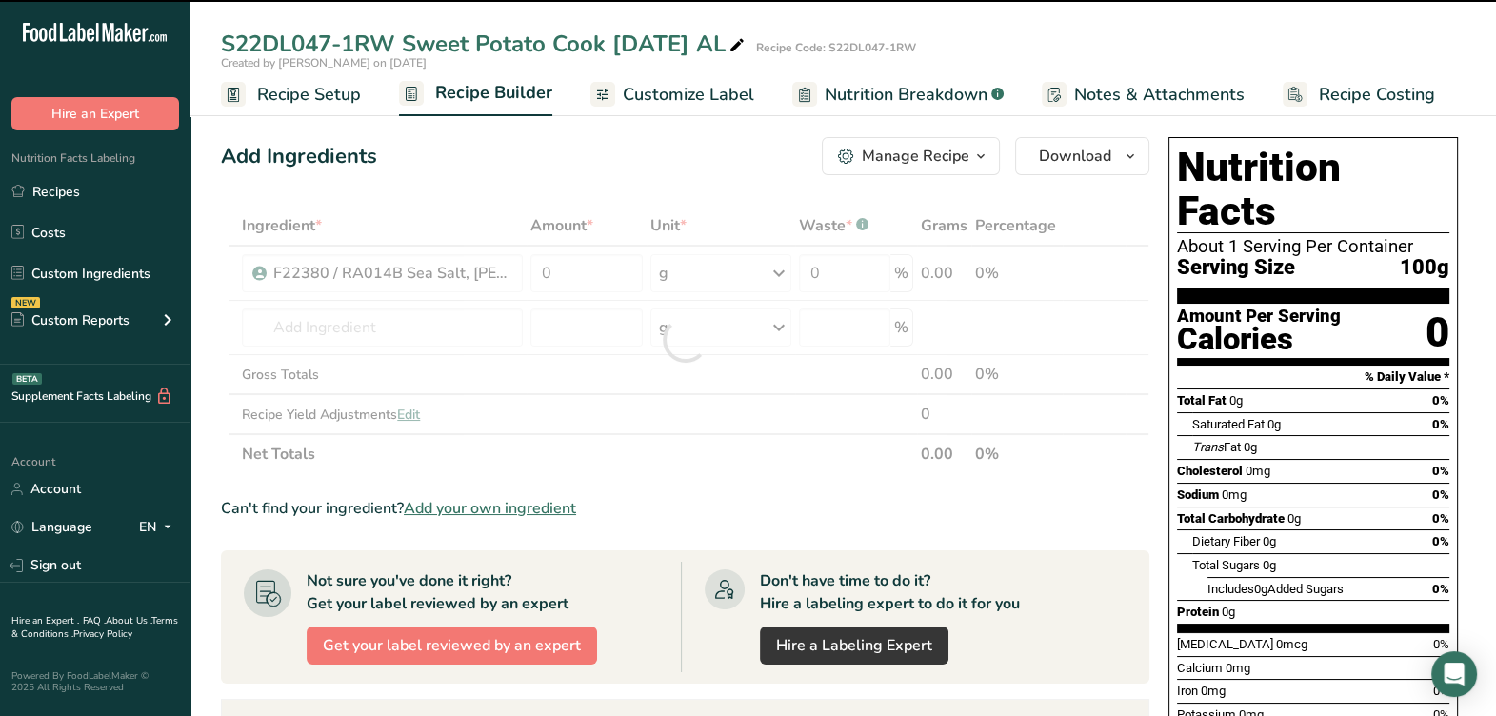
type input "0"
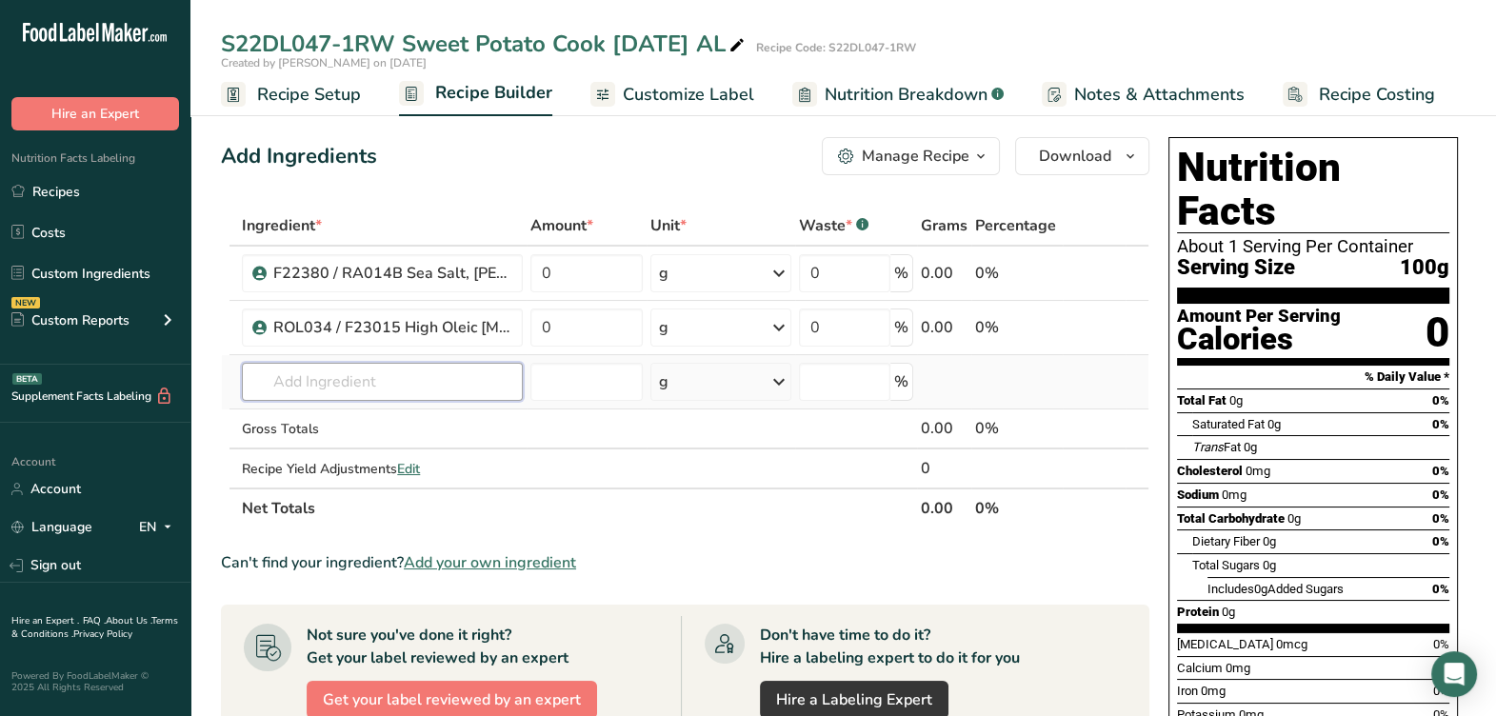
click at [379, 390] on input "text" at bounding box center [382, 382] width 281 height 38
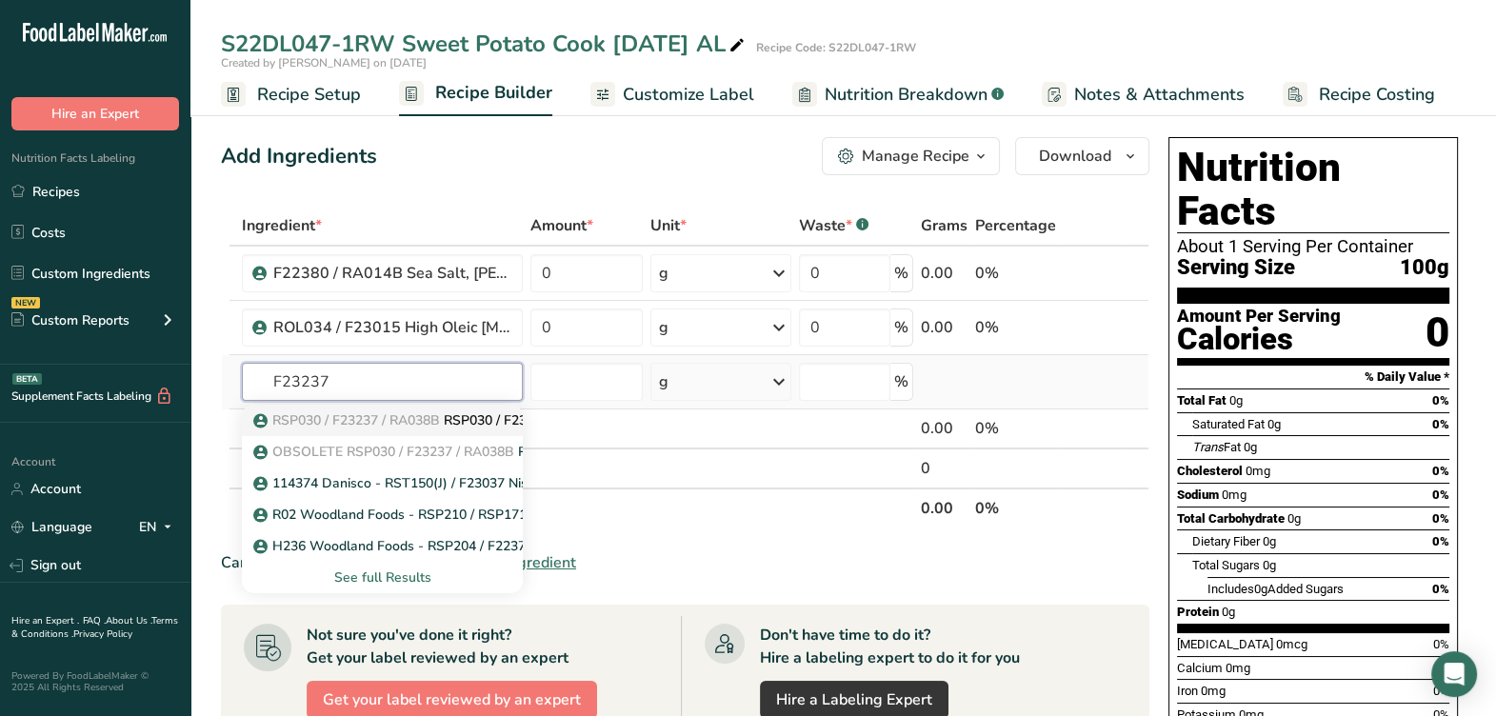
type input "F23237"
click at [369, 411] on span "RSP030 / F23237 / RA038B" at bounding box center [356, 420] width 168 height 18
type input "RSP030 / F23237 / RA038B Spanish Paprika 120 ASTA, Pacific Spice 03-29-24 CC"
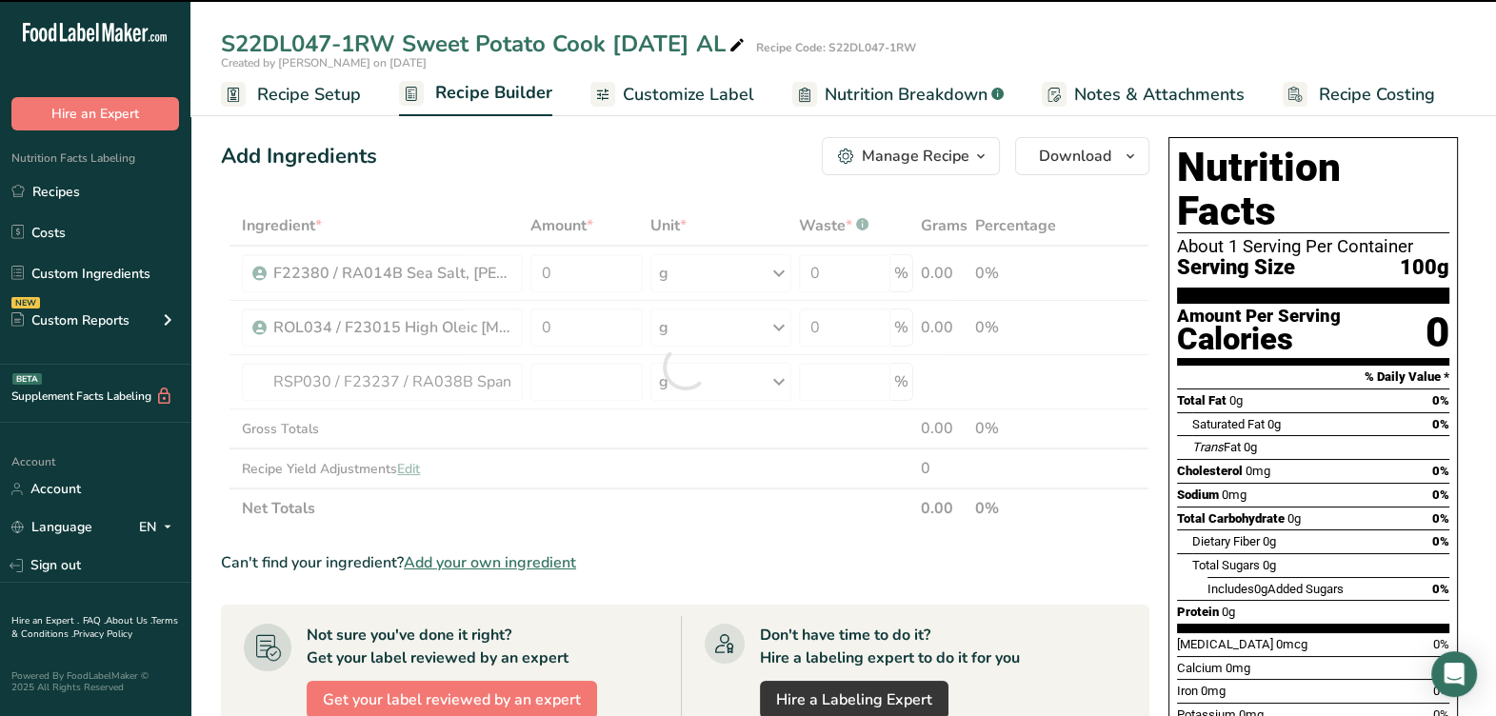
type input "0"
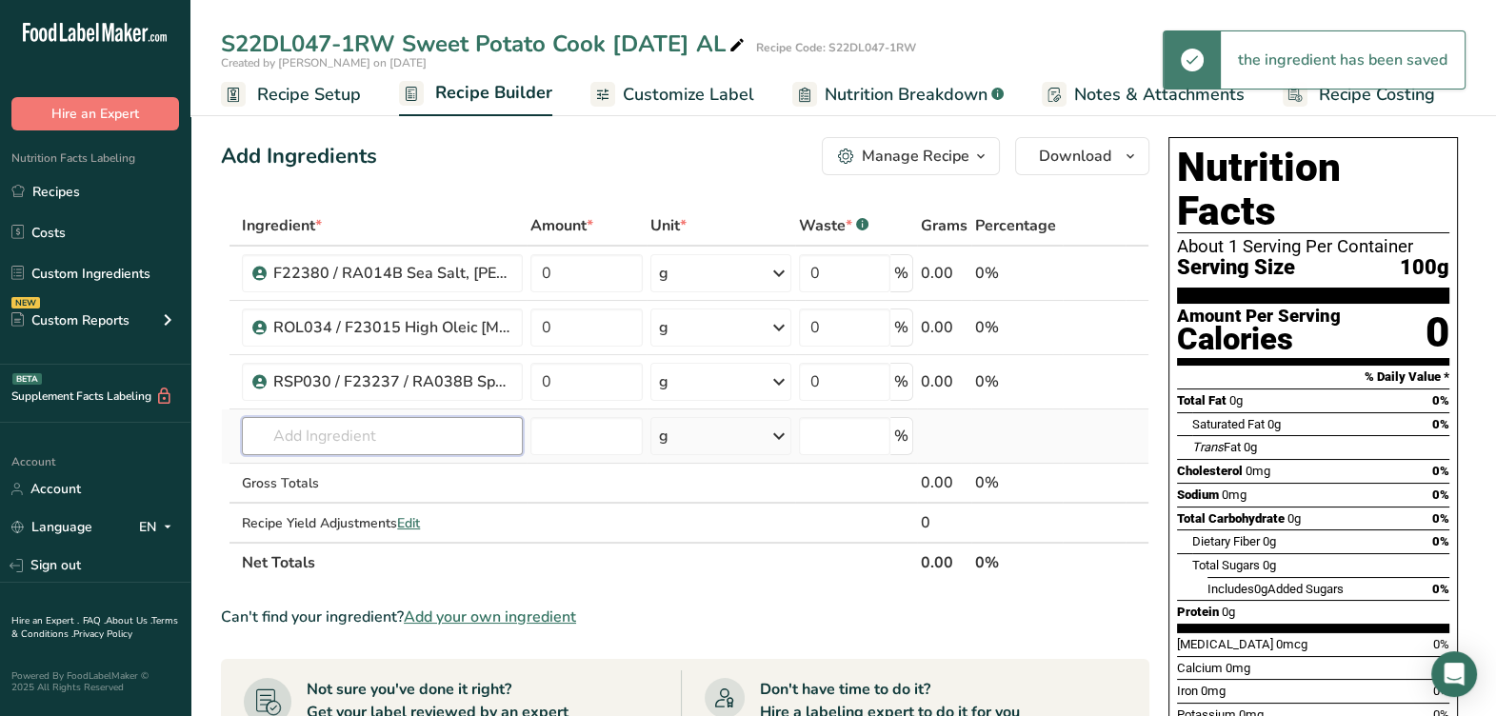
click at [366, 449] on input "text" at bounding box center [382, 436] width 281 height 38
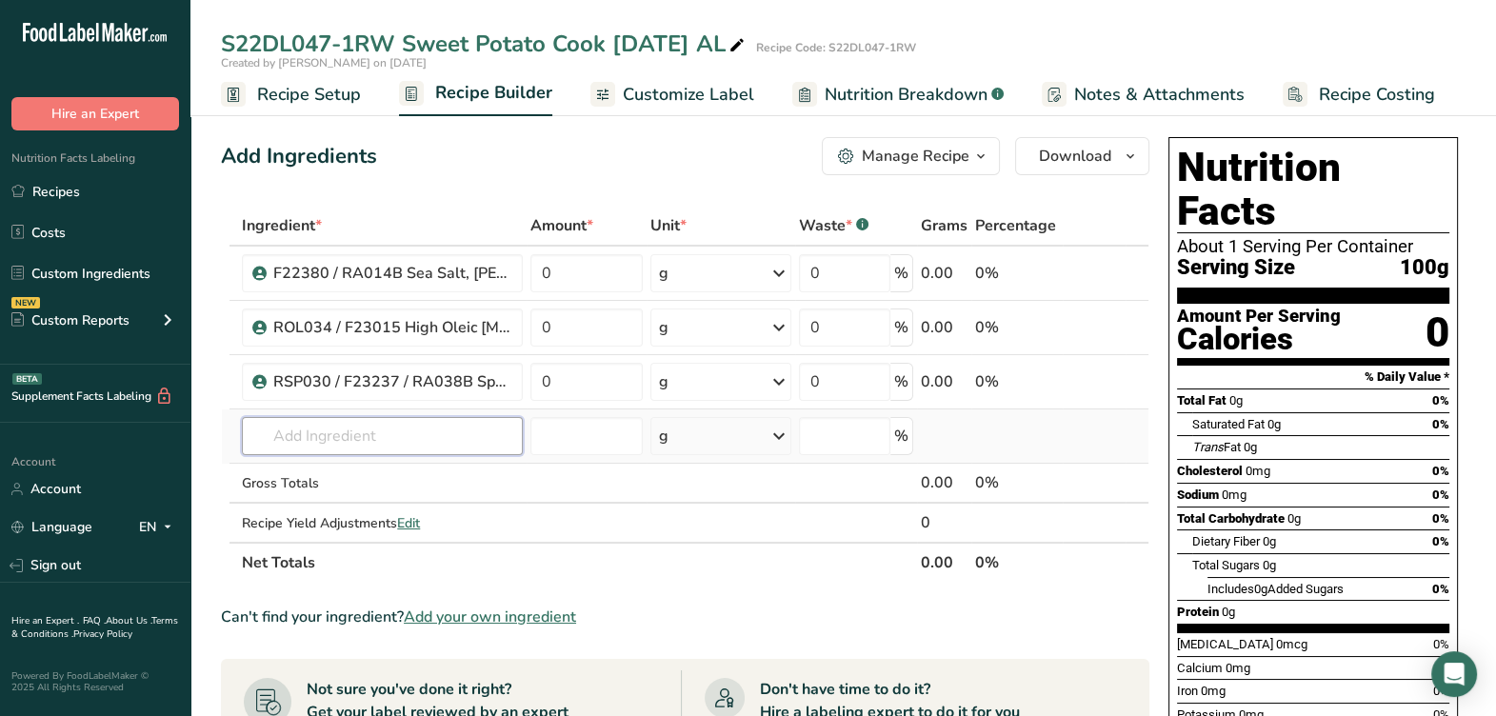
click at [366, 445] on input "text" at bounding box center [382, 436] width 281 height 38
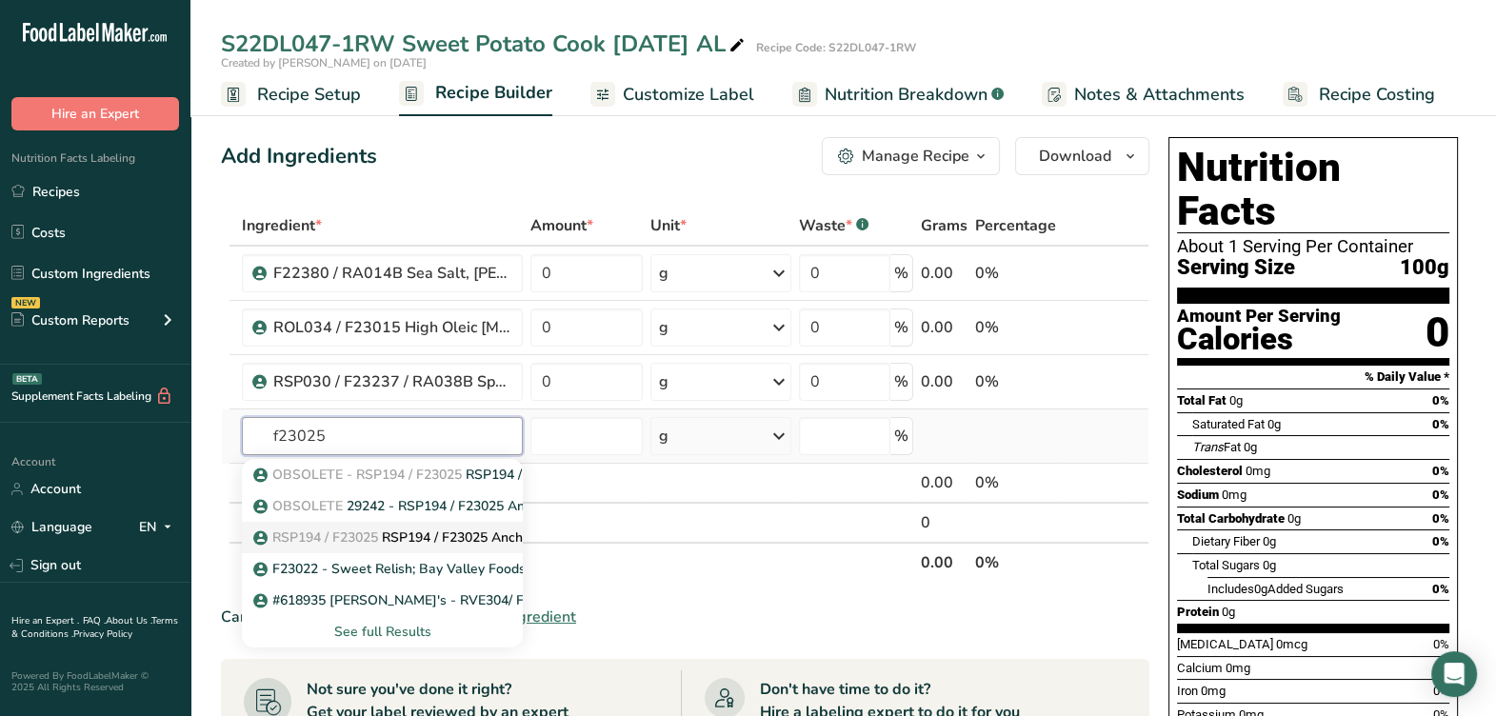
type input "f23025"
click at [394, 537] on p "RSP194 / F23025 RSP194 / F23025 Ancho Chile Powder, Majestic 2-23-24 CC" at bounding box center [499, 537] width 485 height 20
type input "RSP194 / F23025 Ancho Chile Powder, Majestic 2-23-24 CC"
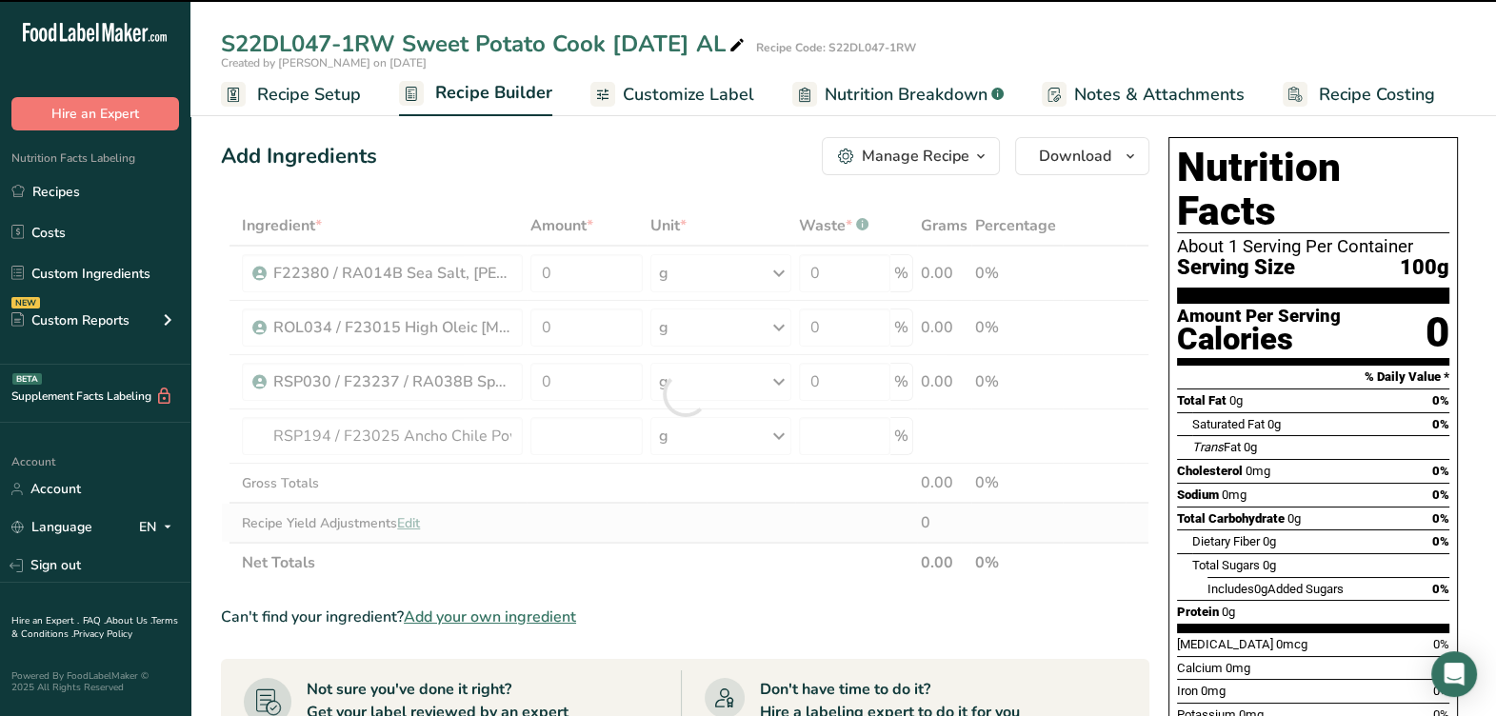
type input "0"
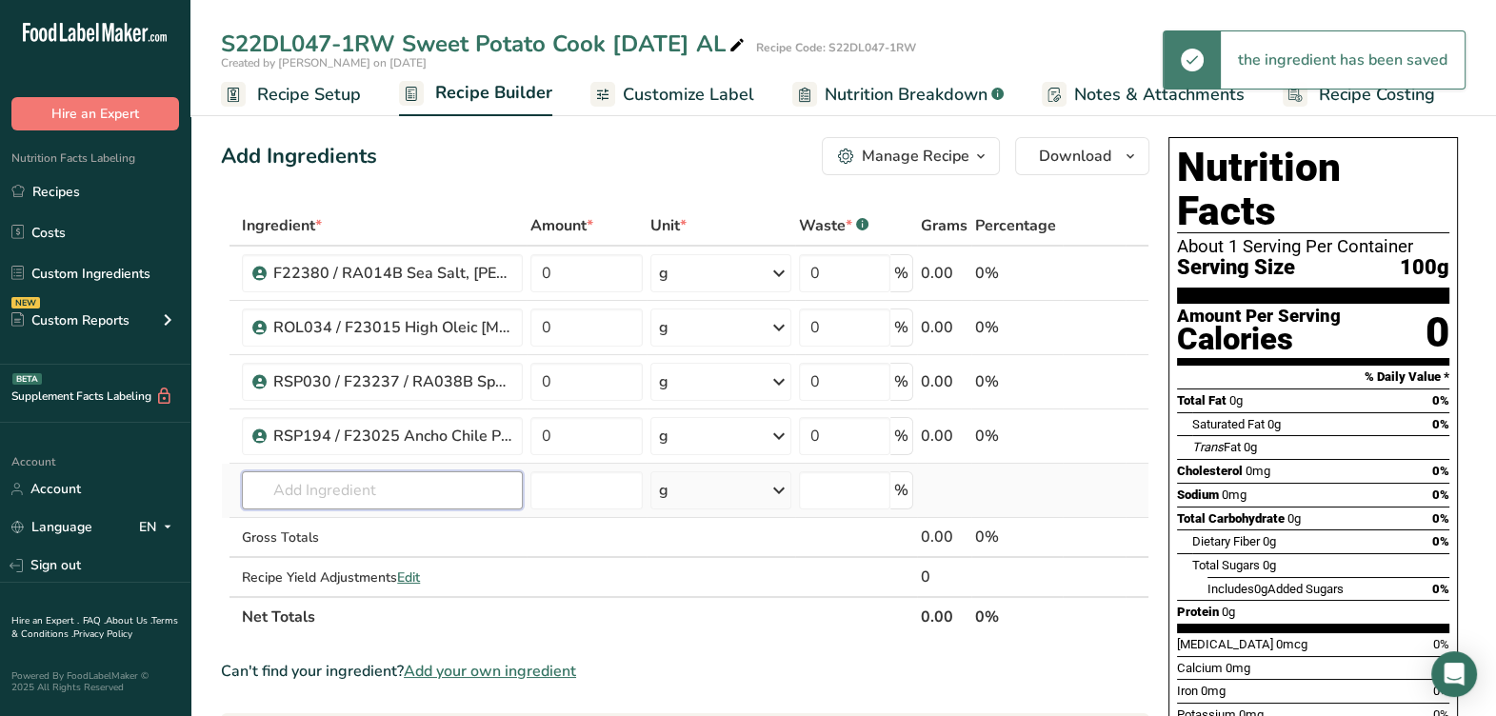
click at [405, 484] on input "text" at bounding box center [382, 490] width 281 height 38
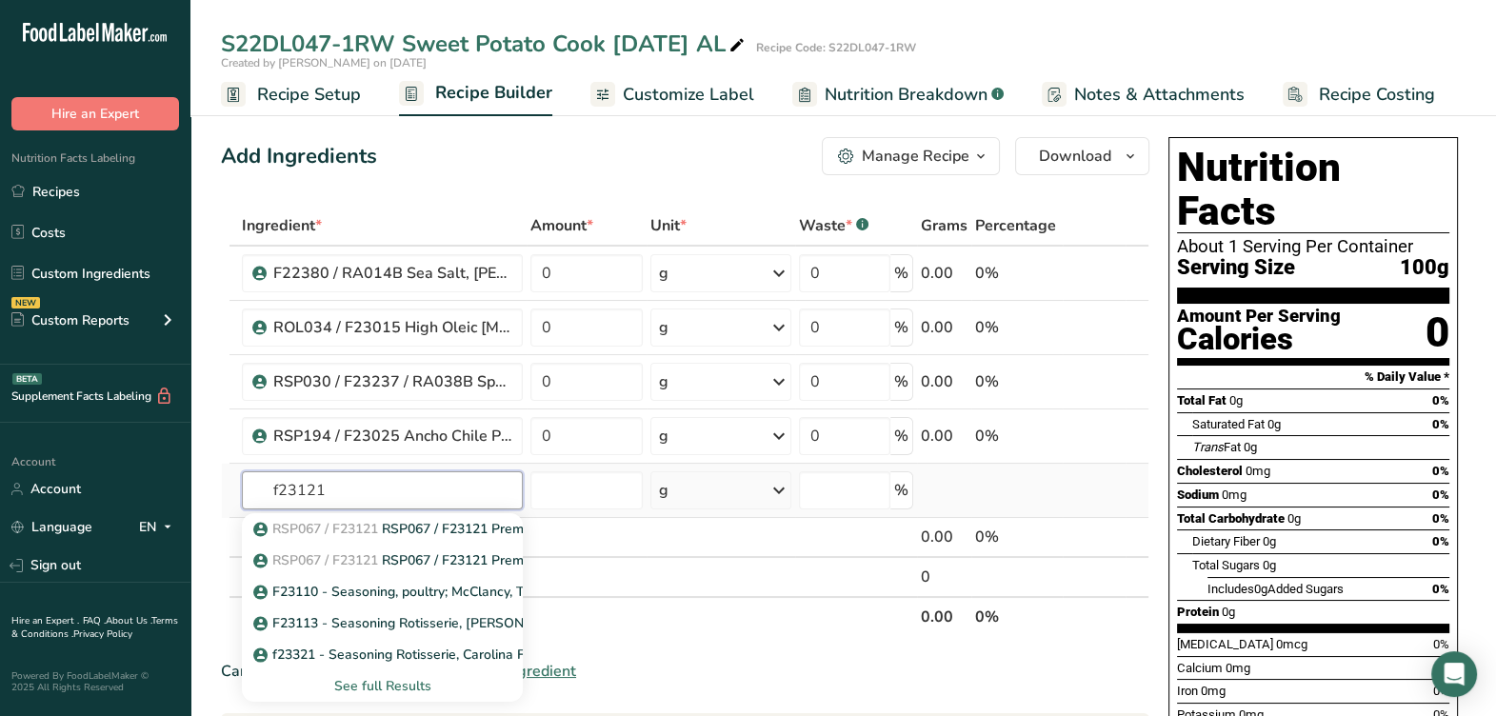
type input "f23121"
click at [422, 689] on div "See full Results" at bounding box center [382, 686] width 250 height 20
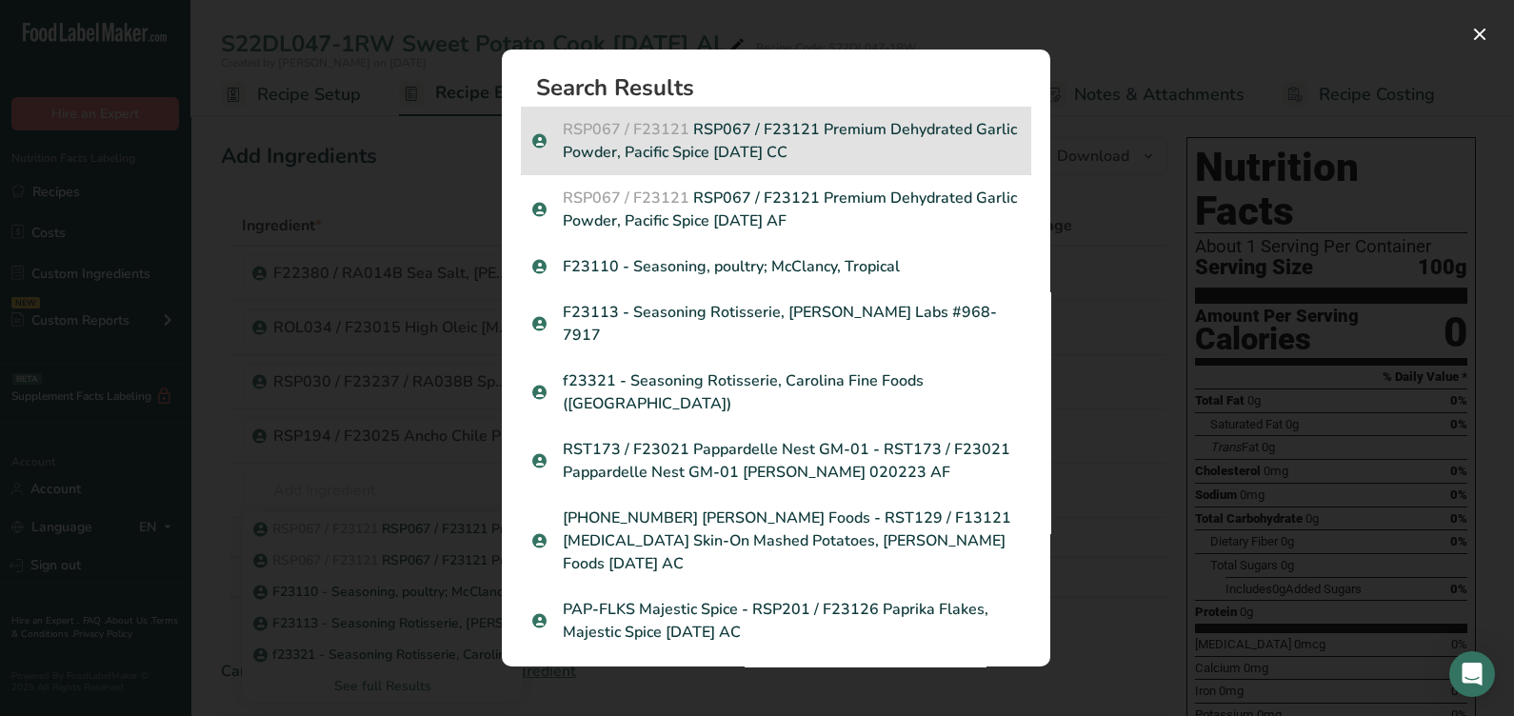
click at [835, 154] on p "RSP067 / F23121 RSP067 / F23121 Premium Dehydrated Garlic Powder, Pacific Spice…" at bounding box center [775, 141] width 487 height 46
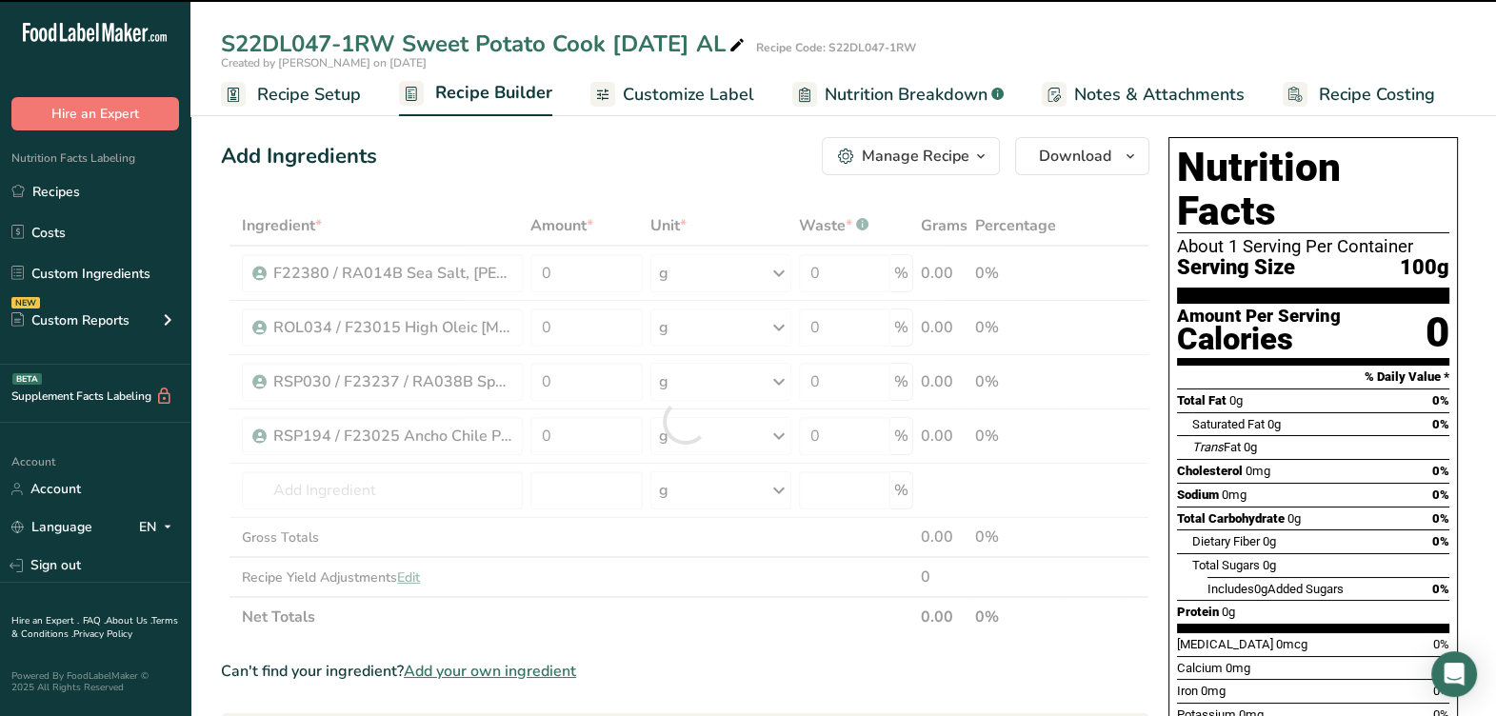
type input "0"
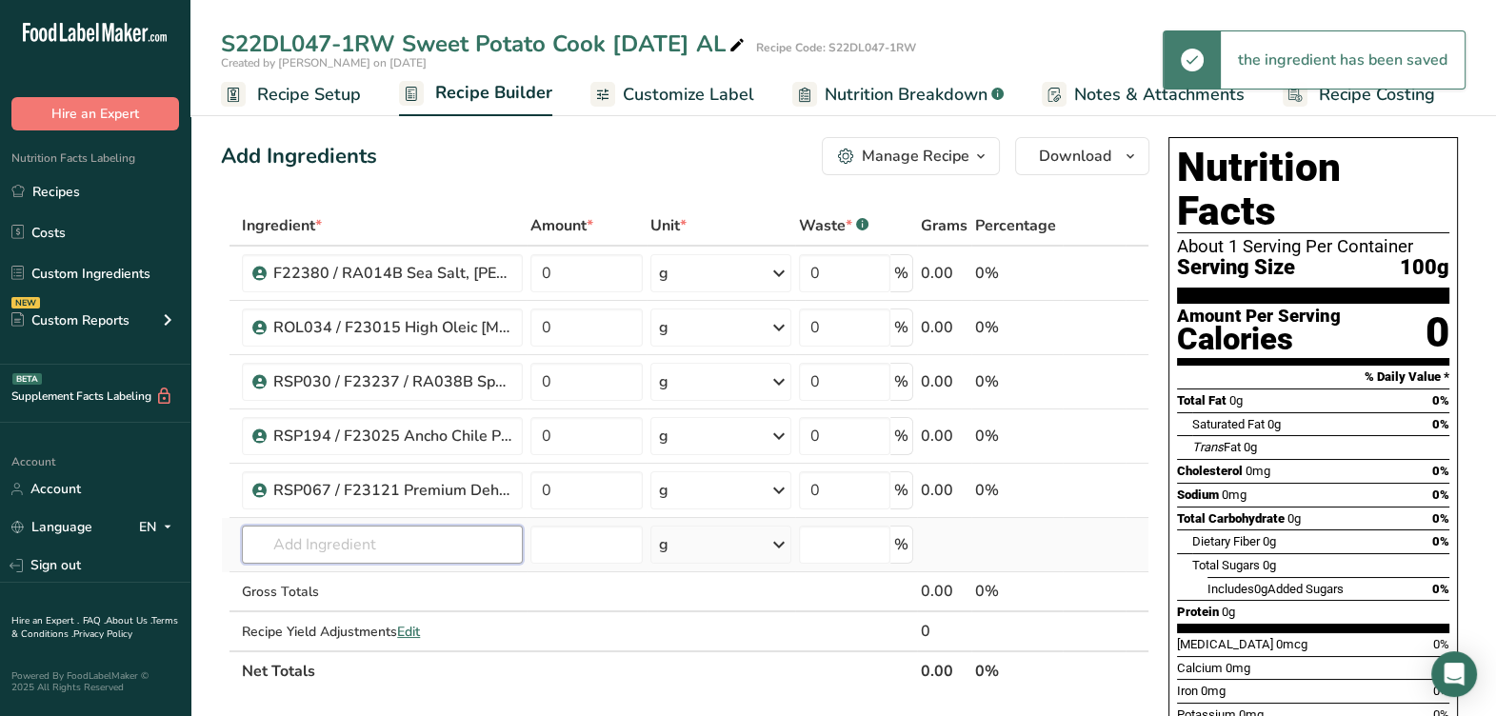
click at [371, 545] on input "text" at bounding box center [382, 544] width 281 height 38
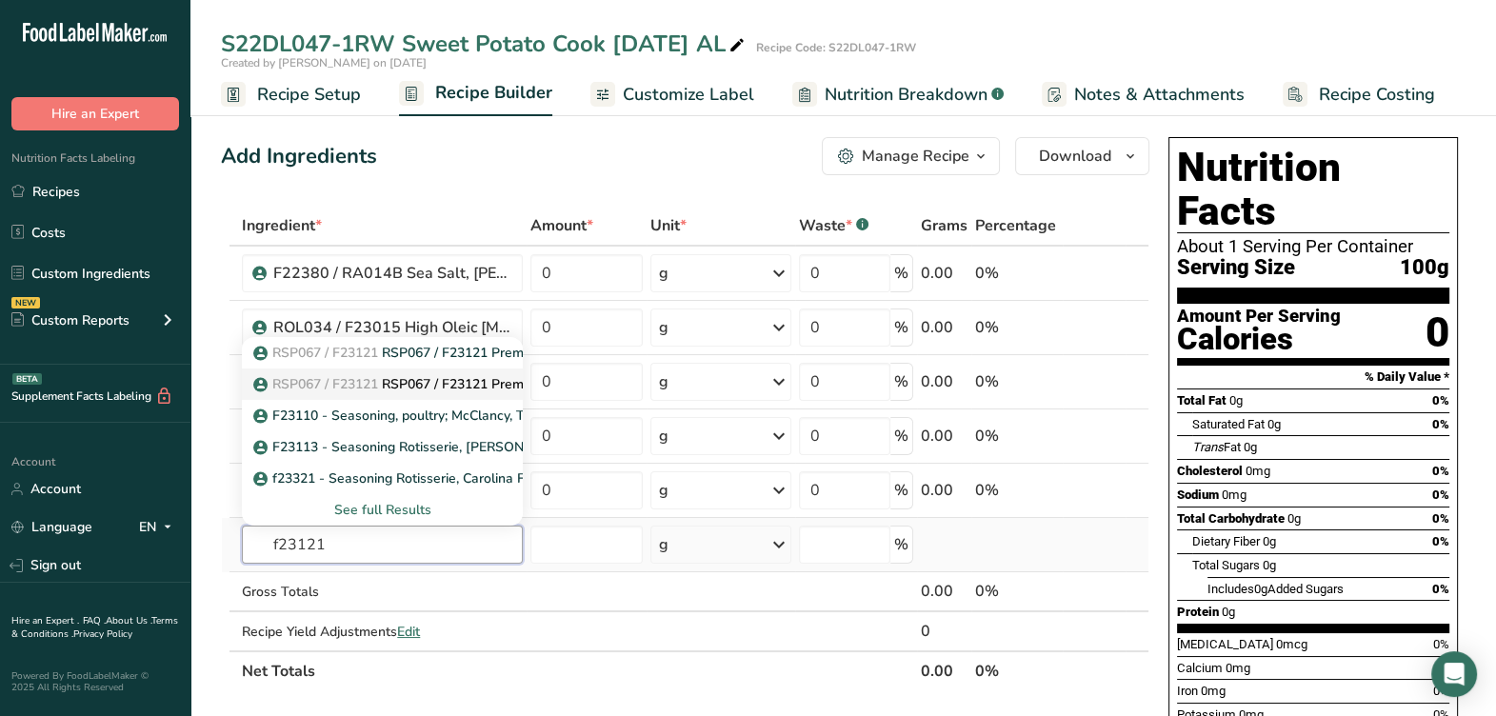
type input "f23121"
click at [404, 383] on p "RSP067 / F23121 RSP067 / F23121 Premium Dehydrated Garlic Powder, Pacific Spice…" at bounding box center [561, 384] width 608 height 20
type input "RSP067 / F23121 Premium Dehydrated Garlic Powder, Pacific Spice 02-19-24 AF"
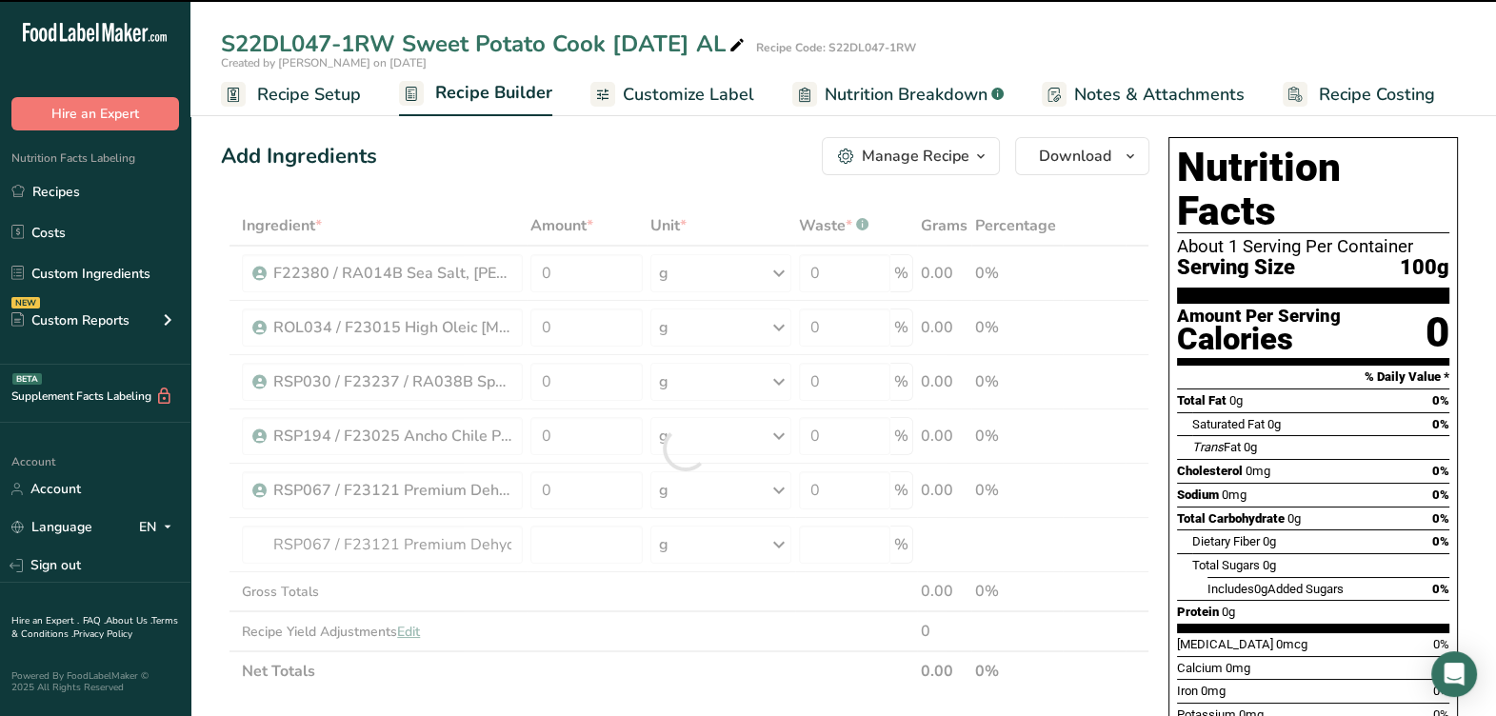
type input "0"
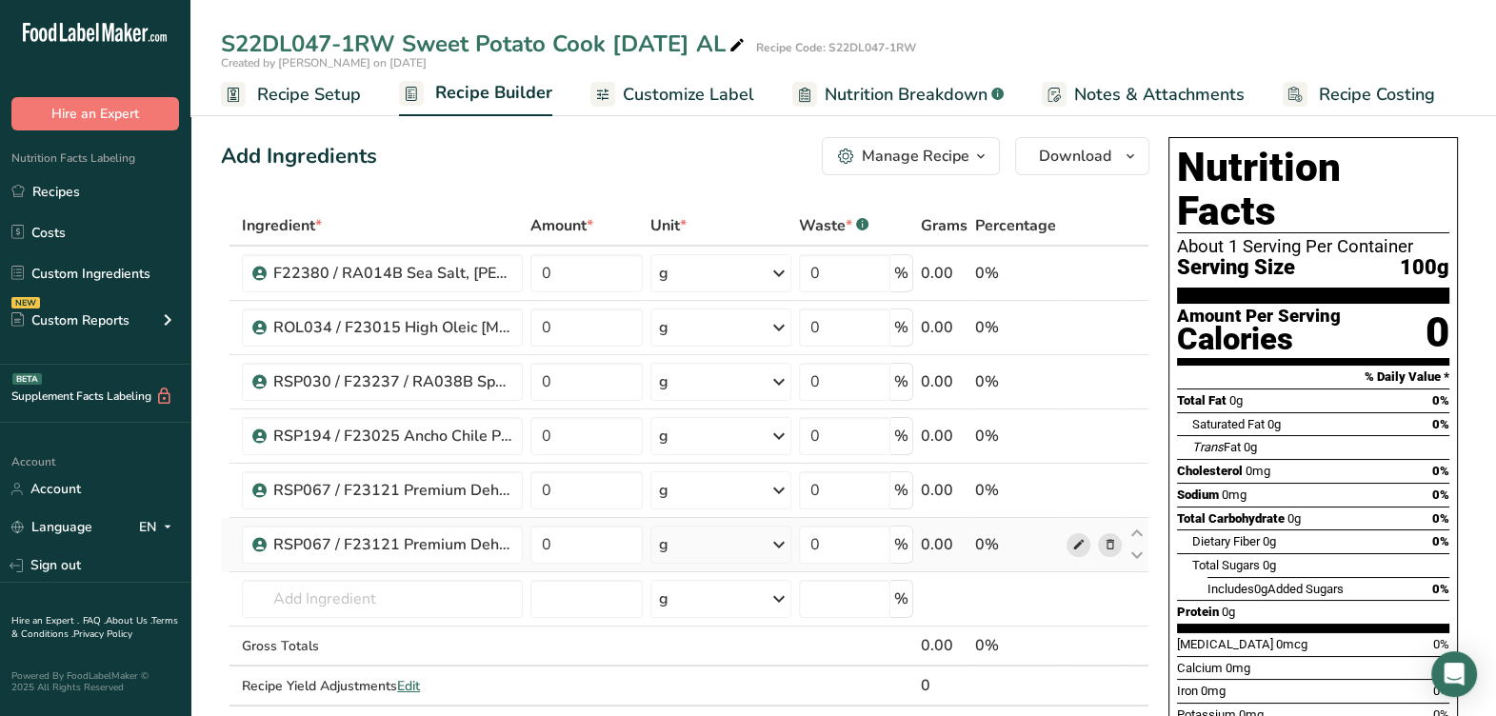
click at [1066, 542] on span at bounding box center [1077, 544] width 23 height 23
click at [1119, 551] on span at bounding box center [1109, 544] width 23 height 23
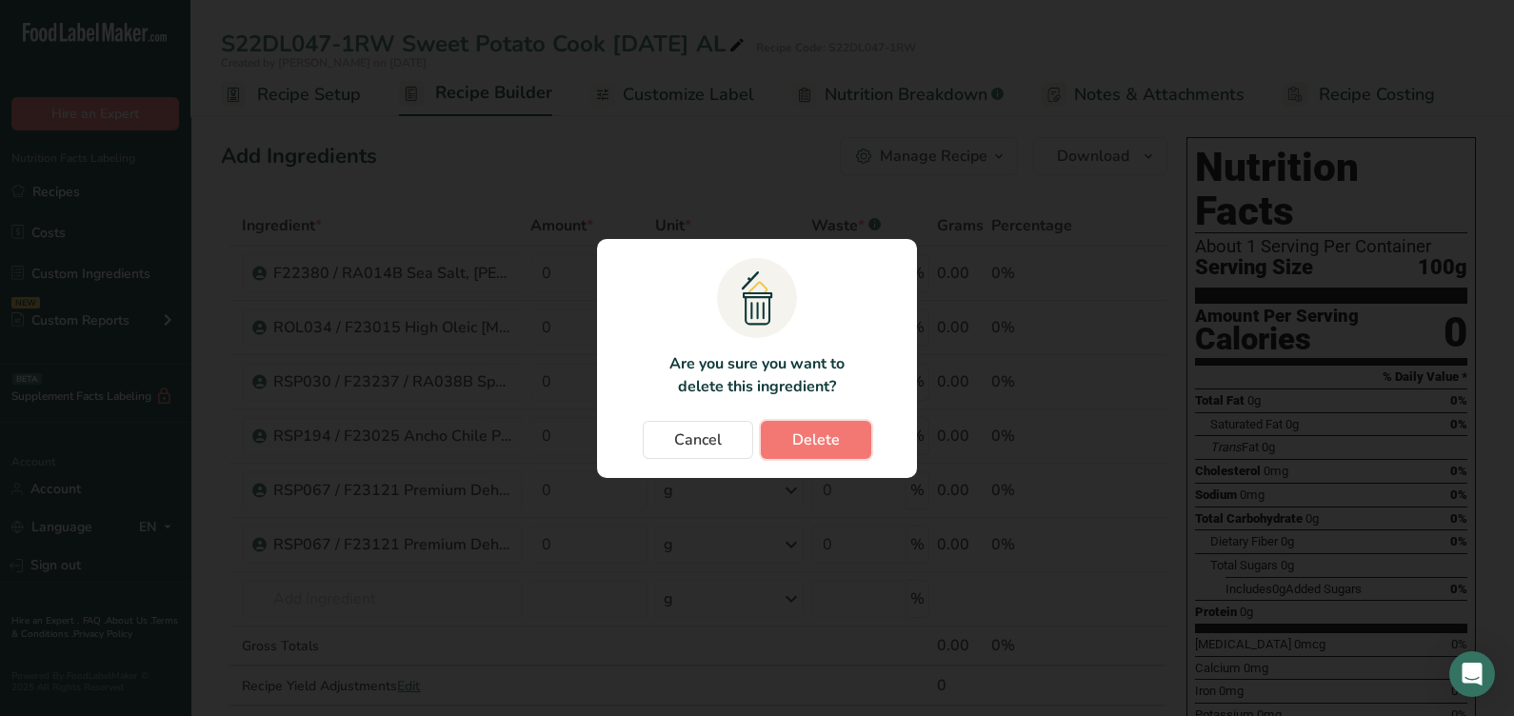
click at [837, 450] on span "Delete" at bounding box center [816, 439] width 48 height 23
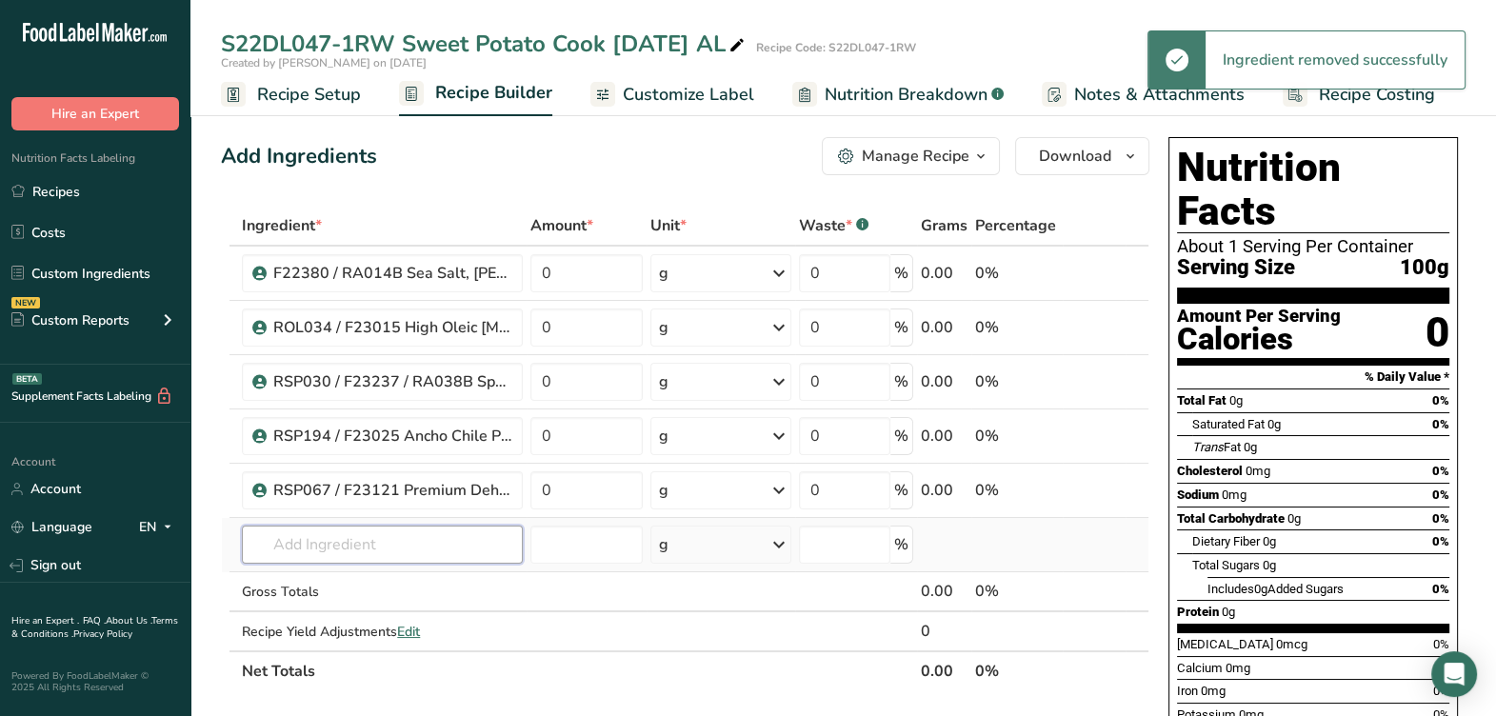
click at [443, 548] on input "text" at bounding box center [382, 544] width 281 height 38
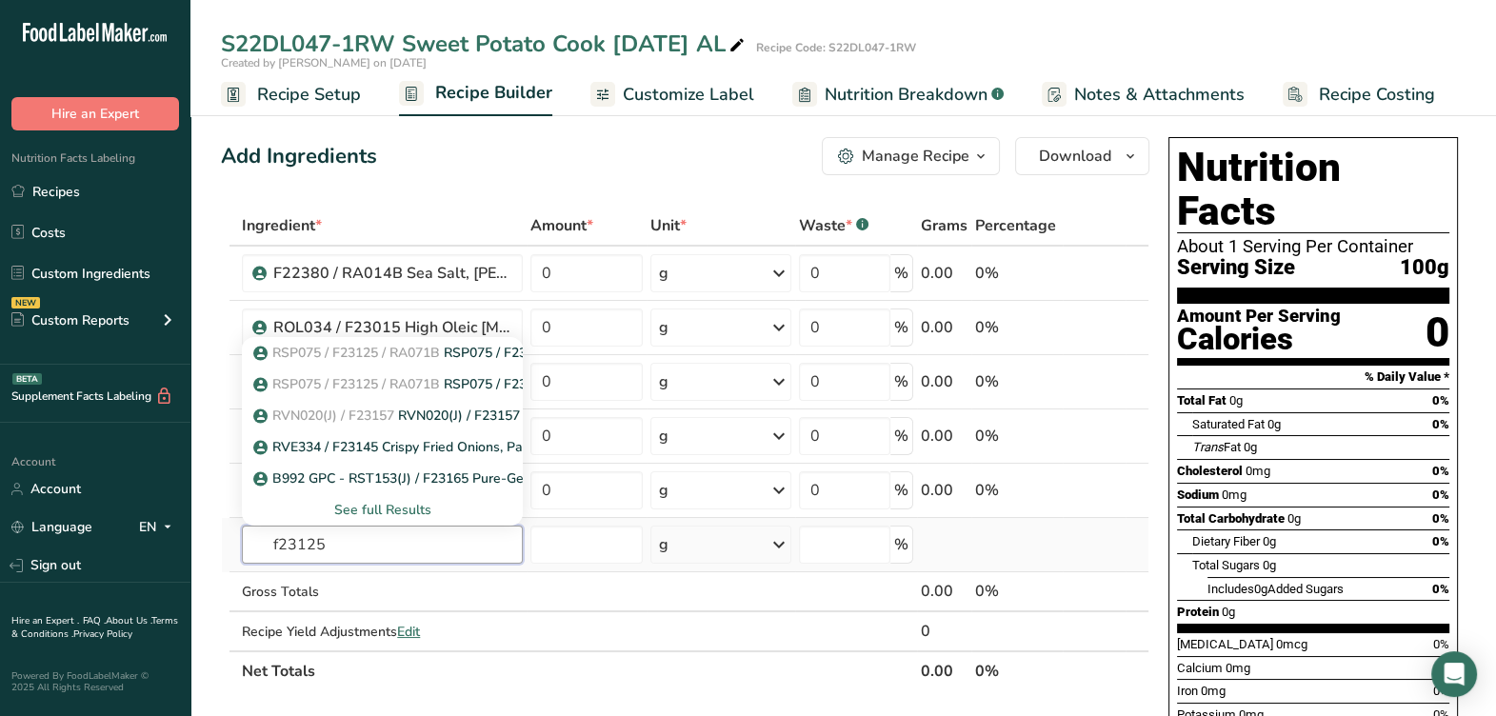
type input "f23125"
click at [411, 505] on div "See full Results" at bounding box center [382, 510] width 250 height 20
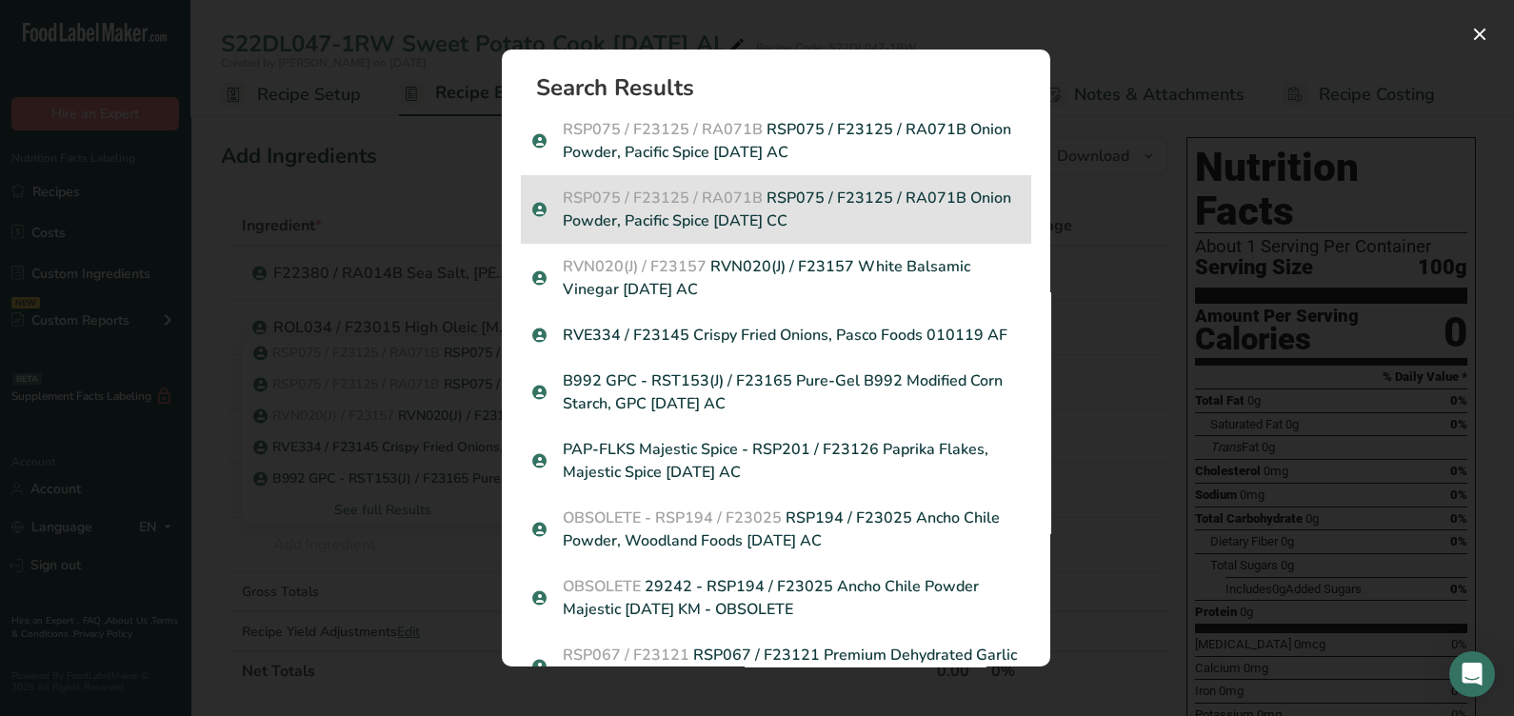
click at [878, 213] on p "RSP075 / F23125 / RA071B RSP075 / F23125 / RA071B Onion Powder, Pacific Spice 3…" at bounding box center [775, 210] width 487 height 46
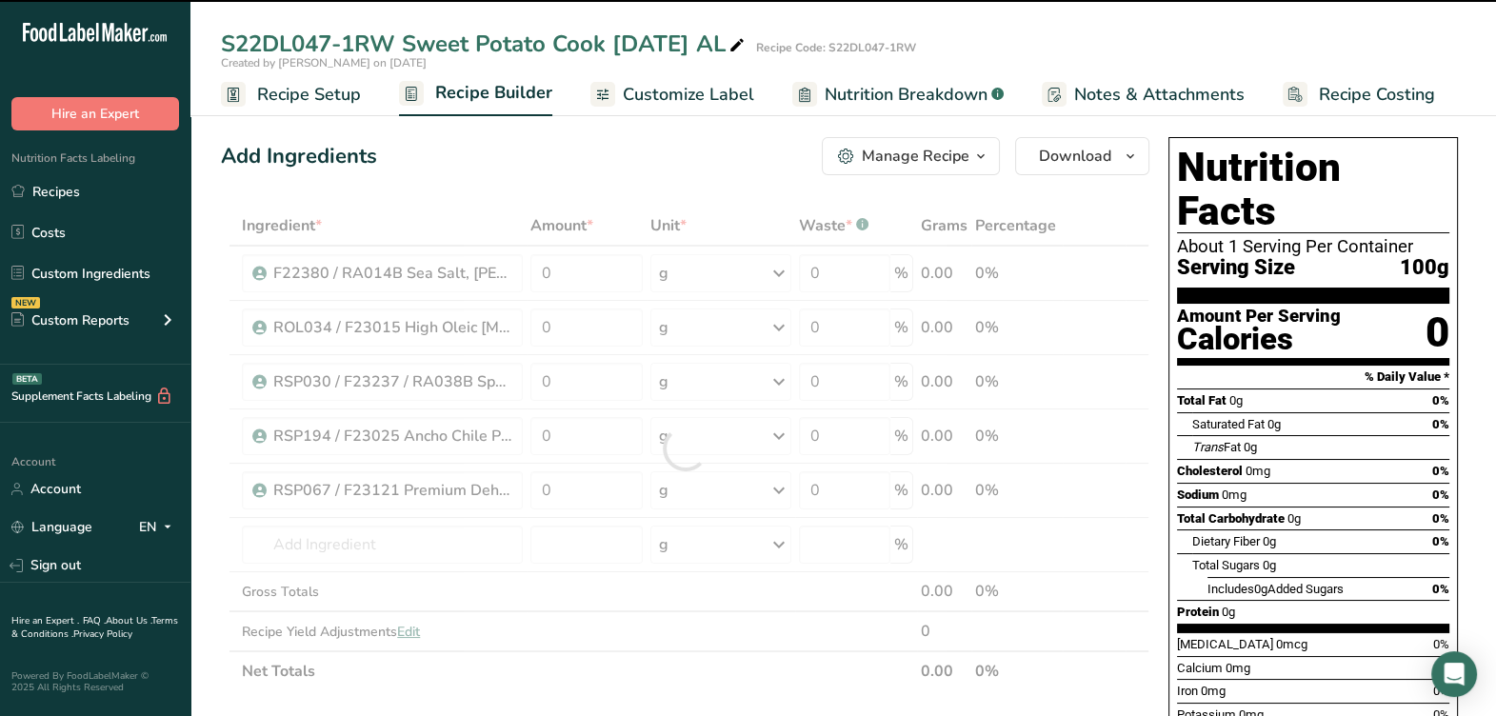
type input "0"
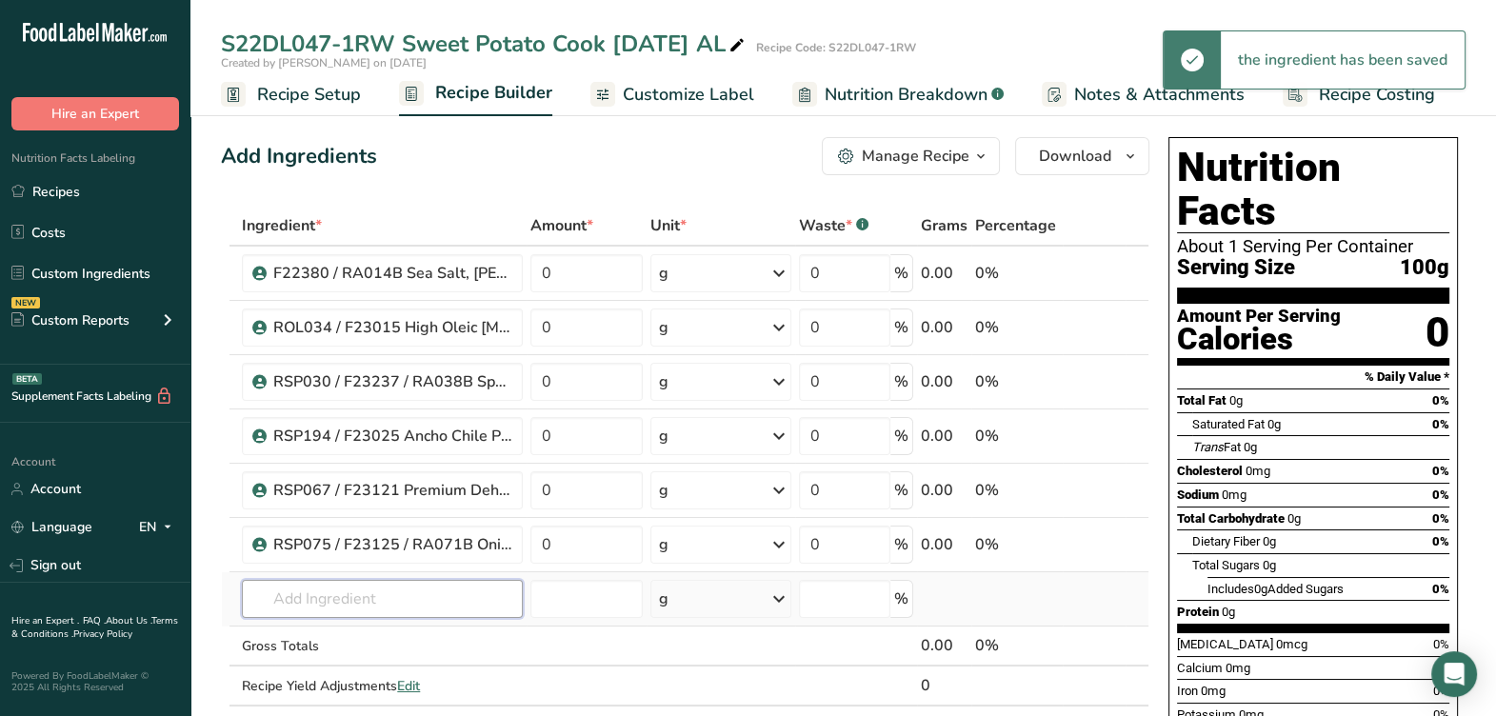
click at [390, 603] on input "text" at bounding box center [382, 599] width 281 height 38
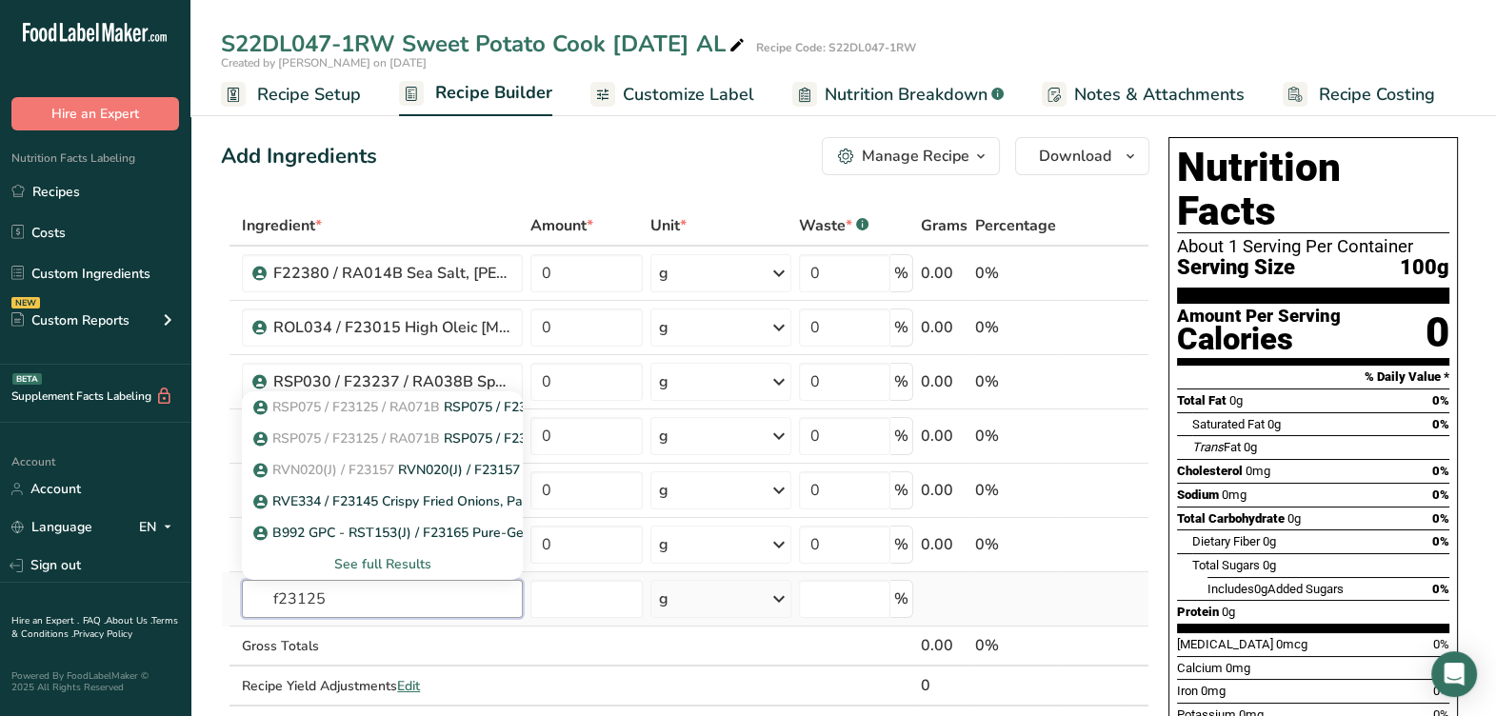
type input "f23125"
click at [417, 564] on div "See full Results" at bounding box center [382, 564] width 250 height 20
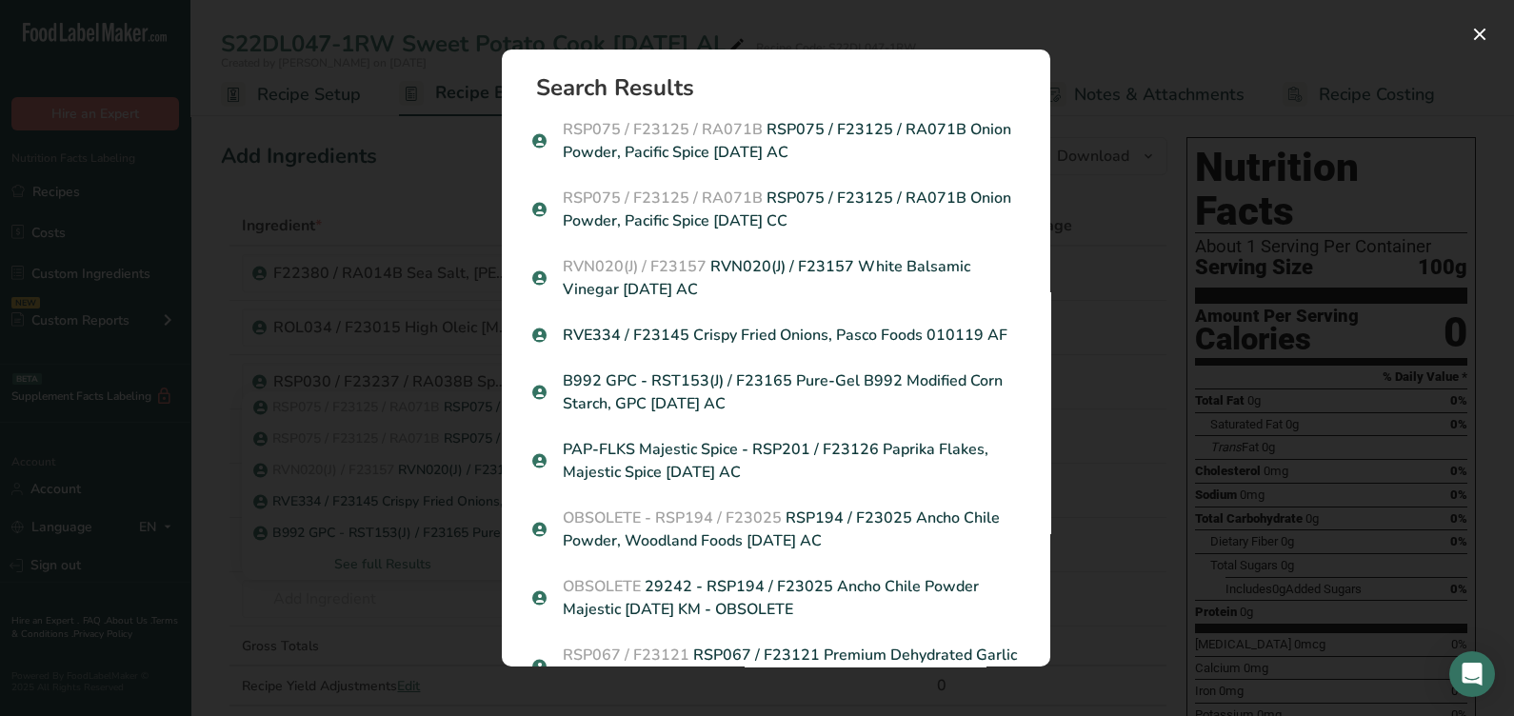
click at [862, 152] on p "RSP075 / F23125 / RA071B RSP075 / F23125 / RA071B Onion Powder, Pacific Spice 0…" at bounding box center [775, 141] width 487 height 46
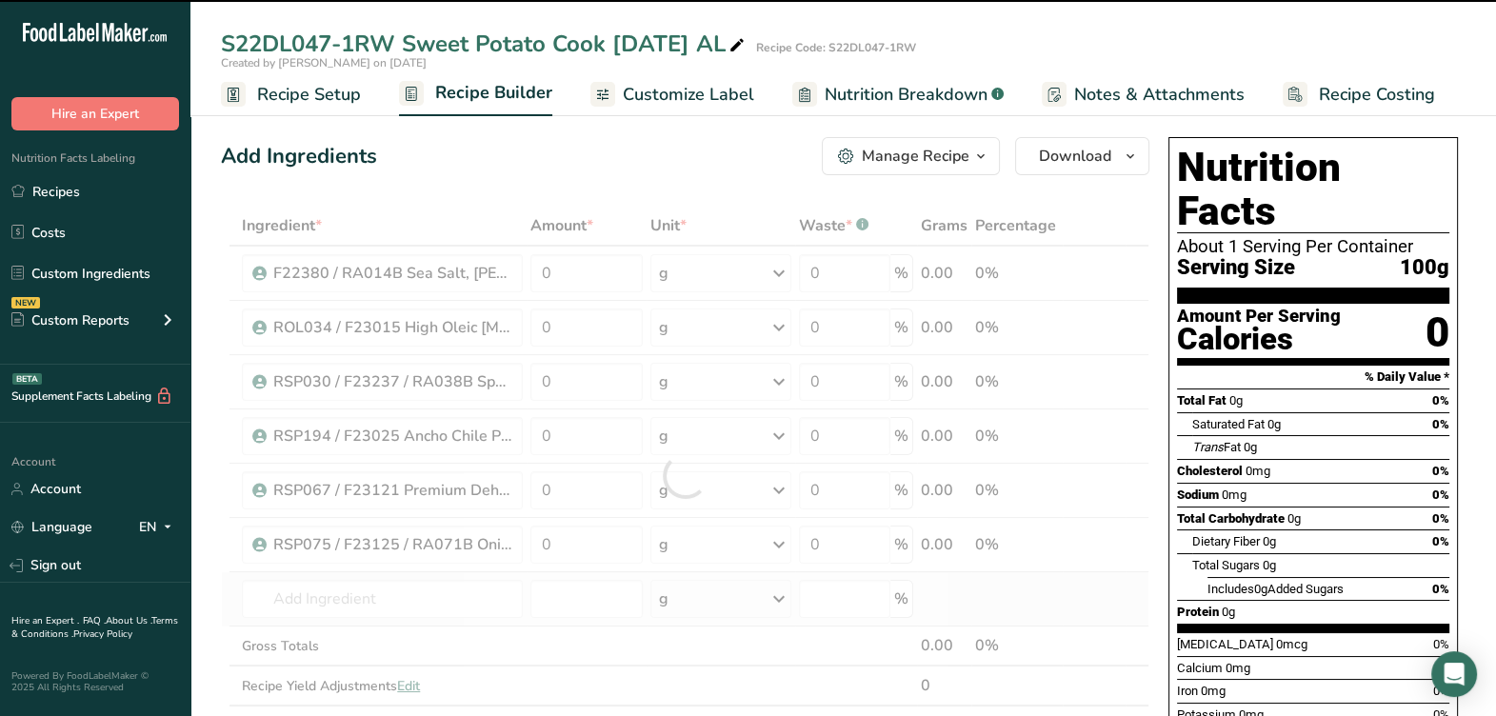
type input "0"
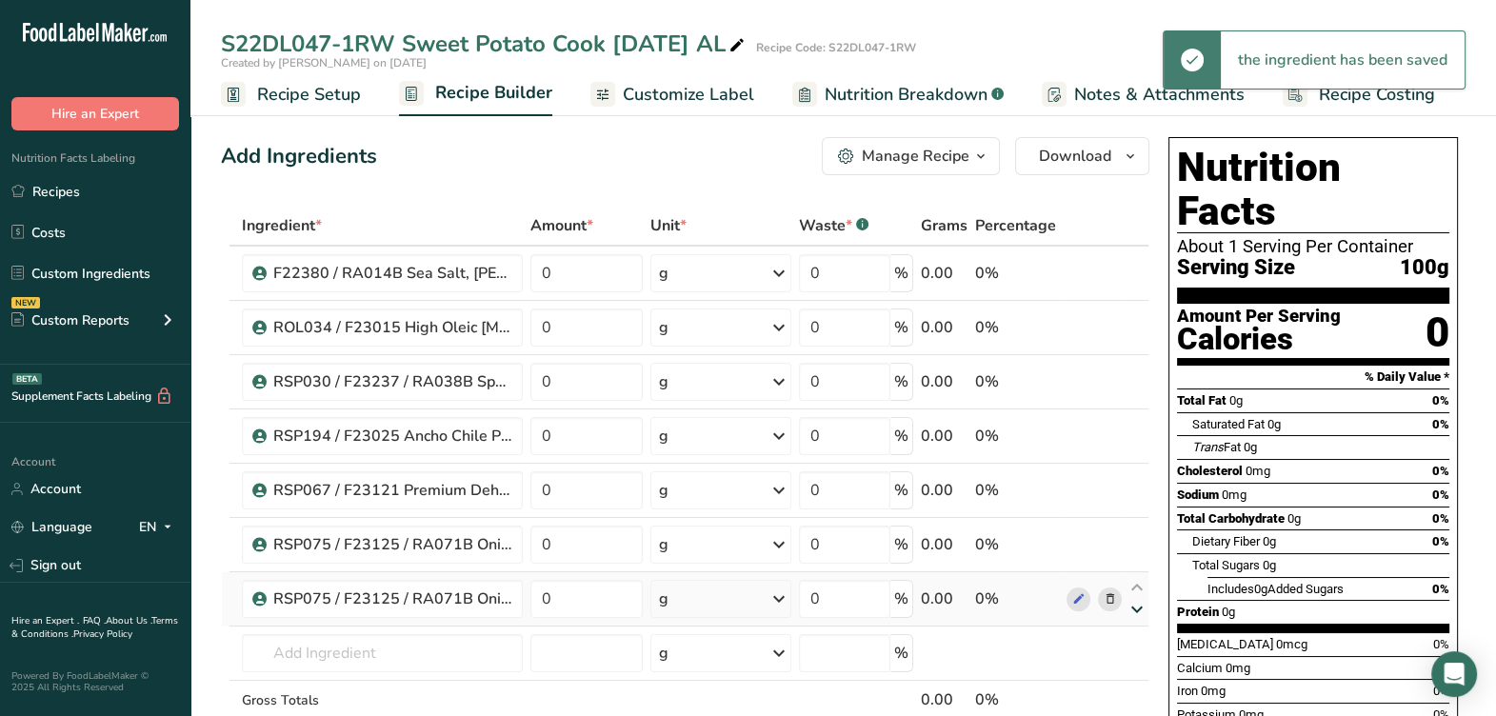
scroll to position [118, 0]
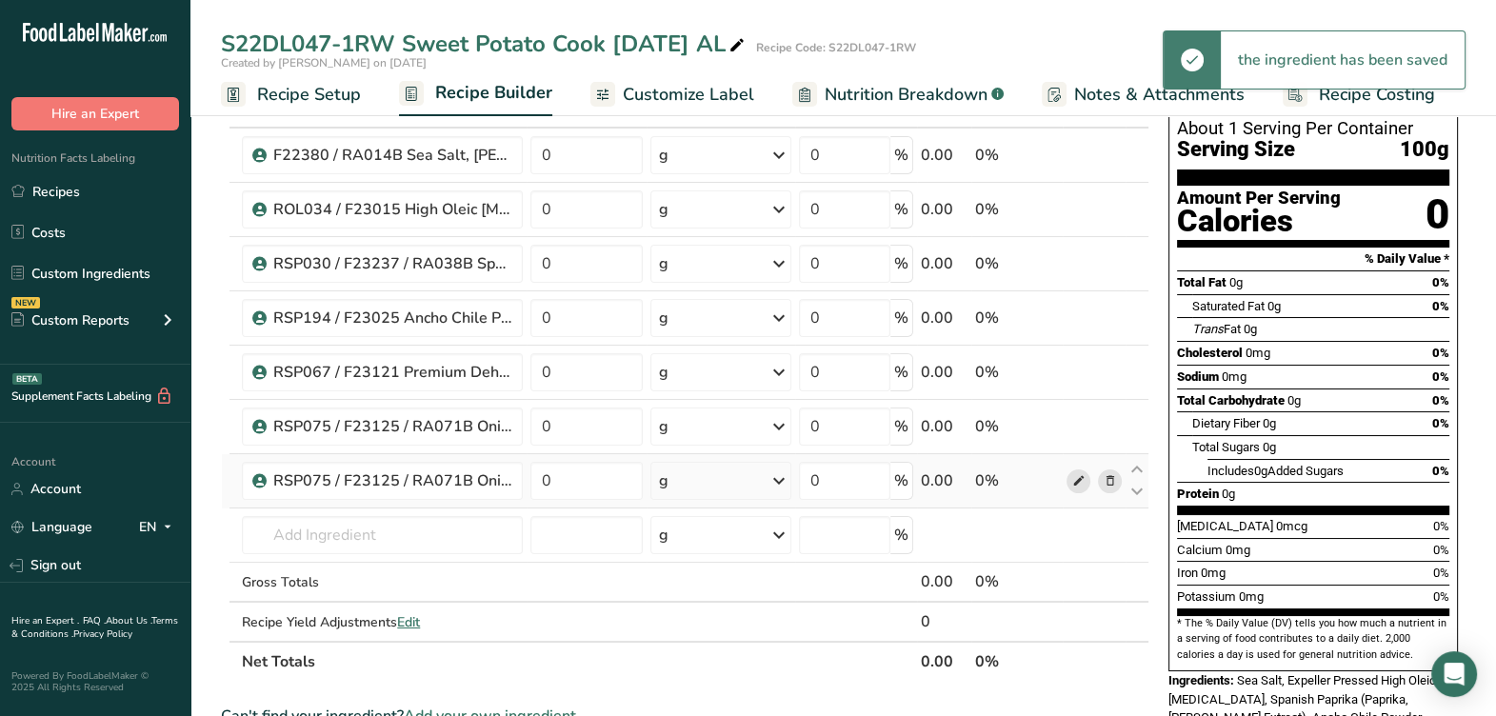
click at [1074, 477] on icon at bounding box center [1077, 481] width 13 height 20
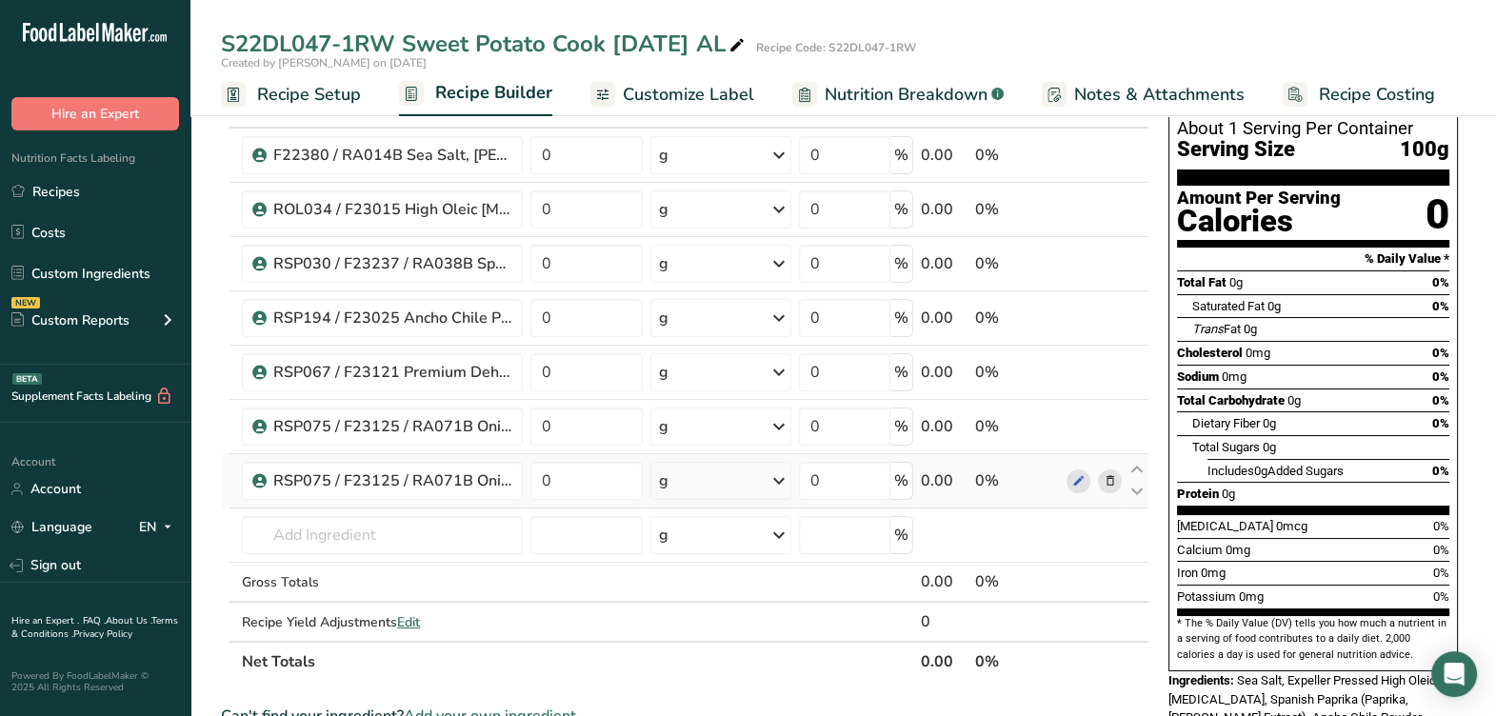
click at [1105, 474] on icon at bounding box center [1108, 481] width 13 height 20
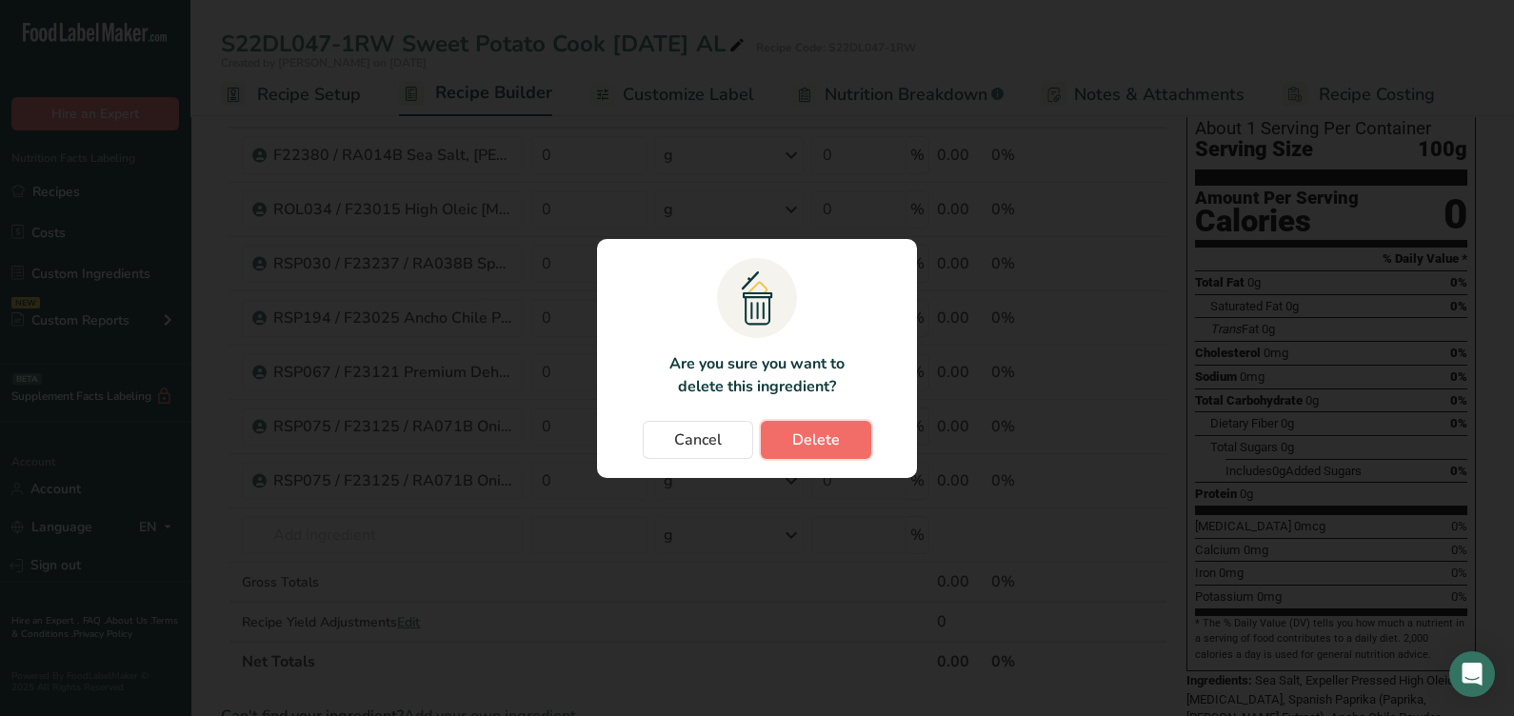
click at [795, 439] on span "Delete" at bounding box center [816, 439] width 48 height 23
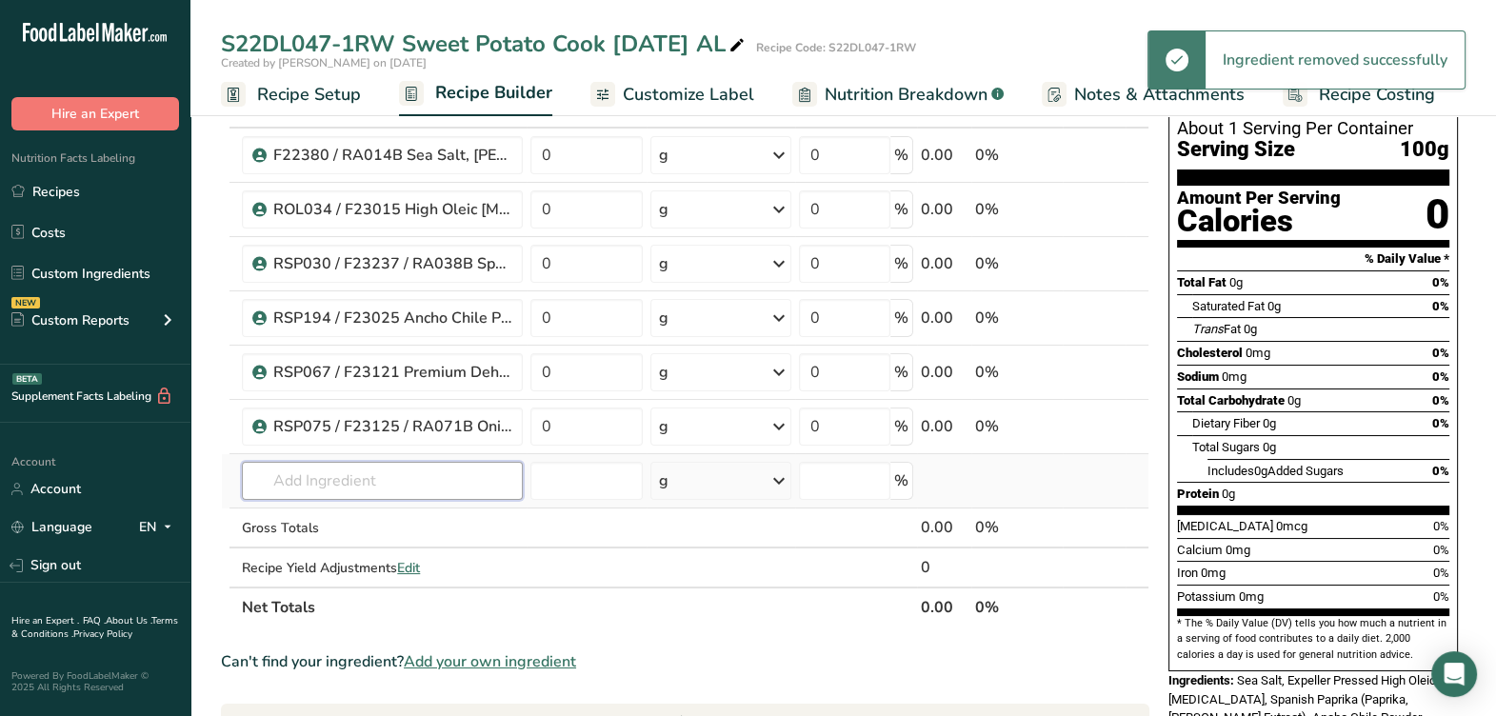
click at [443, 468] on input "text" at bounding box center [382, 481] width 281 height 38
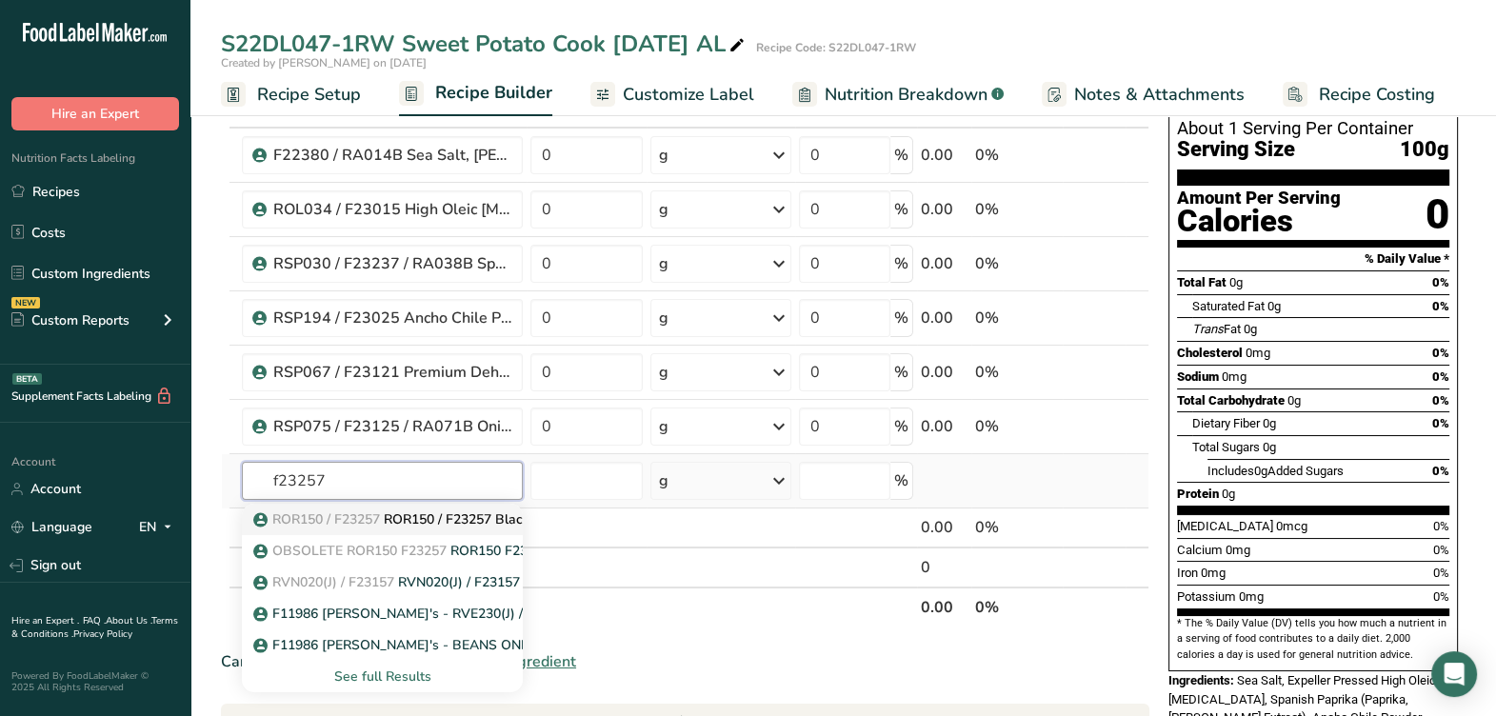
type input "f23257"
click at [427, 509] on p "ROR150 / F23257 ROR150 / F23257 Black Pepper Irradiated, Chesapeake Spice 08-20…" at bounding box center [542, 519] width 571 height 20
type input "ROR150 / F23257 Black Pepper Irradiated, Chesapeake Spice 08-20-24 AF"
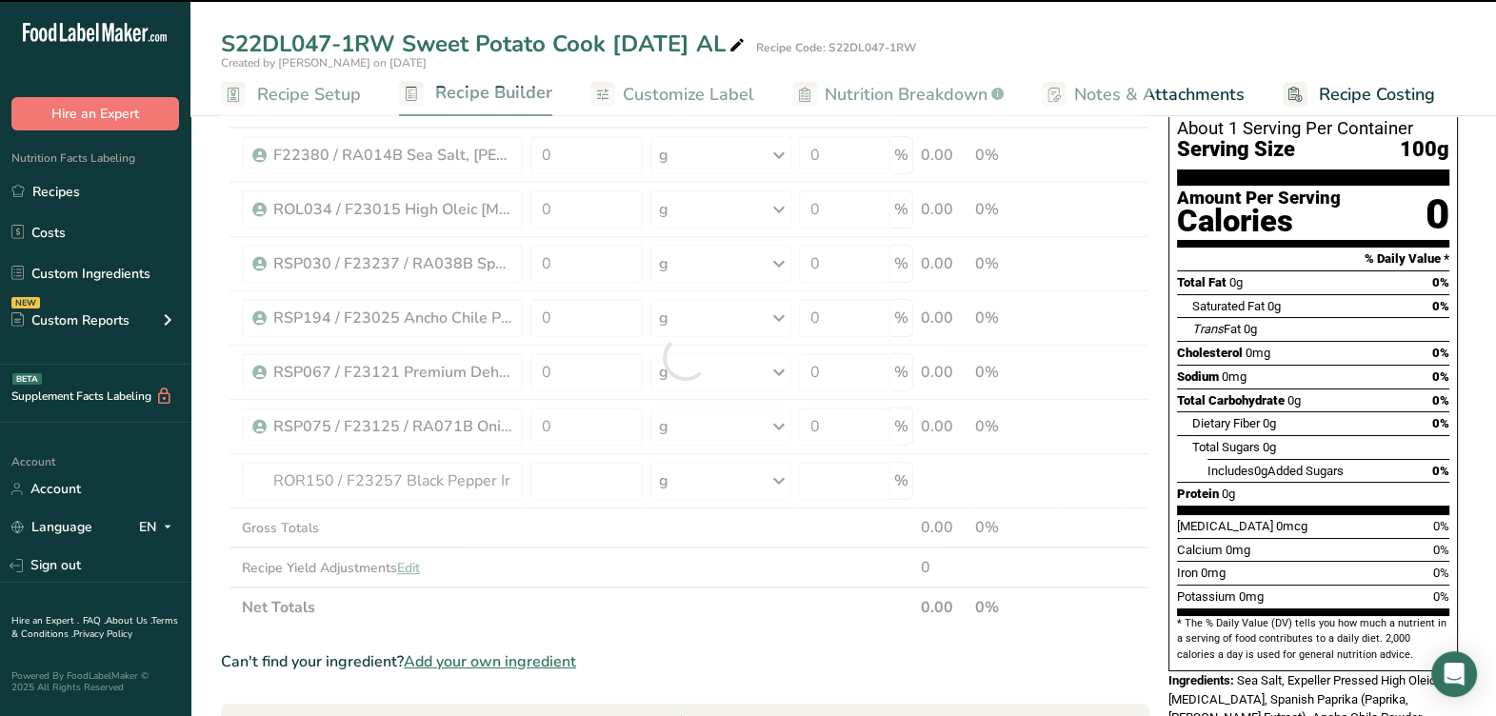
type input "0"
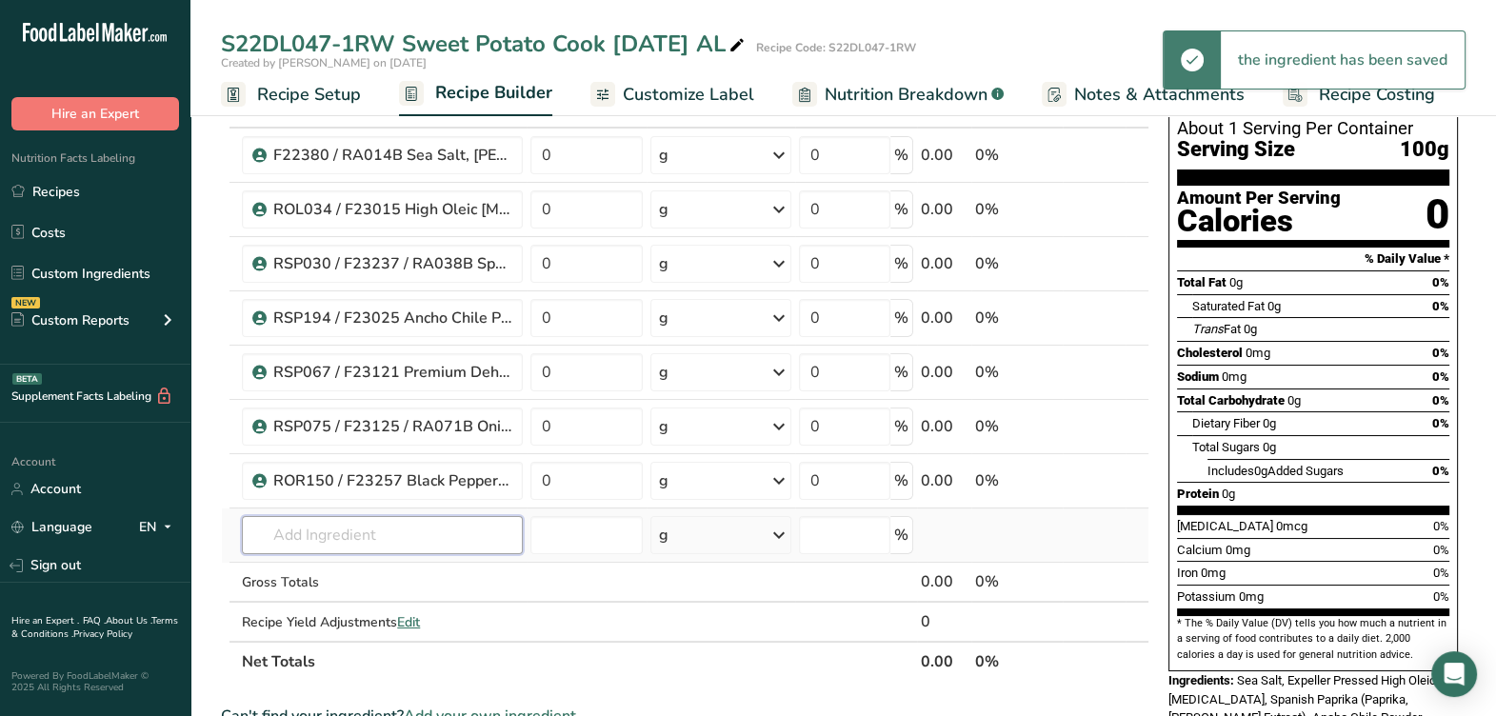
click at [394, 529] on input "text" at bounding box center [382, 535] width 281 height 38
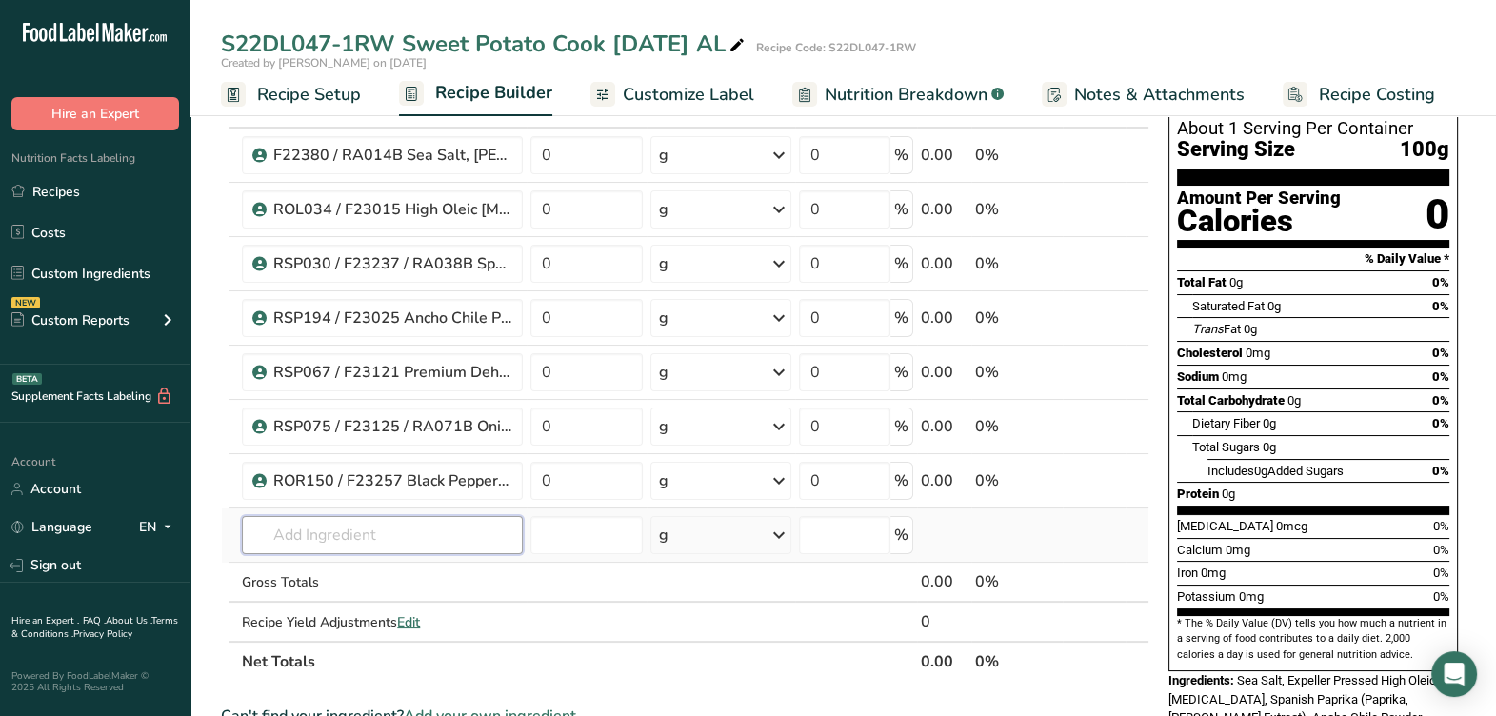
click at [399, 528] on input "text" at bounding box center [382, 535] width 281 height 38
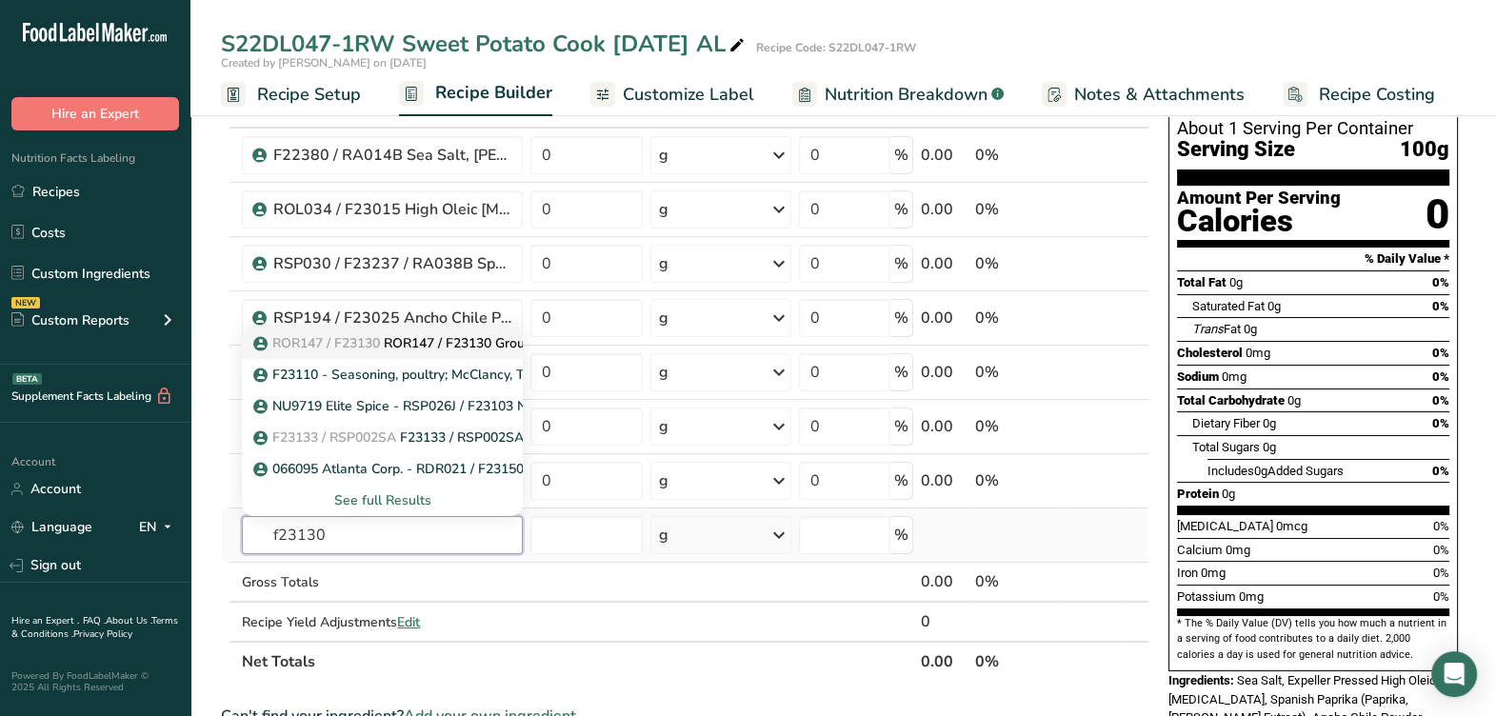
type input "f23130"
click at [419, 340] on p "ROR147 / F23130 ROR147 / F23130 Ground Cumin, Chesapeake Spice 07-29-24 AF" at bounding box center [513, 343] width 513 height 20
type input "ROR147 / F23130 Ground Cumin, Chesapeake Spice 07-29-24 AF"
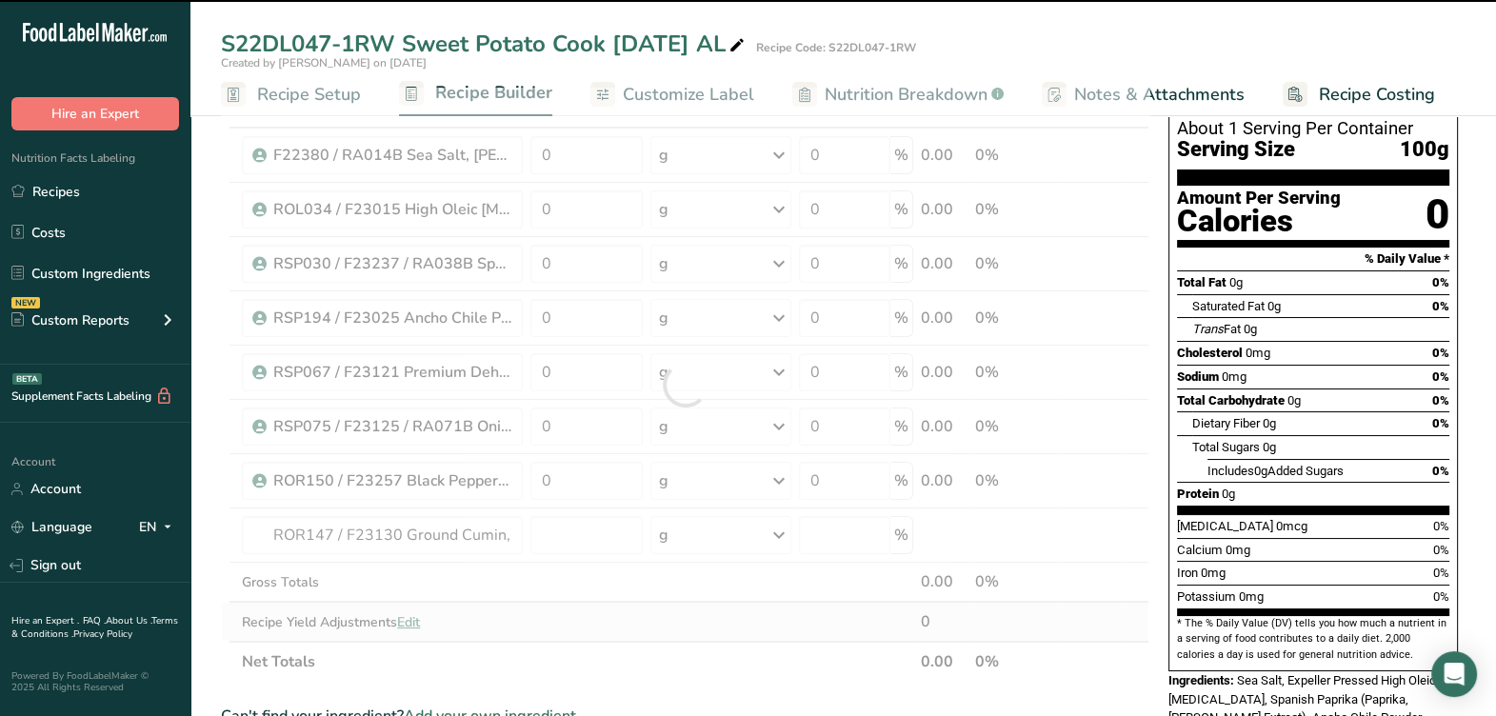
type input "0"
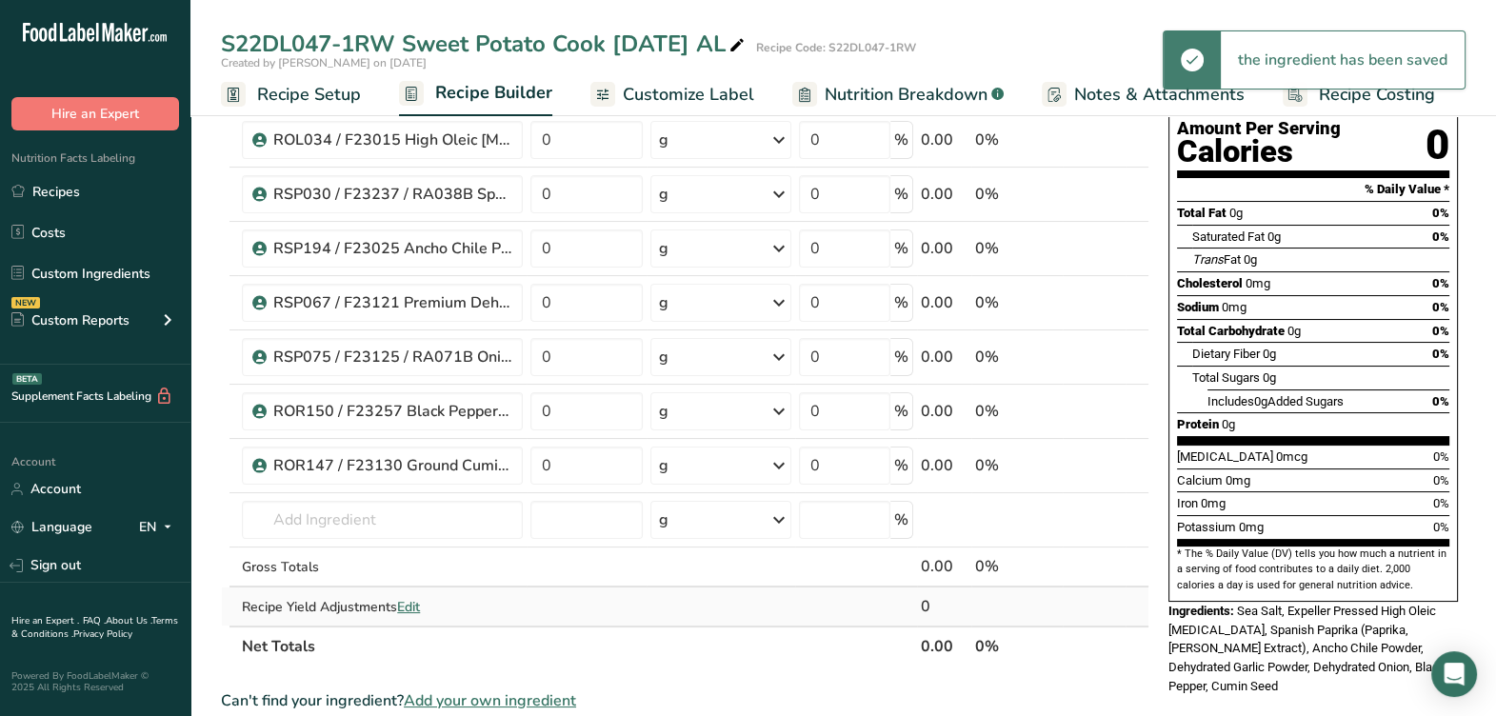
scroll to position [237, 0]
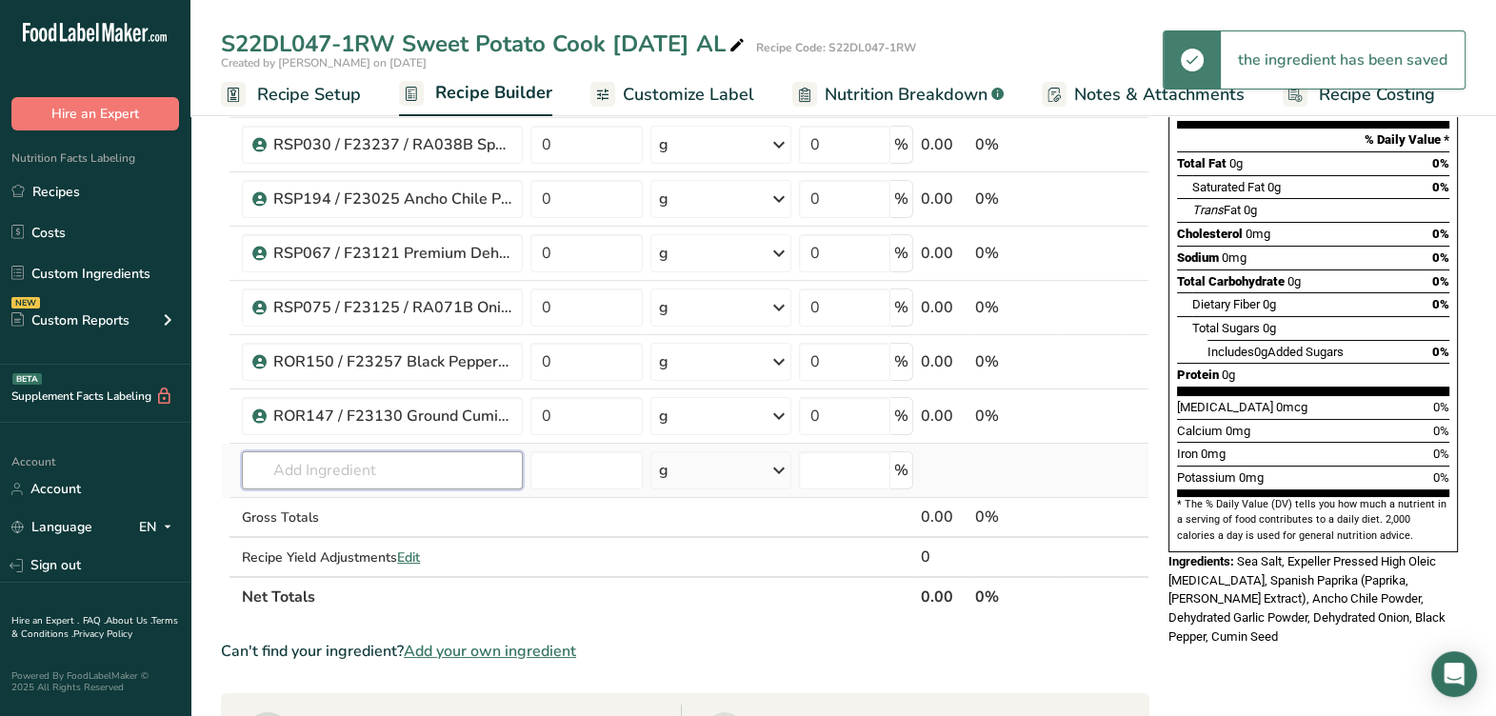
click at [441, 481] on input "text" at bounding box center [382, 470] width 281 height 38
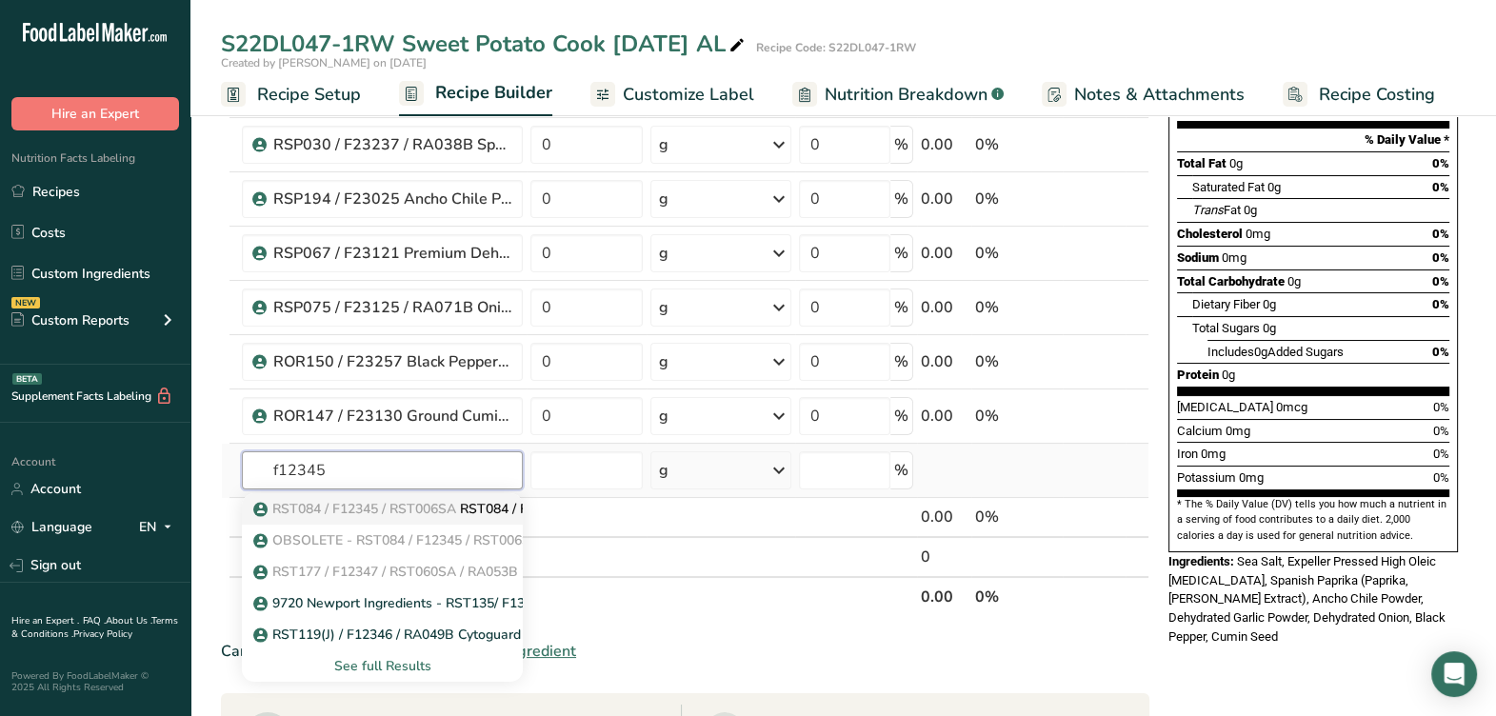
type input "f12345"
click at [347, 507] on span "RST084 / F12345 / RST006SA" at bounding box center [364, 509] width 184 height 18
type input "RST084 / F12345 / RST006SA CytoGuard Stat-N Plus, A&B 02-23-21 CC"
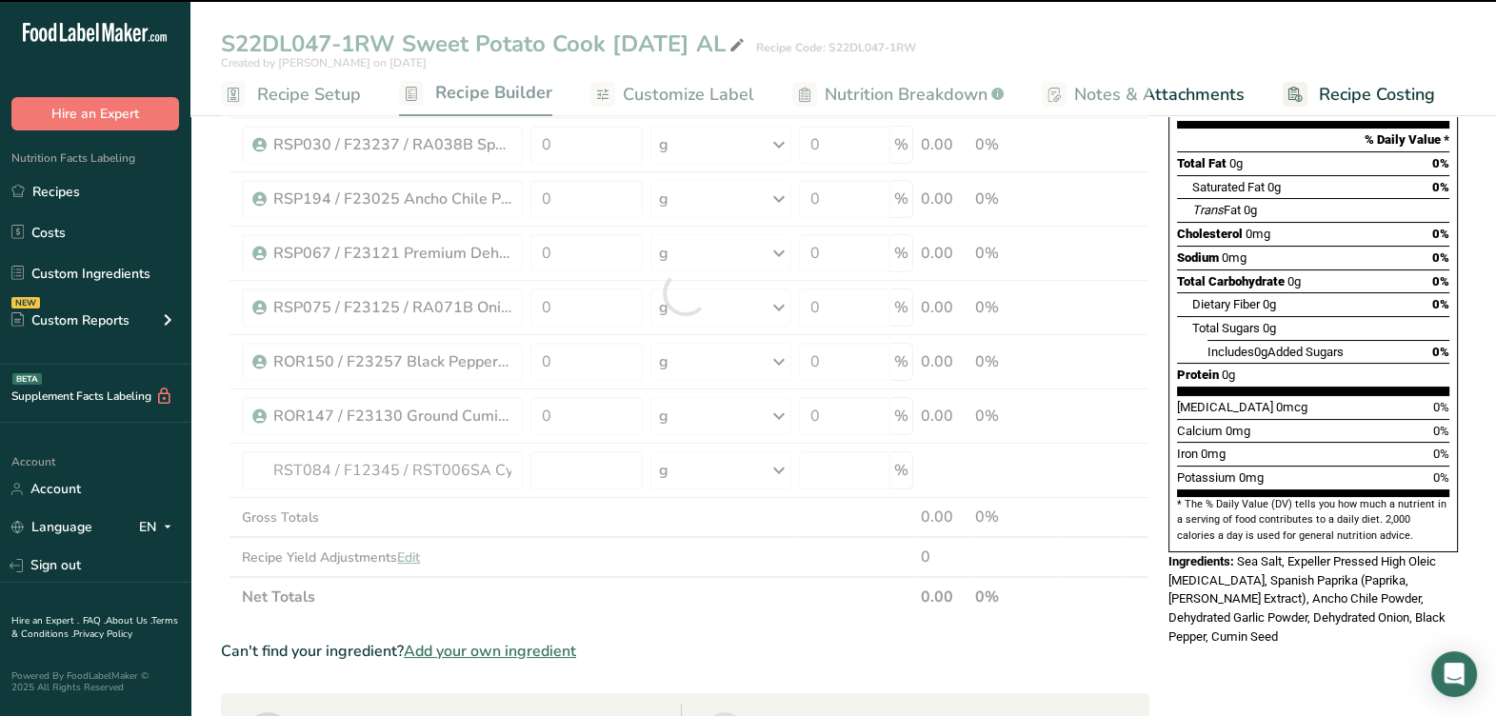
type input "0"
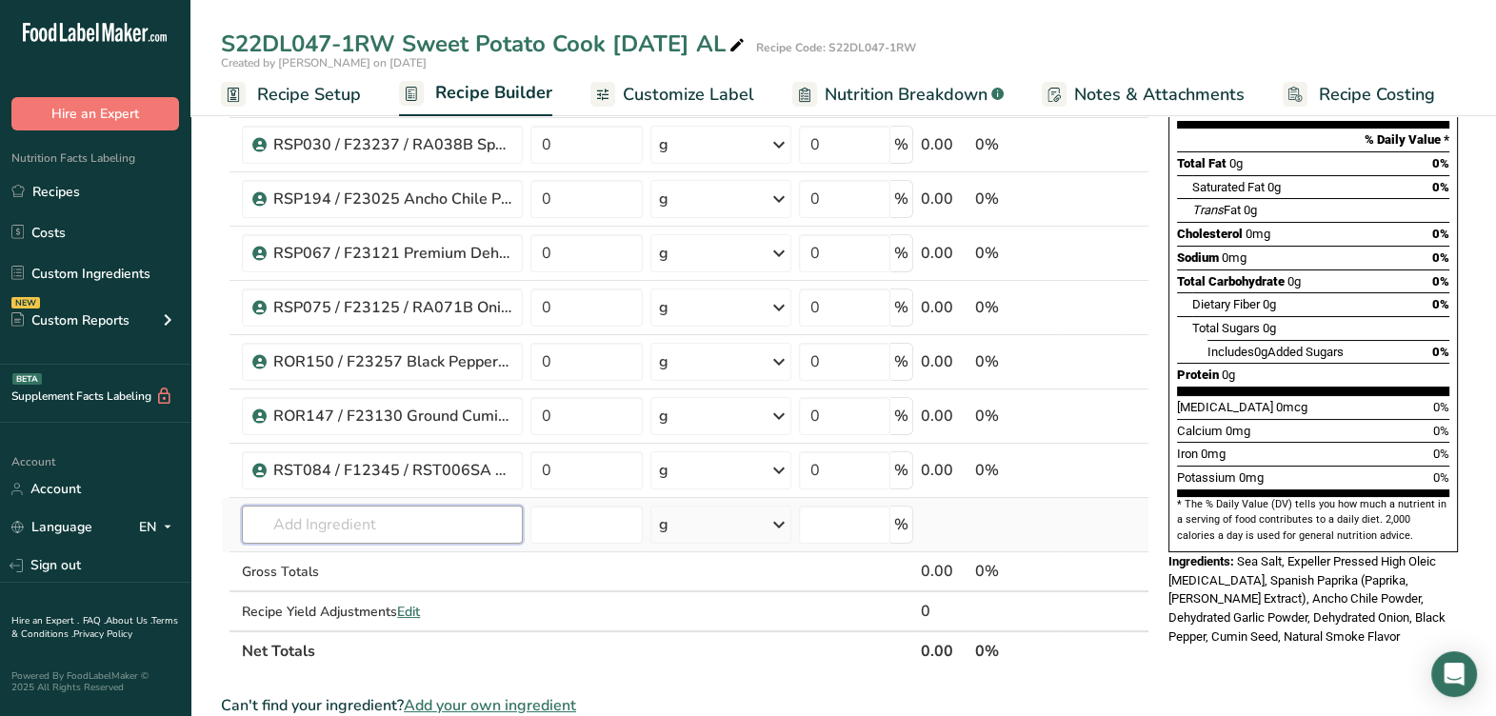
click at [366, 526] on input "text" at bounding box center [382, 524] width 281 height 38
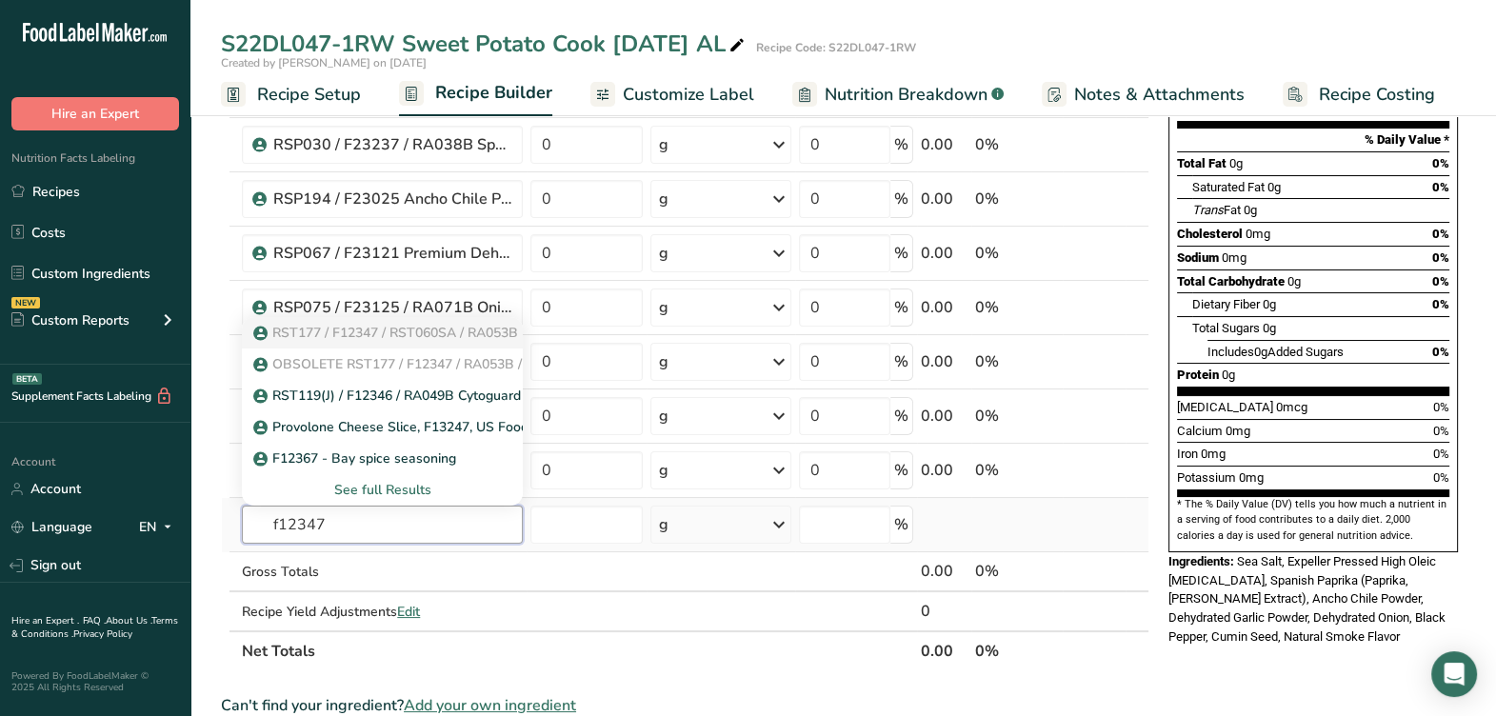
type input "f12347"
click at [347, 325] on span "RST177 / F12347 / RST060SA / RA053B" at bounding box center [395, 333] width 246 height 18
type input "RST177 / F12347 / RST060SA / RA053B CytoGuard YM K, A&B 05-19-25 AF"
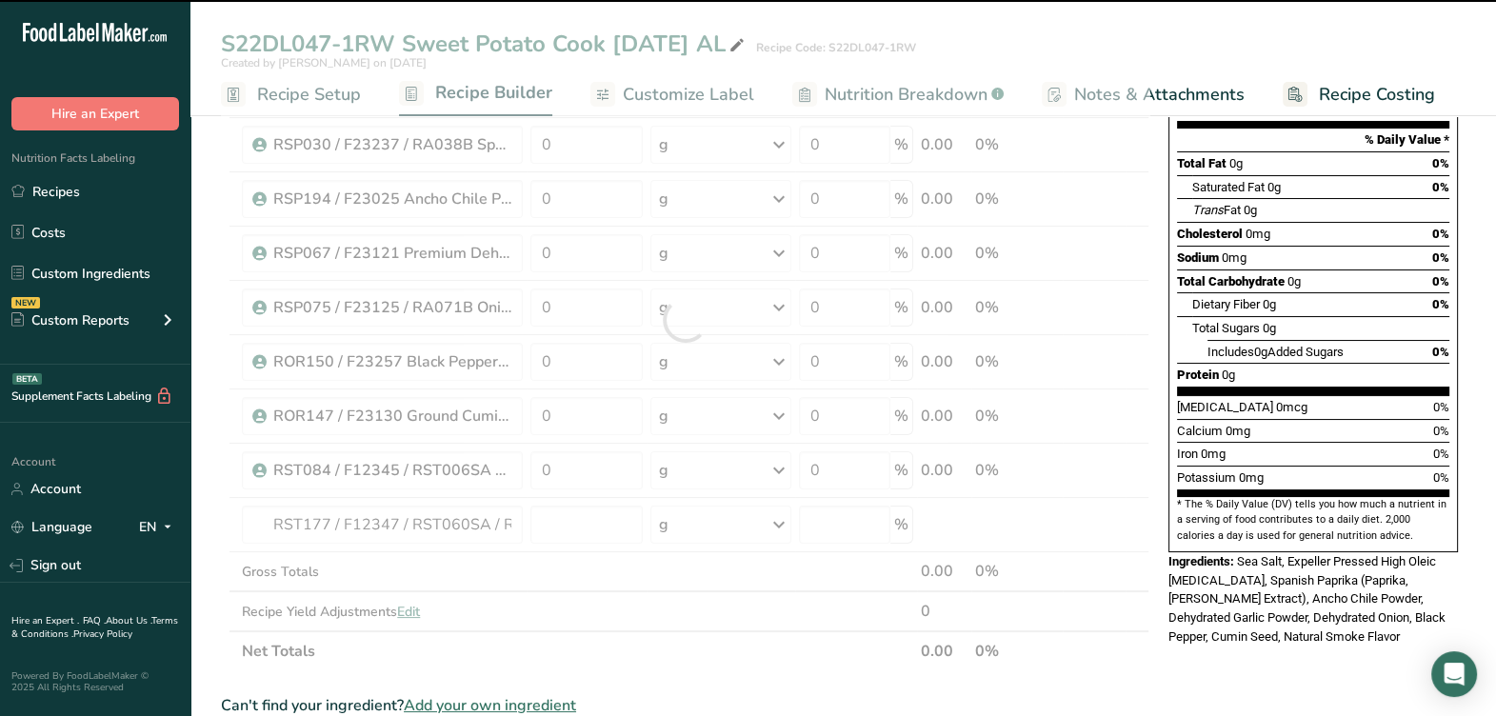
type input "0"
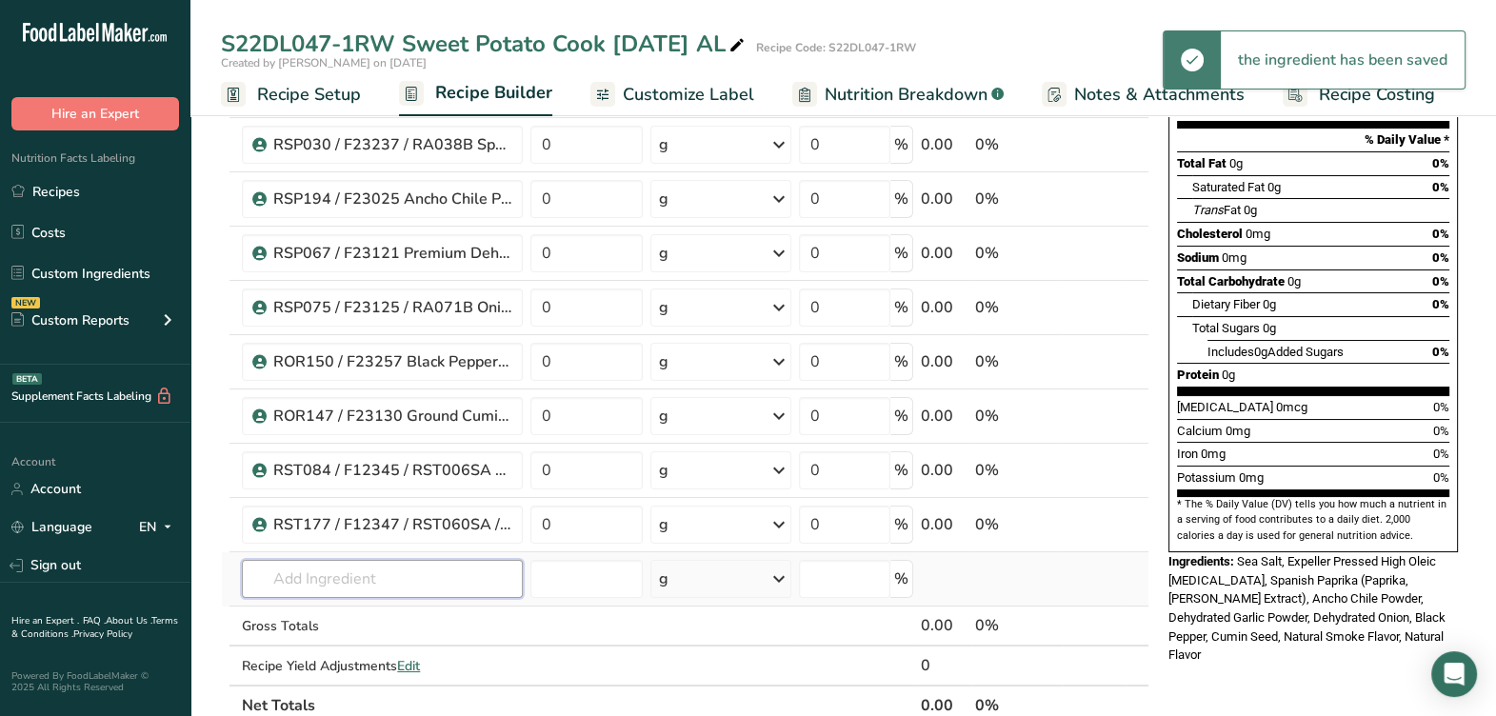
click at [395, 576] on input "text" at bounding box center [382, 579] width 281 height 38
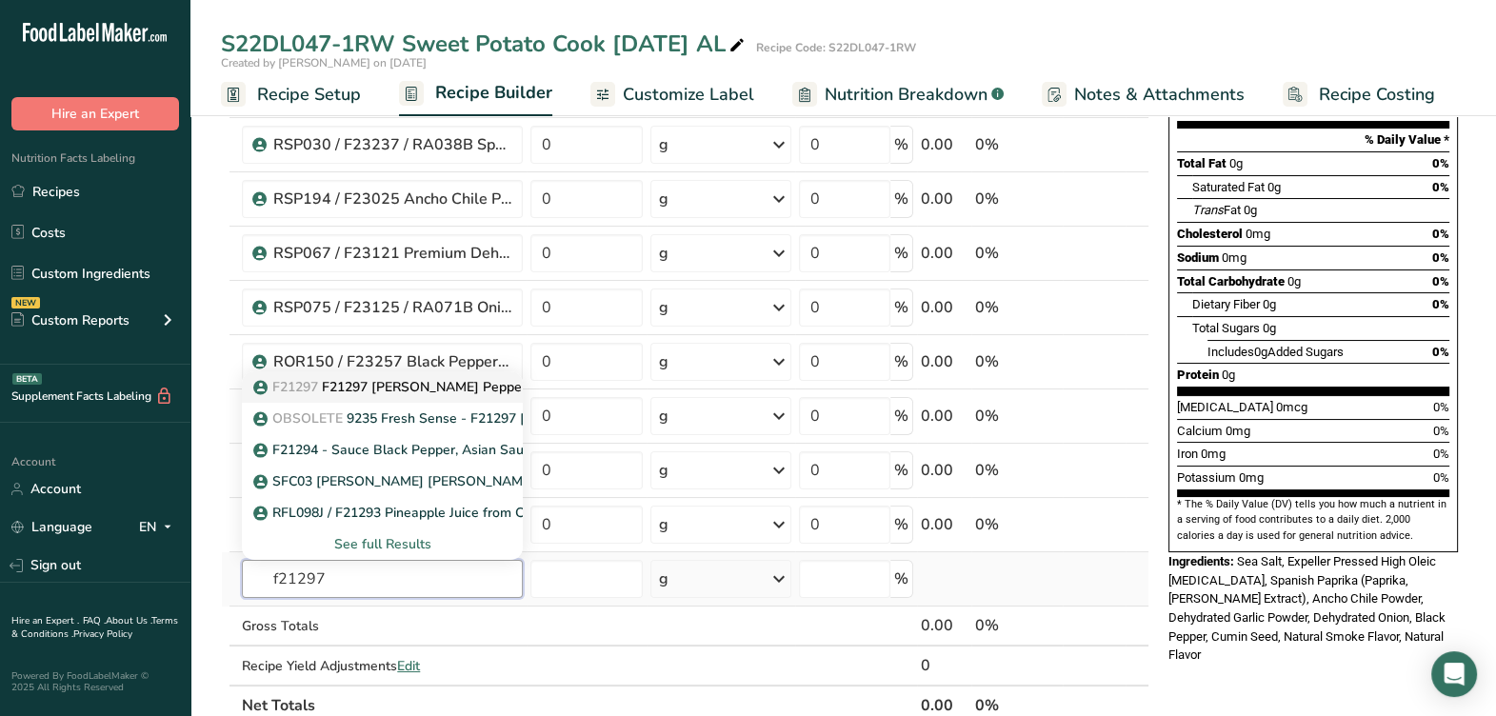
type input "f21297"
click at [388, 377] on p "F21297 F21297 Julienne Poblano Pepper 3/8", Fresh Sense 01-08-19 AC" at bounding box center [482, 387] width 451 height 20
type input "F21297 Julienne Poblano Pepper 3/8", Fresh Sense 01-08-19 AC"
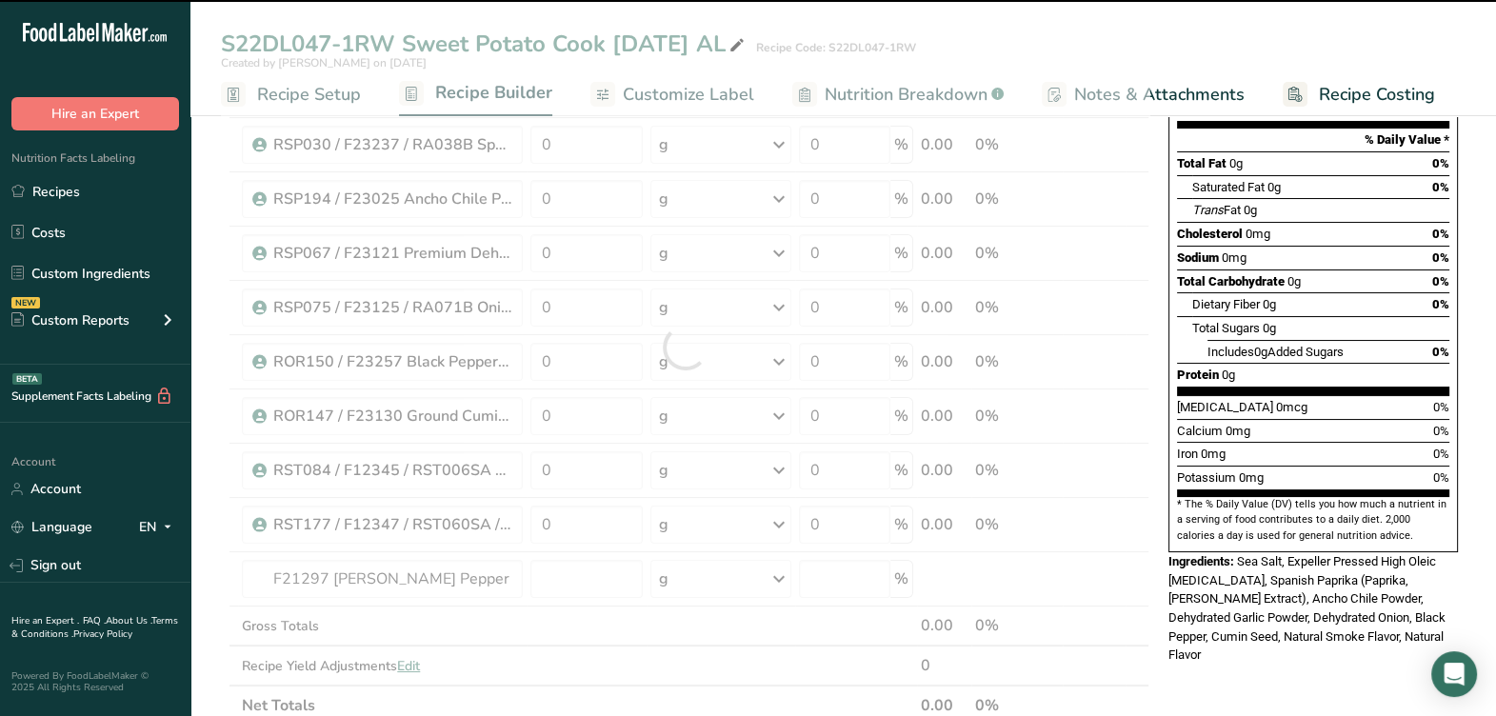
type input "0"
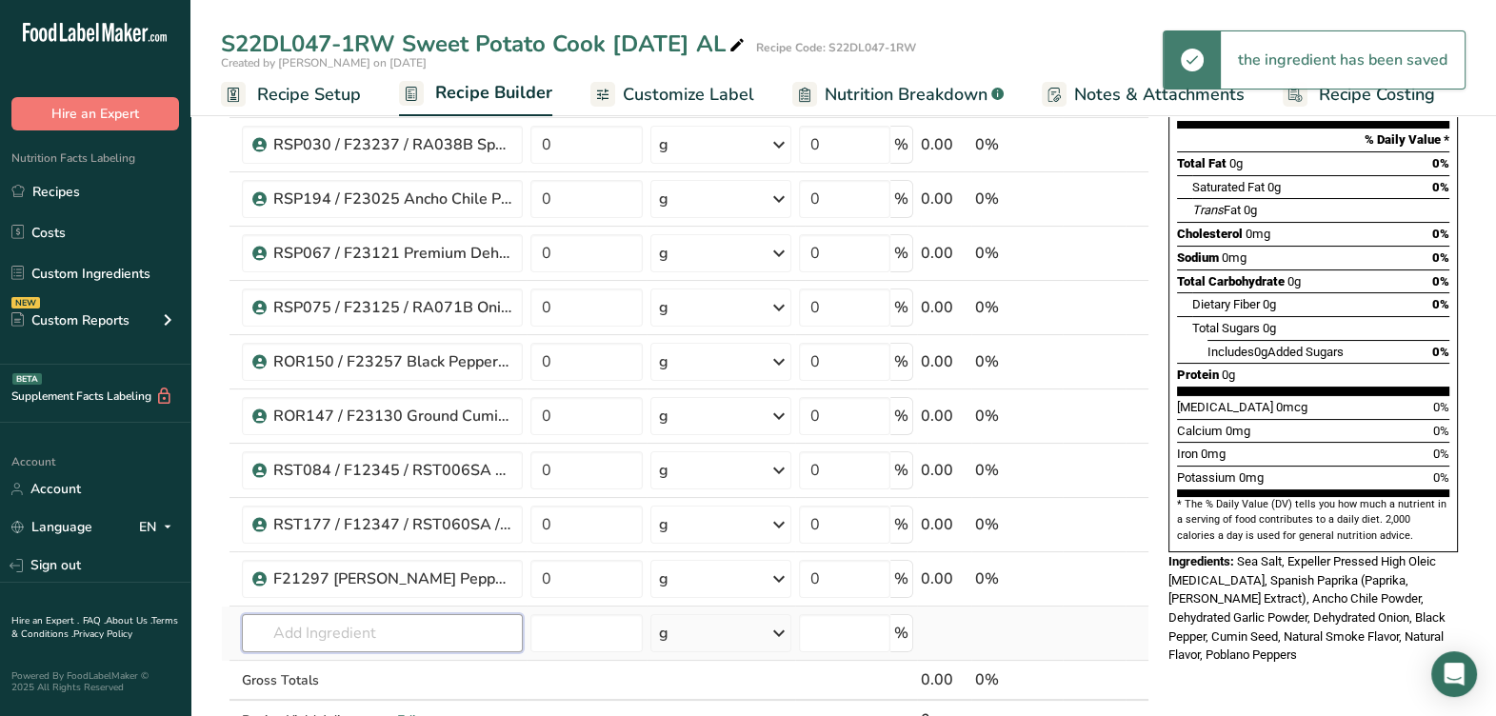
click at [399, 628] on input "text" at bounding box center [382, 633] width 281 height 38
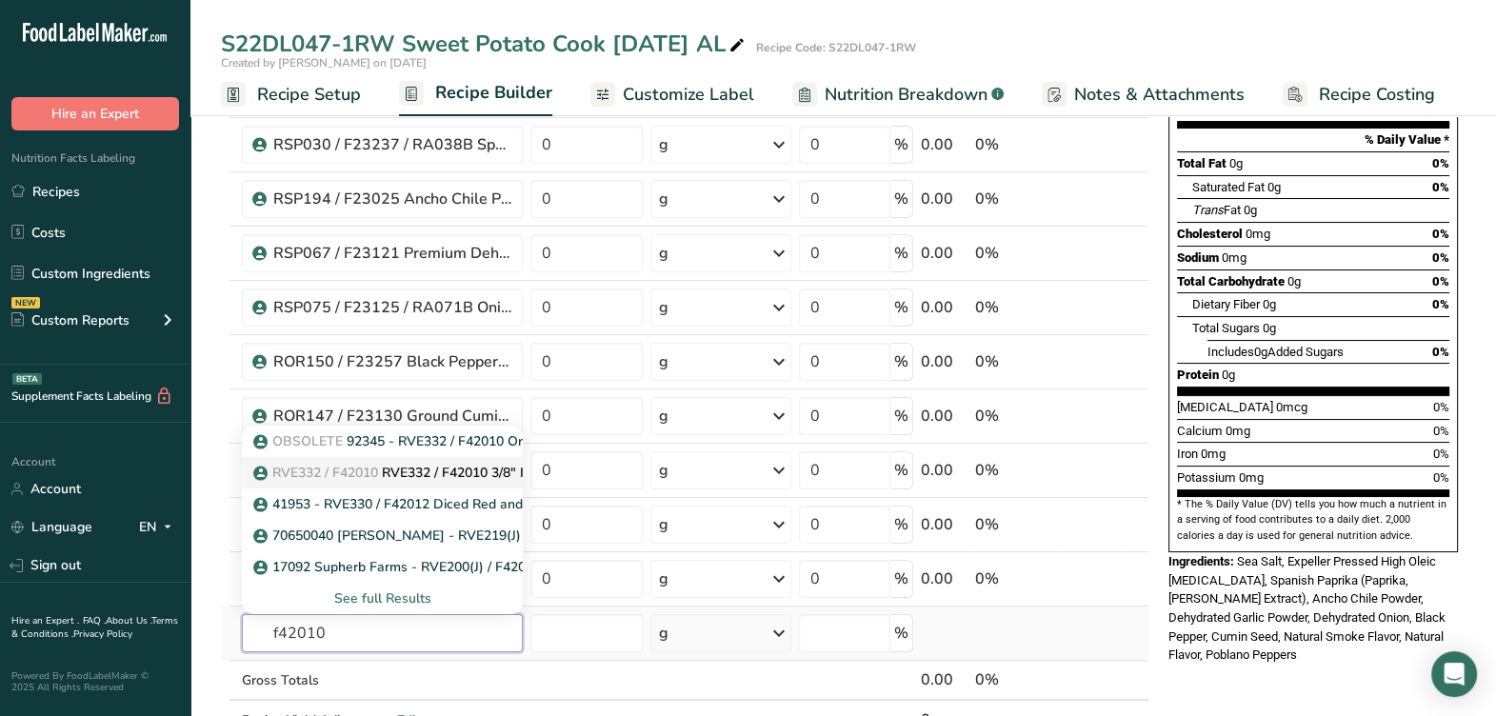
type input "f42010"
click at [411, 463] on p "RVE332 / F42010 RVE332 / F42010 3/8" IQF Julienne Onions Strips, Paris Foods 2-…" at bounding box center [542, 473] width 571 height 20
type input "RVE332 / F42010 3/8" IQF Julienne Onions Strips, Paris Foods 2-4-25 AL"
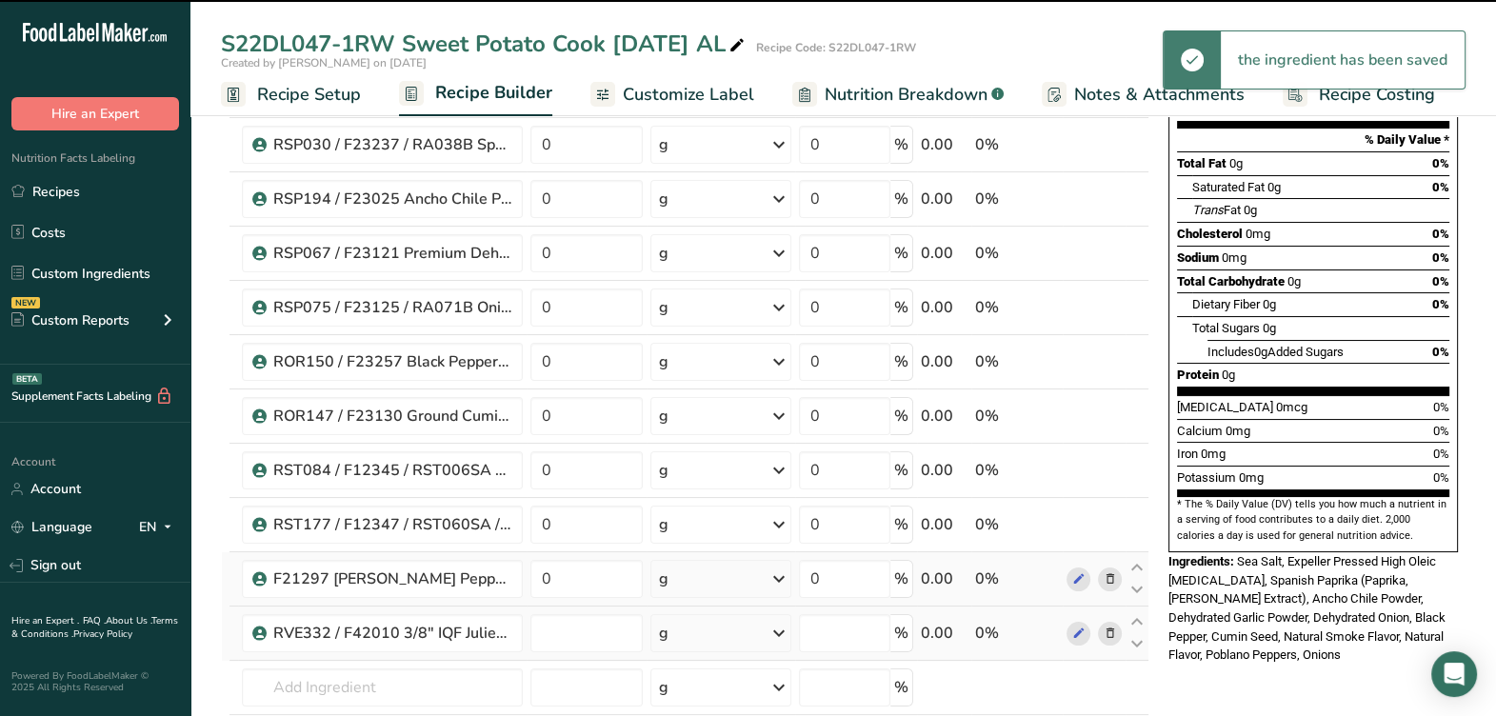
type input "0"
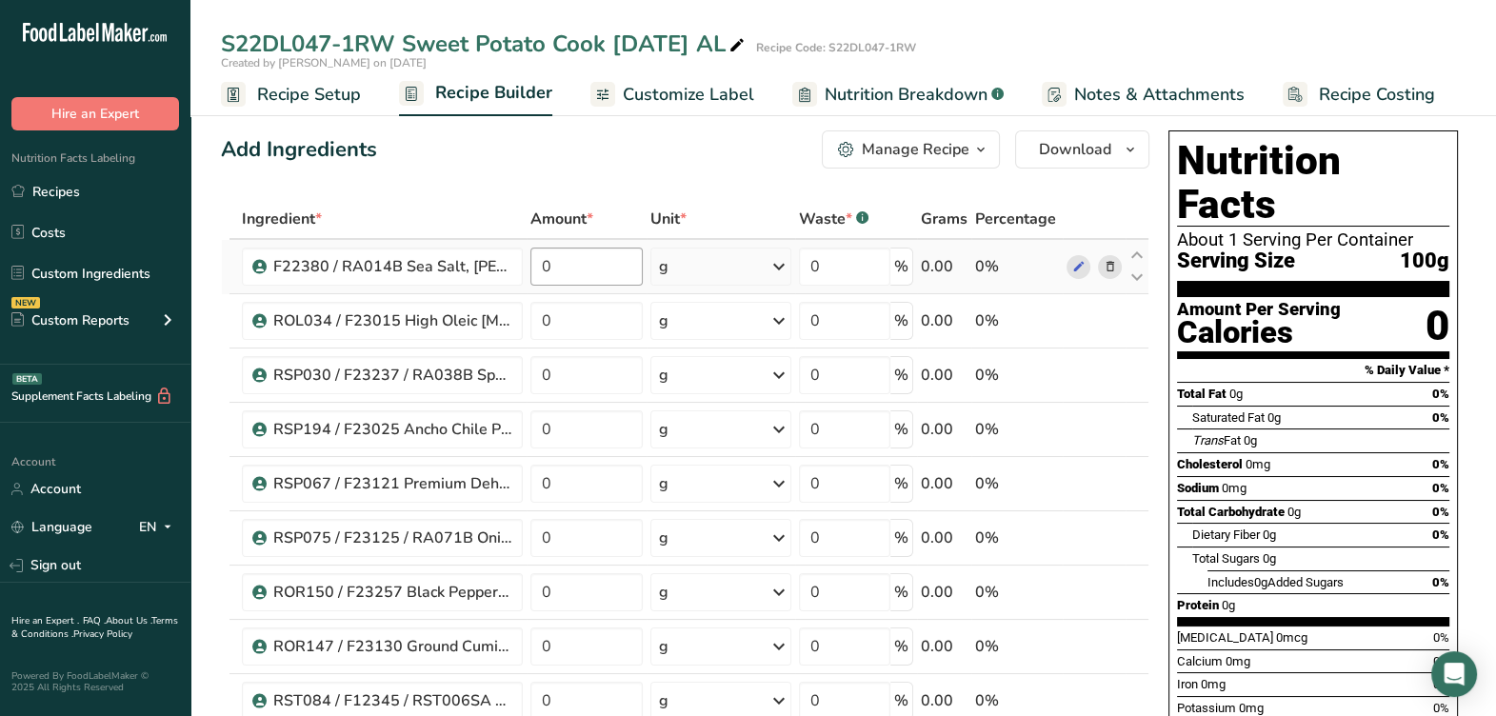
scroll to position [0, 0]
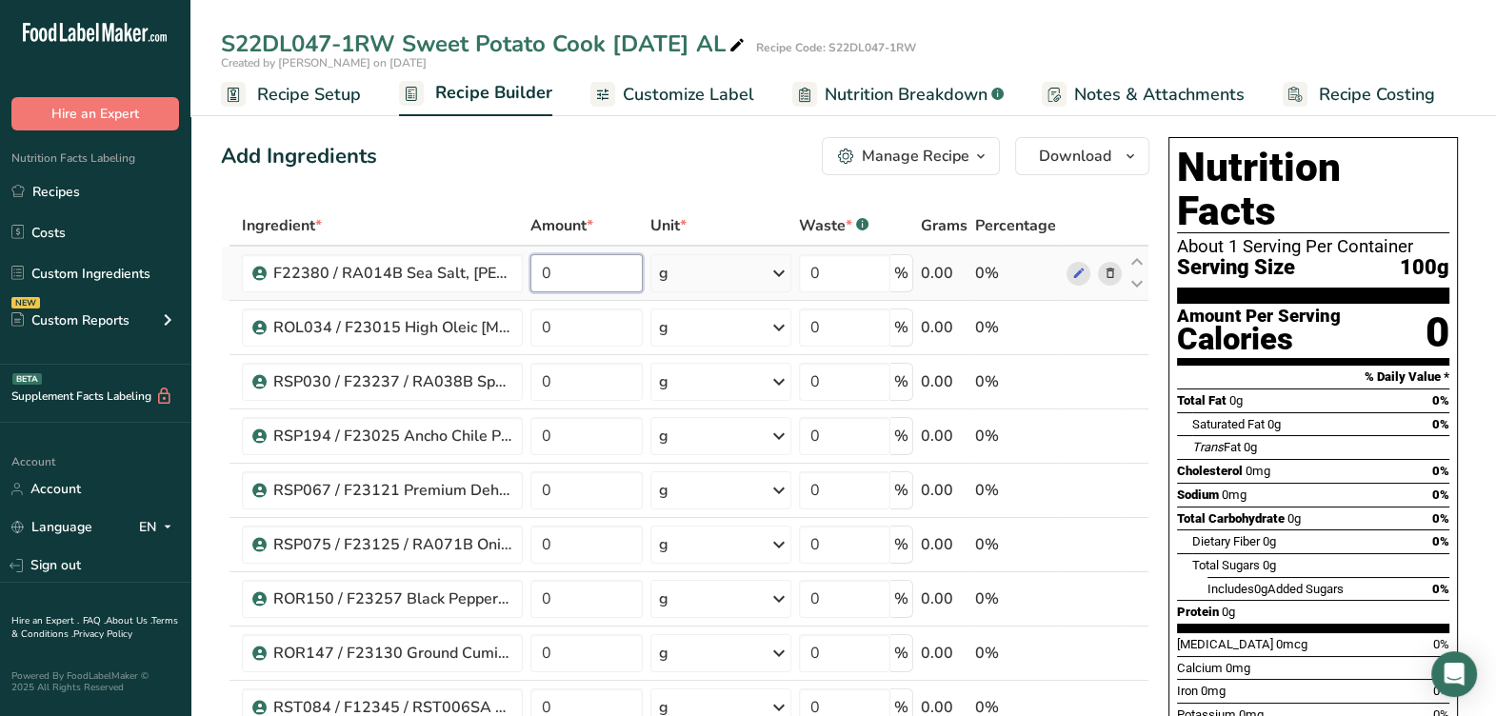
click at [566, 270] on input "0" at bounding box center [586, 273] width 112 height 38
type input "0.6635"
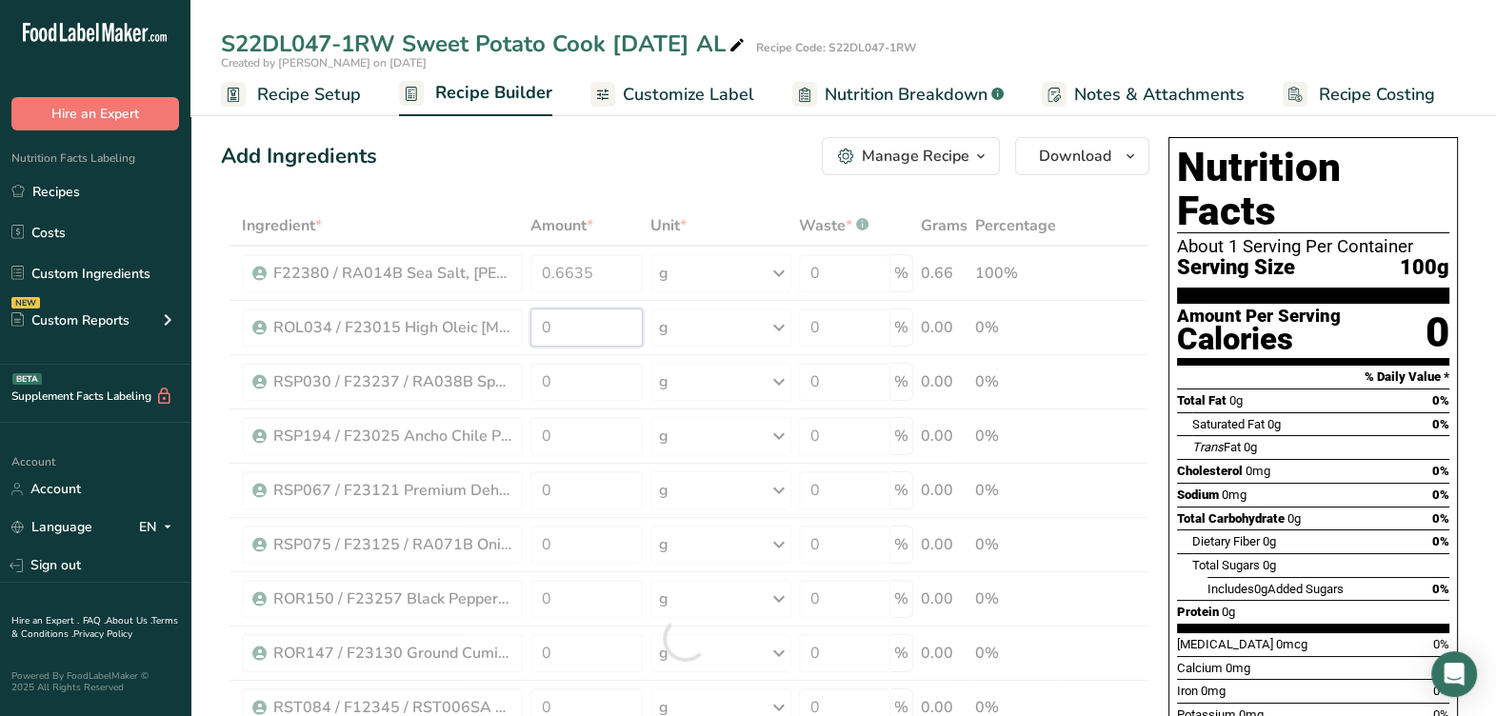
drag, startPoint x: 600, startPoint y: 346, endPoint x: 601, endPoint y: 327, distance: 19.1
click at [600, 340] on div "Ingredient * Amount * Unit * Waste * .a-a{fill:#347362;}.b-a{fill:#fff;} Grams …" at bounding box center [685, 638] width 928 height 865
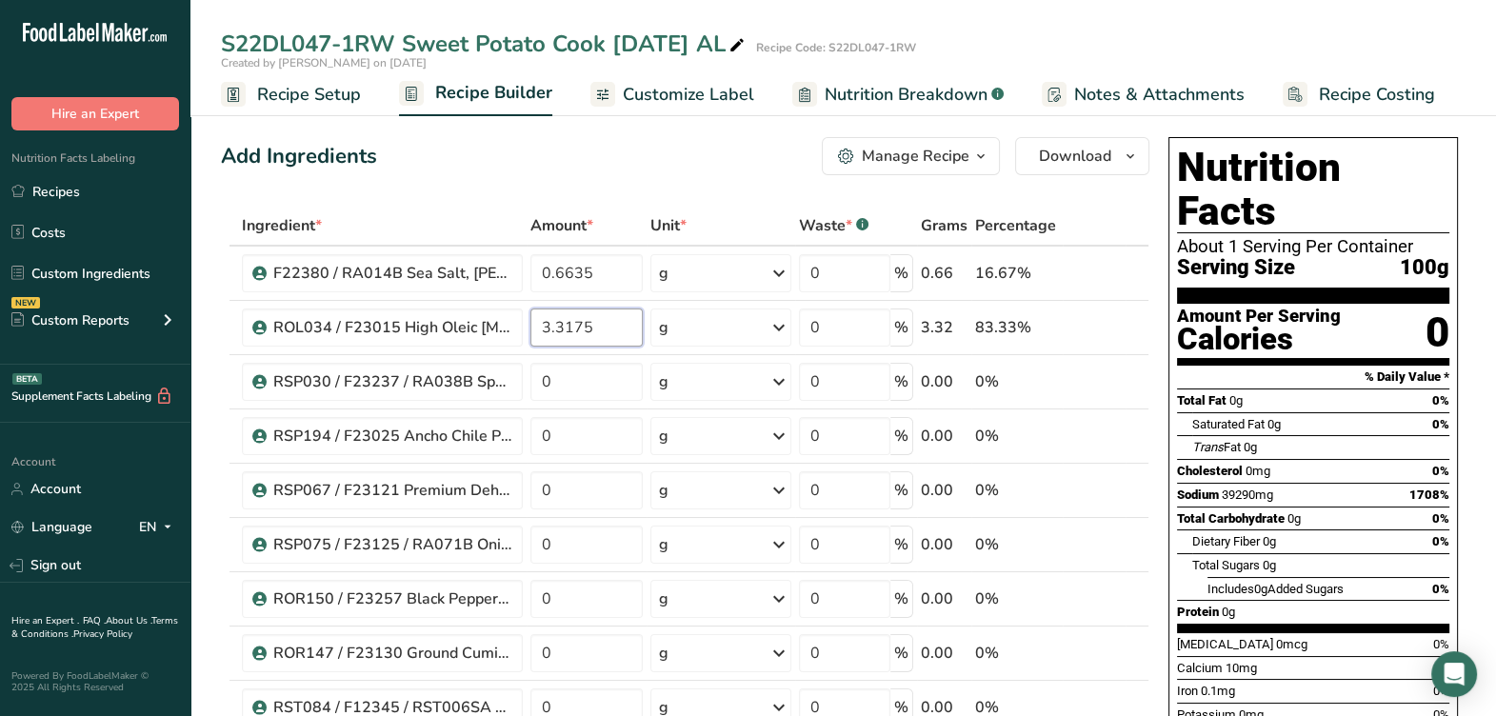
type input "3.3175"
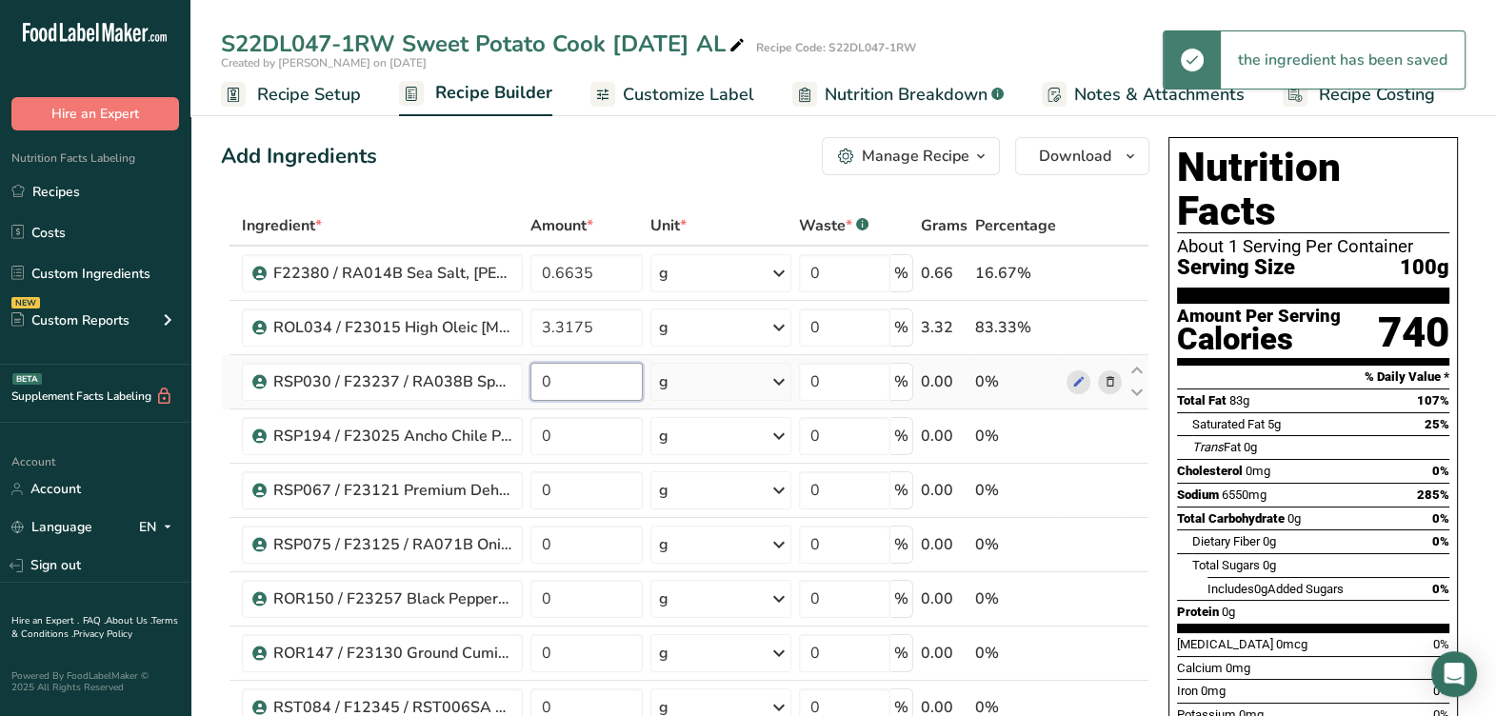
click at [590, 390] on div "Ingredient * Amount * Unit * Waste * .a-a{fill:#347362;}.b-a{fill:#fff;} Grams …" at bounding box center [685, 638] width 928 height 865
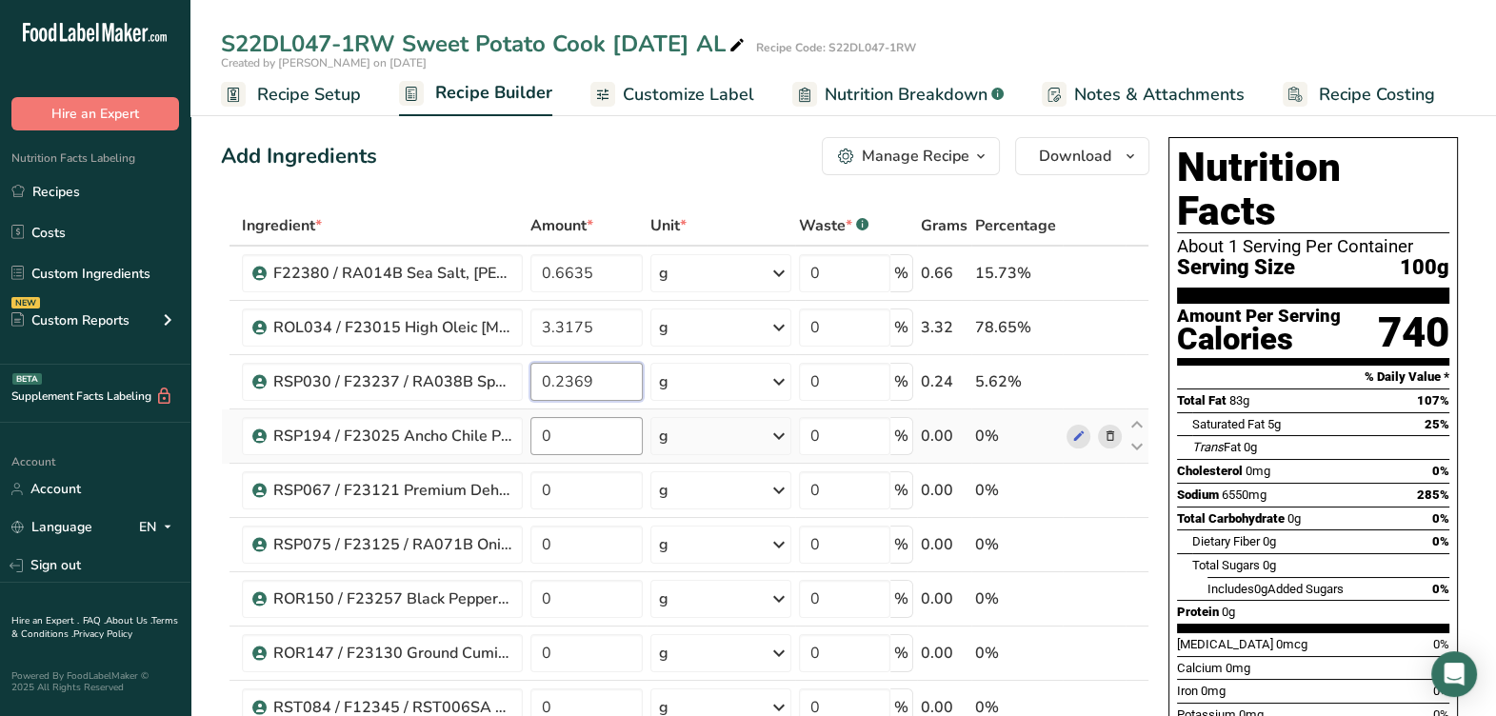
type input "0.2369"
click at [578, 428] on div "Ingredient * Amount * Unit * Waste * .a-a{fill:#347362;}.b-a{fill:#fff;} Grams …" at bounding box center [685, 638] width 928 height 865
type input "0.0942"
click at [612, 501] on div "Ingredient * Amount * Unit * Waste * .a-a{fill:#347362;}.b-a{fill:#fff;} Grams …" at bounding box center [685, 638] width 928 height 865
type input "0.2369"
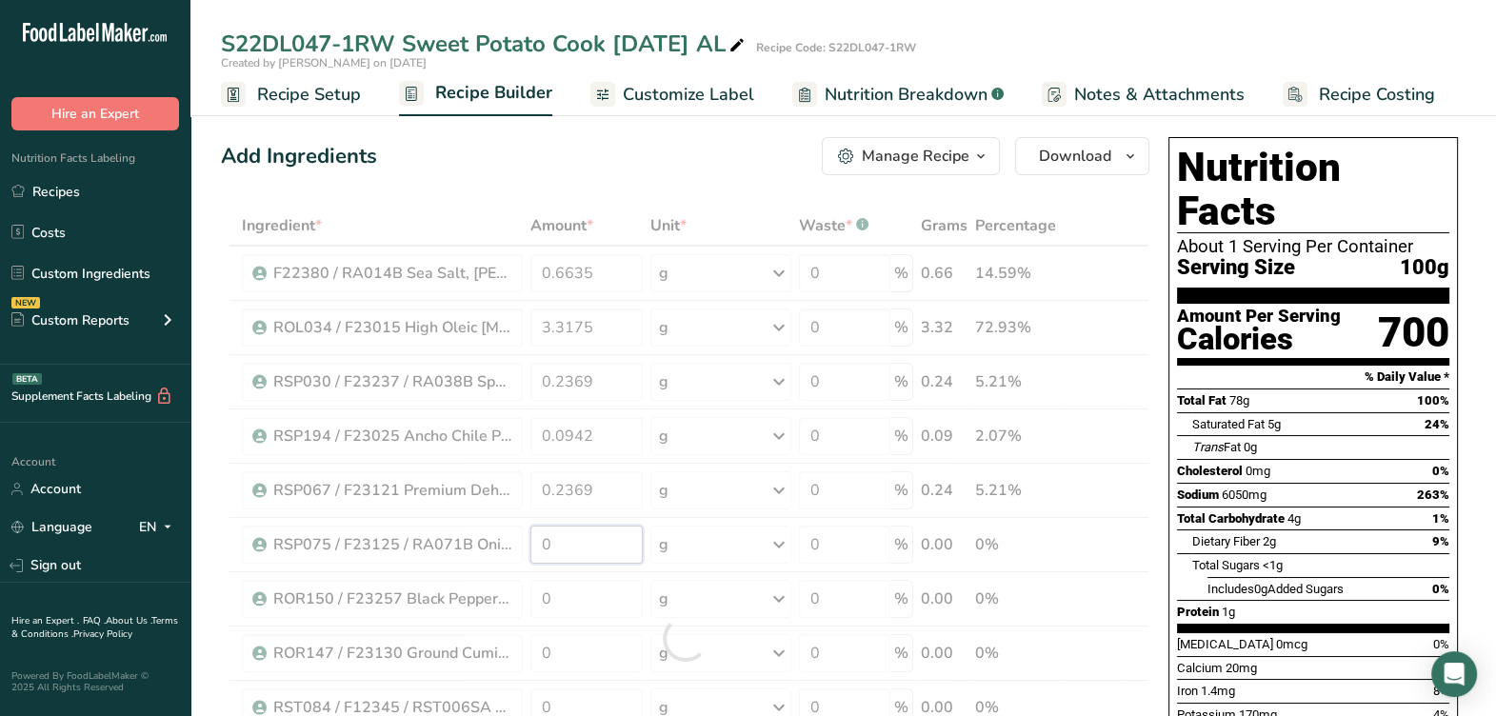
drag, startPoint x: 605, startPoint y: 525, endPoint x: 611, endPoint y: 536, distance: 12.8
click at [610, 538] on div "Ingredient * Amount * Unit * Waste * .a-a{fill:#347362;}.b-a{fill:#fff;} Grams …" at bounding box center [685, 638] width 928 height 865
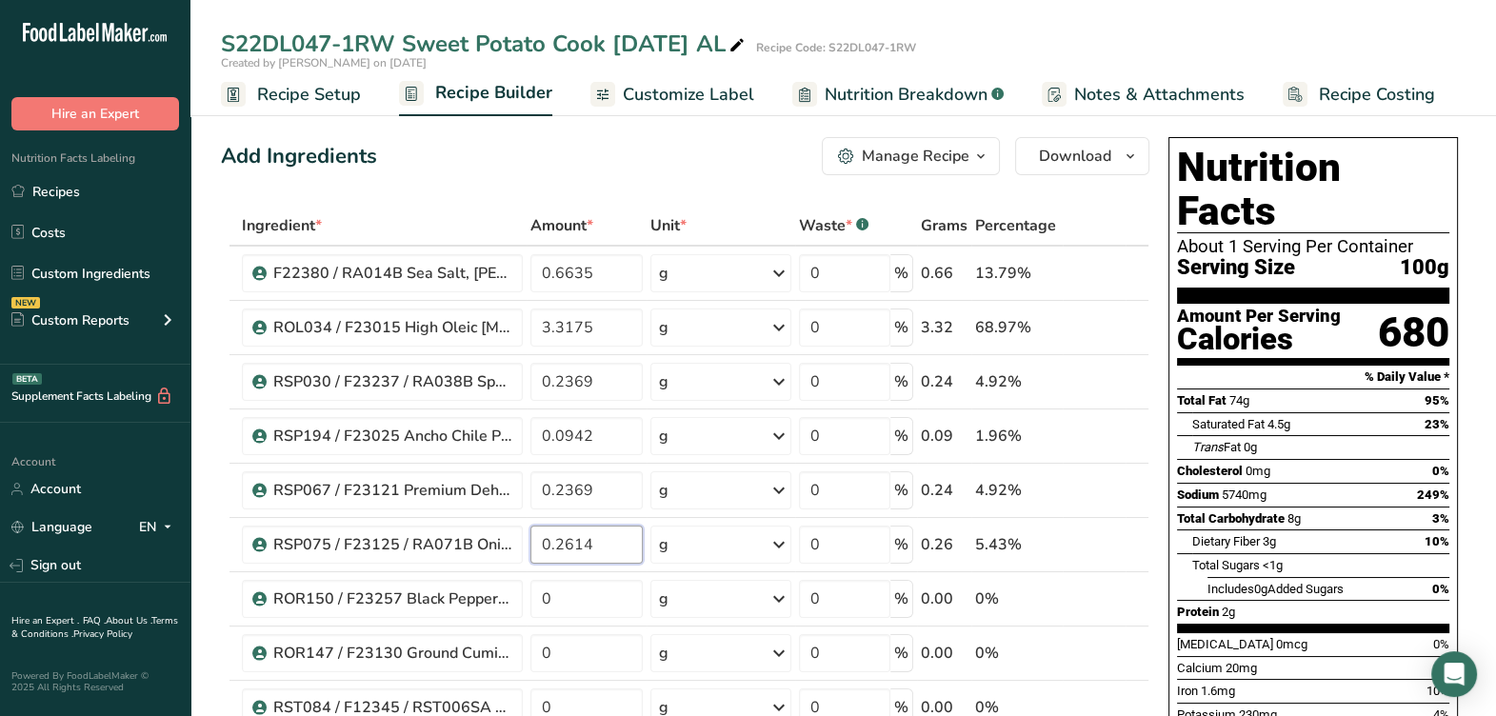
type input "0.2614"
click at [1418, 483] on div "Sodium 5740mg 249%" at bounding box center [1313, 495] width 272 height 24
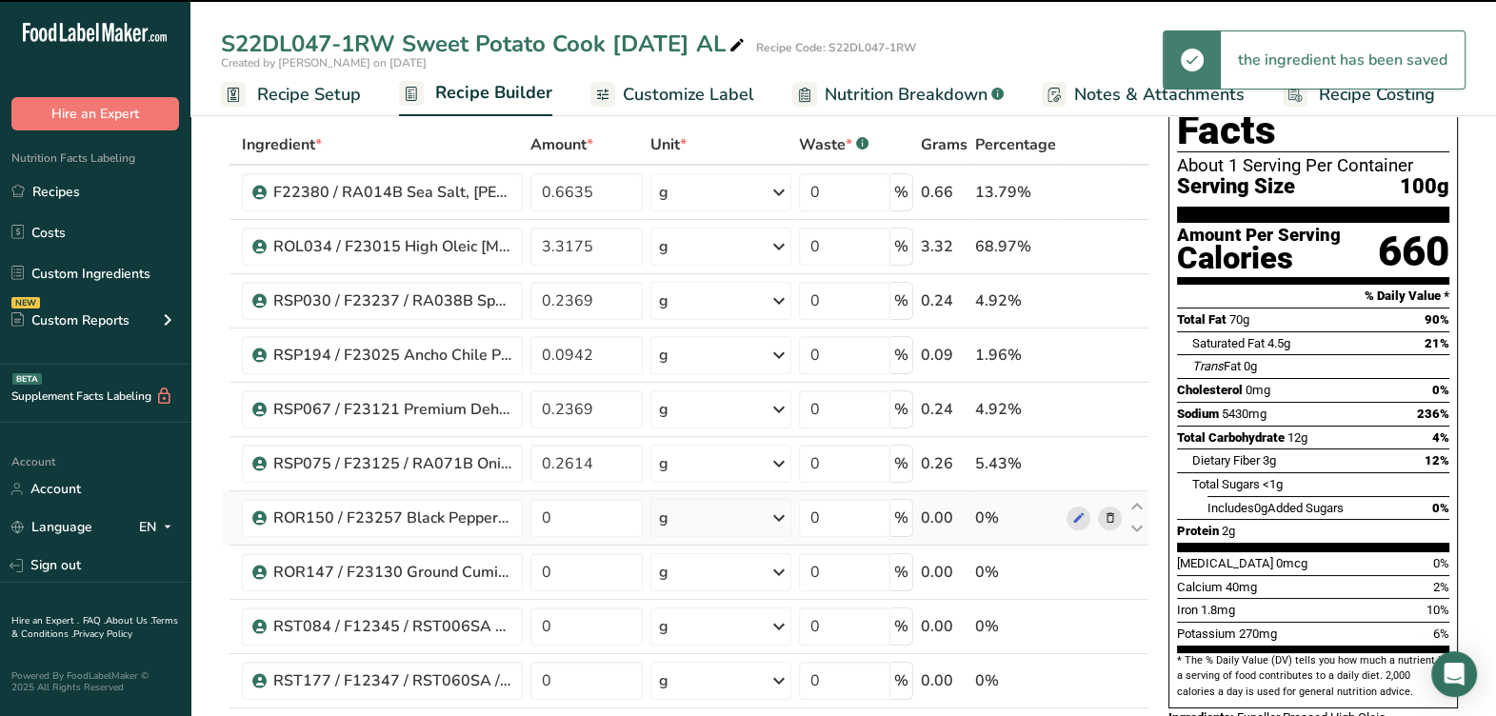
scroll to position [118, 0]
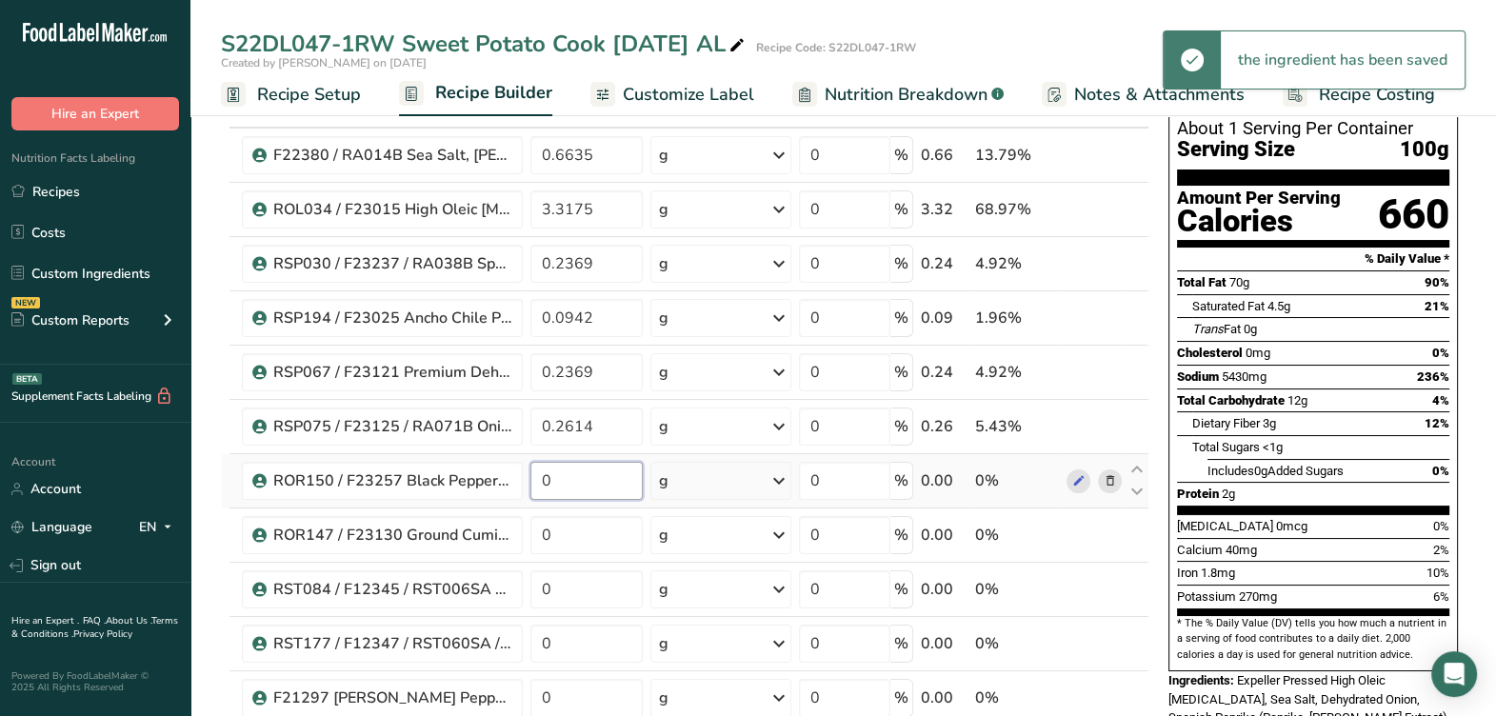
click at [566, 481] on input "0" at bounding box center [586, 481] width 112 height 38
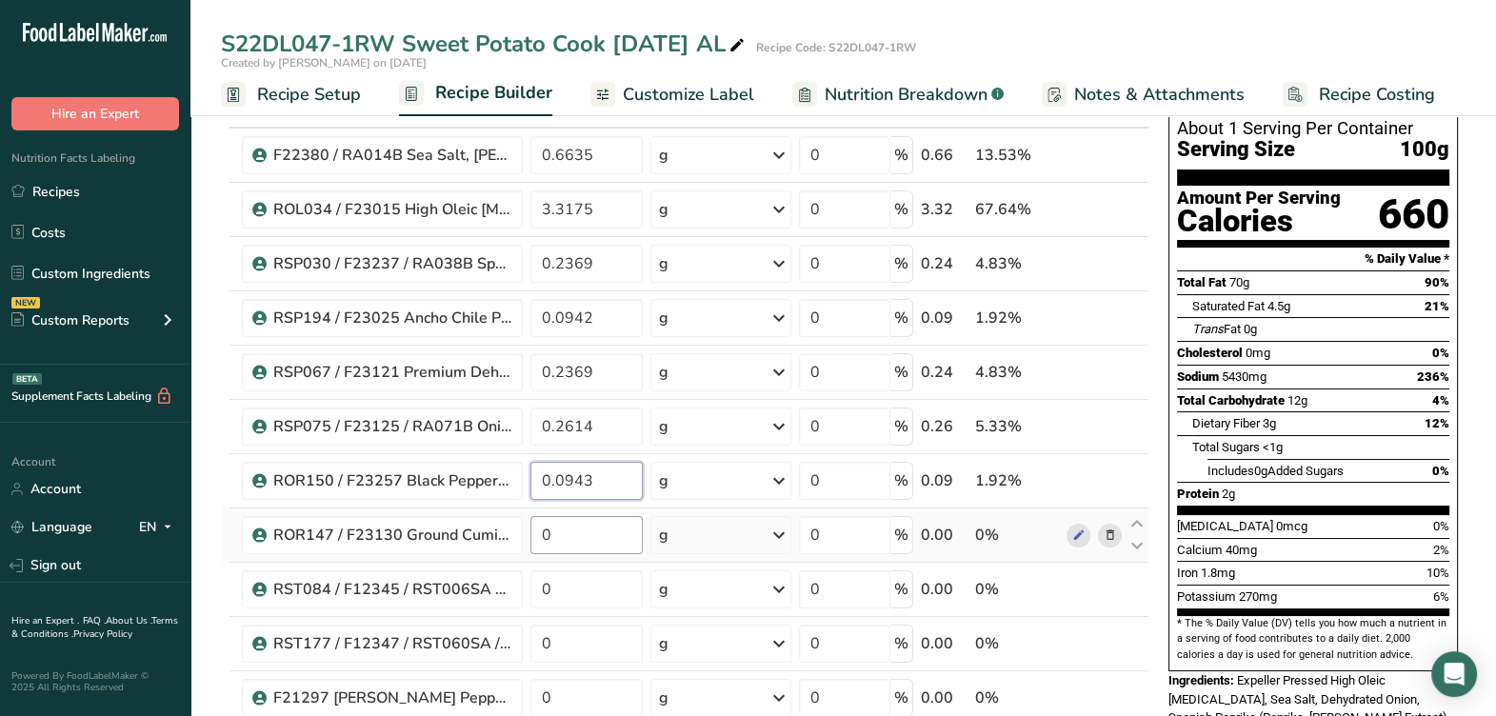
type input "0.0943"
click at [614, 544] on div "Ingredient * Amount * Unit * Waste * .a-a{fill:#347362;}.b-a{fill:#fff;} Grams …" at bounding box center [685, 520] width 928 height 865
type input "0.0478"
click at [613, 576] on div "Ingredient * Amount * Unit * Waste * .a-a{fill:#347362;}.b-a{fill:#fff;} Grams …" at bounding box center [685, 520] width 928 height 865
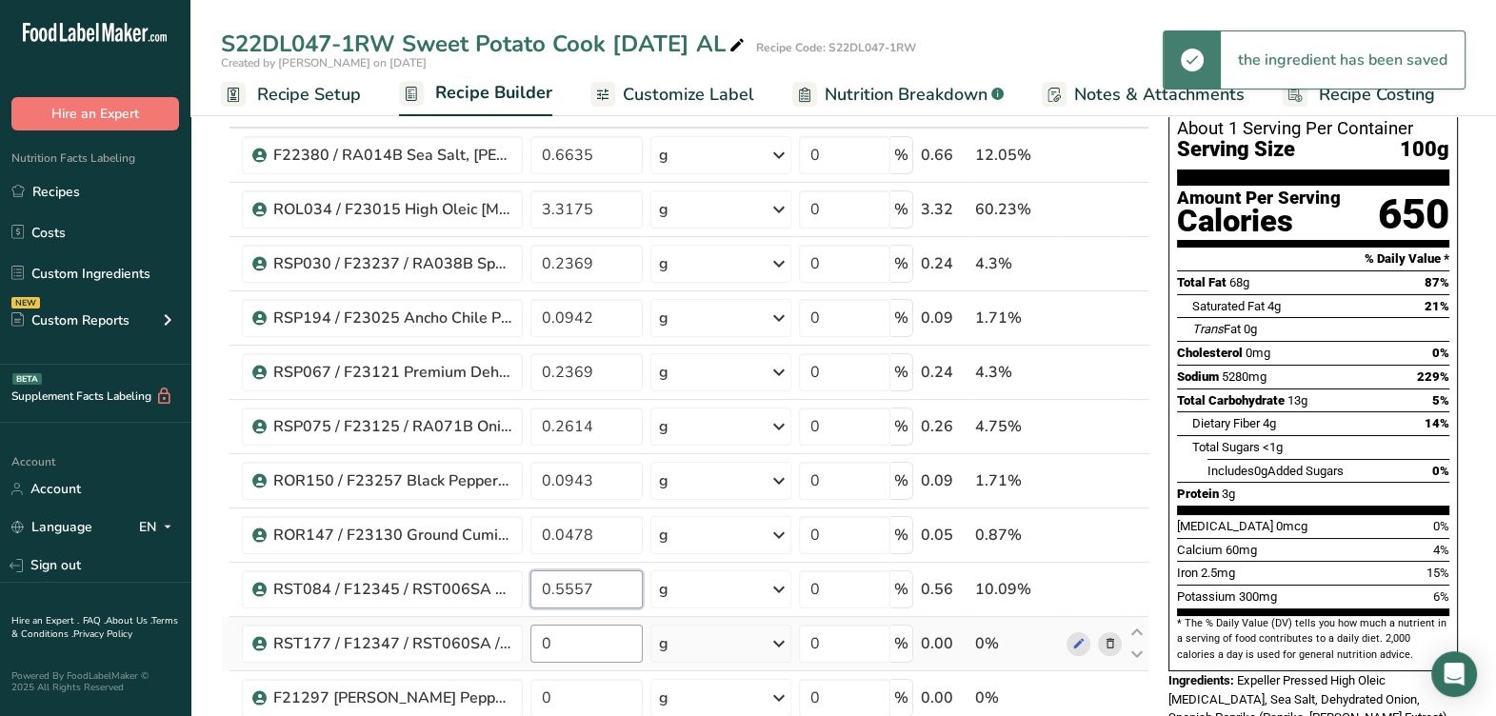
type input "0.5557"
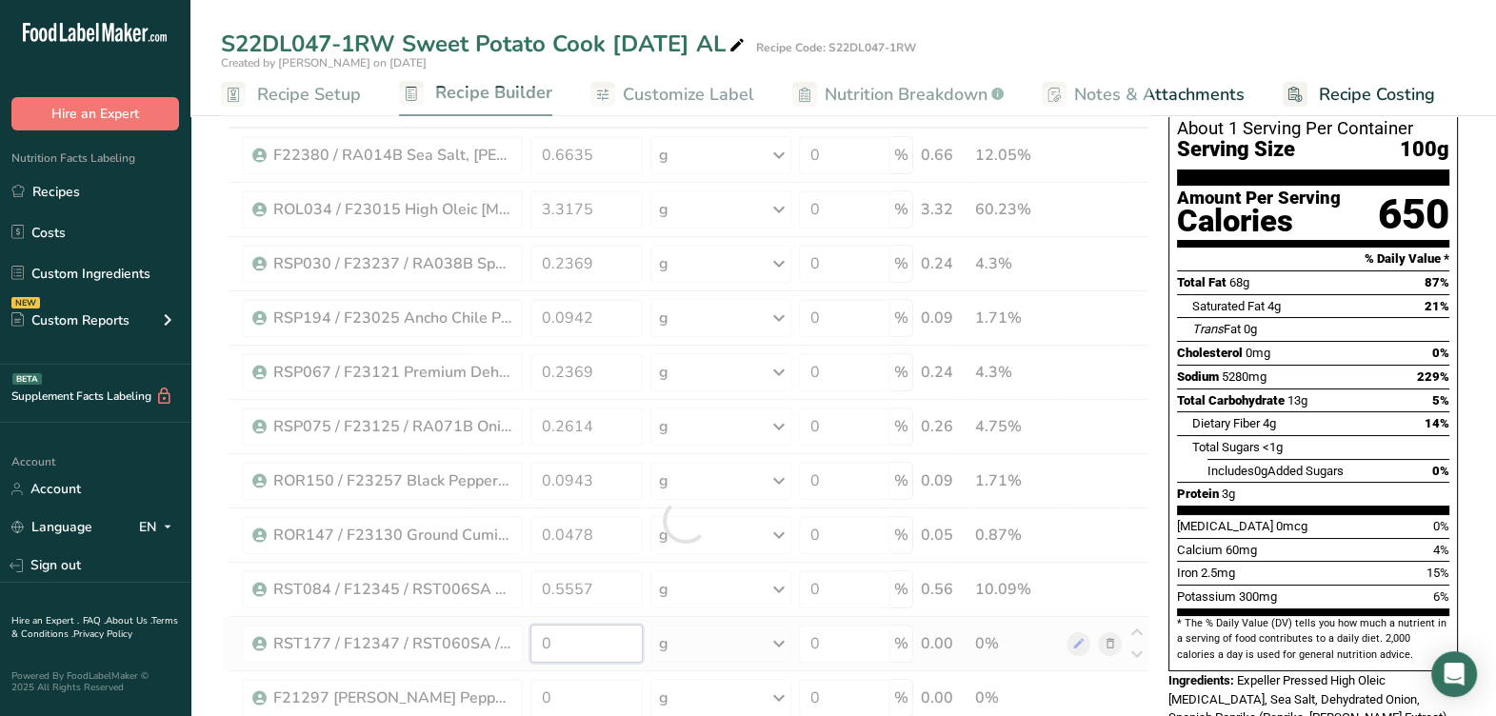
click at [623, 650] on div "Ingredient * Amount * Unit * Waste * .a-a{fill:#347362;}.b-a{fill:#fff;} Grams …" at bounding box center [685, 520] width 928 height 865
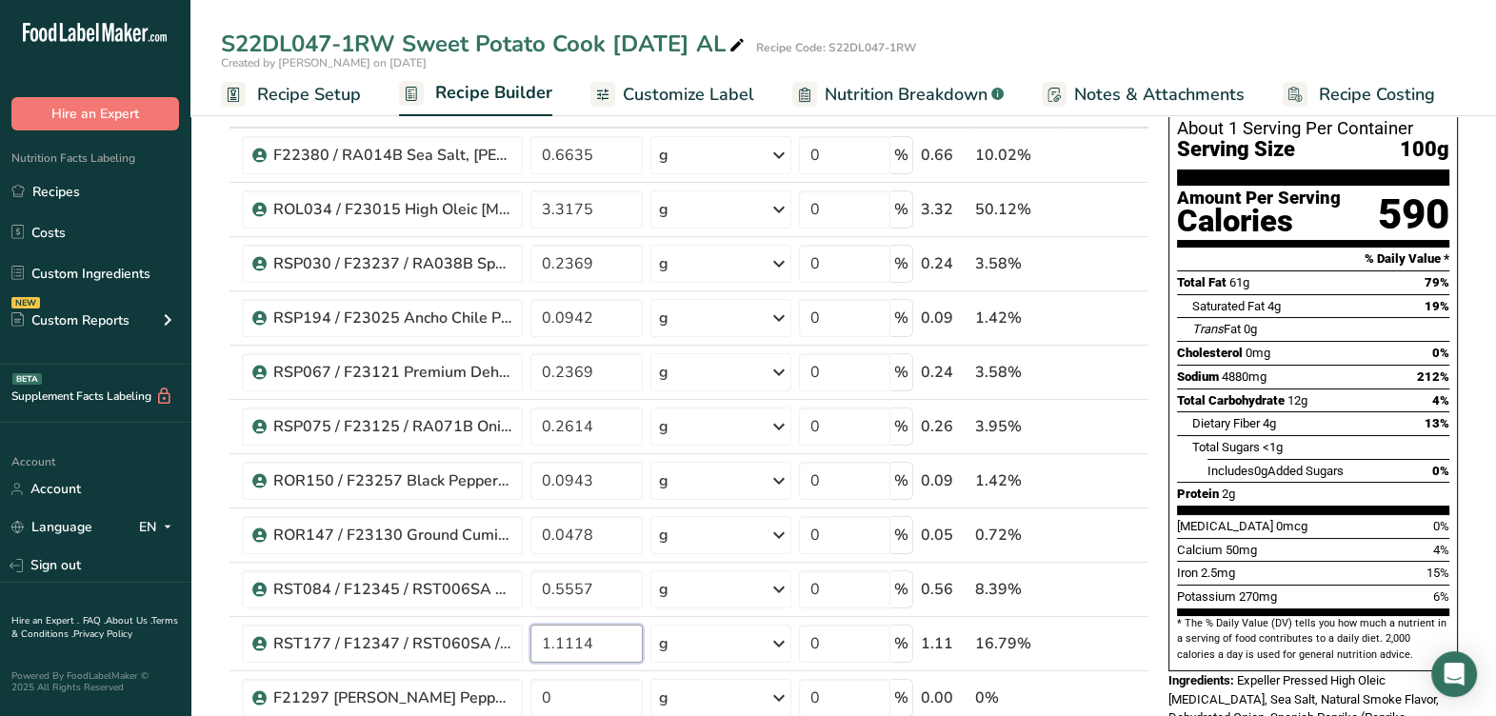
type input "1.1114"
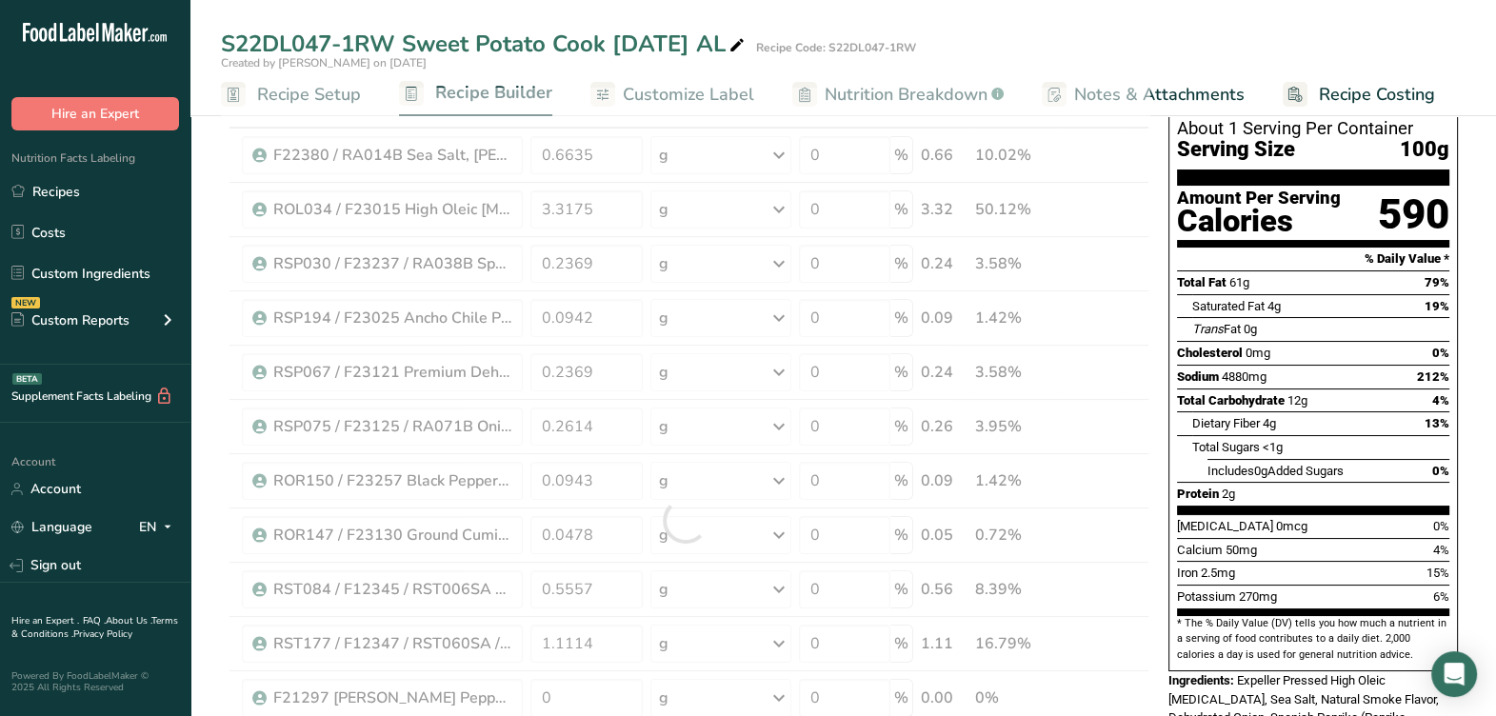
click at [1238, 464] on span "Includes 0g Added Sugars" at bounding box center [1275, 471] width 136 height 14
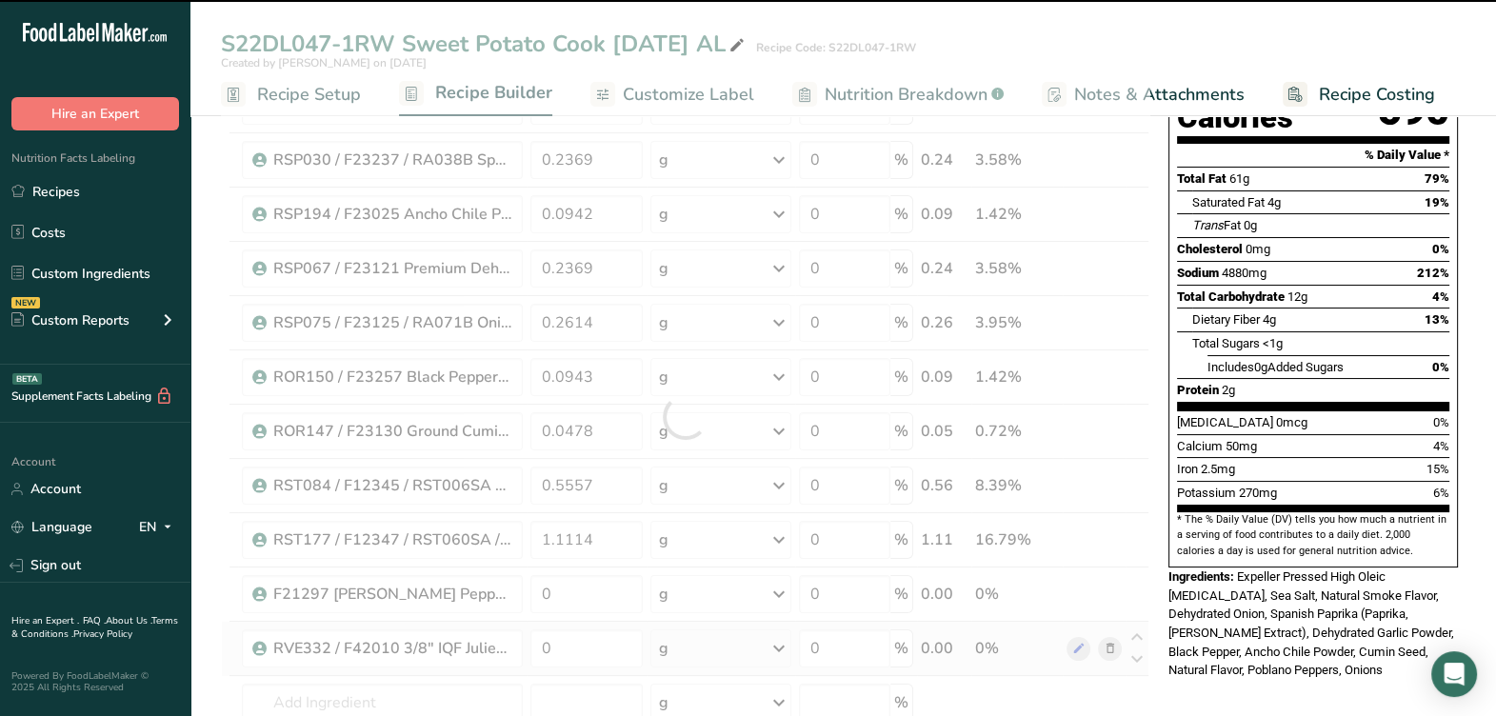
scroll to position [357, 0]
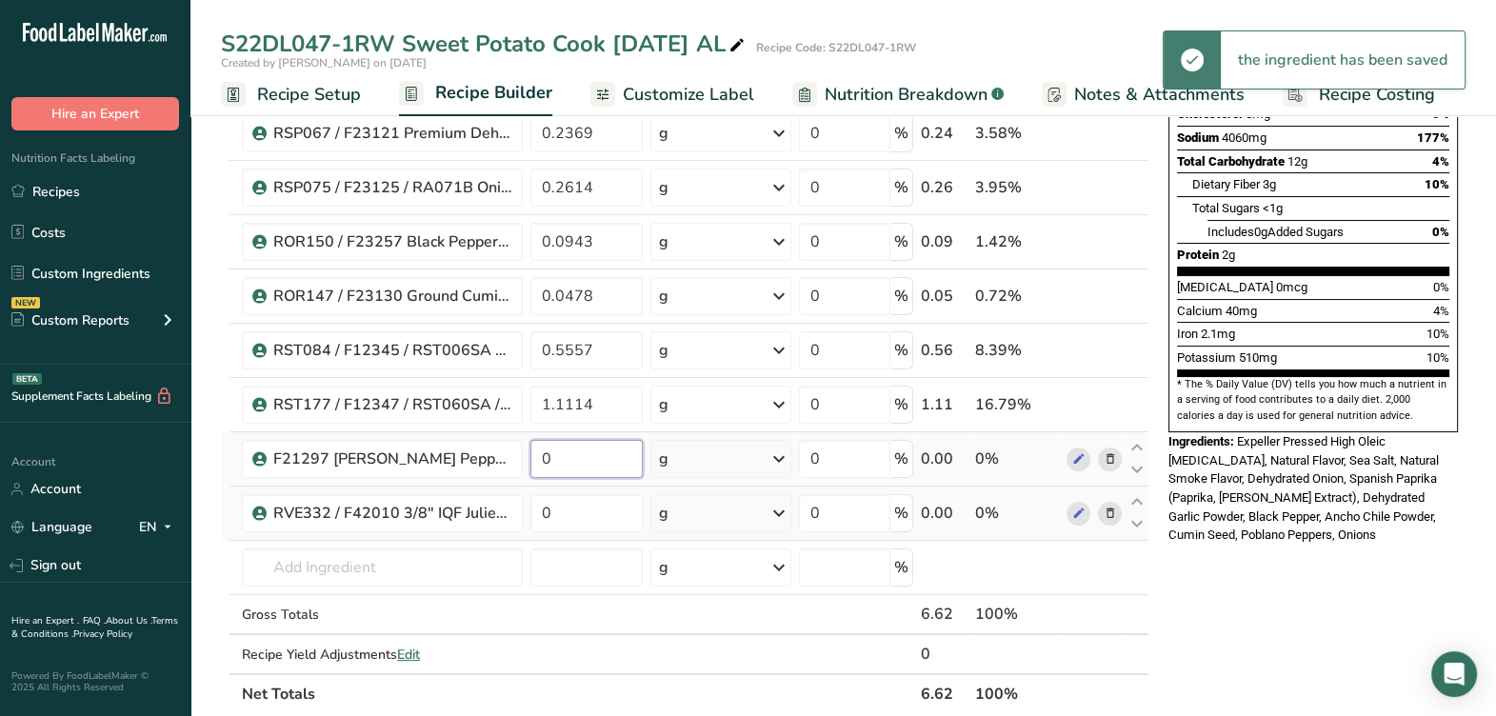
click at [585, 466] on input "0" at bounding box center [586, 459] width 112 height 38
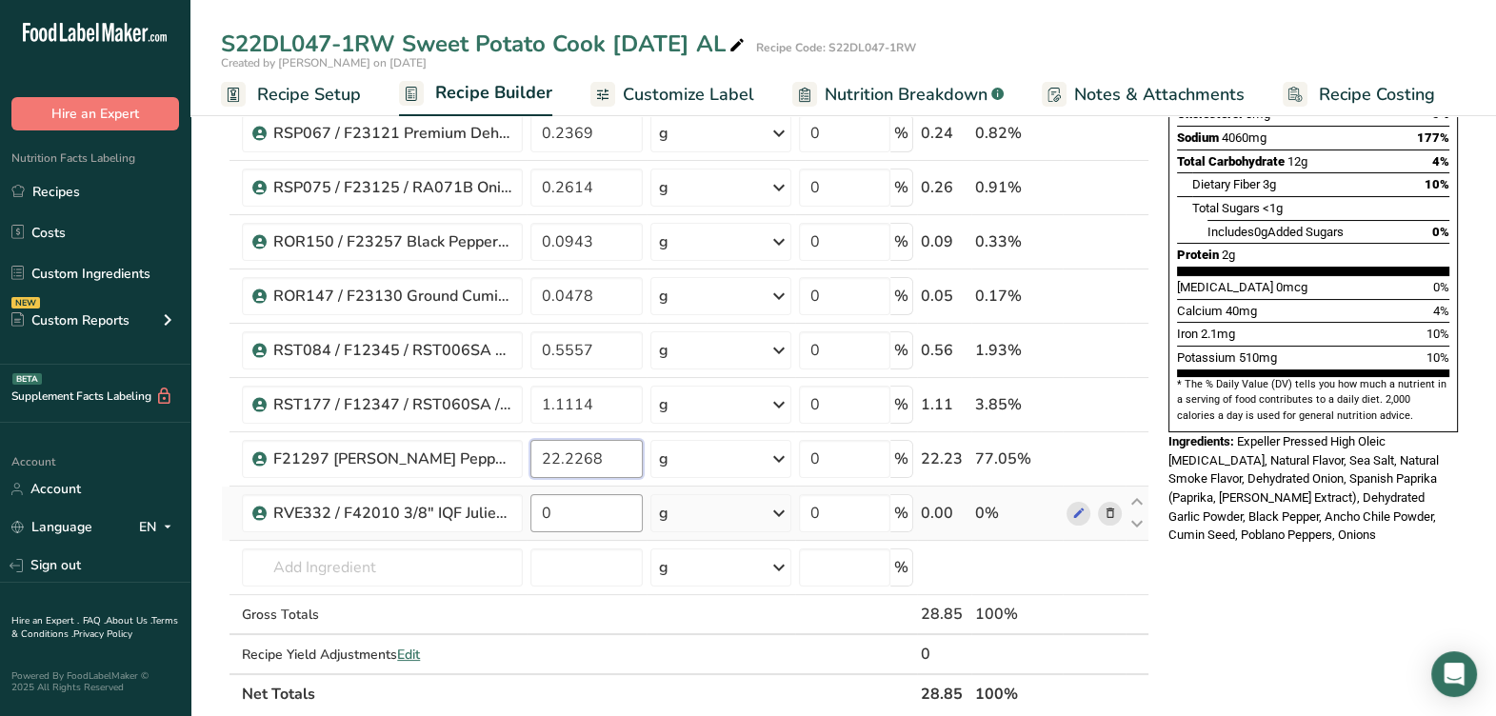
type input "22.2268"
click at [573, 500] on div "Ingredient * Amount * Unit * Waste * .a-a{fill:#347362;}.b-a{fill:#fff;} Grams …" at bounding box center [685, 281] width 928 height 865
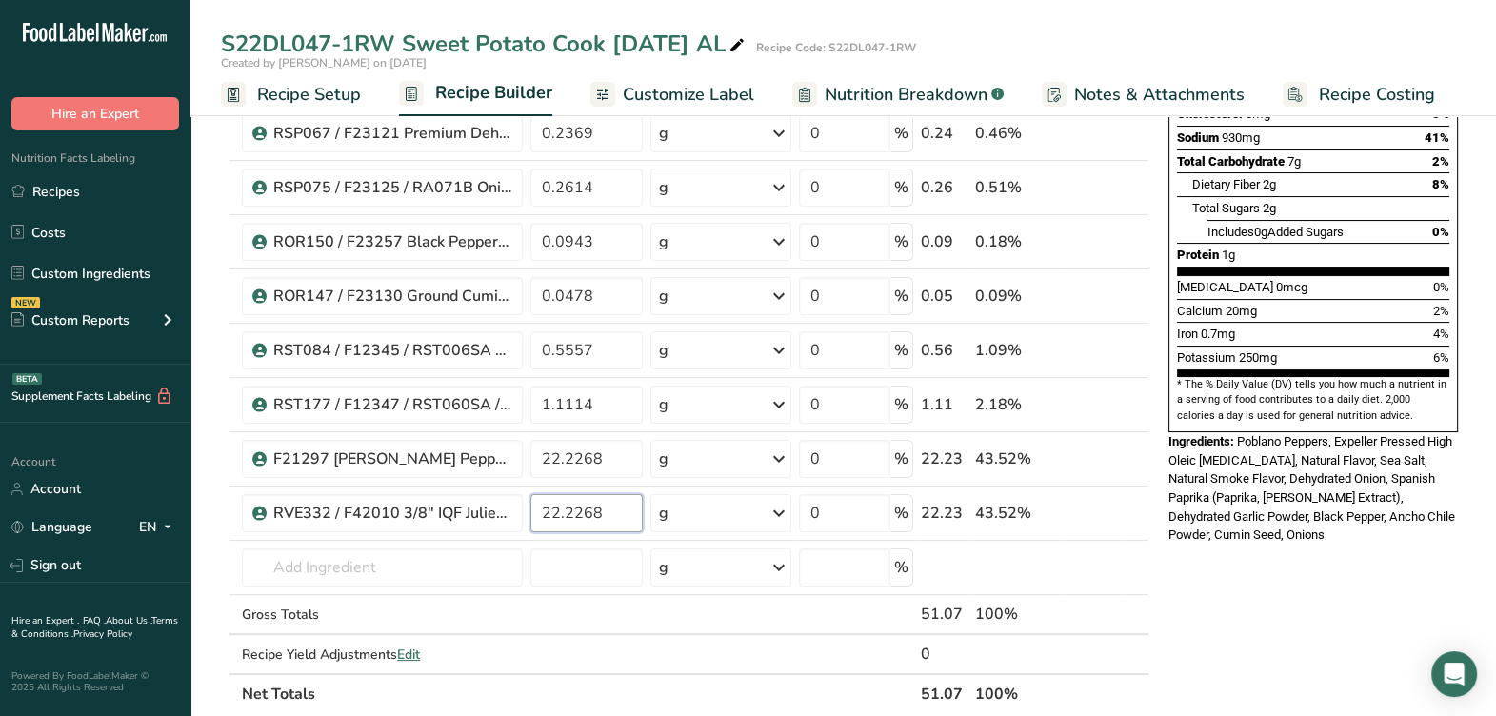
type input "22.2268"
click at [1225, 434] on span "Poblano Peppers, Expeller Pressed High Oleic Safflower Oil, Natural Flavor, Sea…" at bounding box center [1311, 488] width 287 height 108
click at [1239, 377] on section "* The % Daily Value (DV) tells you how much a nutrient in a serving of food con…" at bounding box center [1313, 400] width 272 height 47
click at [371, 575] on input "text" at bounding box center [382, 567] width 281 height 38
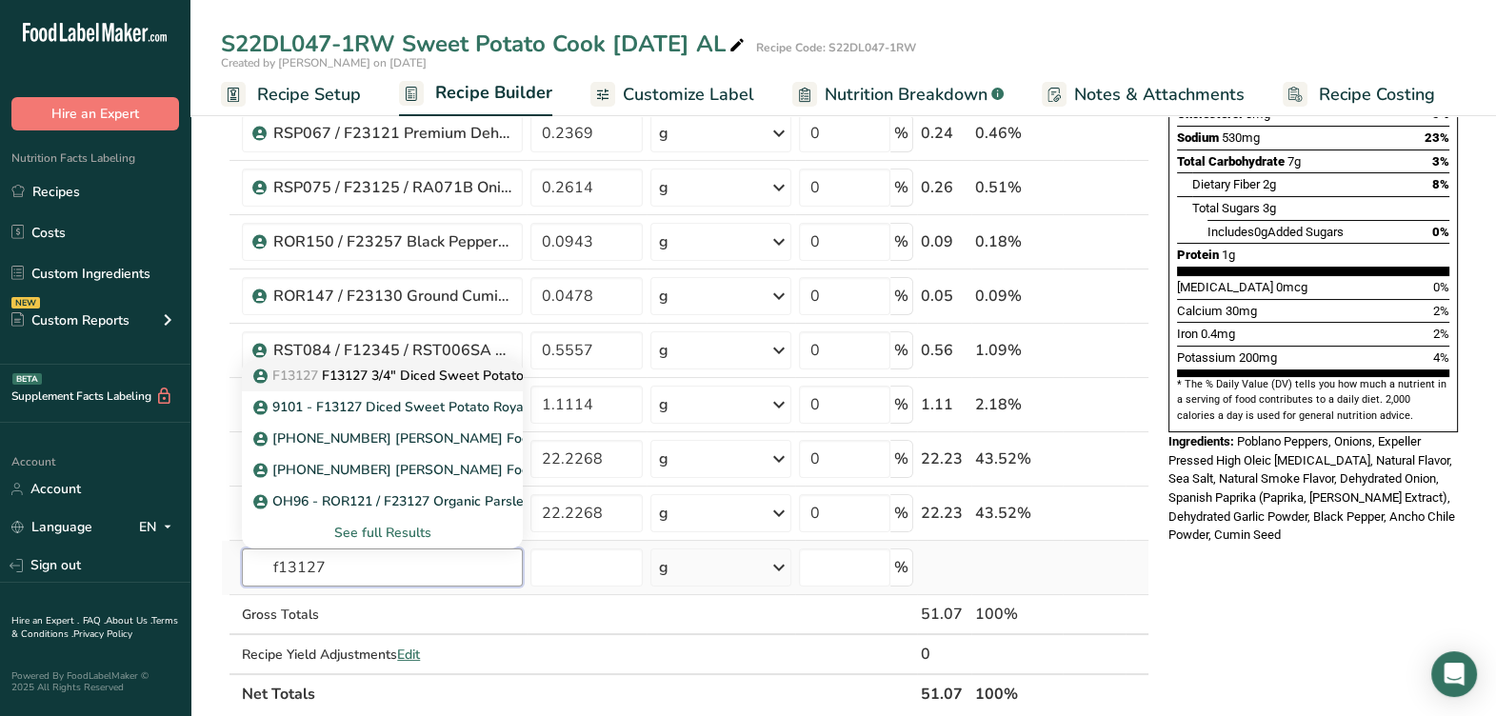
type input "f13127"
click at [400, 374] on p "F13127 F13127 3/4" Diced Sweet Potato, Royal Fresh Cuts 4-8-24 CC" at bounding box center [480, 376] width 446 height 20
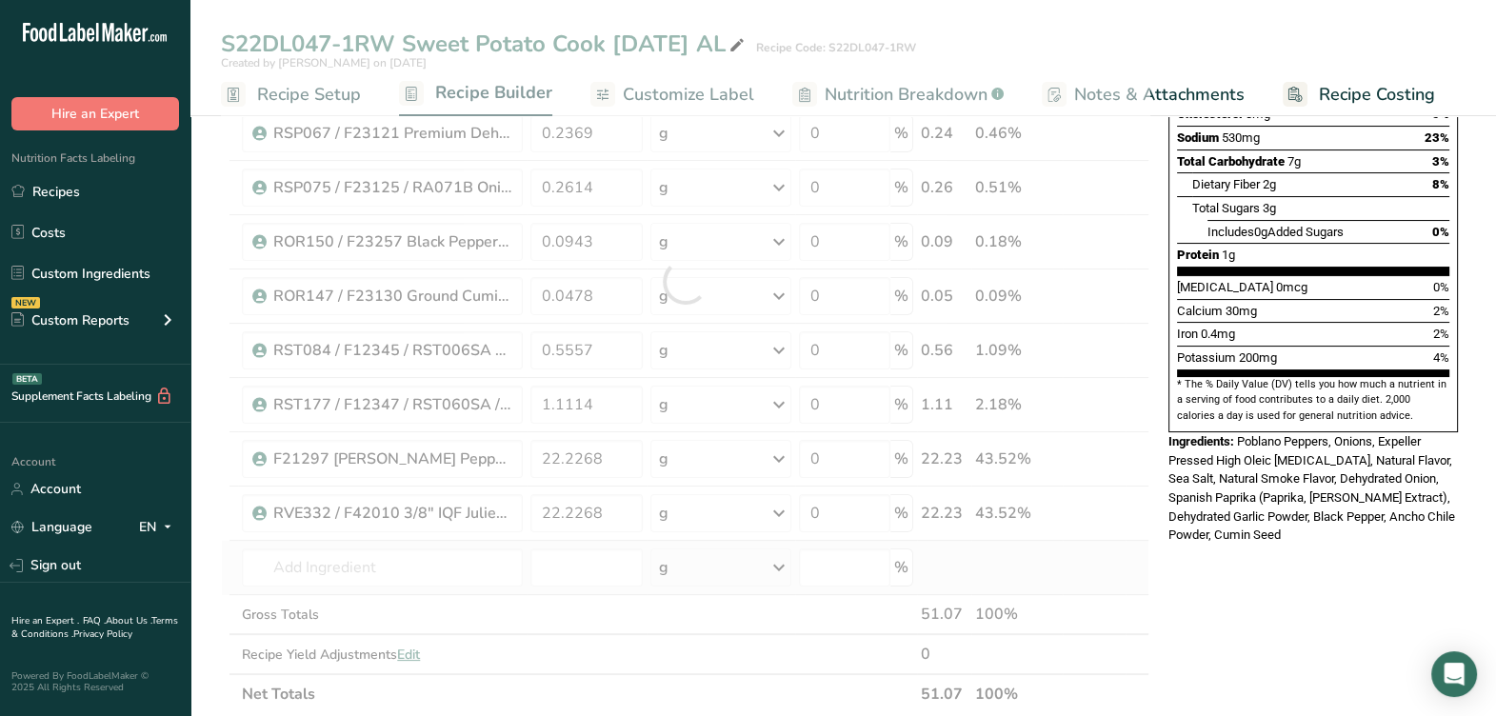
type input "F13127 3/4" Diced Sweet Potato, Royal Fresh Cuts 4-8-24 CC"
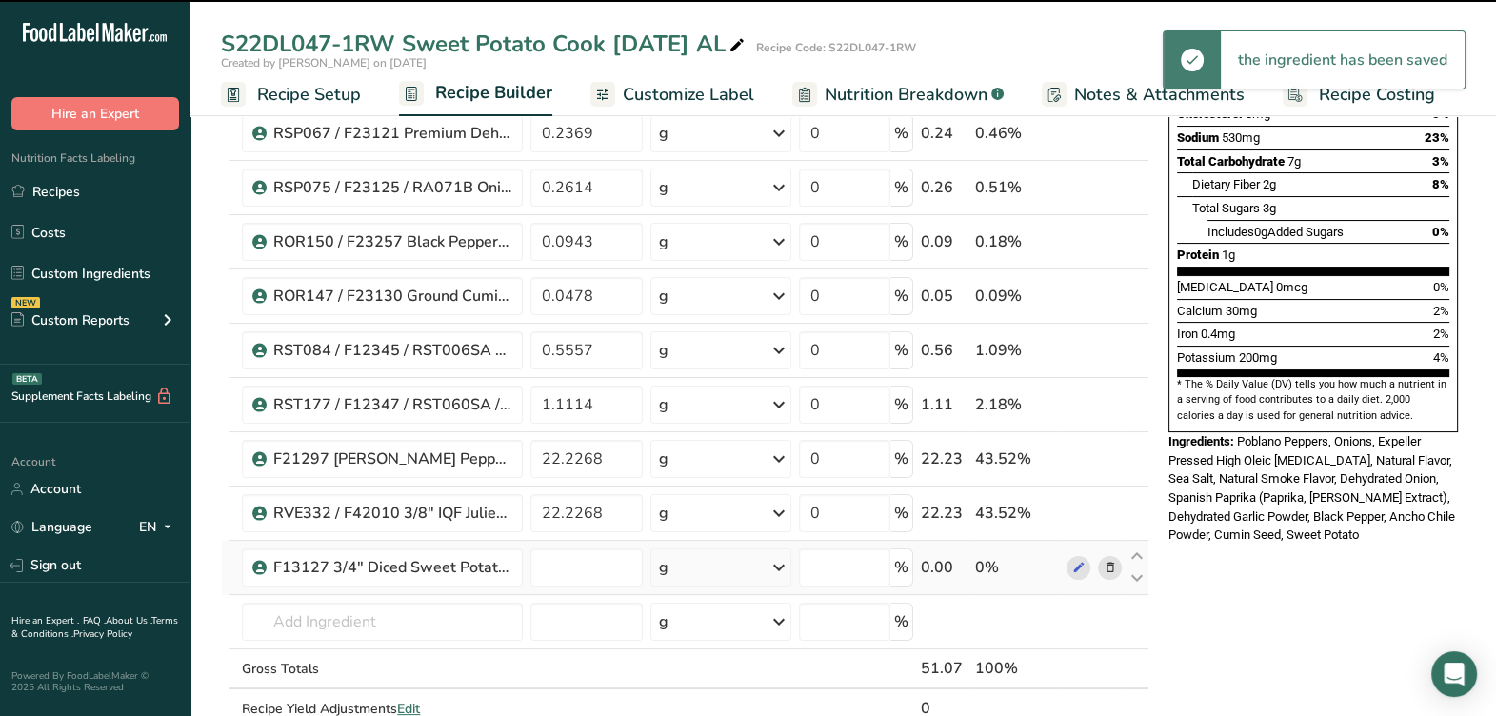
type input "0"
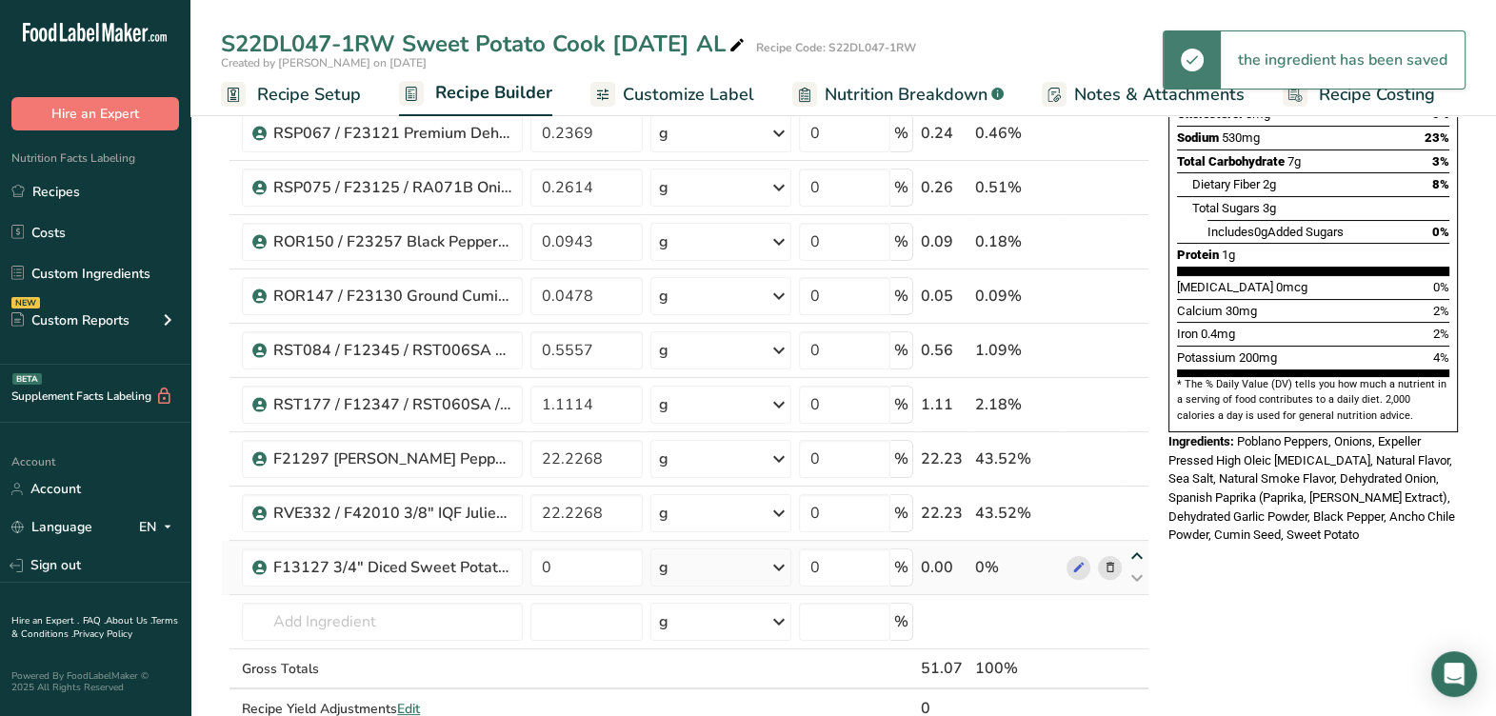
click at [1138, 551] on icon at bounding box center [1136, 556] width 23 height 14
type input "0"
type input "22.2268"
click at [1133, 501] on icon at bounding box center [1136, 502] width 23 height 14
type input "0"
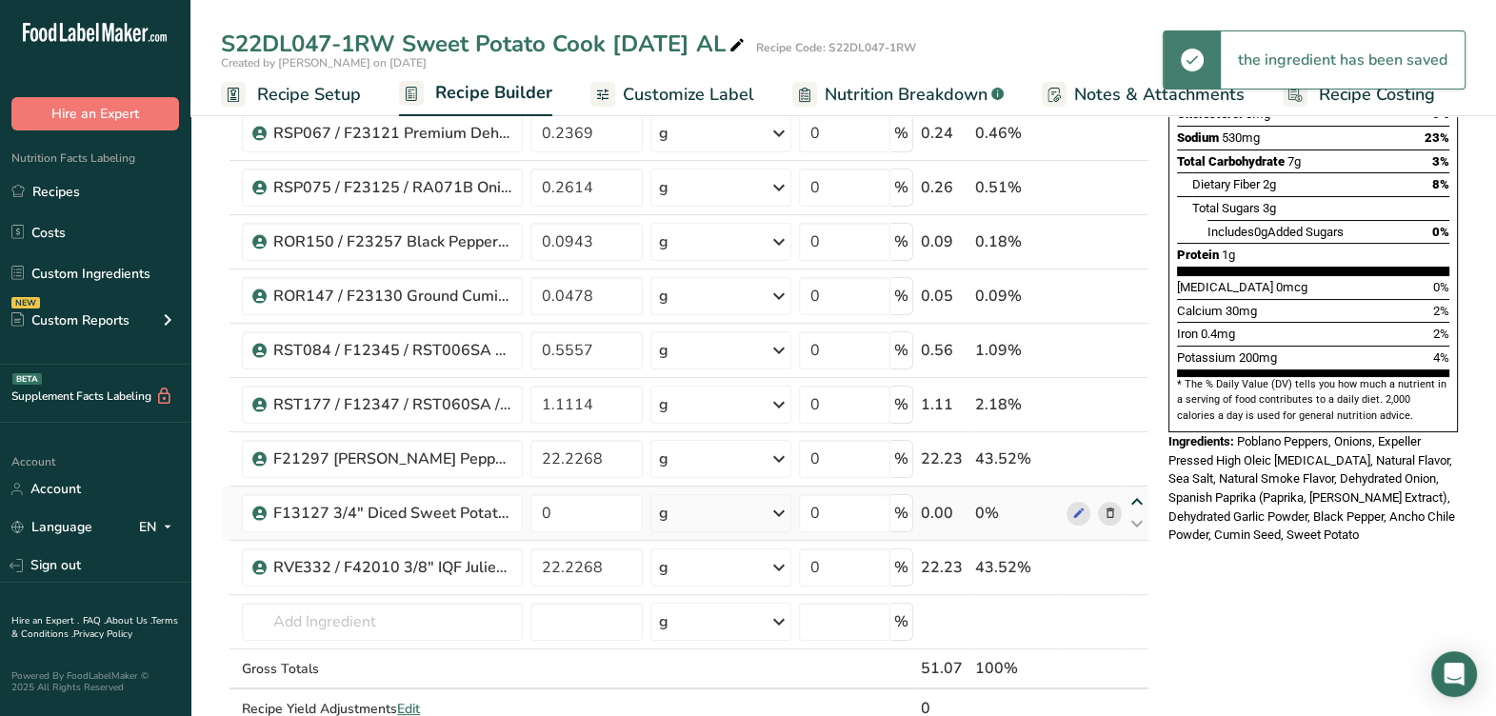
type input "22.2268"
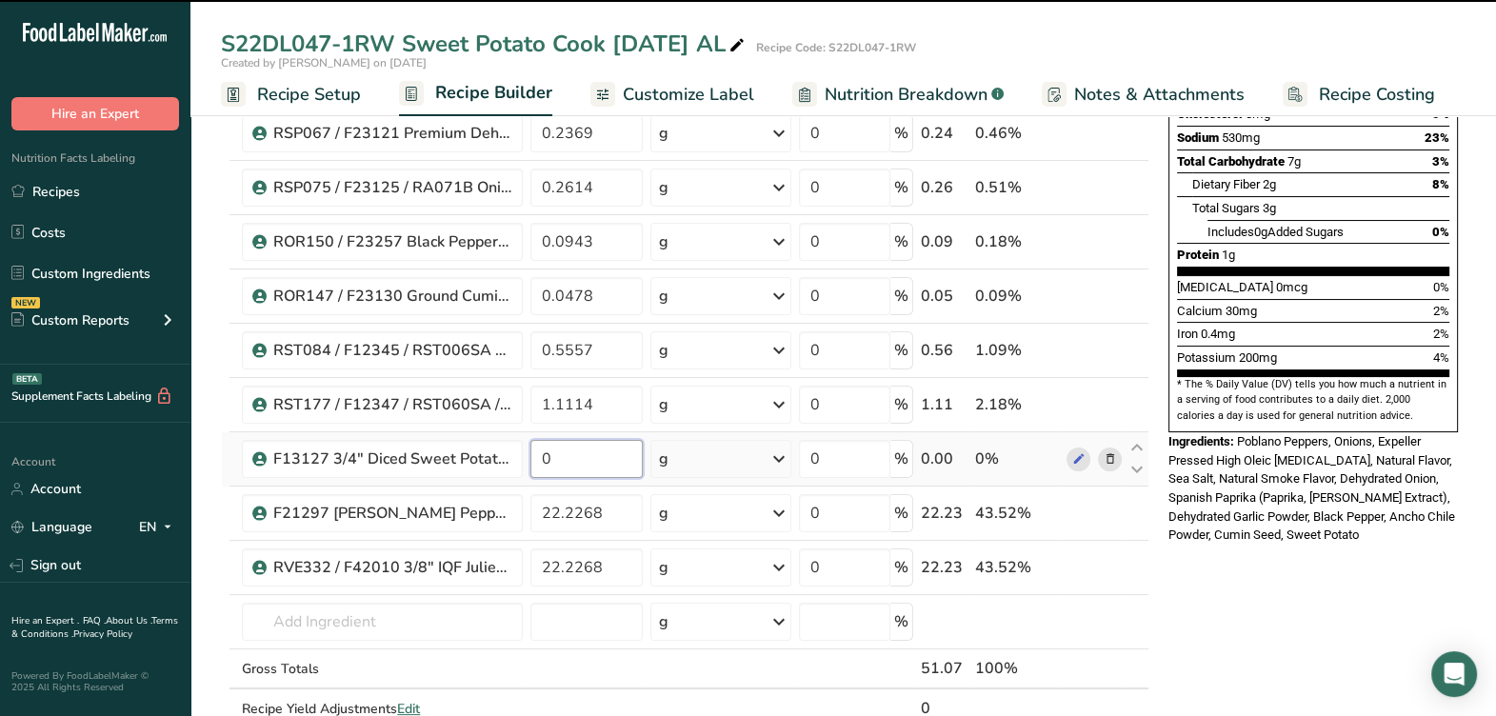
click at [578, 465] on input "0" at bounding box center [586, 459] width 112 height 38
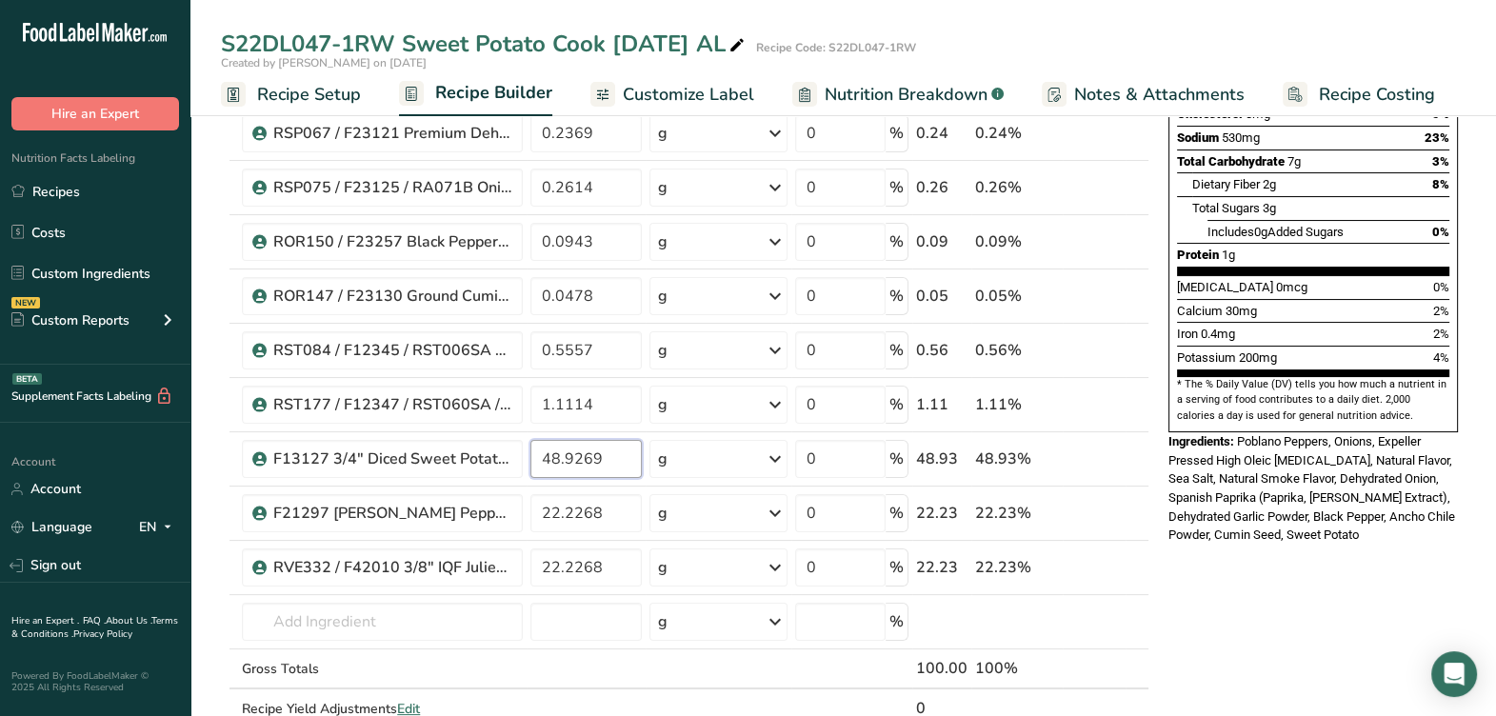
type input "48.9269"
click at [1285, 485] on span "Poblano Peppers, Onions, Expeller Pressed High Oleic Safflower Oil, Natural Fla…" at bounding box center [1311, 488] width 287 height 108
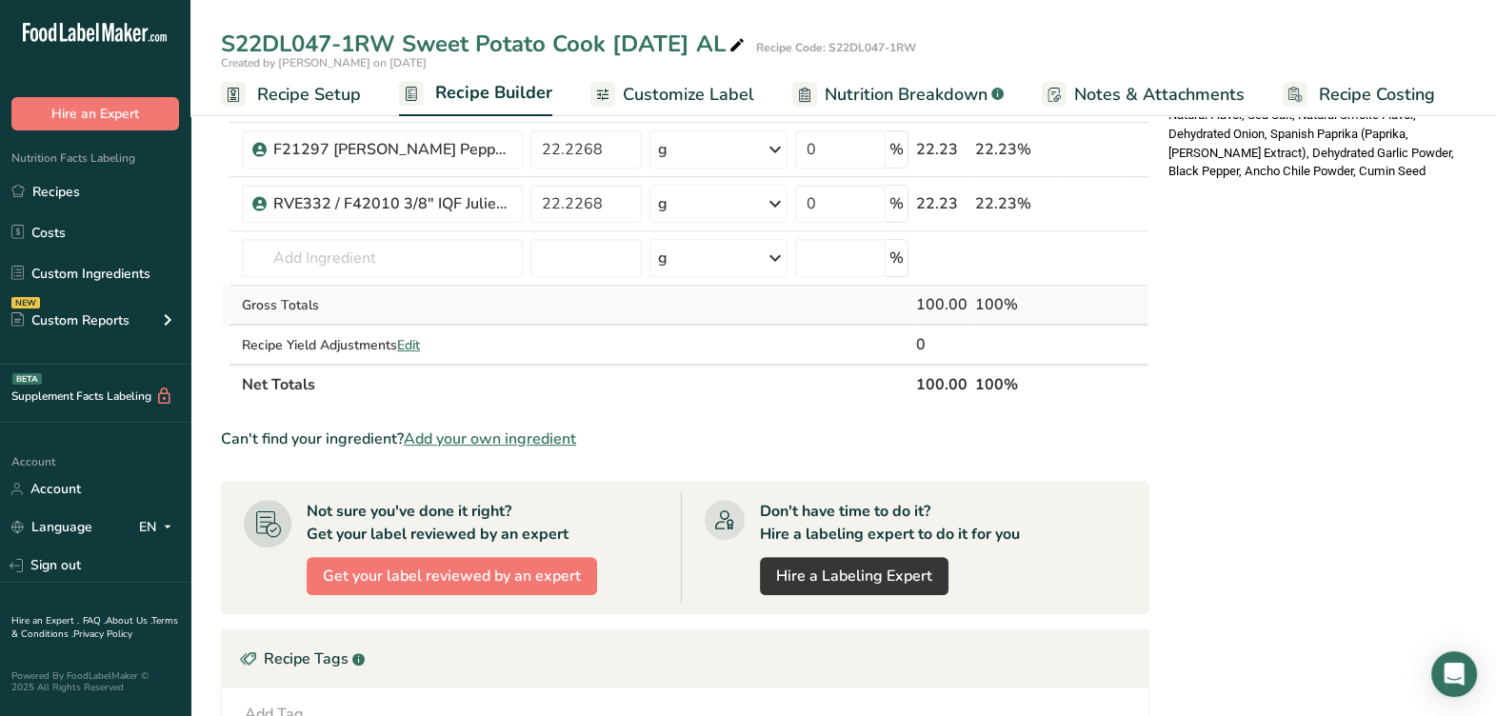
scroll to position [595, 0]
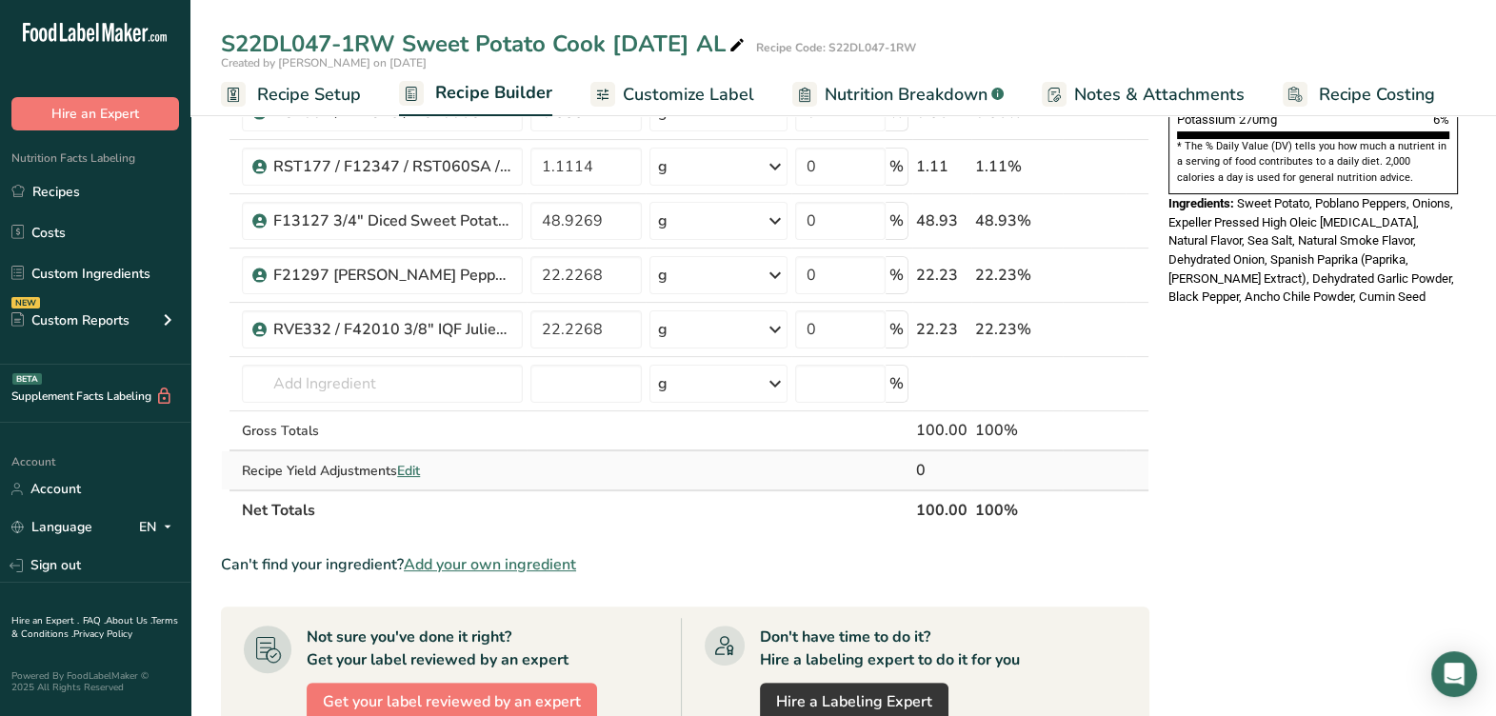
click at [414, 465] on span "Edit" at bounding box center [408, 471] width 23 height 18
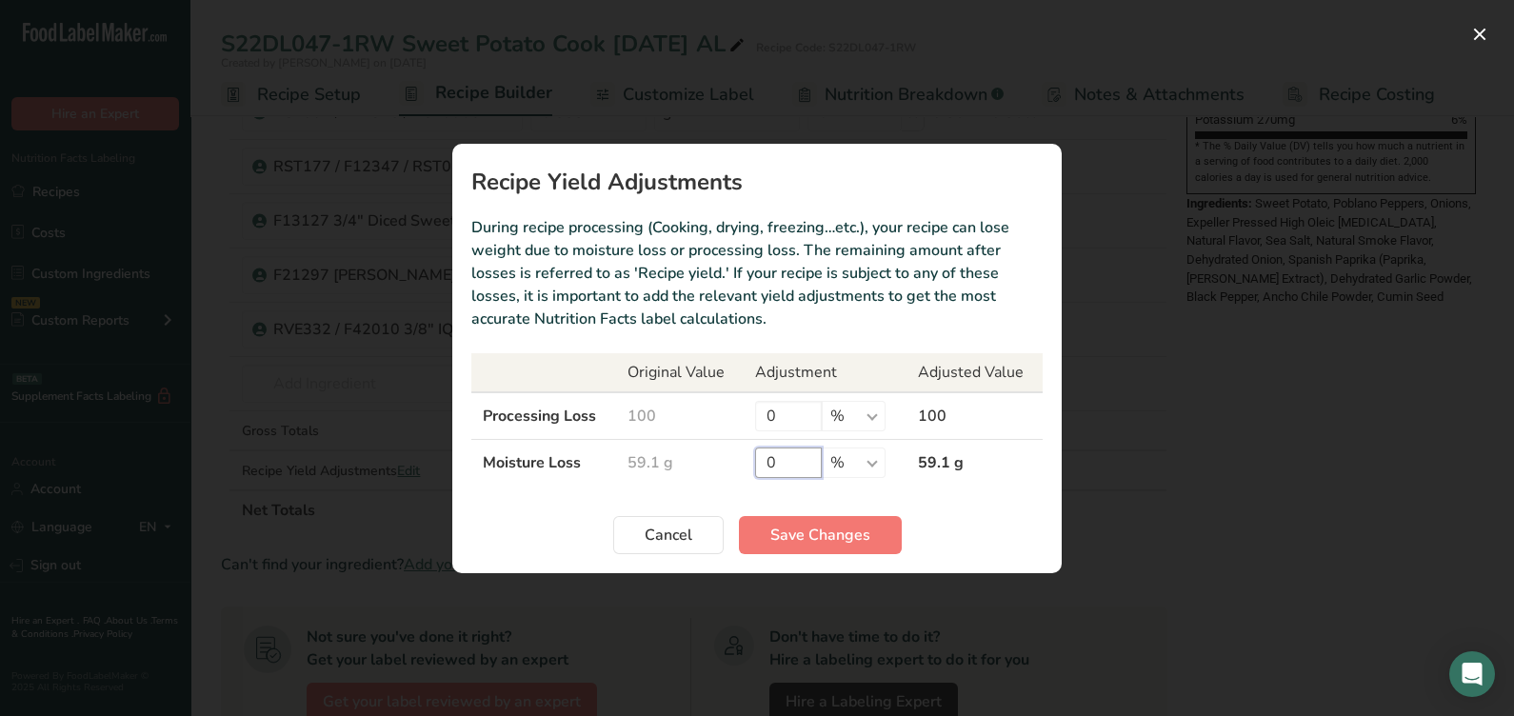
click at [809, 465] on input "0" at bounding box center [788, 462] width 67 height 30
type input "45"
click at [833, 538] on span "Save Changes" at bounding box center [820, 535] width 100 height 23
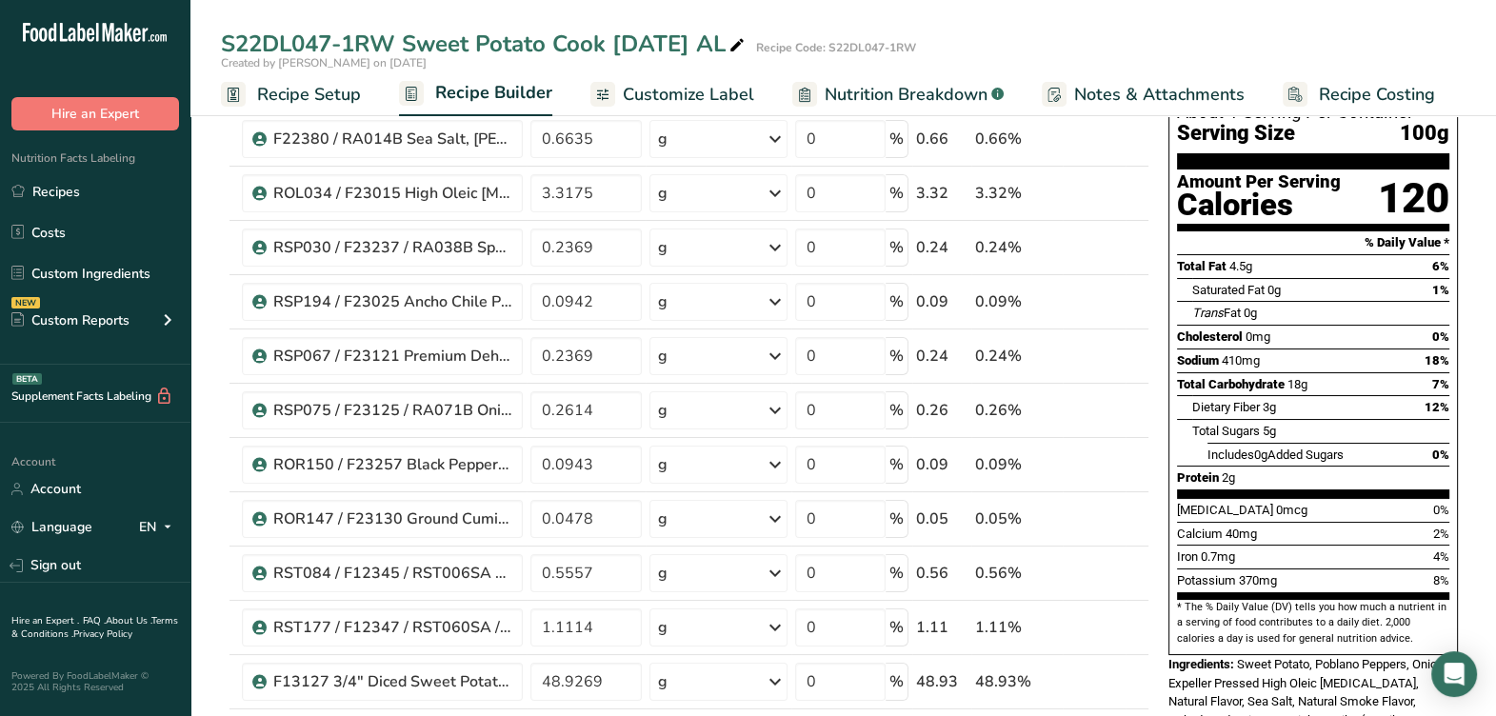
scroll to position [0, 0]
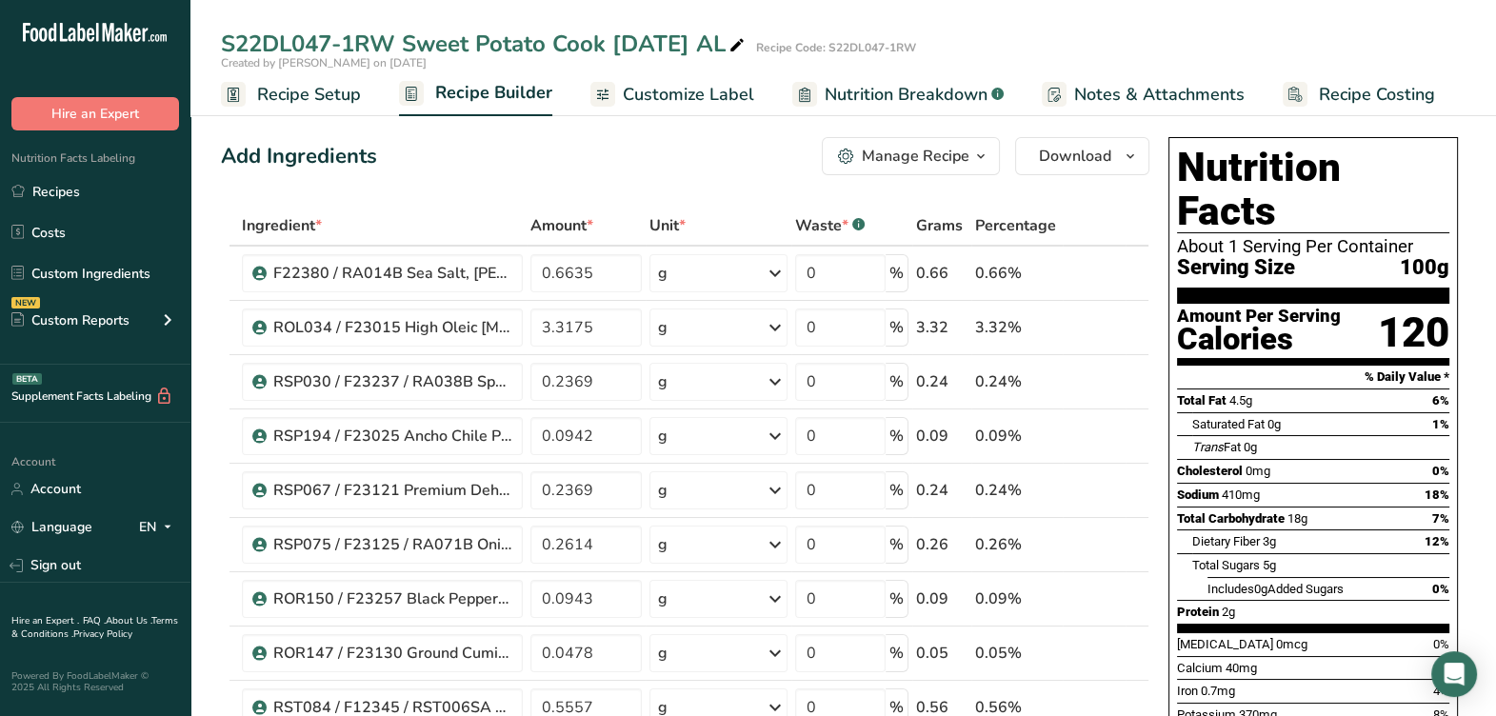
click at [964, 157] on div "Manage Recipe" at bounding box center [916, 156] width 108 height 23
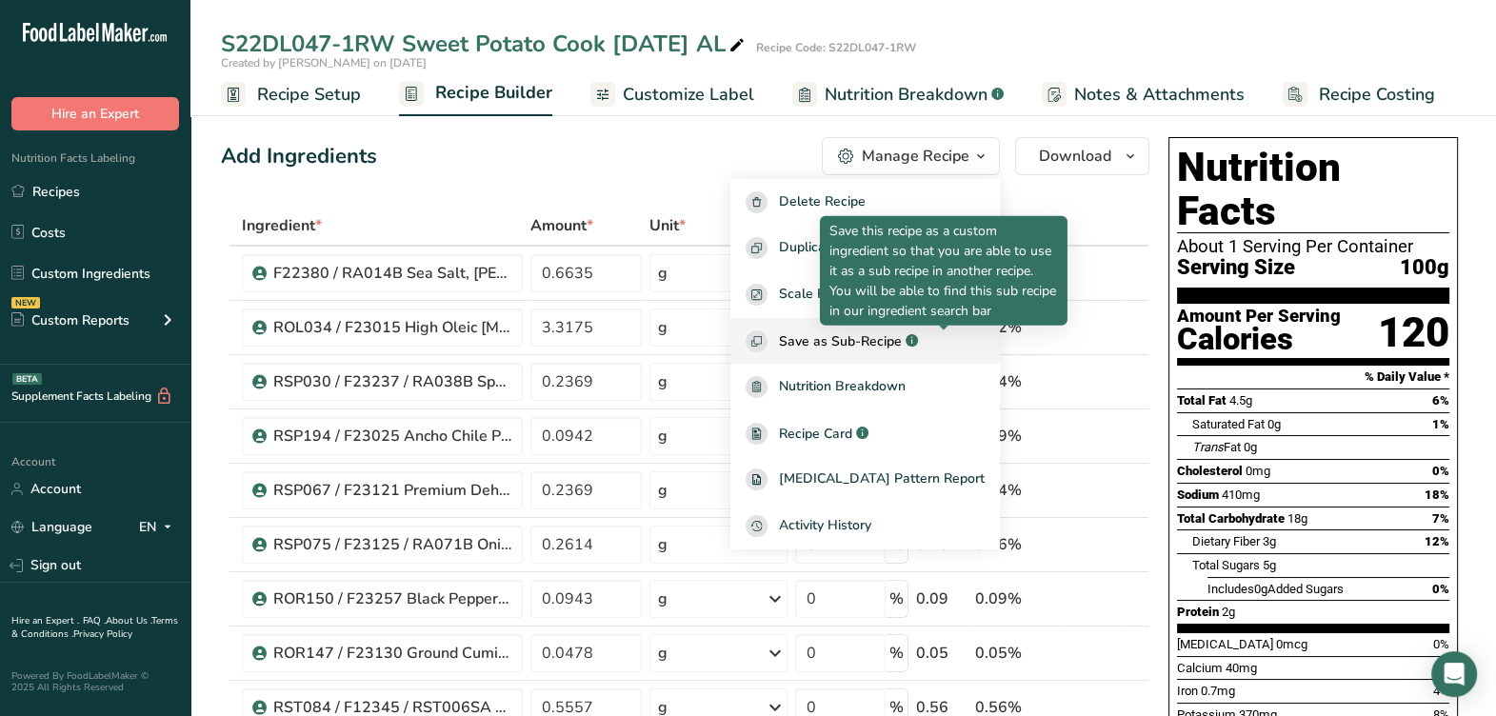
click at [918, 342] on rect "button" at bounding box center [911, 340] width 12 height 12
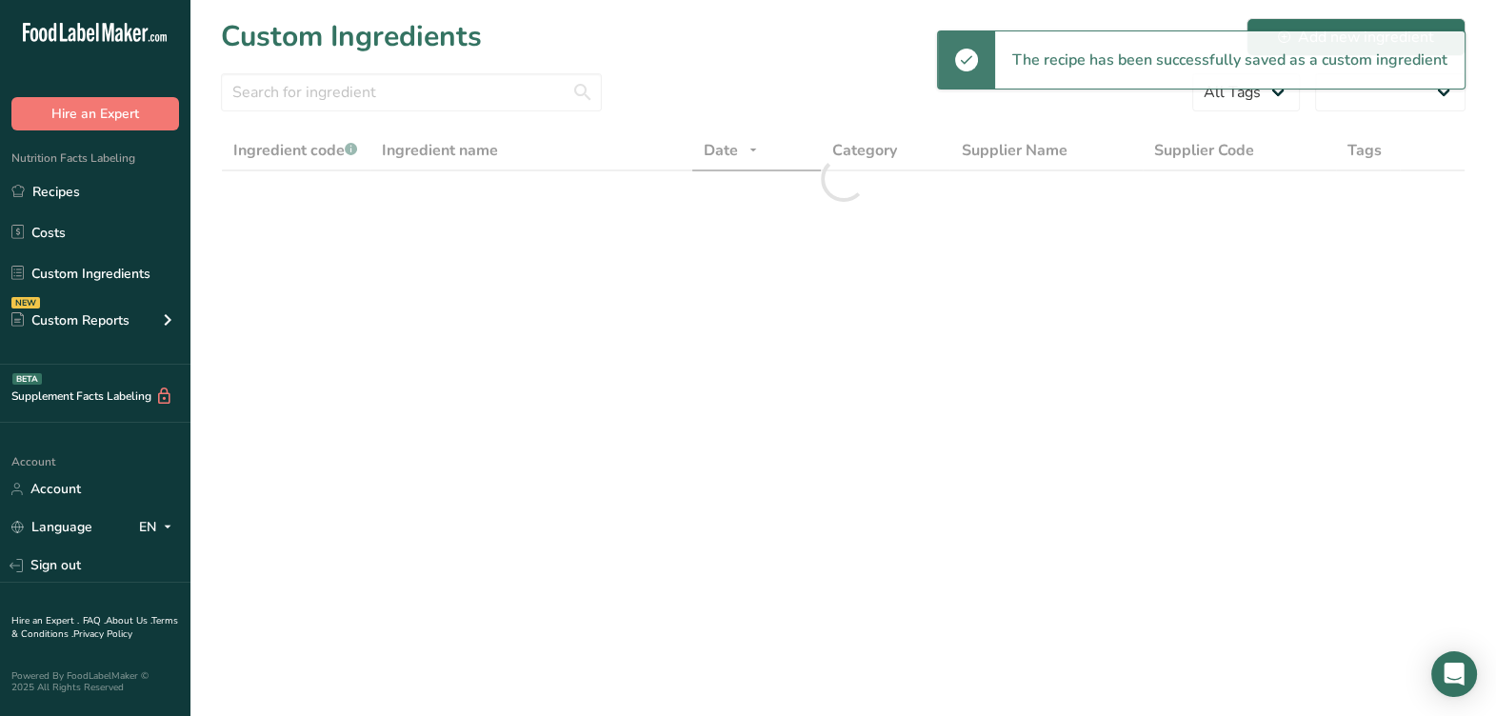
select select "30"
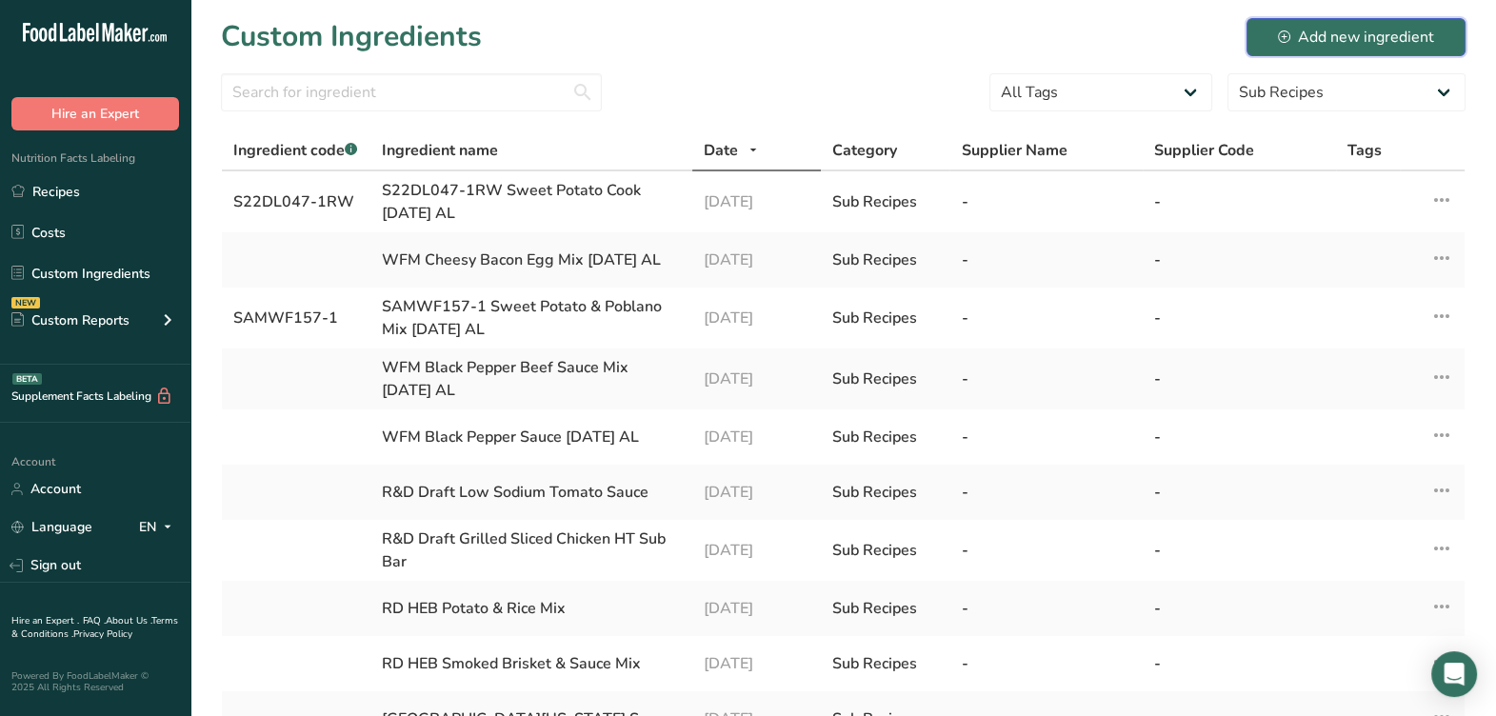
click at [1352, 44] on div "Add new ingredient" at bounding box center [1356, 37] width 156 height 23
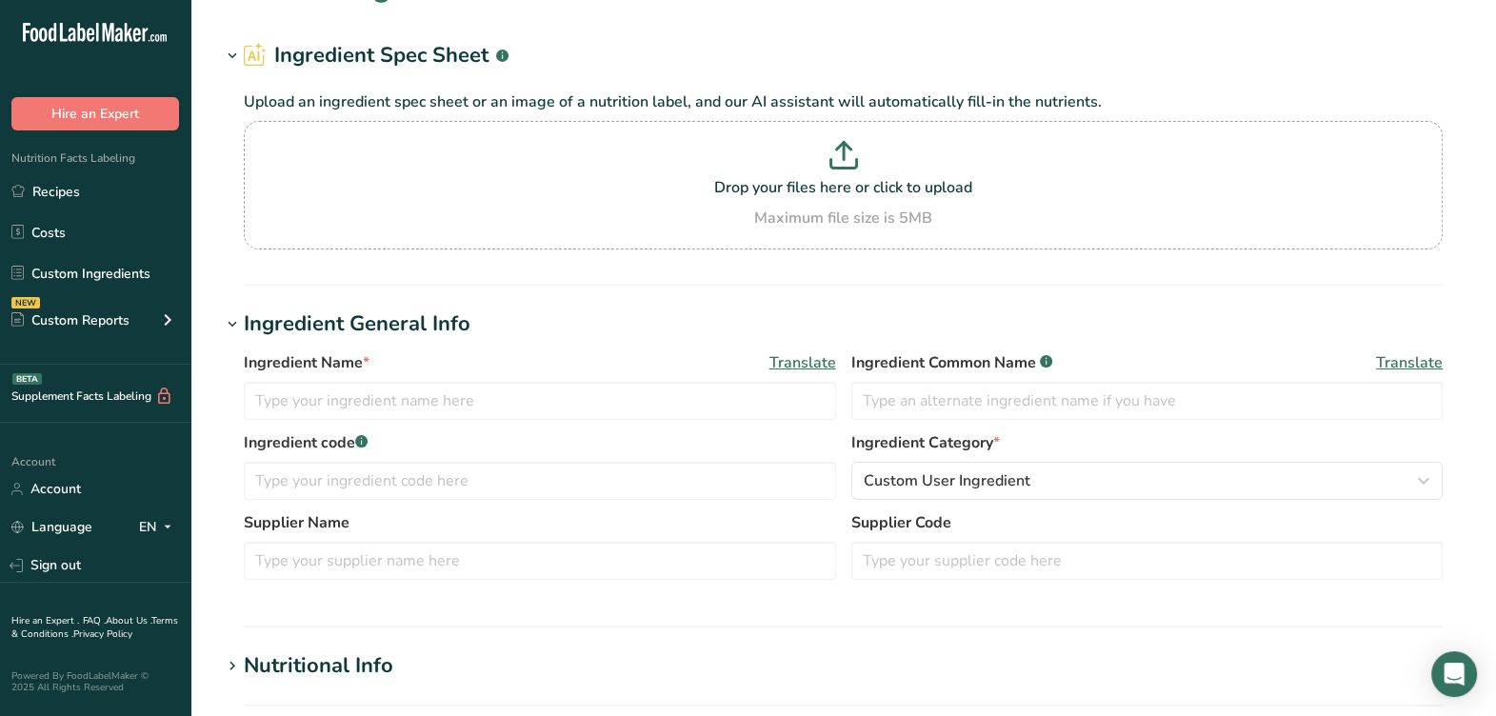
scroll to position [118, 0]
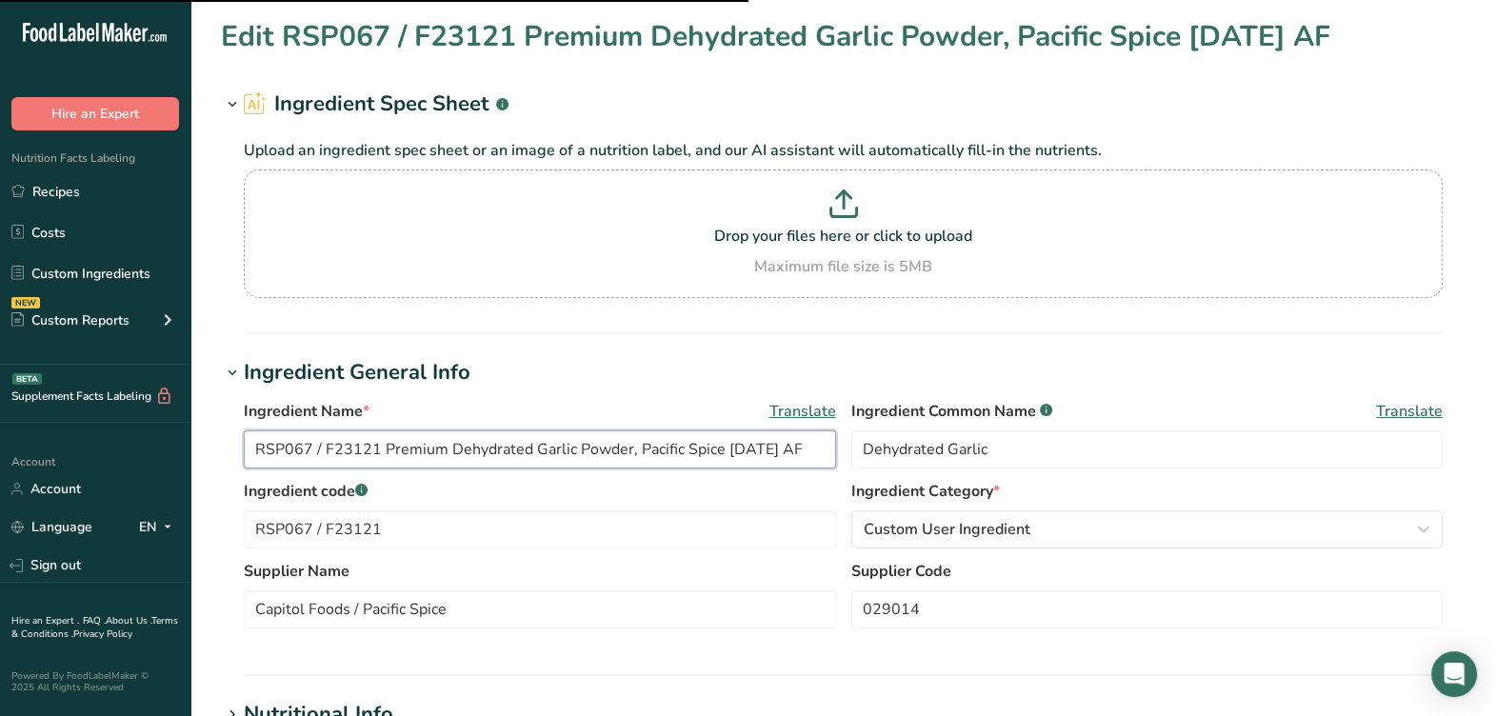
click at [821, 447] on input "RSP067 / F23121 Premium Dehydrated Garlic Powder, Pacific Spice [DATE] AF" at bounding box center [540, 449] width 592 height 38
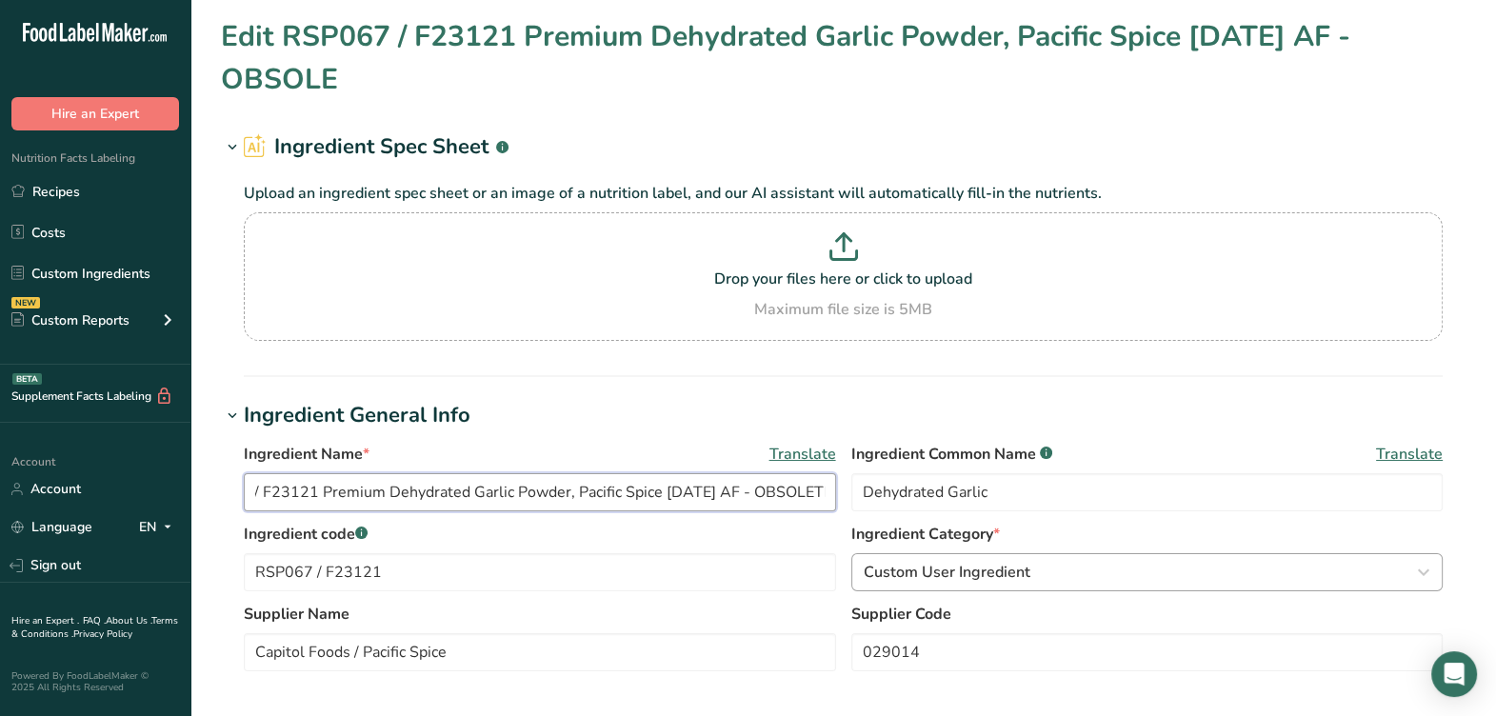
scroll to position [0, 81]
type input "RSP067 / F23121 Premium Dehydrated Garlic Powder, Pacific Spice [DATE] AF - OBS…"
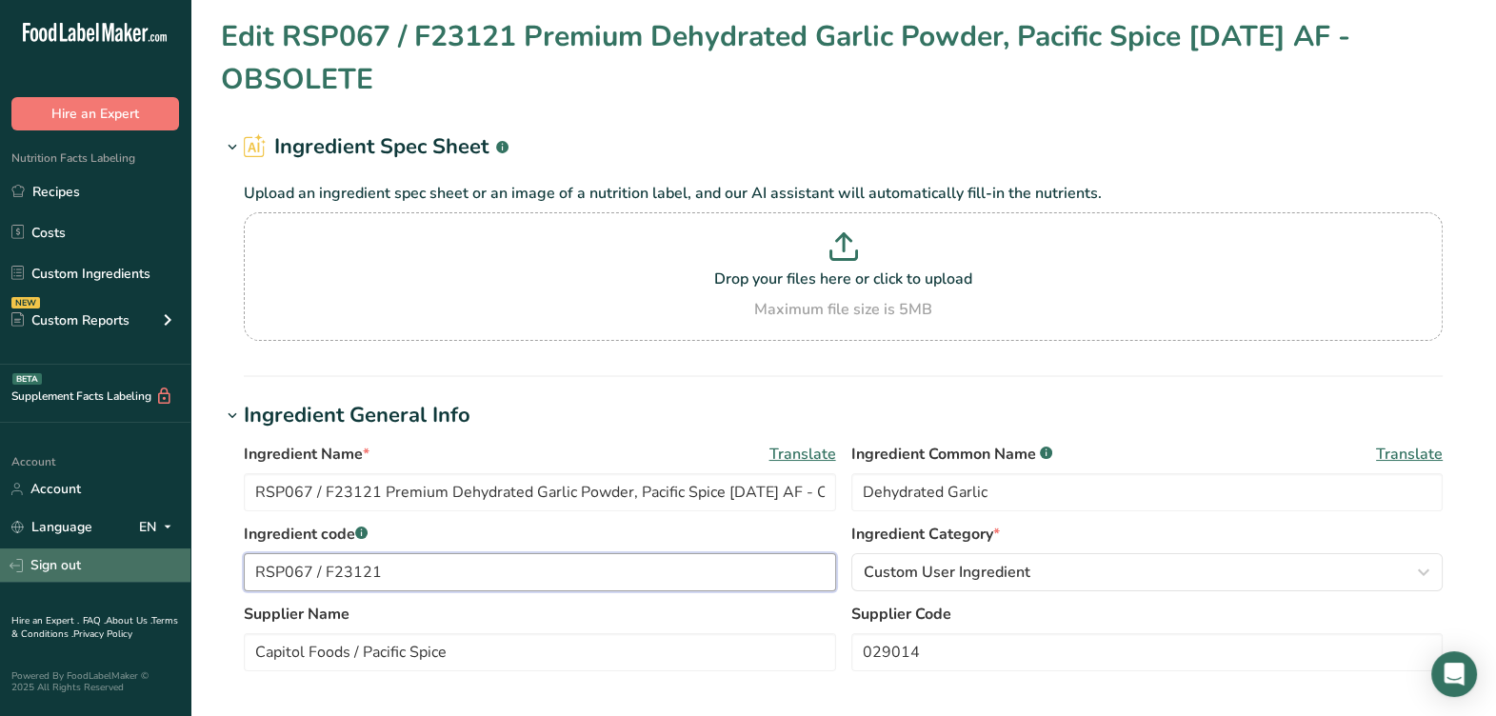
drag, startPoint x: 645, startPoint y: 584, endPoint x: 185, endPoint y: 570, distance: 461.0
type input "OBSOLETE RSP067 / F23121"
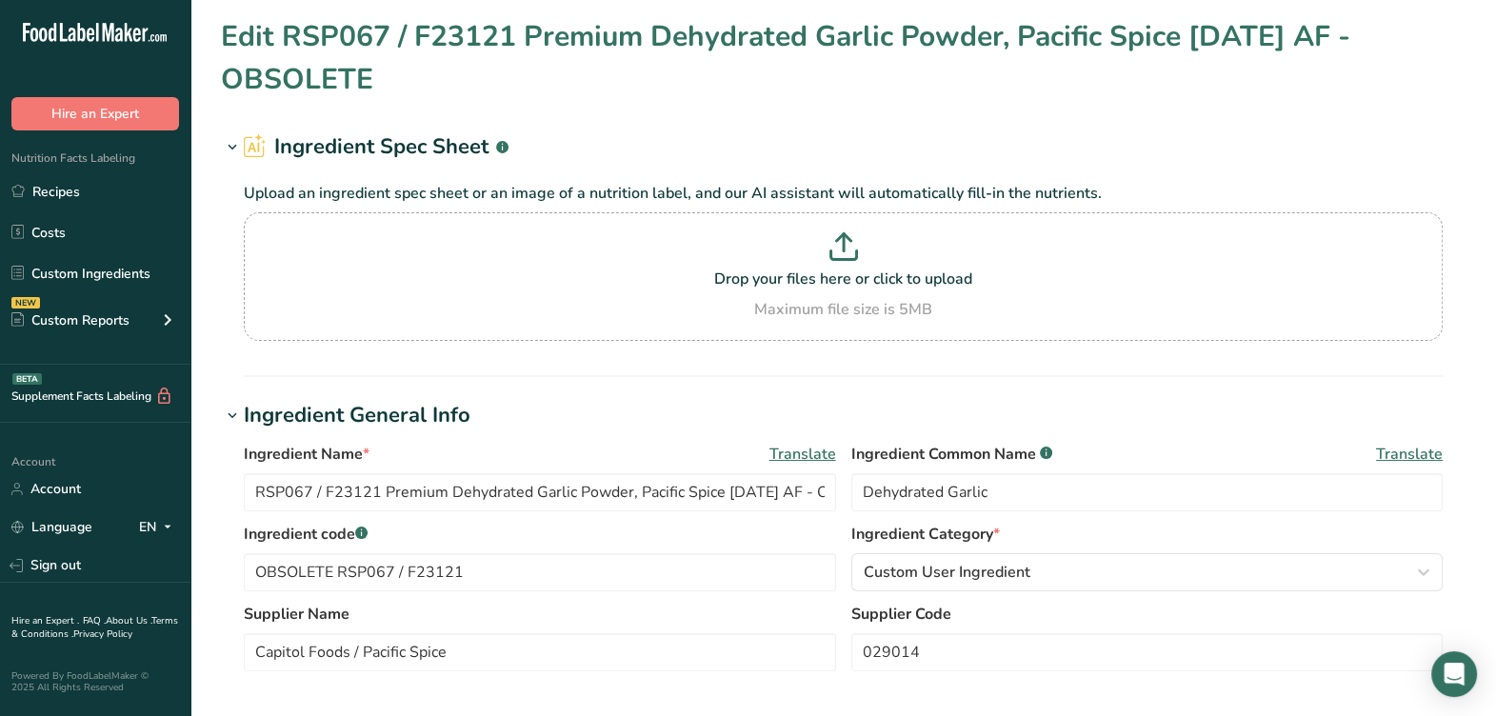
click at [480, 624] on label "Supplier Name" at bounding box center [540, 614] width 592 height 23
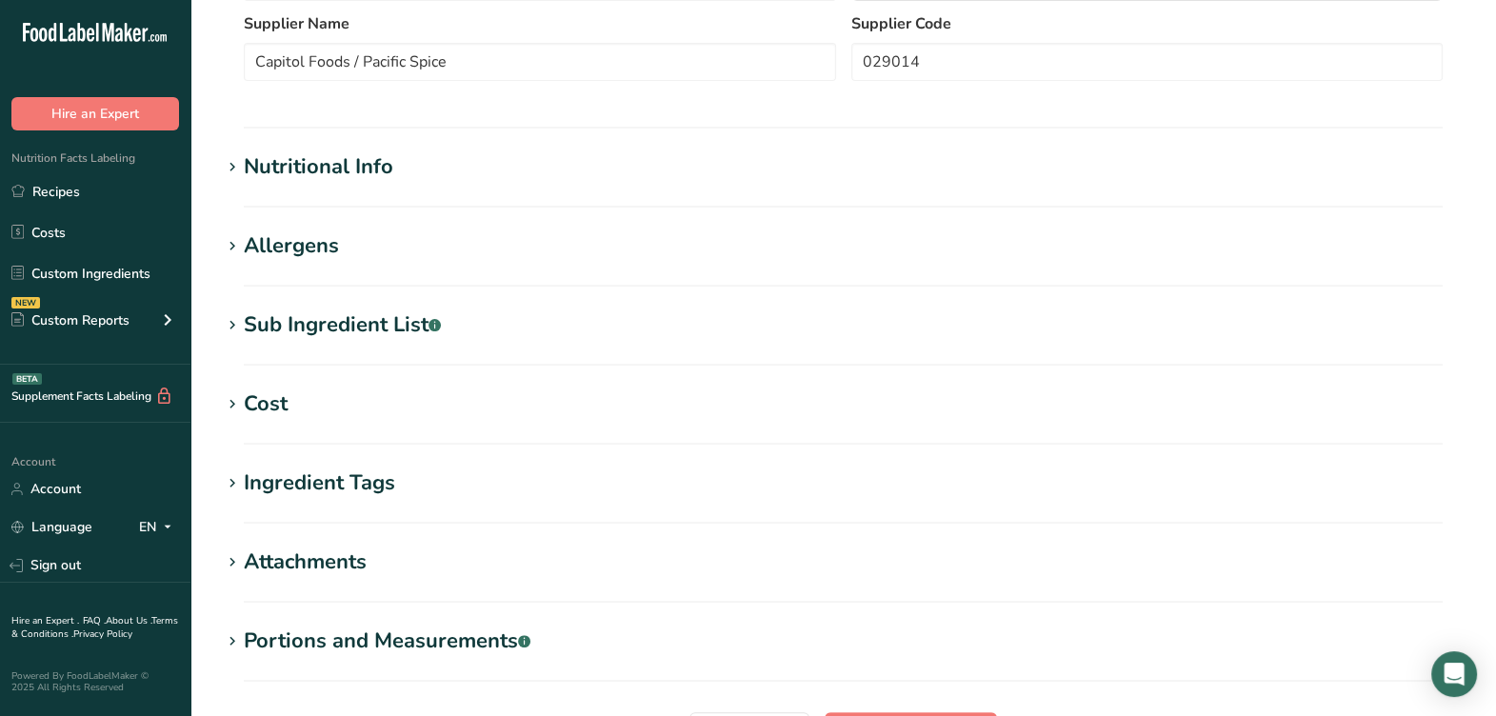
scroll to position [784, 0]
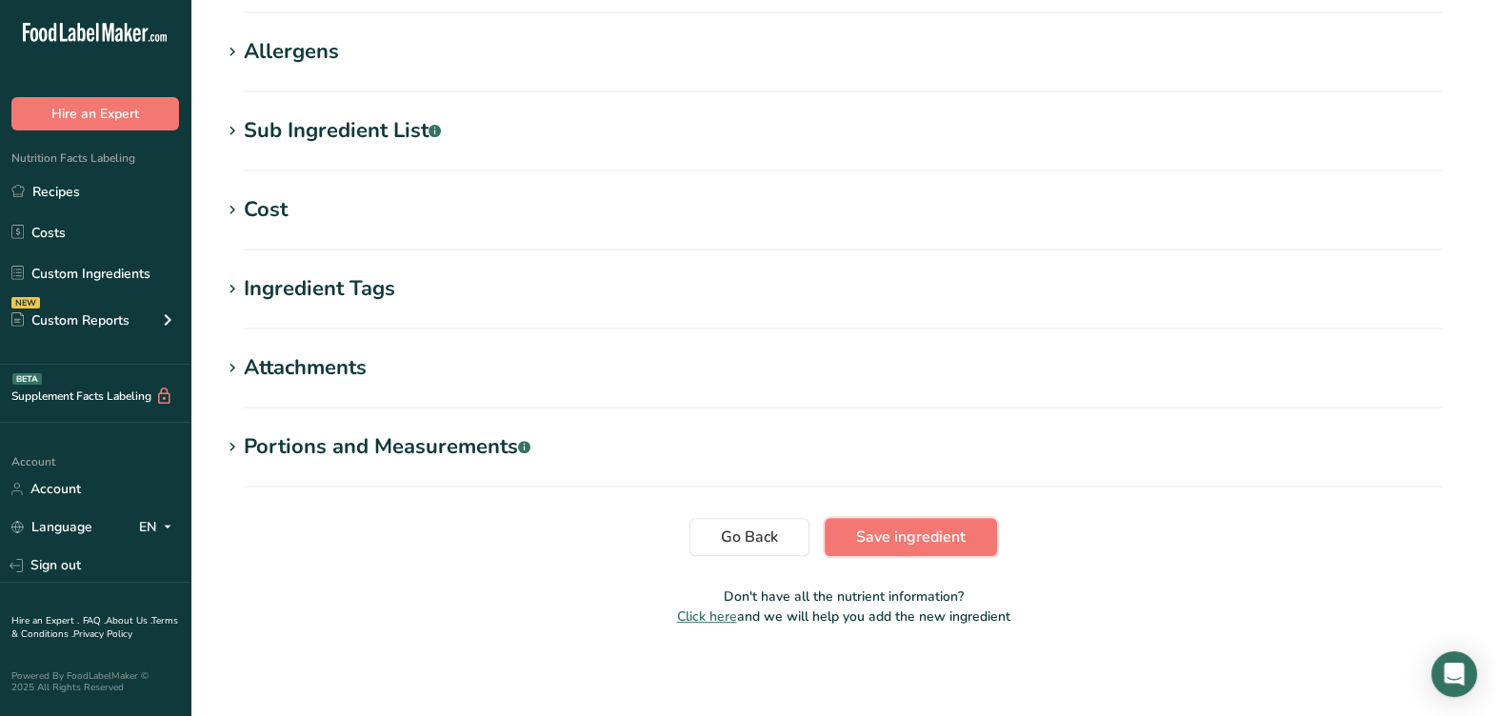
click at [886, 529] on span "Save ingredient" at bounding box center [910, 536] width 109 height 23
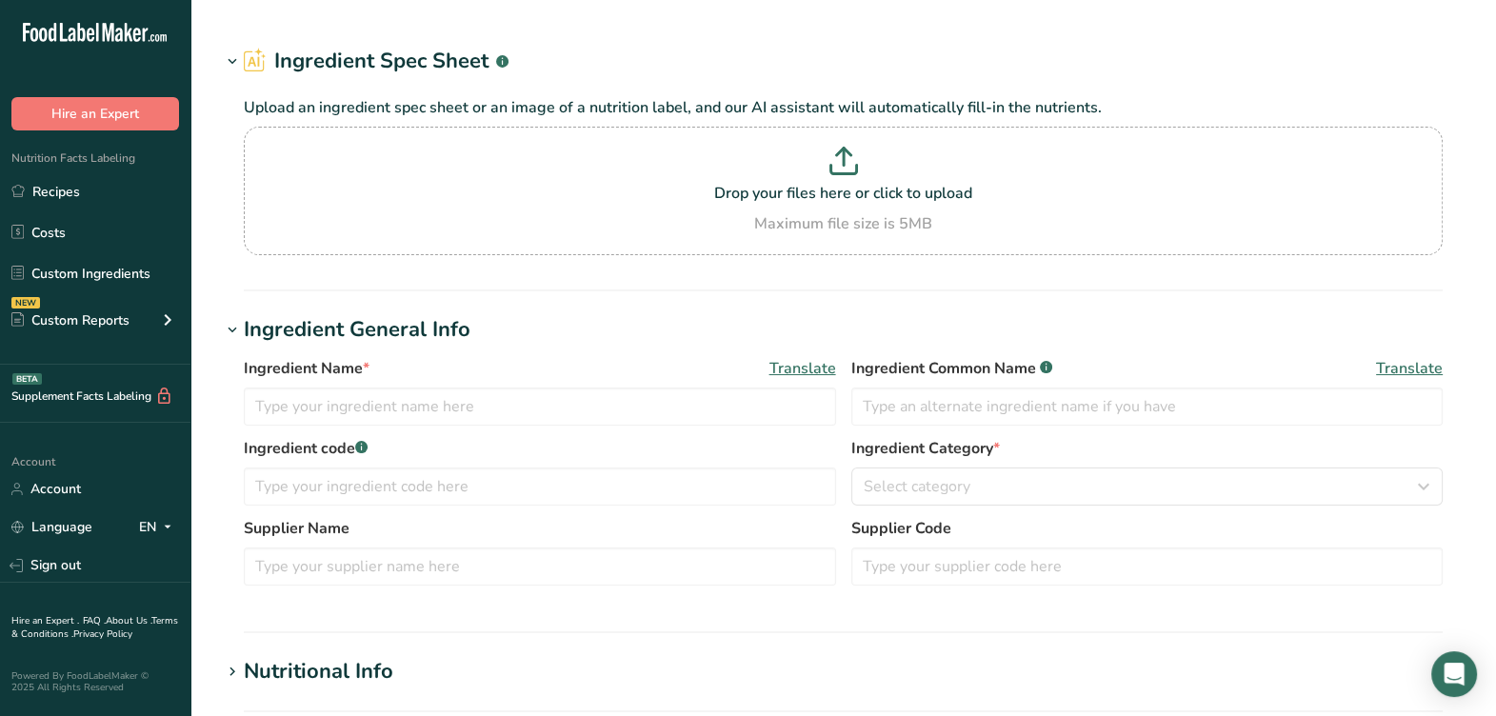
type input "RSP075 / F23125 / RA071B Onion Powder, Pacific Spice [DATE] AC"
type input "Onion Powder"
type input "RSP075 / F23125 / RA071B"
type input "Capitol Foods / Pacific Spice"
type input "029209"
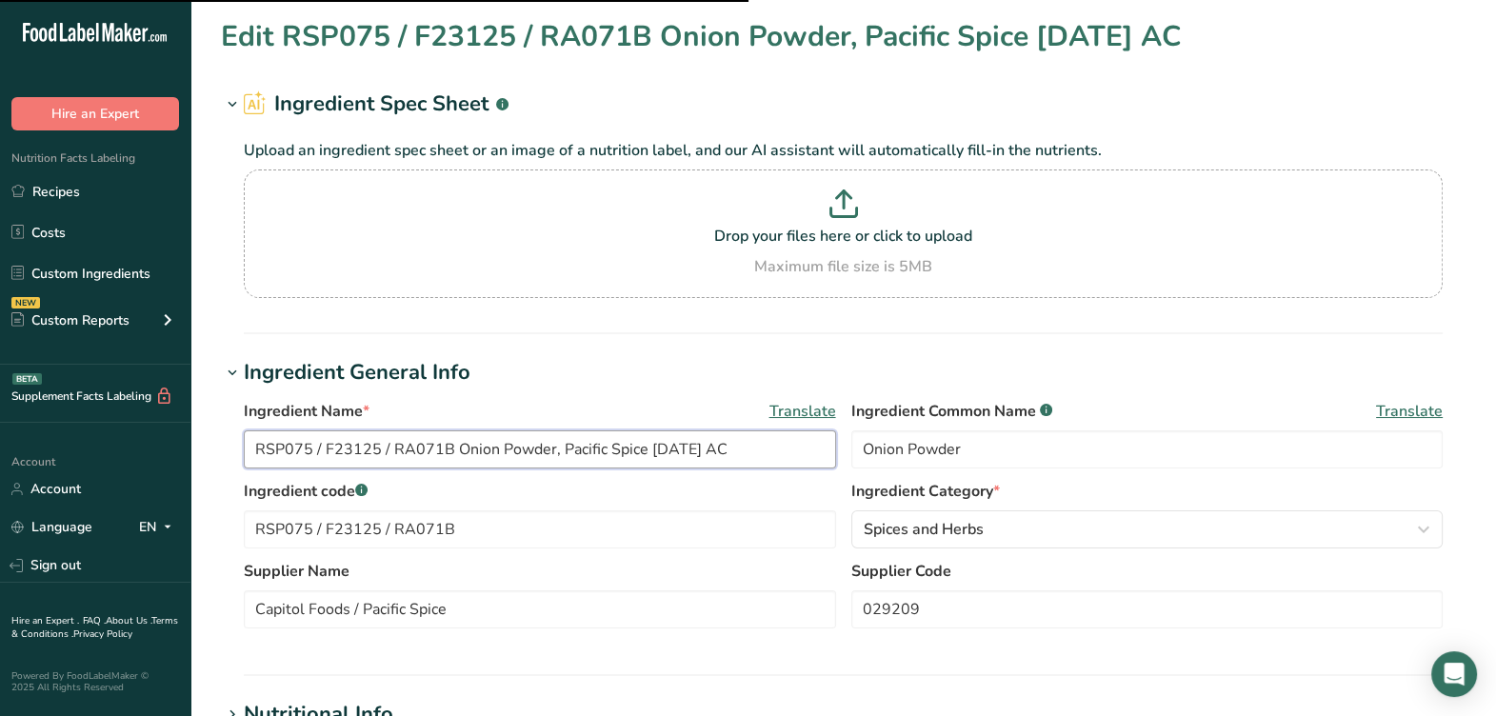
drag, startPoint x: 766, startPoint y: 455, endPoint x: 814, endPoint y: 465, distance: 48.5
click at [767, 456] on input "RSP075 / F23125 / RA071B Onion Powder, Pacific Spice [DATE] AC" at bounding box center [540, 449] width 592 height 38
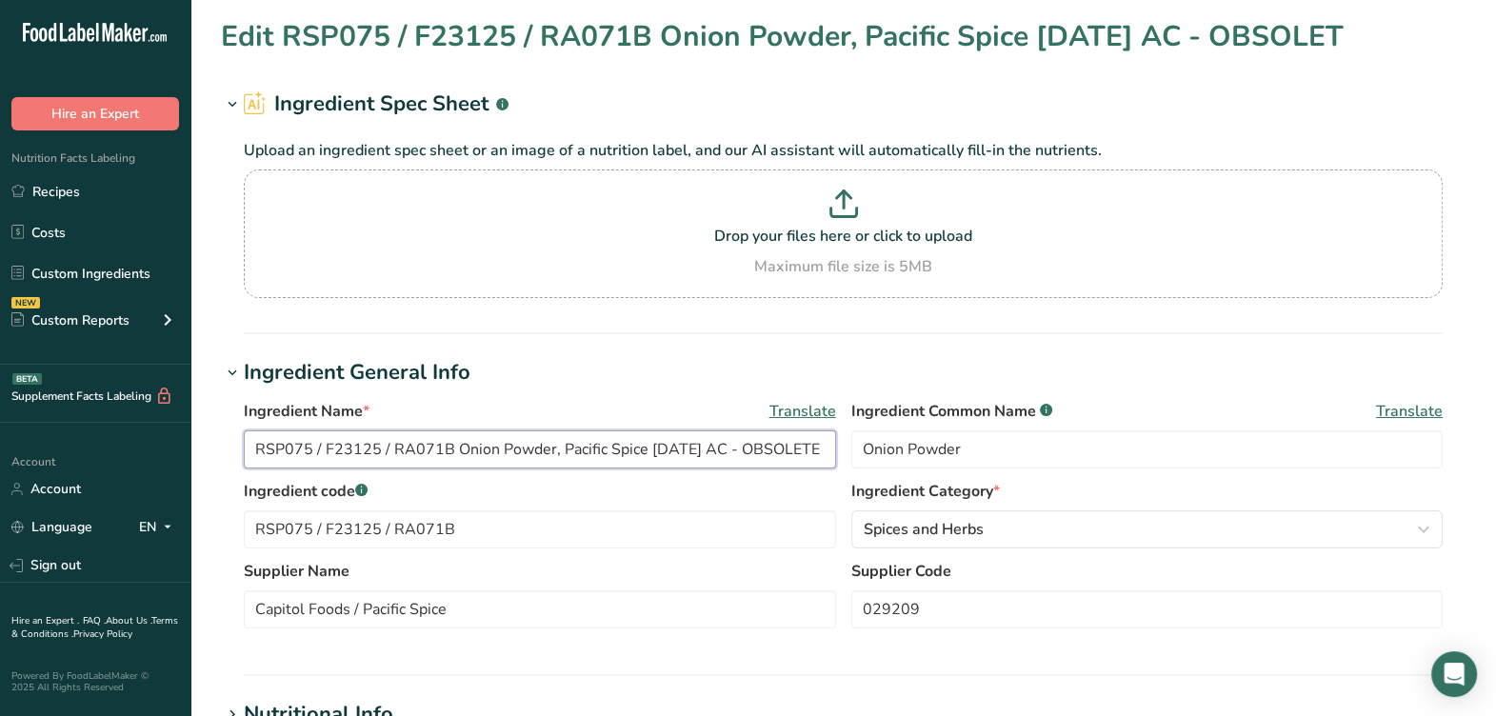
scroll to position [0, 6]
type input "RSP075 / F23125 / RA071B Onion Powder, Pacific Spice [DATE] AC - OBSOLETE"
drag, startPoint x: 530, startPoint y: 525, endPoint x: 262, endPoint y: 569, distance: 272.0
click at [269, 566] on div "Ingredient Name * Translate RSP075 / F23125 / RA071B Onion Powder, Pacific Spic…" at bounding box center [843, 519] width 1244 height 263
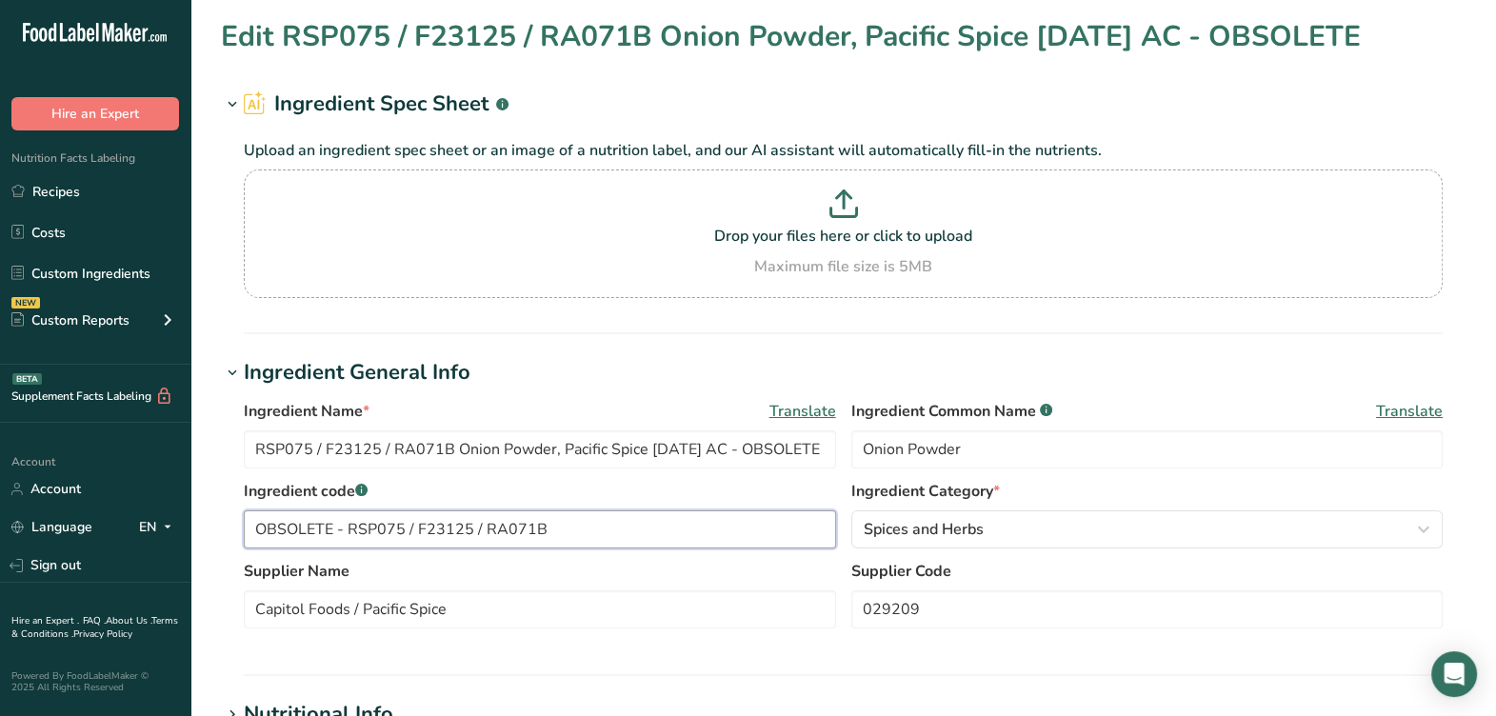
type input "OBSOLETE - RSP075 / F23125 / RA071B"
click at [815, 571] on label "Supplier Name" at bounding box center [540, 571] width 592 height 23
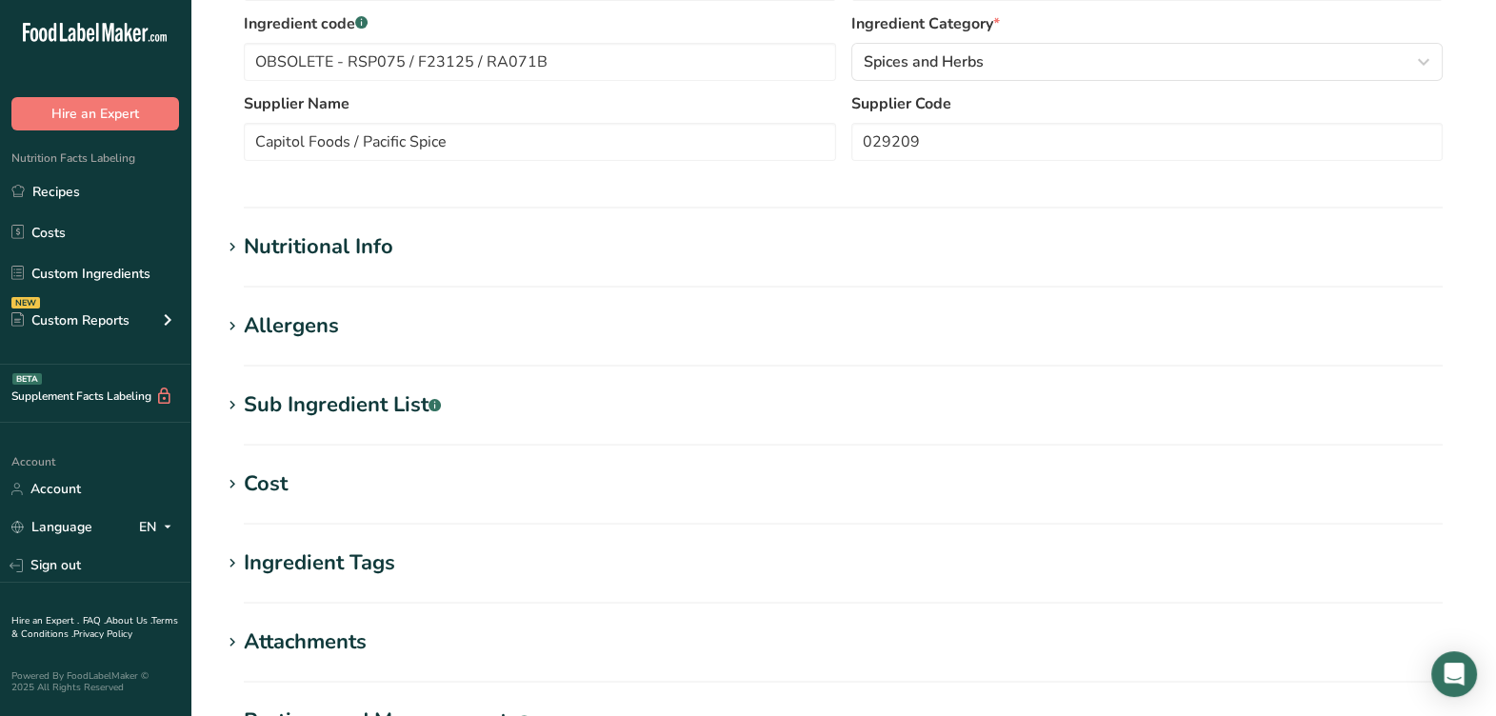
scroll to position [742, 0]
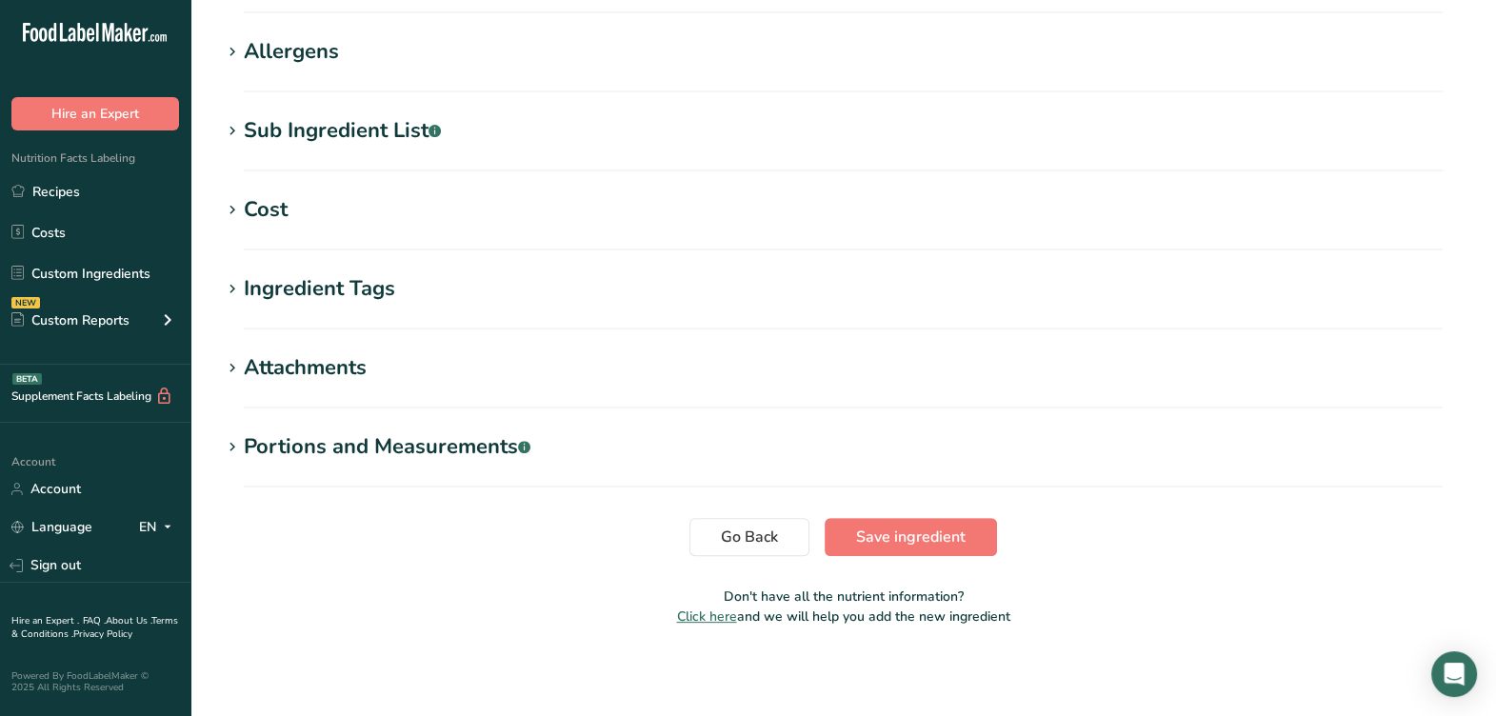
click at [954, 552] on button "Save ingredient" at bounding box center [910, 537] width 172 height 38
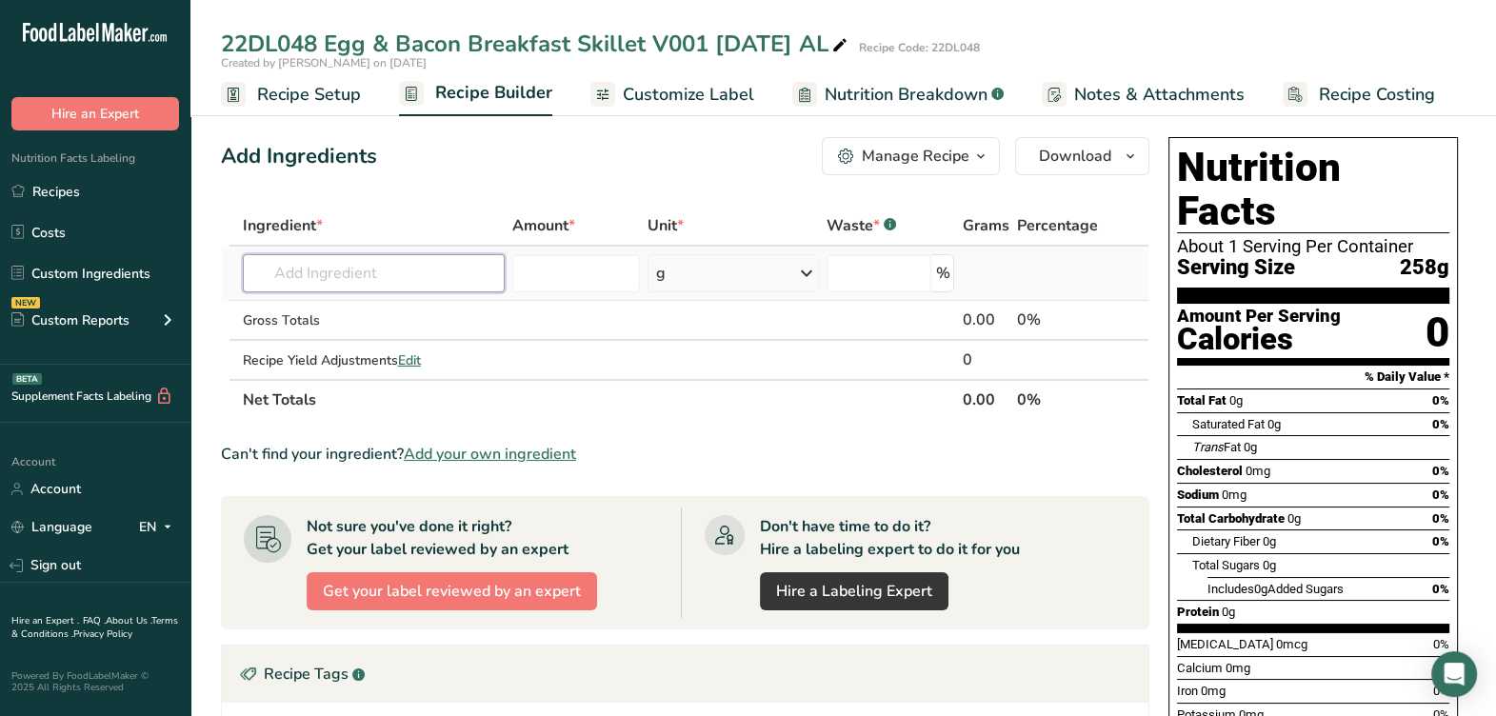
click at [469, 286] on input "text" at bounding box center [374, 273] width 262 height 38
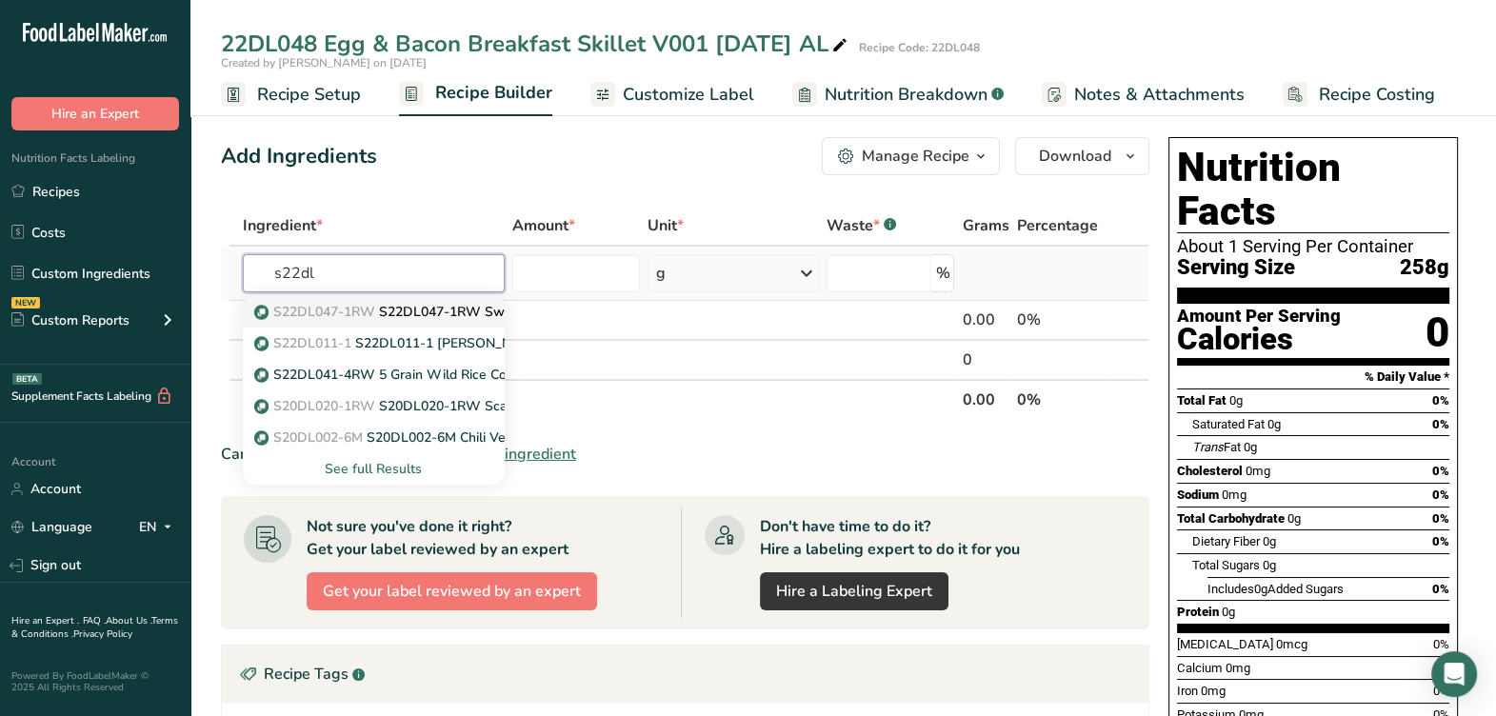
type input "s22dl"
click at [478, 324] on link "S22DL047-1RW S22DL047-1RW Sweet Potato Cook [DATE] AL" at bounding box center [374, 311] width 262 height 31
type input "S22DL047-1RW Sweet Potato Cook [DATE] AL"
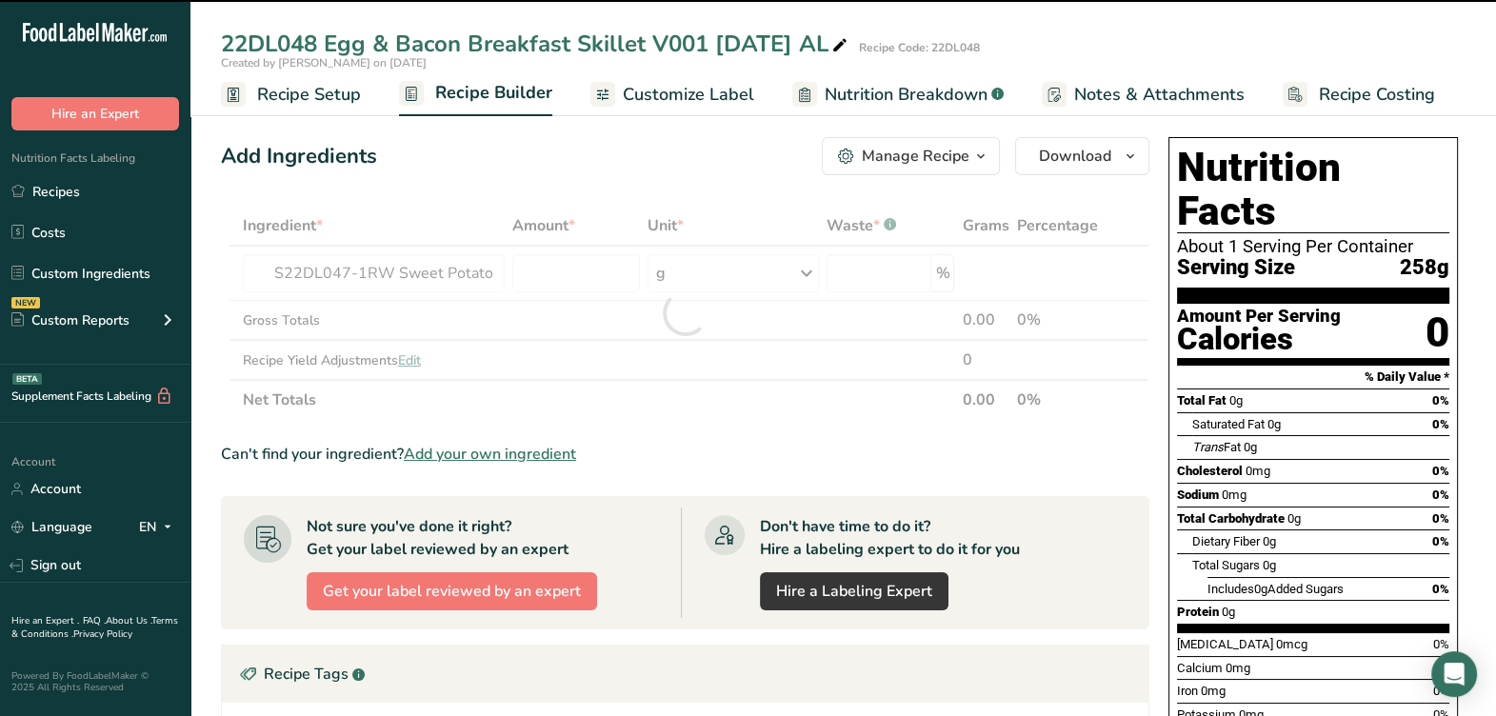
type input "0"
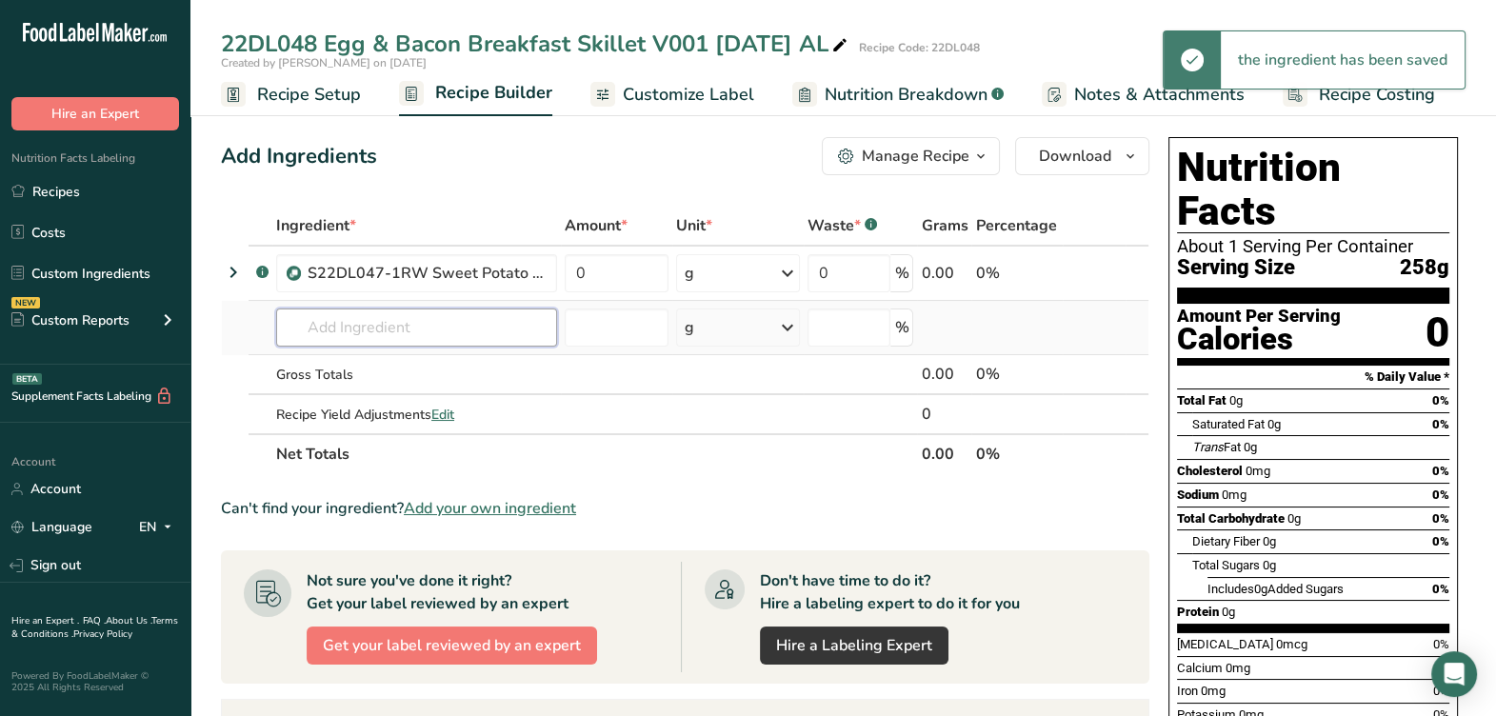
click at [433, 317] on input "text" at bounding box center [416, 327] width 281 height 38
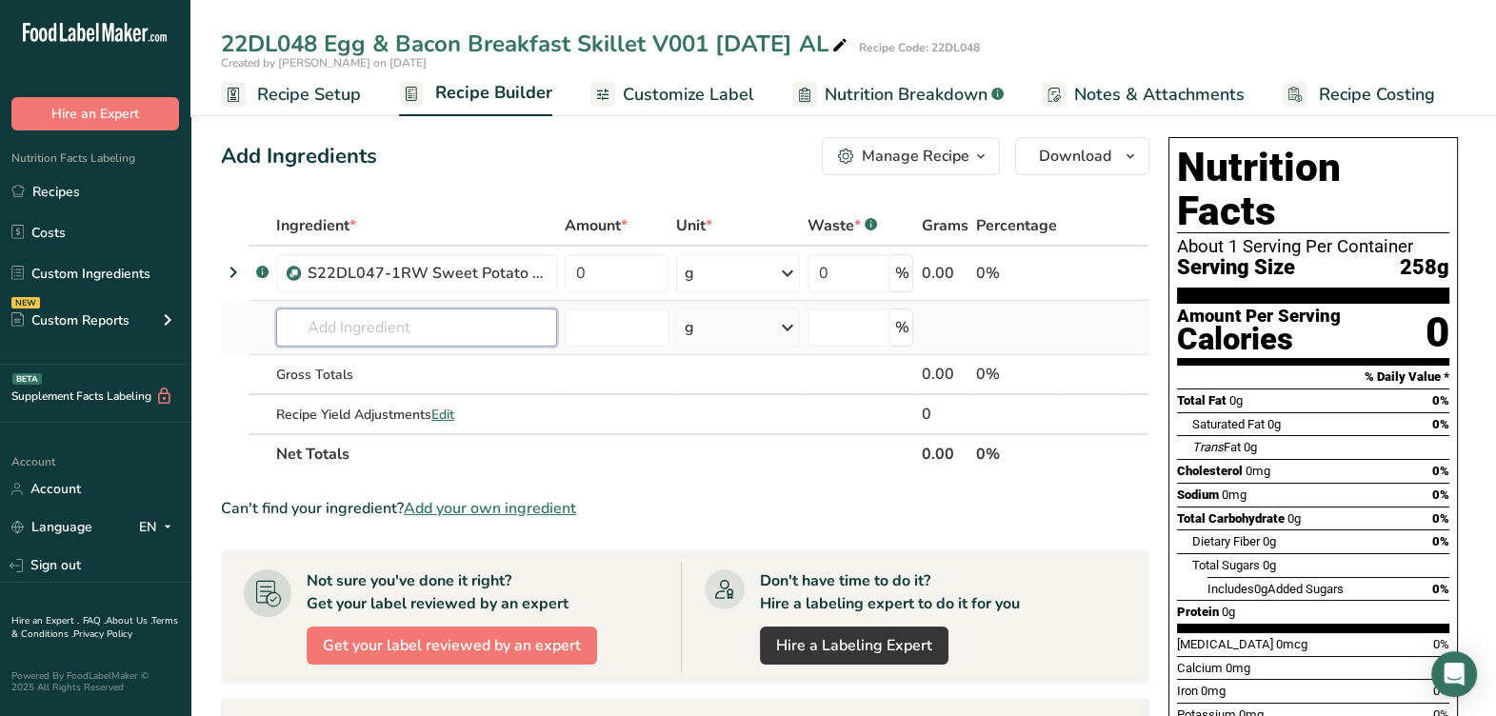
click at [463, 339] on input "text" at bounding box center [416, 327] width 281 height 38
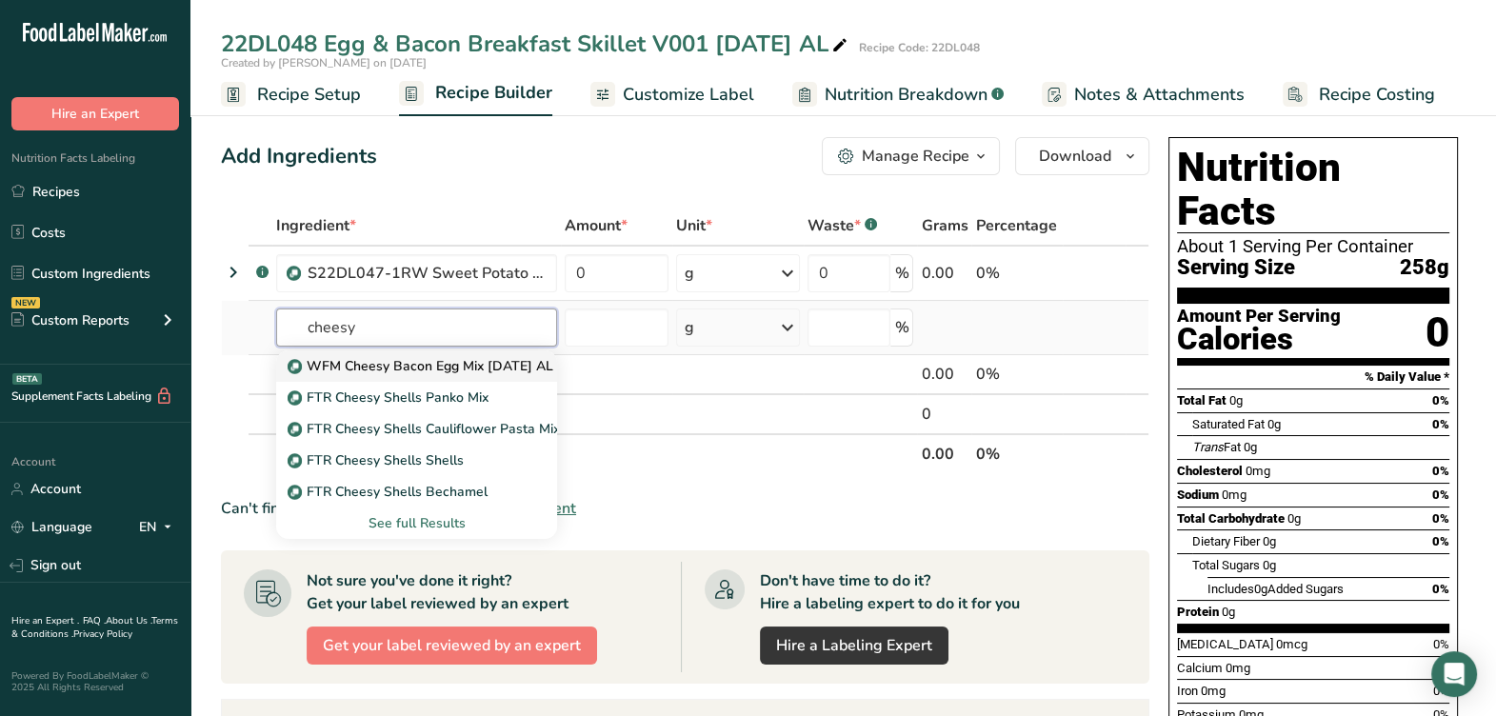
type input "cheesy"
click at [472, 360] on p "WFM Cheesy Bacon Egg Mix [DATE] AL" at bounding box center [422, 366] width 262 height 20
type input "WFM Cheesy Bacon Egg Mix [DATE] AL"
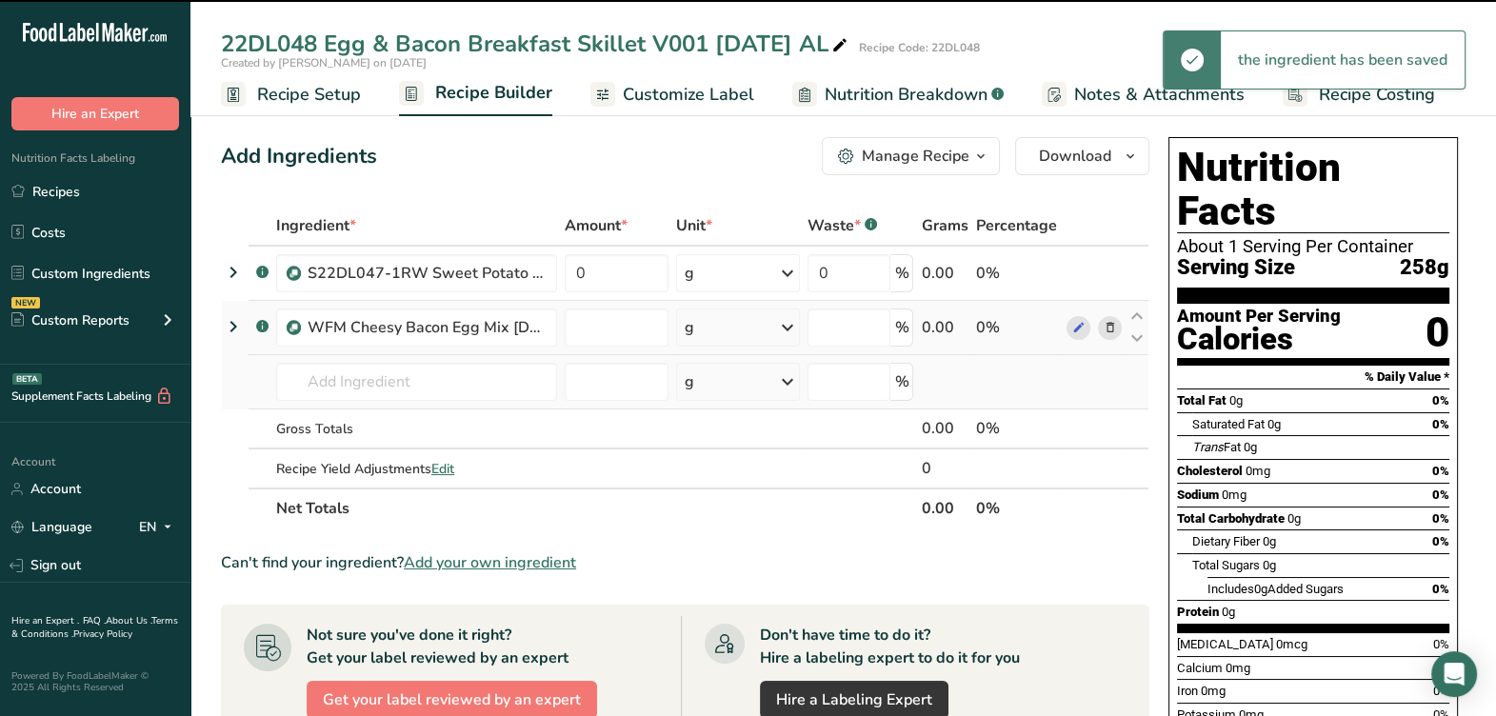
type input "0"
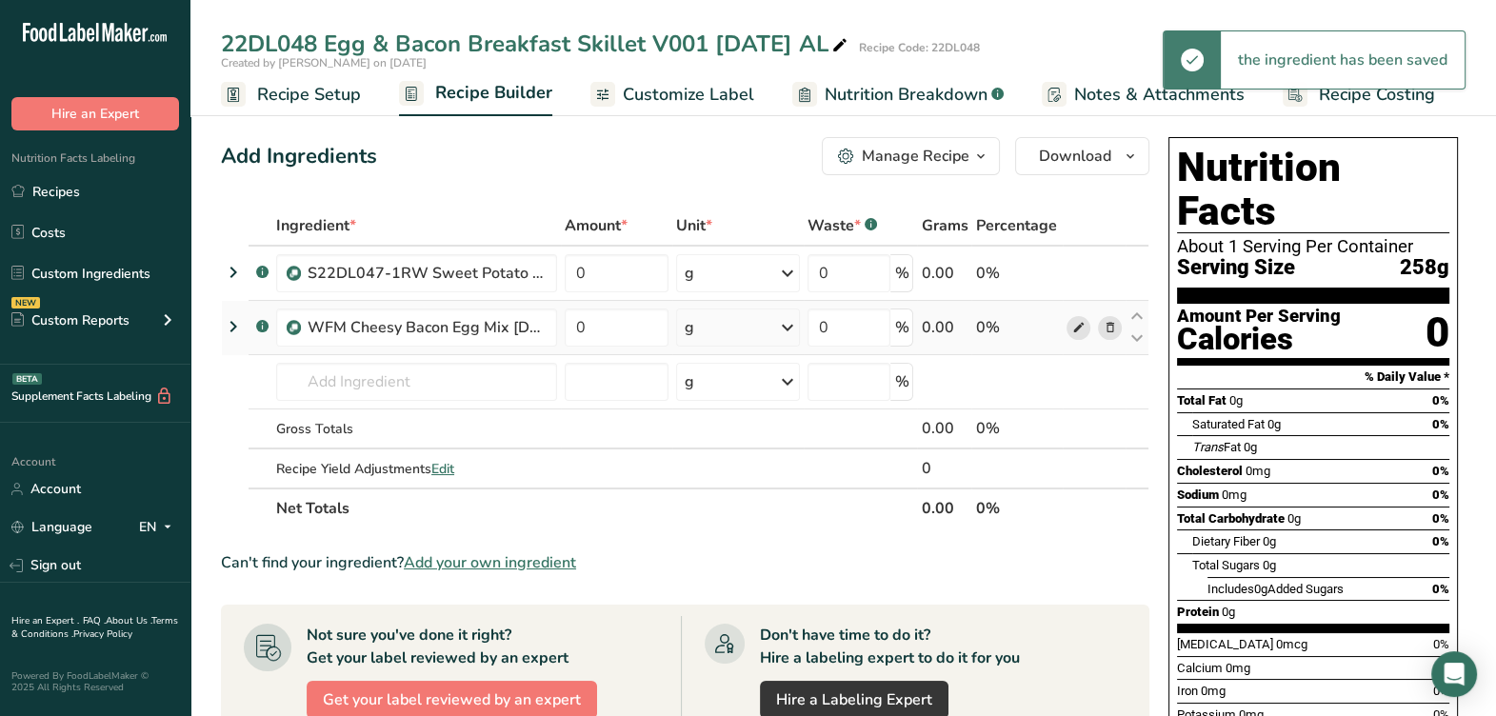
click at [1078, 335] on icon at bounding box center [1077, 328] width 13 height 20
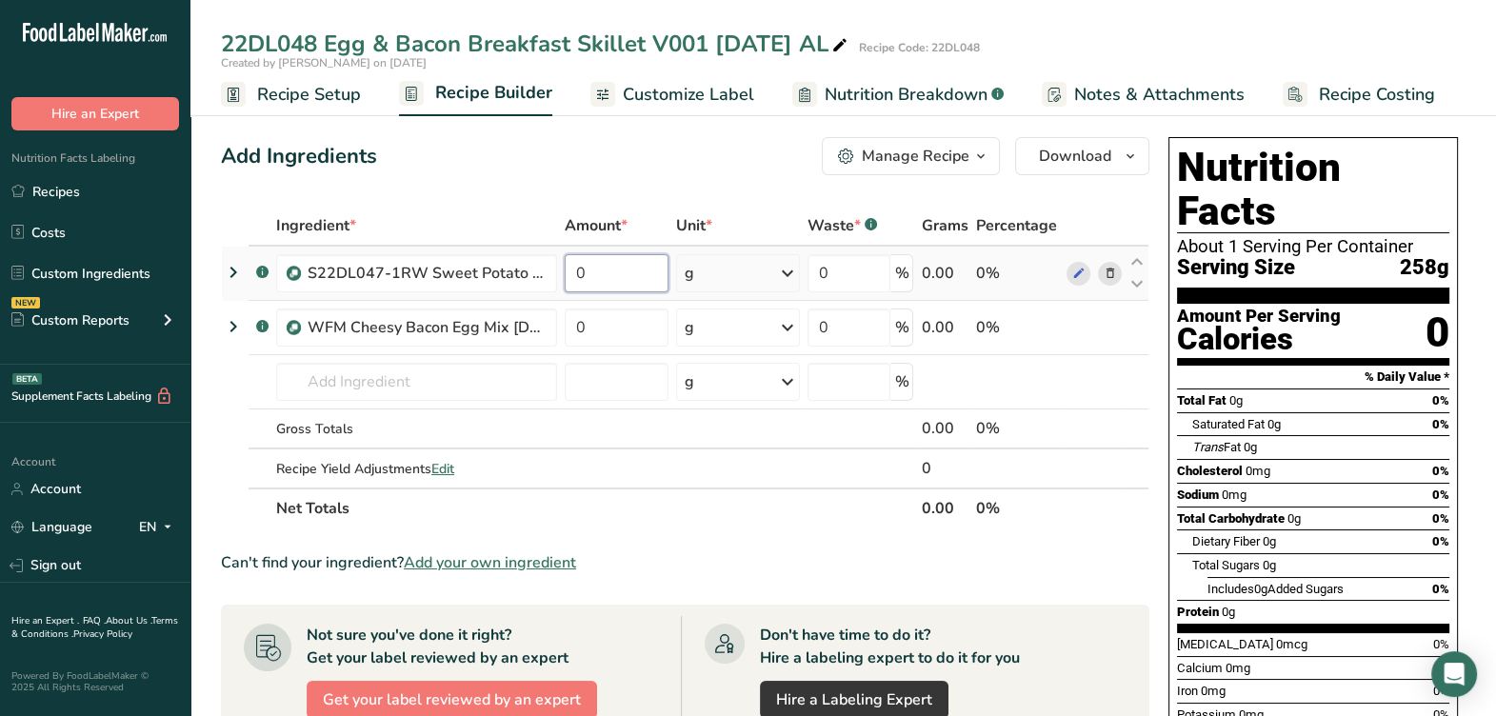
click at [645, 281] on input "0" at bounding box center [617, 273] width 104 height 38
type input "49.1228"
click at [632, 333] on div "Ingredient * Amount * Unit * Waste * .a-a{fill:#347362;}.b-a{fill:#fff;} Grams …" at bounding box center [685, 367] width 928 height 323
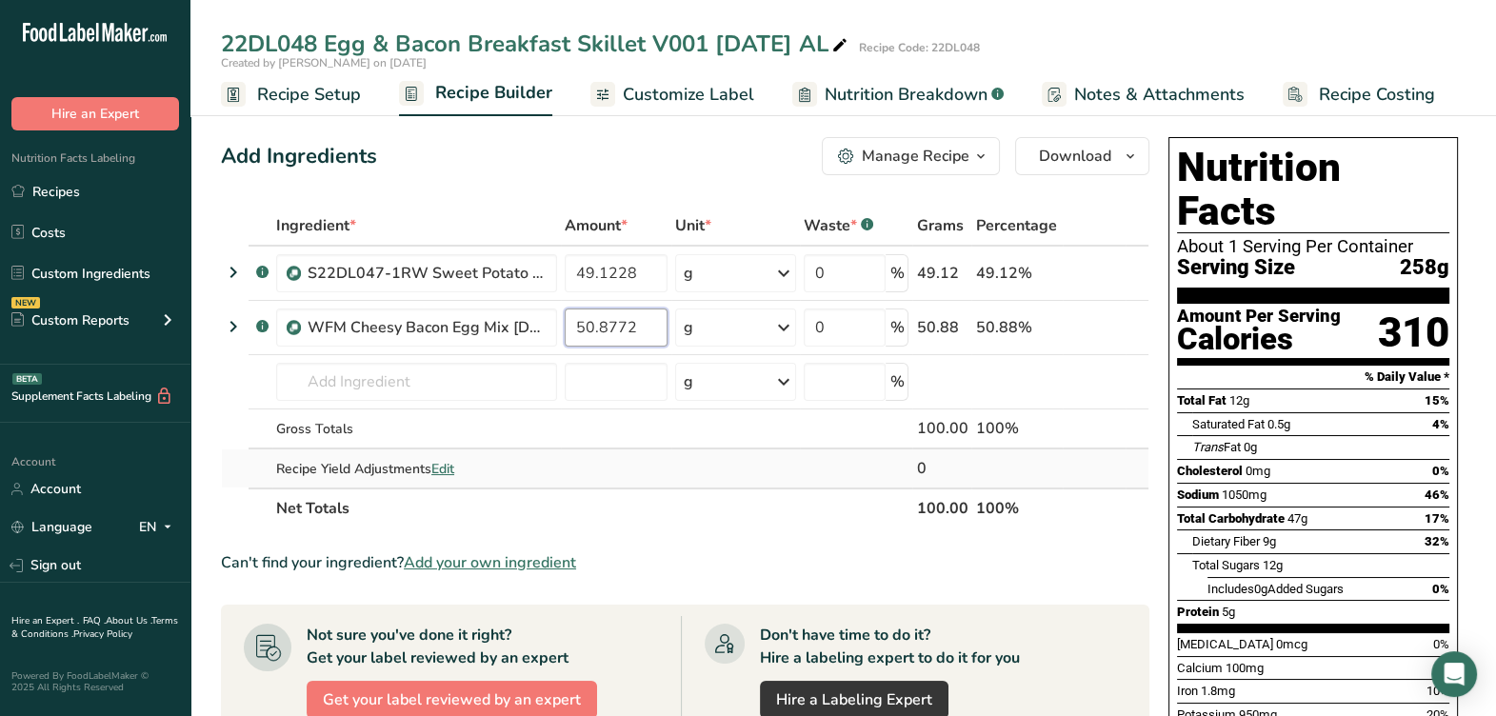
type input "50.8772"
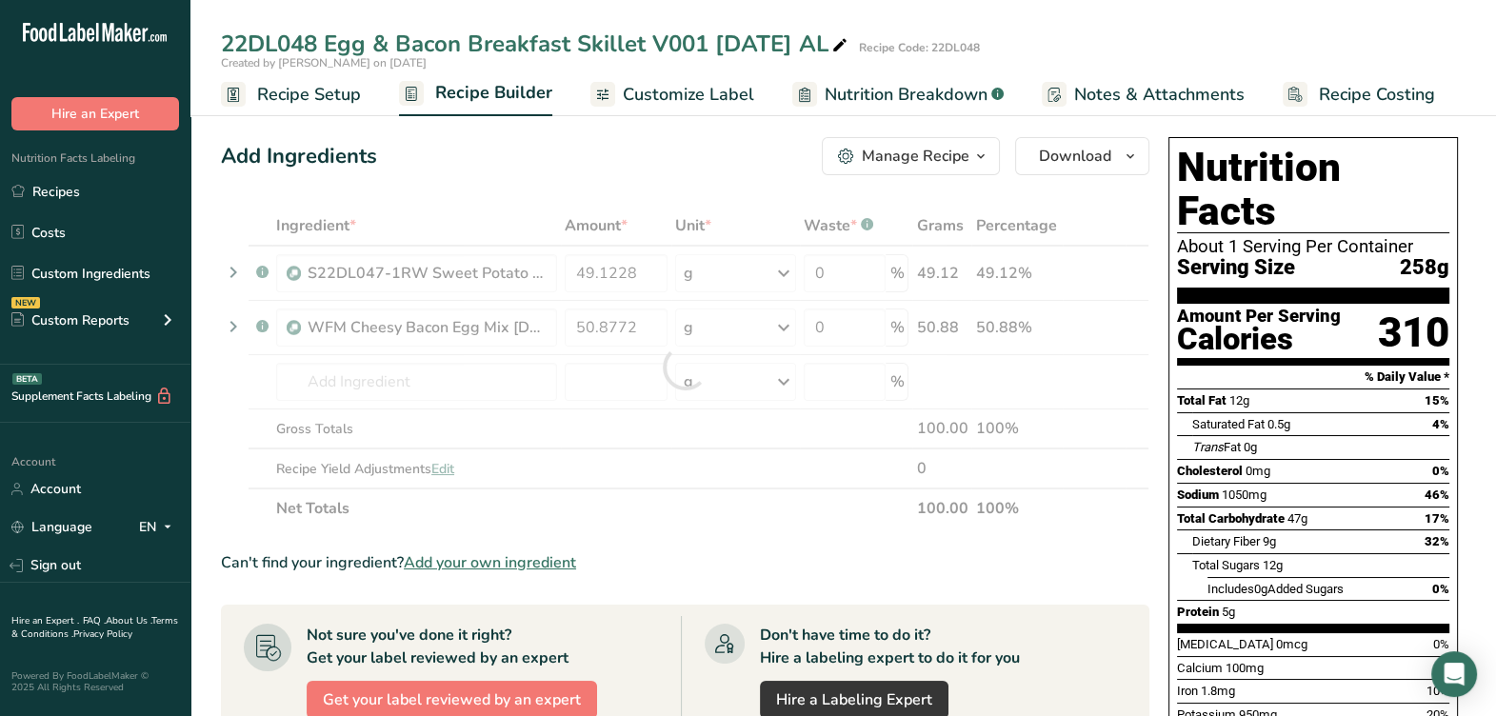
click at [664, 456] on div "Ingredient * Amount * Unit * Waste * .a-a{fill:#347362;}.b-a{fill:#fff;} Grams …" at bounding box center [685, 367] width 928 height 323
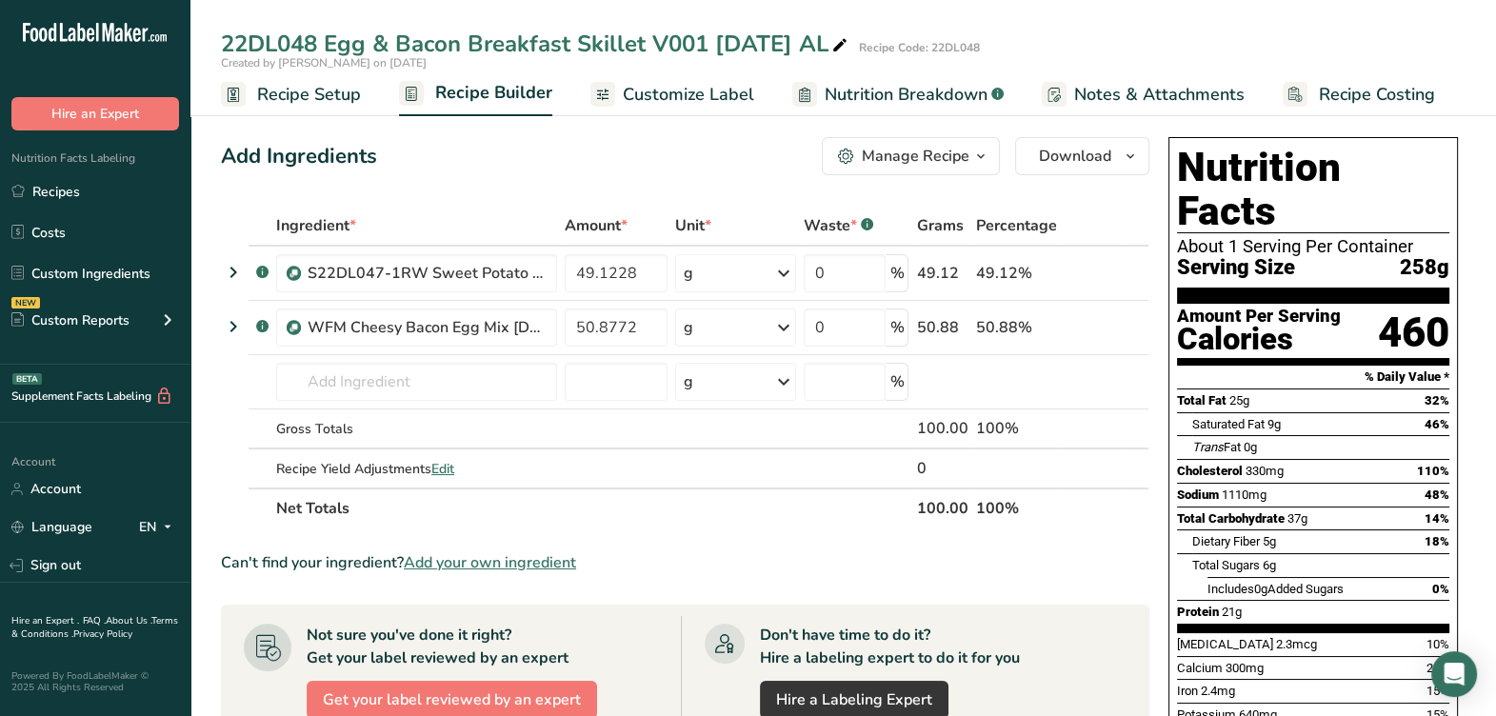
click at [741, 105] on span "Customize Label" at bounding box center [688, 95] width 131 height 26
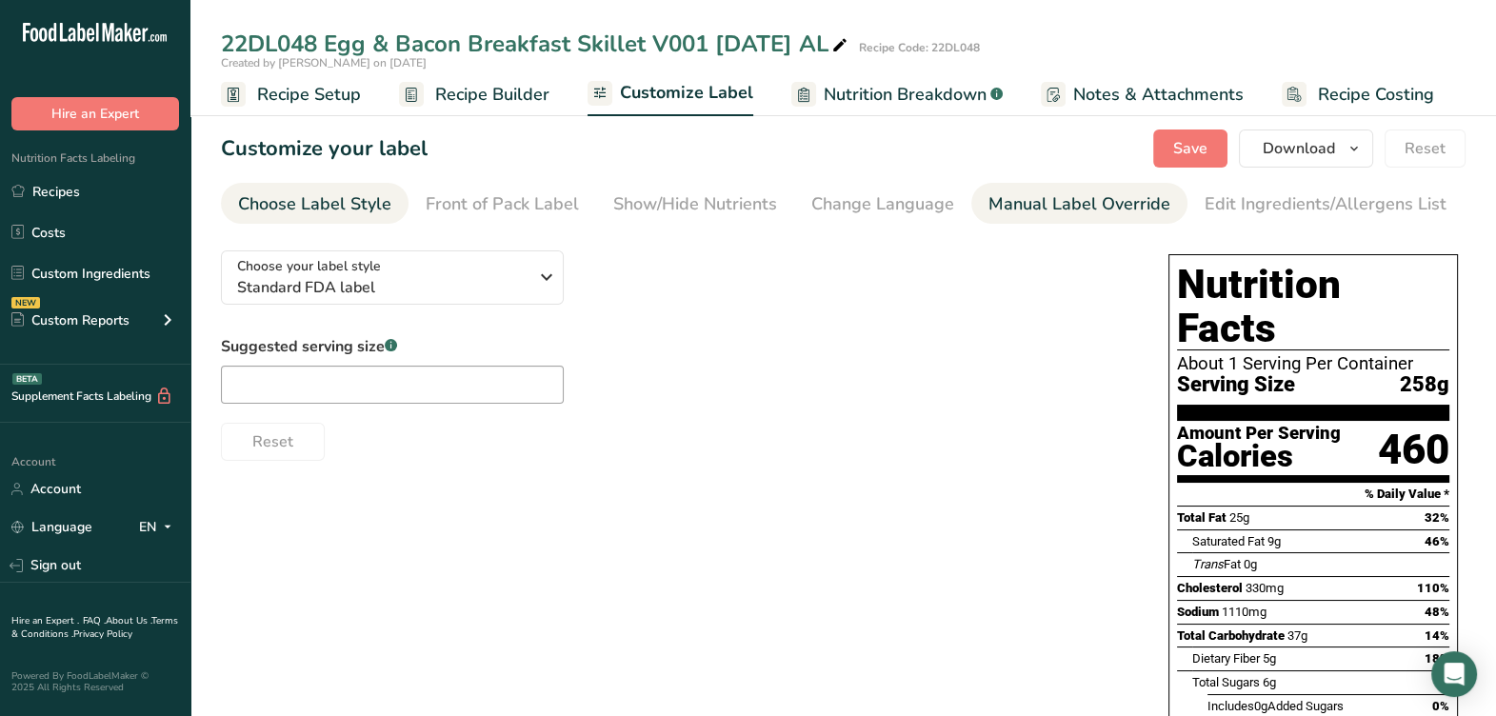
click at [1032, 202] on div "Manual Label Override" at bounding box center [1079, 204] width 182 height 26
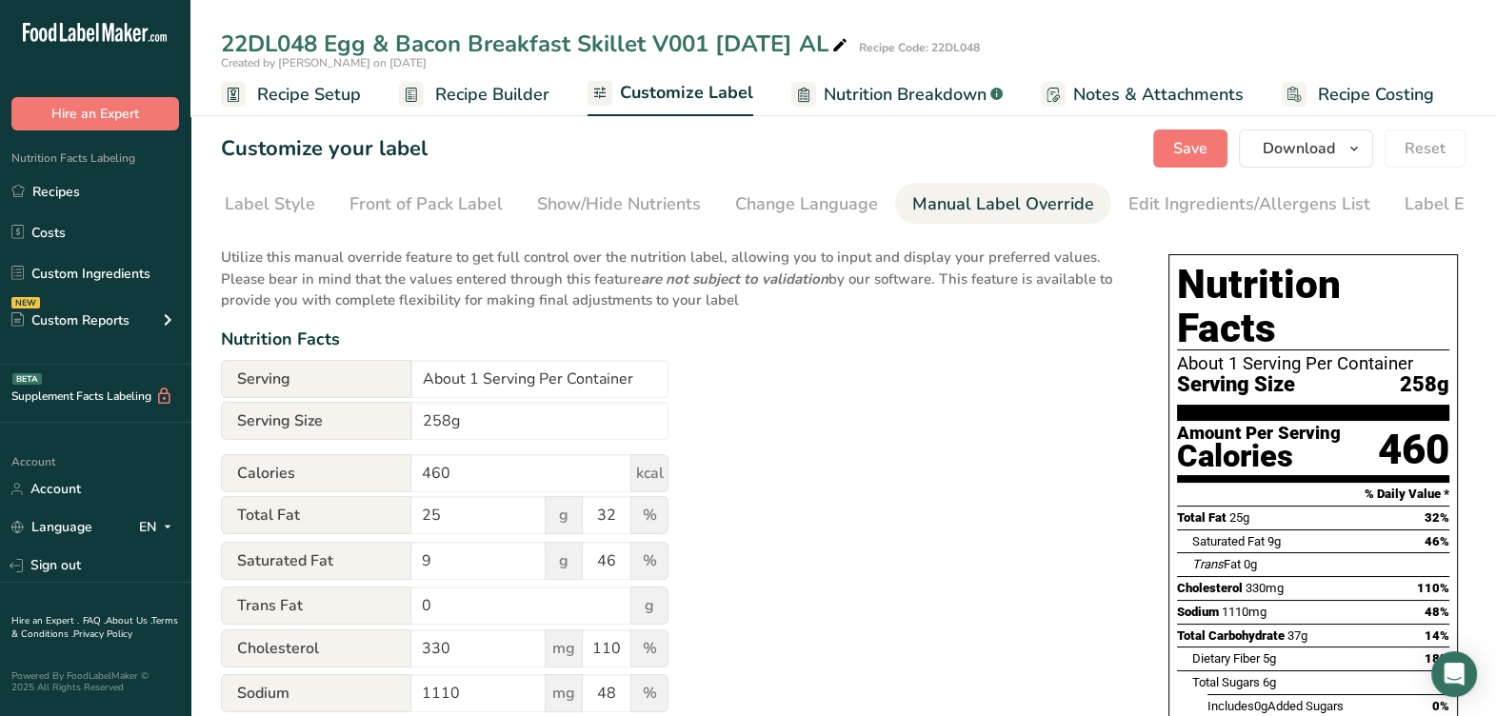
scroll to position [0, 138]
click at [466, 381] on input "About 1 Serving Per Container" at bounding box center [539, 379] width 257 height 38
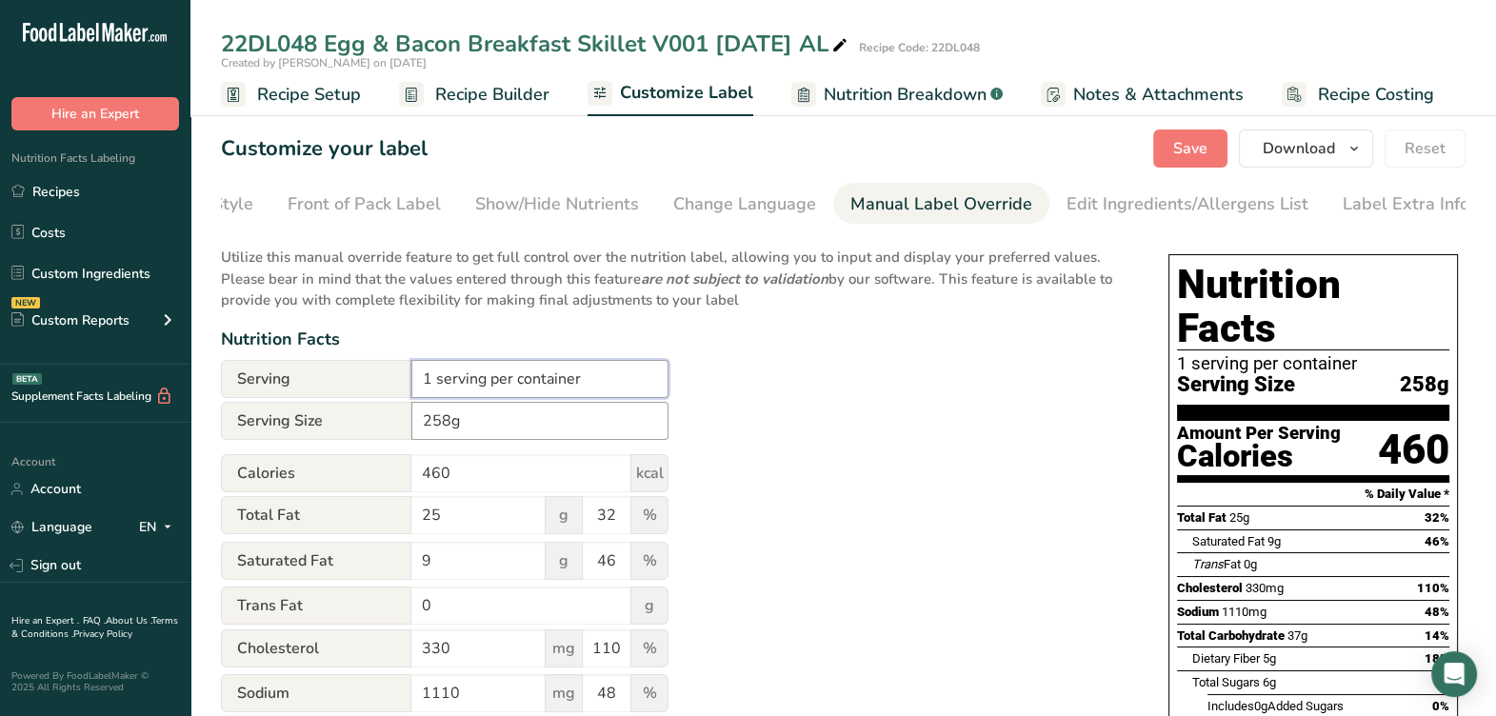
type input "1 serving per container"
click at [626, 440] on input "258g" at bounding box center [539, 421] width 257 height 38
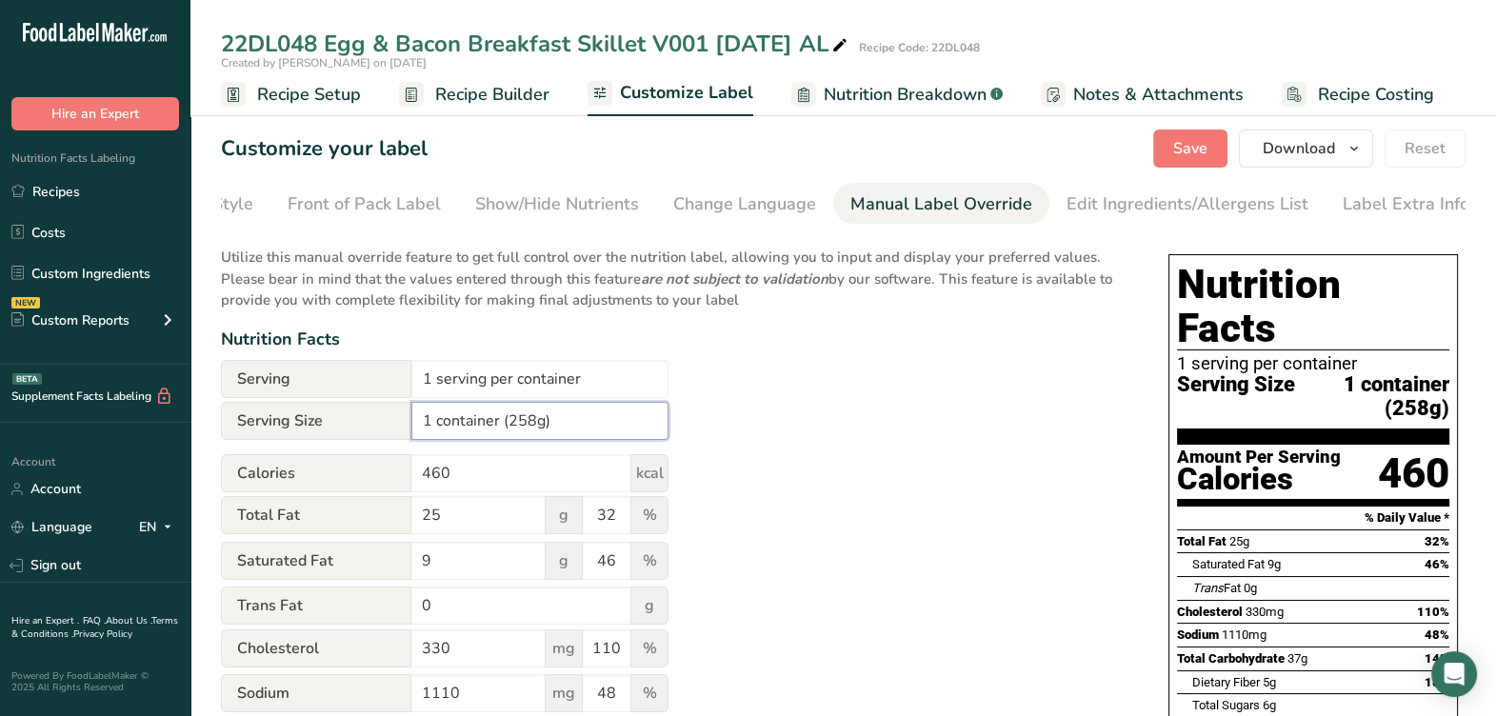
type input "1 container (258g)"
click at [847, 371] on div "Utilize this manual override feature to get full control over the nutrition lab…" at bounding box center [675, 701] width 909 height 933
click at [1200, 161] on button "Save" at bounding box center [1190, 148] width 74 height 38
click at [1304, 138] on span "Download" at bounding box center [1298, 148] width 72 height 23
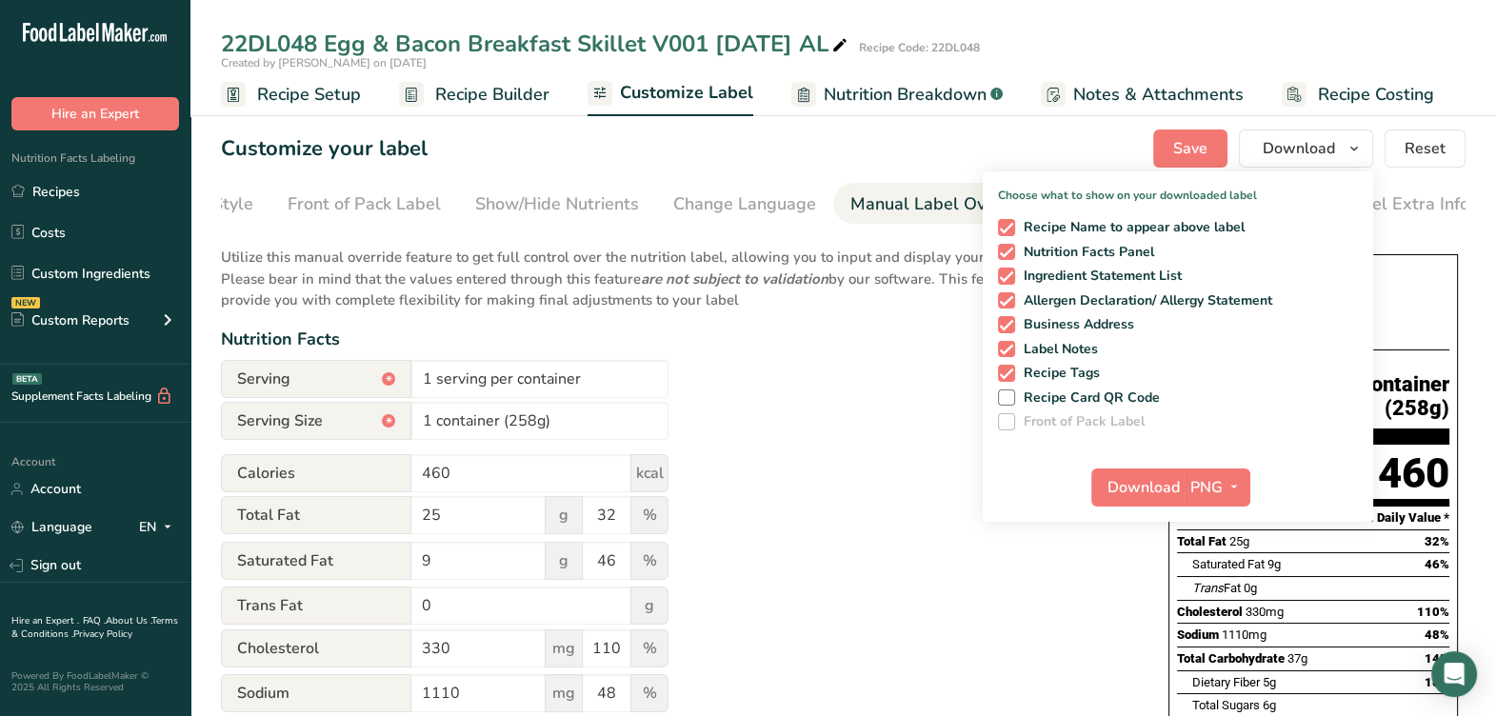
drag, startPoint x: 1005, startPoint y: 323, endPoint x: 1000, endPoint y: 314, distance: 10.3
click at [1004, 323] on span at bounding box center [1006, 324] width 17 height 17
click at [1004, 323] on input "Business Address" at bounding box center [1004, 324] width 12 height 12
checkbox input "false"
drag, startPoint x: 1008, startPoint y: 296, endPoint x: 1011, endPoint y: 284, distance: 12.7
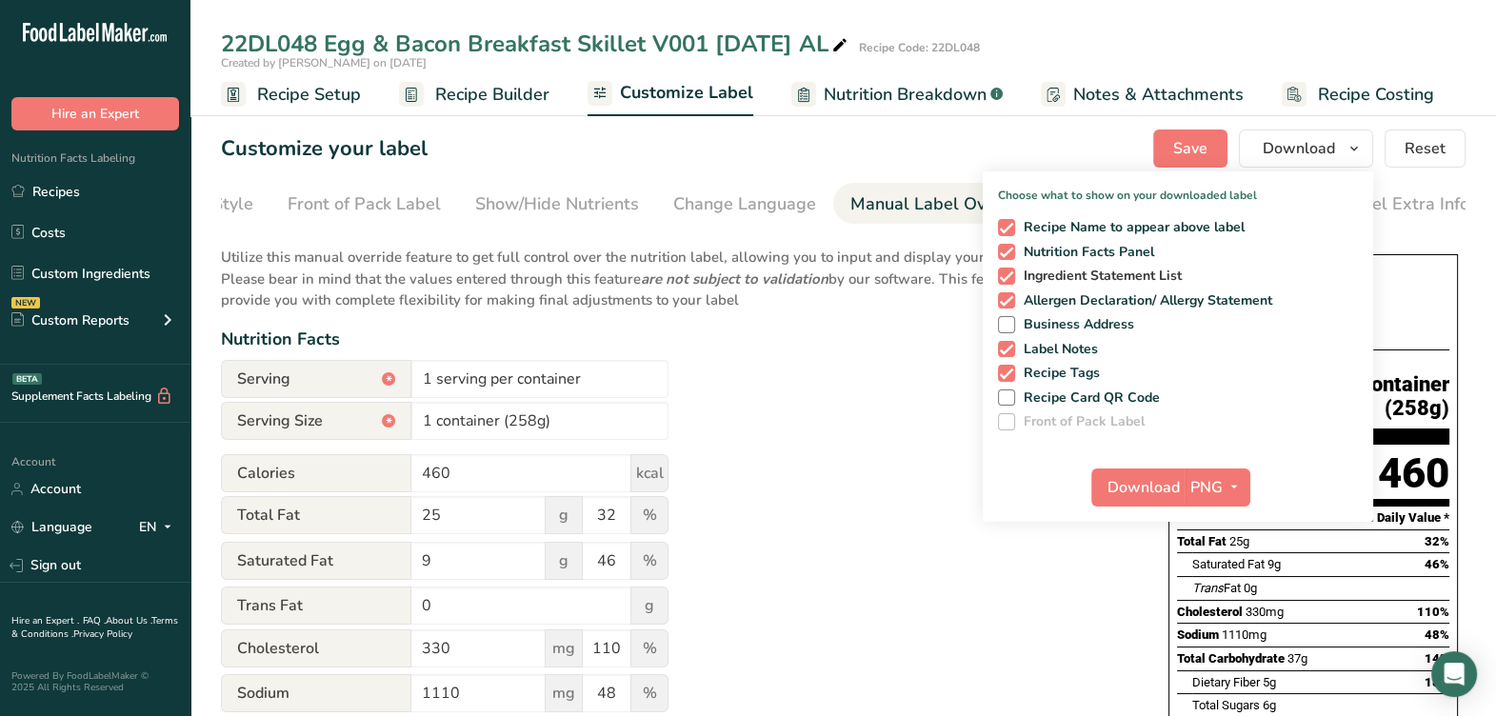
click at [1008, 296] on span at bounding box center [1006, 300] width 17 height 17
click at [1008, 296] on input "Allergen Declaration/ Allergy Statement" at bounding box center [1004, 300] width 12 height 12
checkbox input "false"
click at [1013, 283] on span at bounding box center [1006, 275] width 17 height 17
click at [1010, 282] on input "Ingredient Statement List" at bounding box center [1004, 275] width 12 height 12
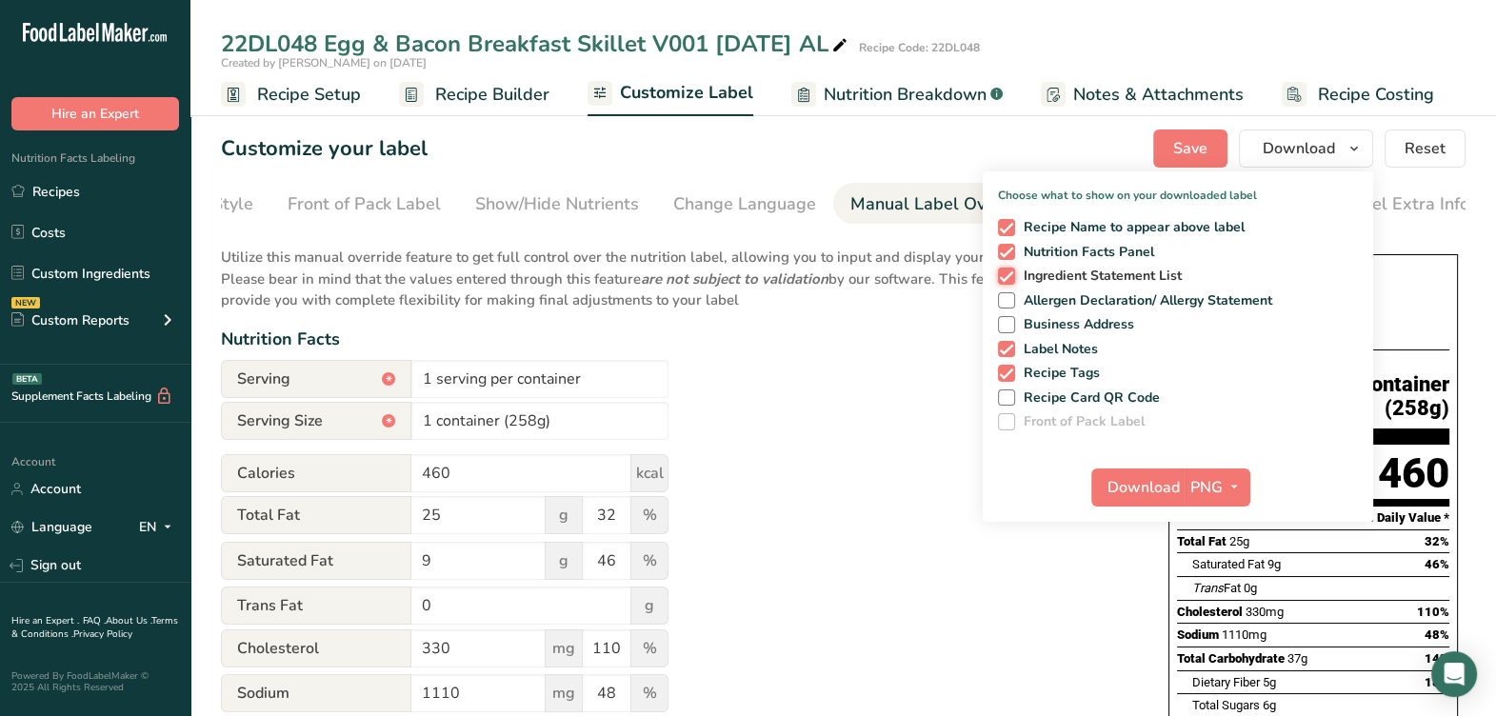
checkbox input "false"
click at [1013, 350] on span at bounding box center [1006, 349] width 17 height 17
click at [1010, 350] on input "Label Notes" at bounding box center [1004, 349] width 12 height 12
checkbox input "false"
click at [1011, 365] on span at bounding box center [1006, 373] width 17 height 17
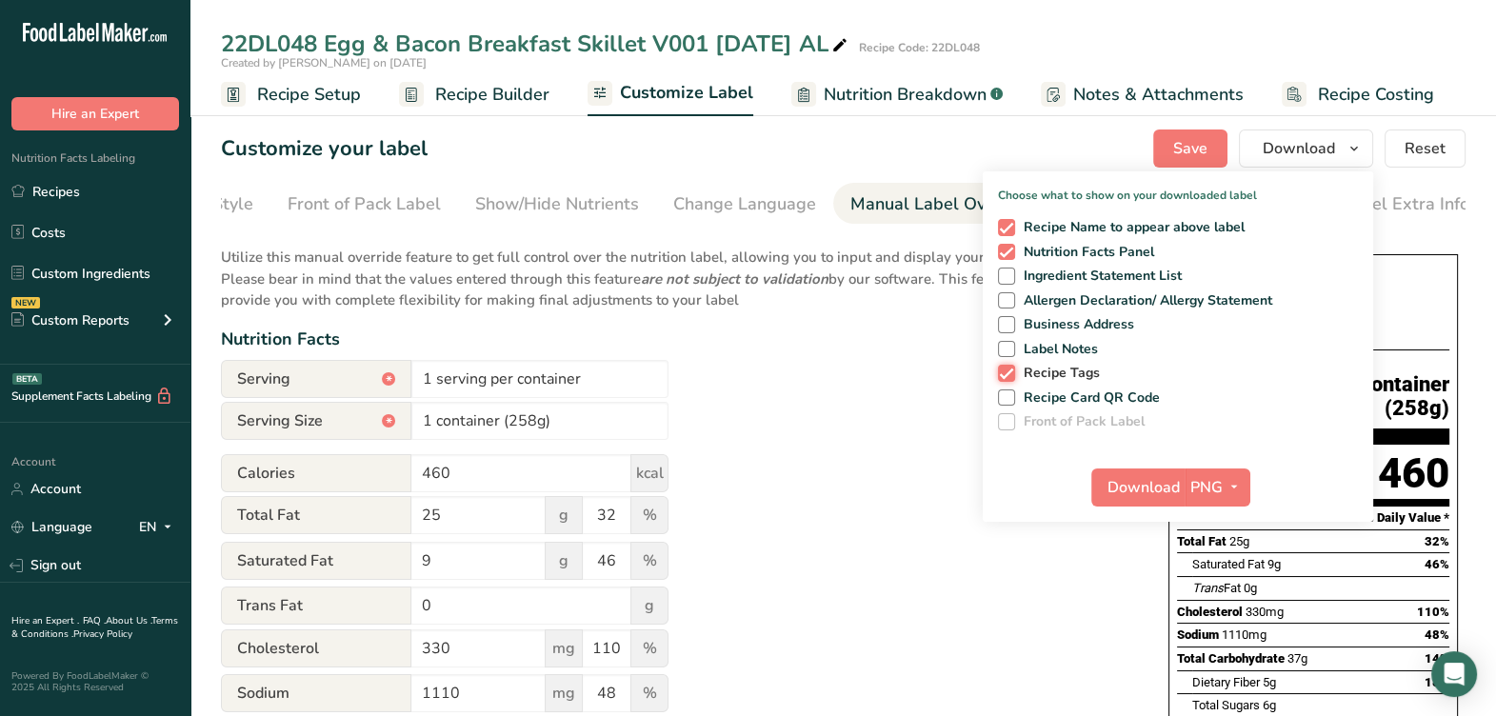
click at [1010, 366] on input "Recipe Tags" at bounding box center [1004, 372] width 12 height 12
checkbox input "false"
click at [1016, 225] on span "Recipe Name to appear above label" at bounding box center [1130, 227] width 230 height 17
click at [1010, 225] on input "Recipe Name to appear above label" at bounding box center [1004, 227] width 12 height 12
checkbox input "false"
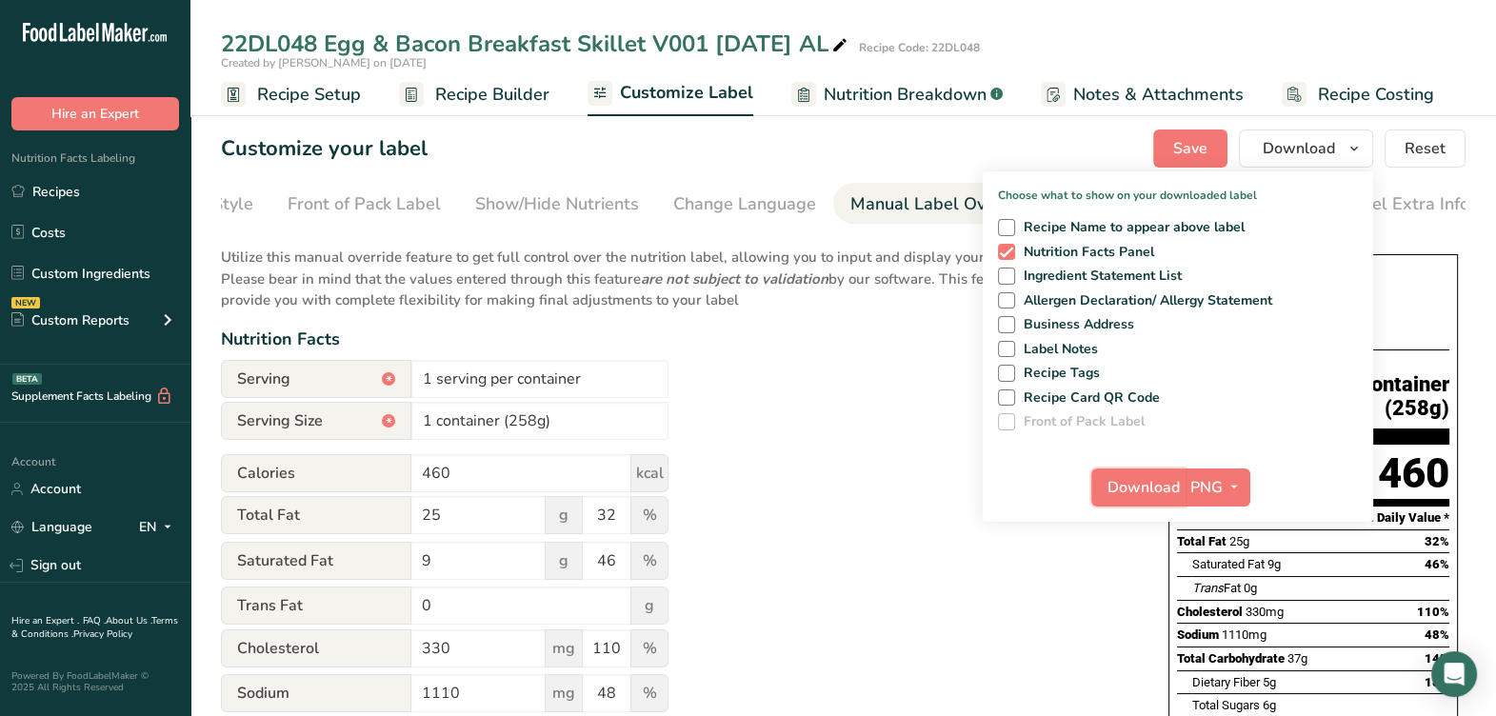
click at [1152, 469] on button "Download" at bounding box center [1137, 487] width 93 height 38
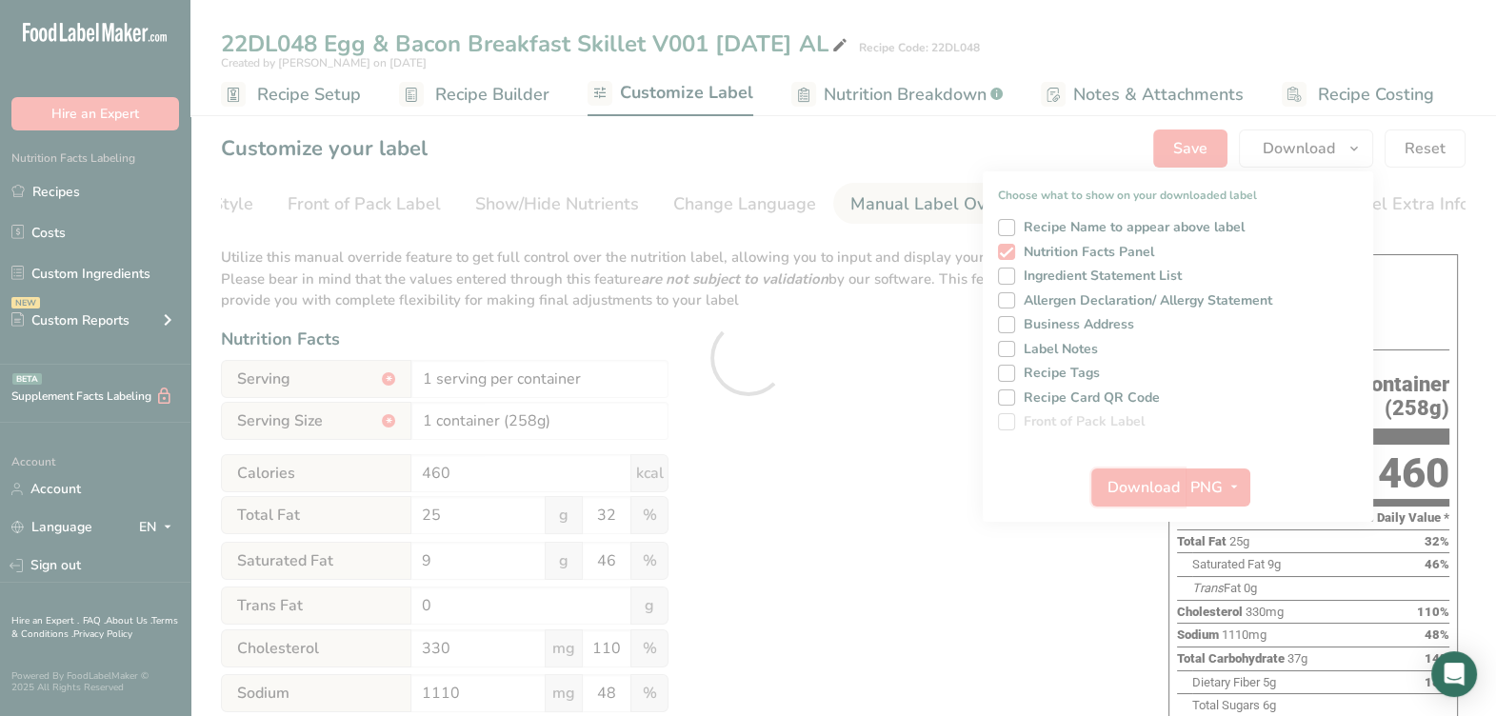
scroll to position [0, 0]
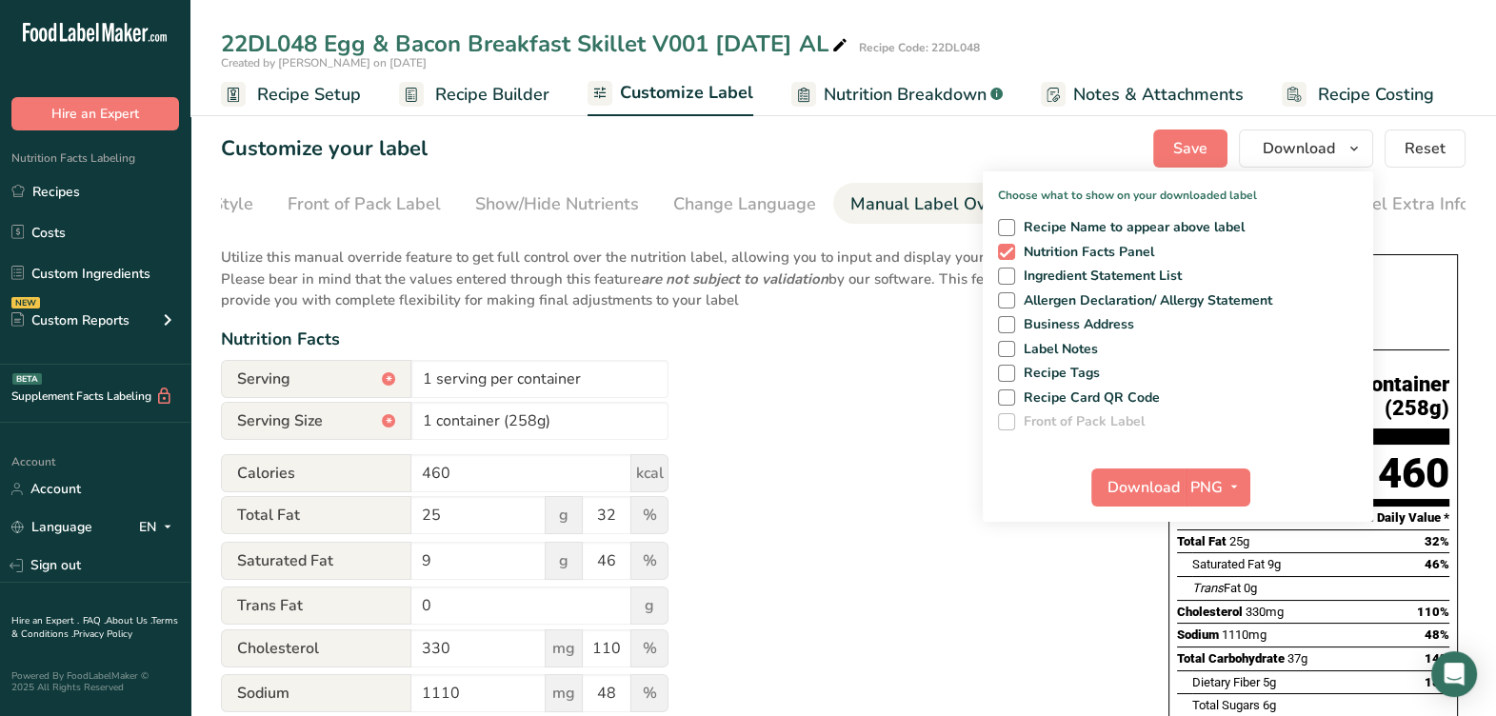
click at [802, 366] on div "Utilize this manual override feature to get full control over the nutrition lab…" at bounding box center [675, 701] width 909 height 933
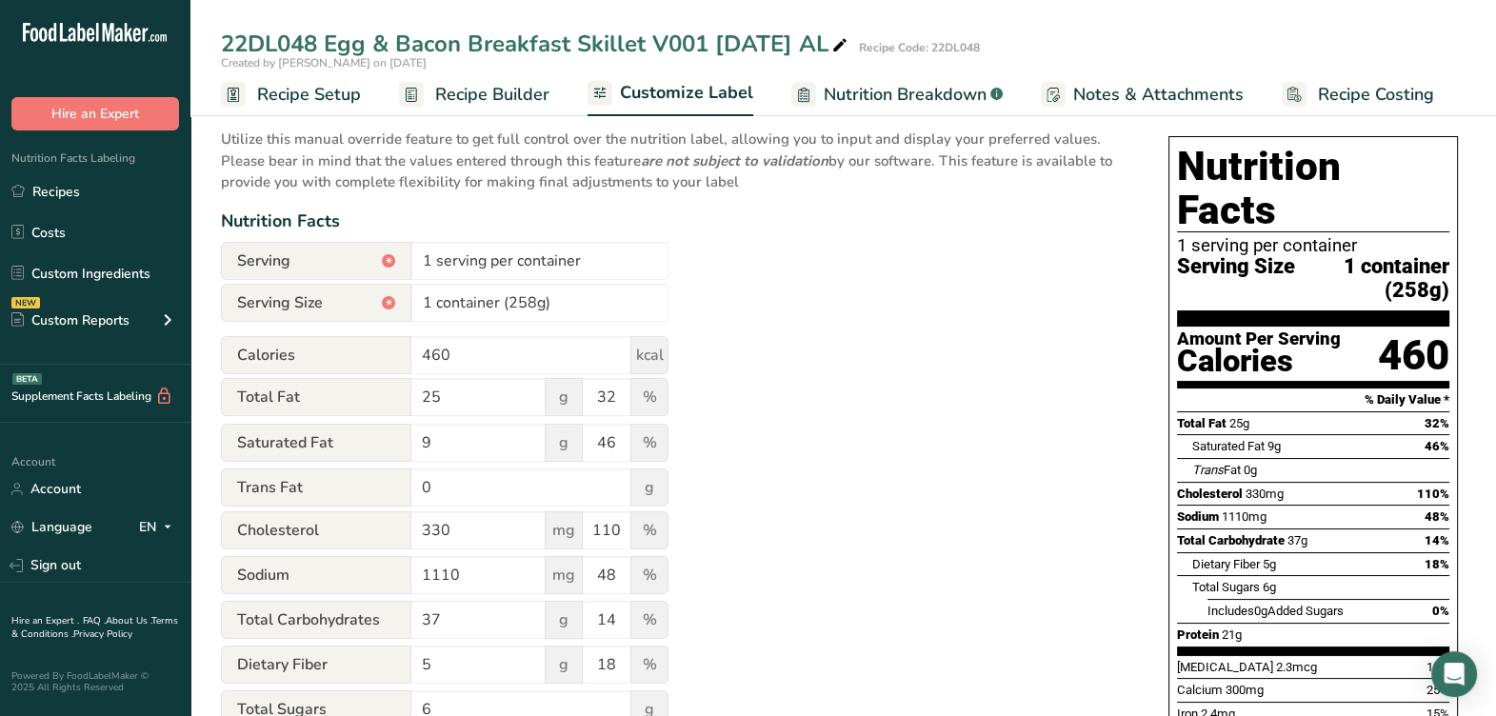
scroll to position [595, 0]
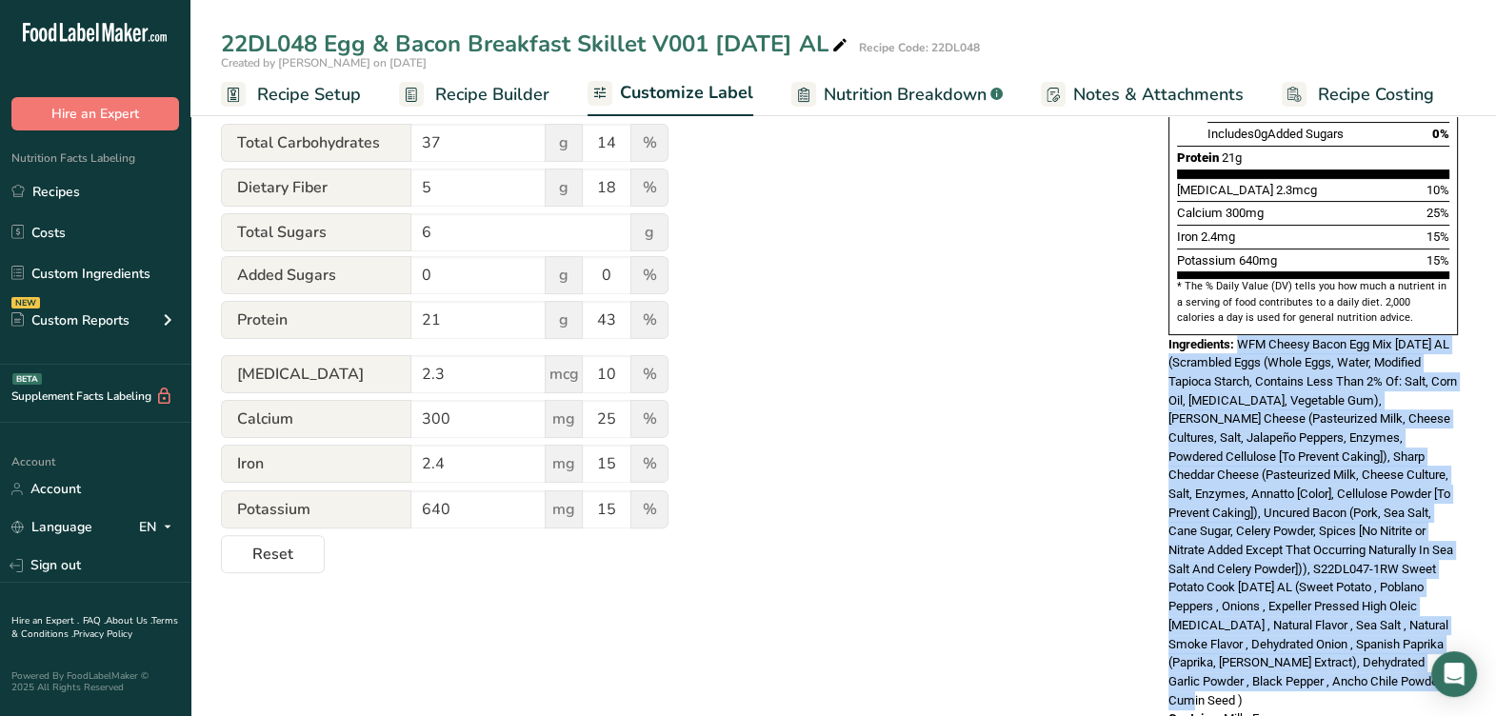
drag, startPoint x: 1459, startPoint y: 640, endPoint x: 1240, endPoint y: 299, distance: 405.1
click at [1240, 299] on div "Nutrition Facts 1 serving per container Serving Size 1 container (258g) Amount …" at bounding box center [1312, 194] width 305 height 1084
copy span "WFM Cheesy Bacon Egg Mix [DATE] AL (Scrambled Eggs (Whole Eggs, Water, Modified…"
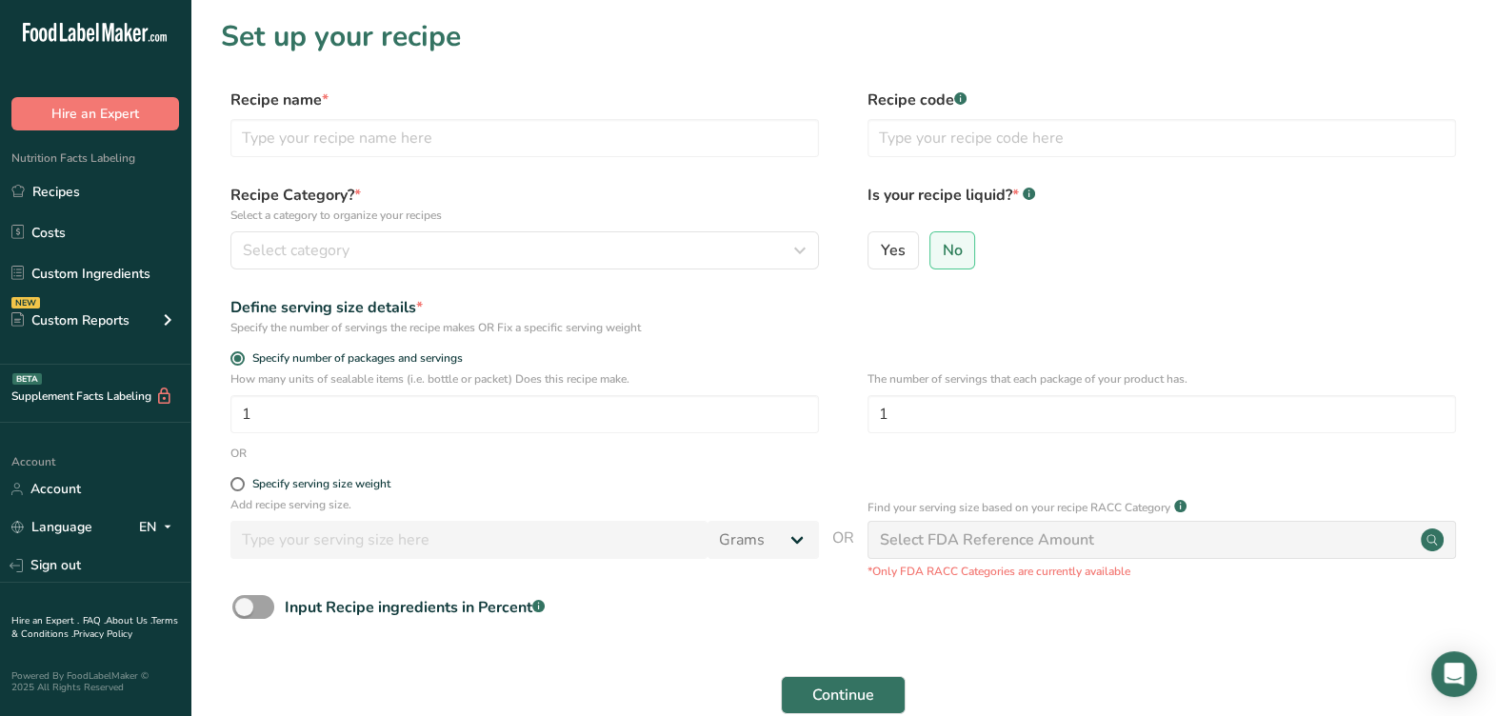
click at [497, 107] on label "Recipe name *" at bounding box center [524, 100] width 588 height 23
click at [438, 143] on input "text" at bounding box center [524, 138] width 588 height 38
click at [512, 155] on input "text" at bounding box center [524, 138] width 588 height 38
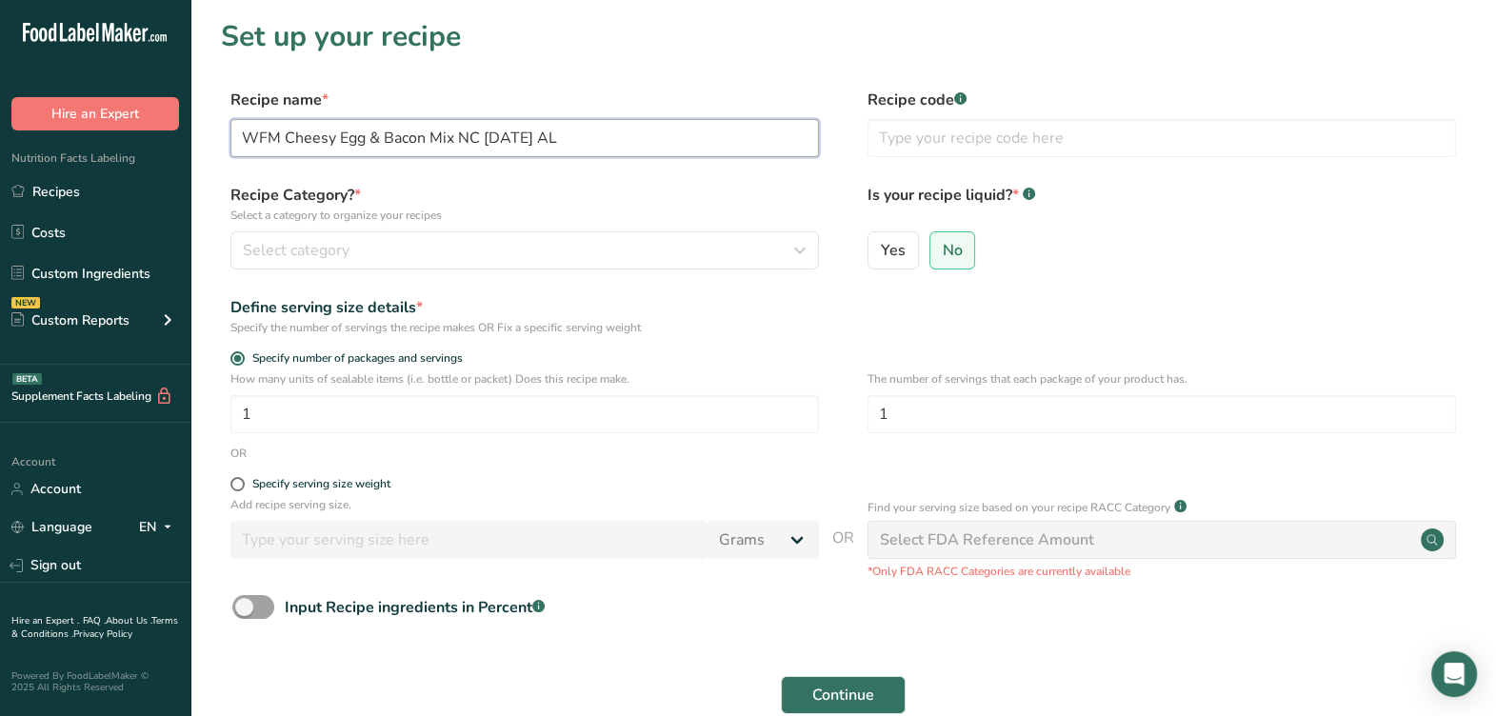
type input "WFM Cheesy Egg & Bacon Mix NC [DATE] AL"
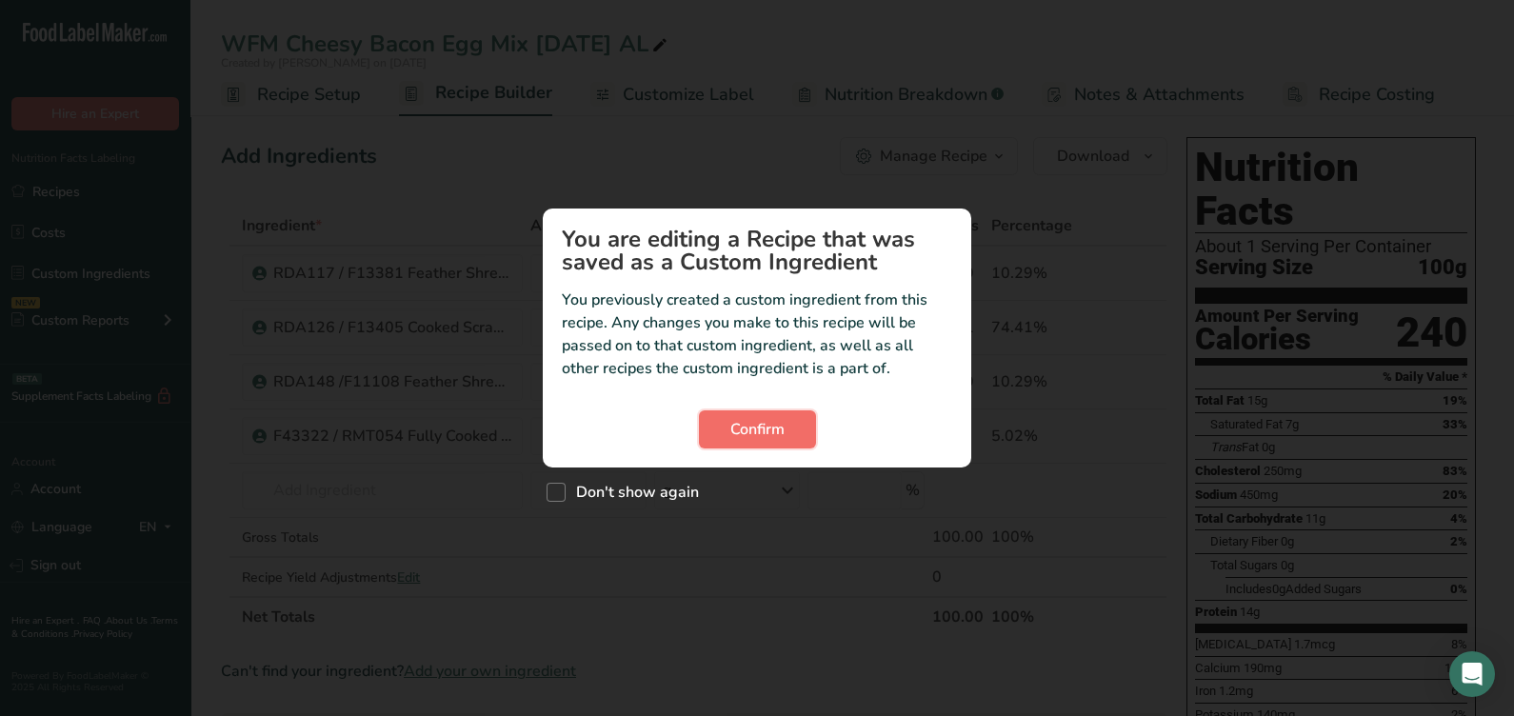
click at [756, 428] on span "Confirm" at bounding box center [757, 429] width 54 height 23
